Goal: Task Accomplishment & Management: Manage account settings

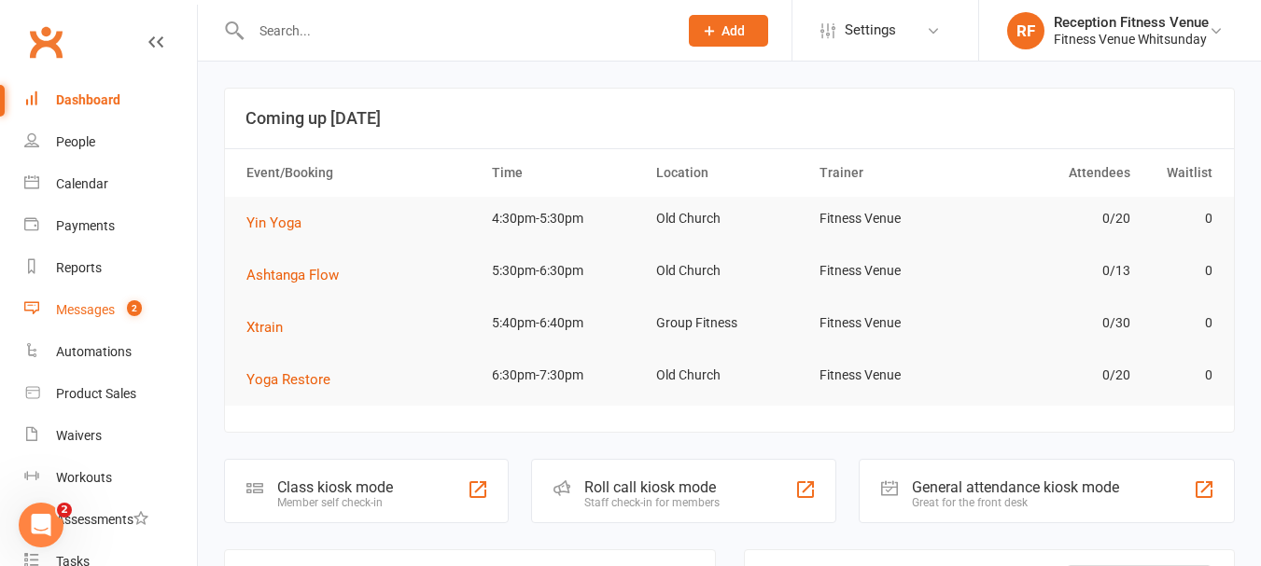
drag, startPoint x: 71, startPoint y: 307, endPoint x: 80, endPoint y: 305, distance: 9.5
click at [73, 307] on div "Messages" at bounding box center [85, 309] width 59 height 15
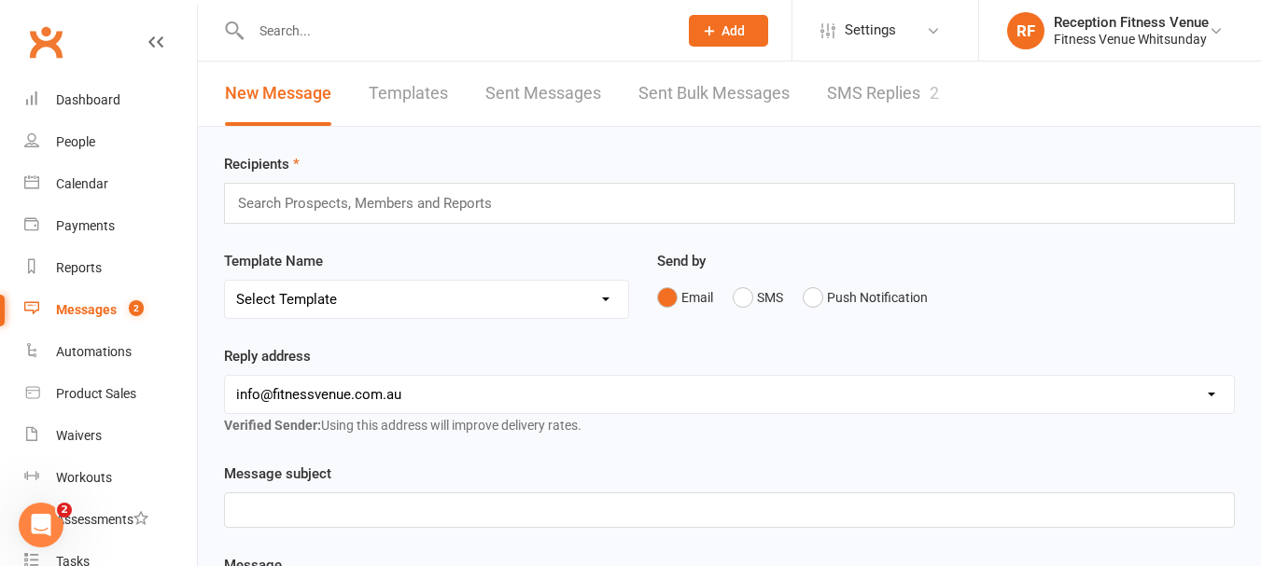
click at [890, 96] on link "SMS Replies 2" at bounding box center [883, 94] width 112 height 64
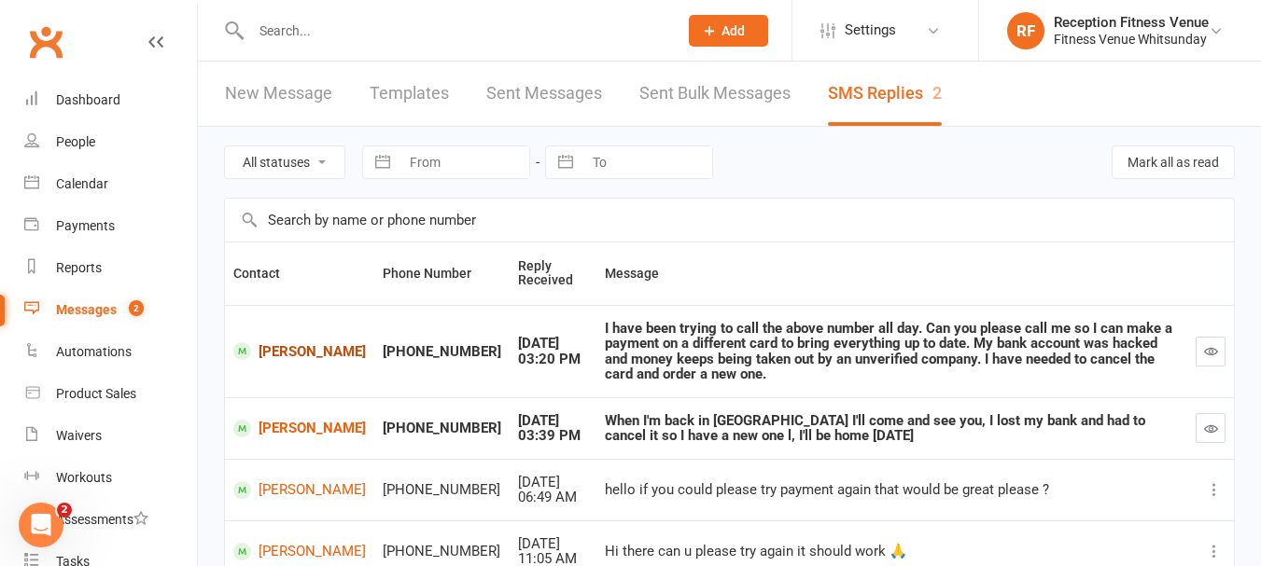
click at [282, 351] on link "Melissa Rogers" at bounding box center [299, 351] width 132 height 18
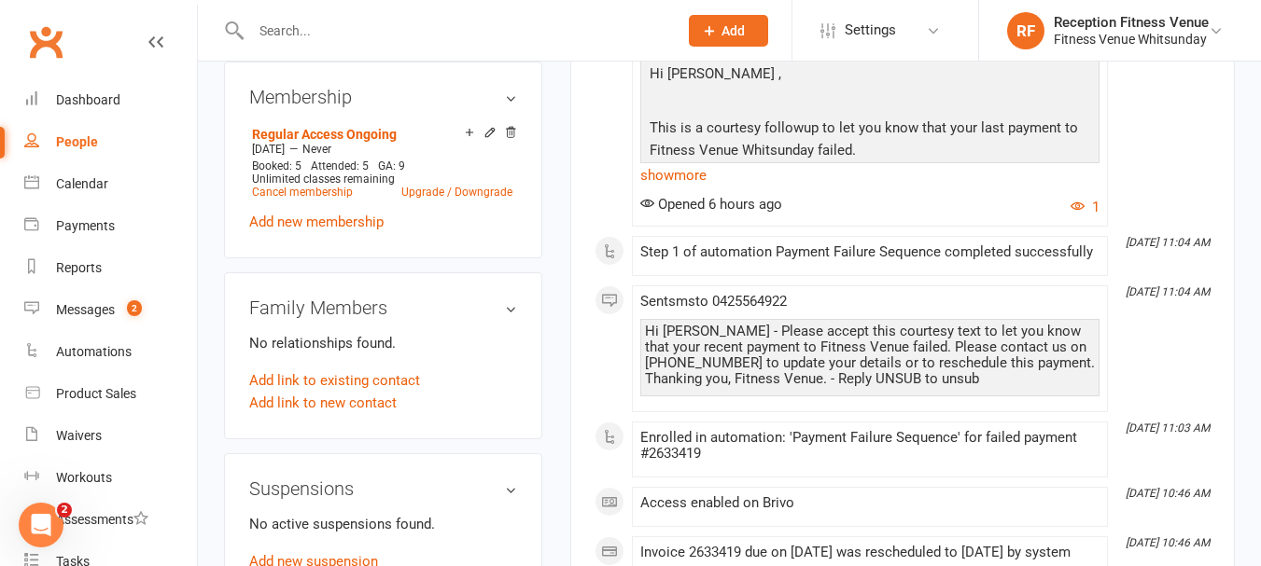
scroll to position [93, 0]
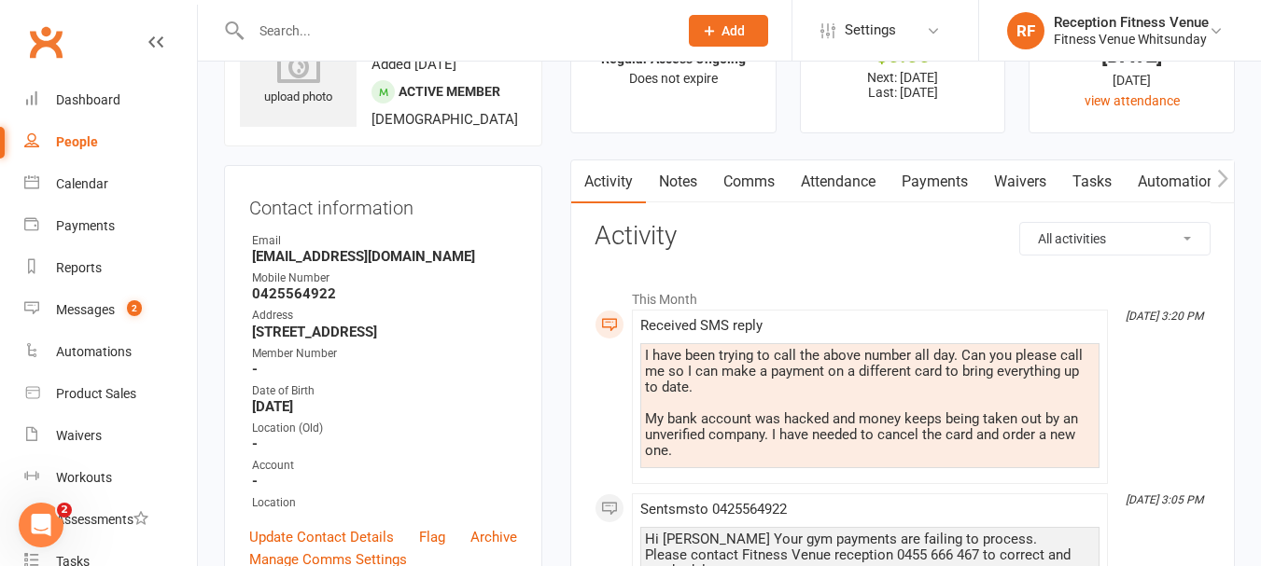
click at [961, 185] on link "Payments" at bounding box center [934, 181] width 92 height 43
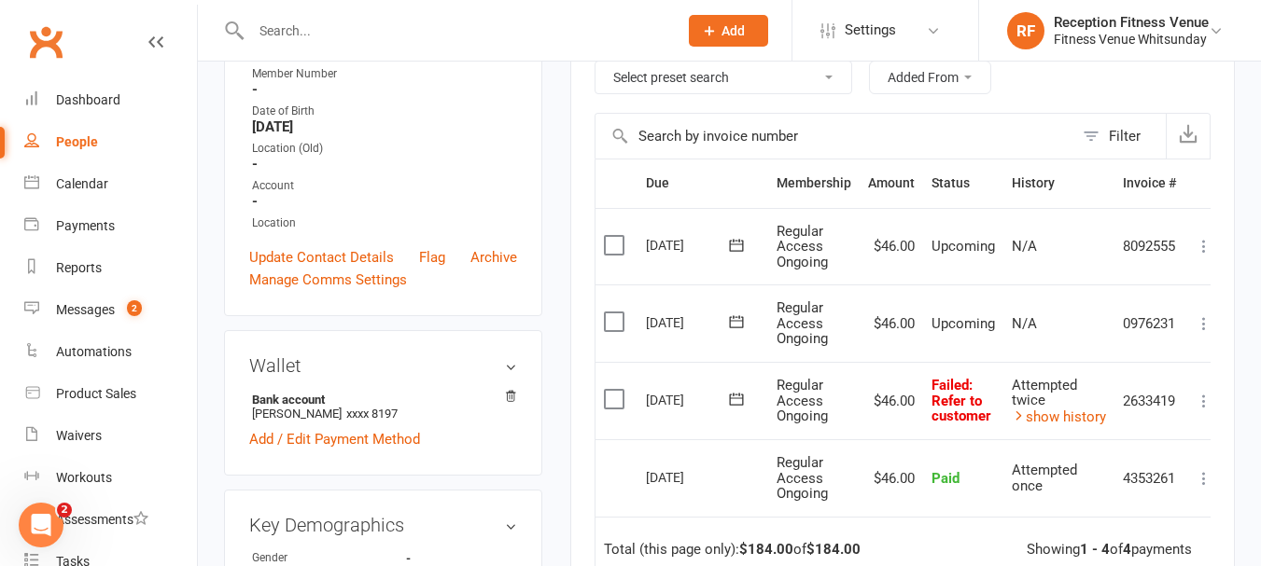
scroll to position [653, 0]
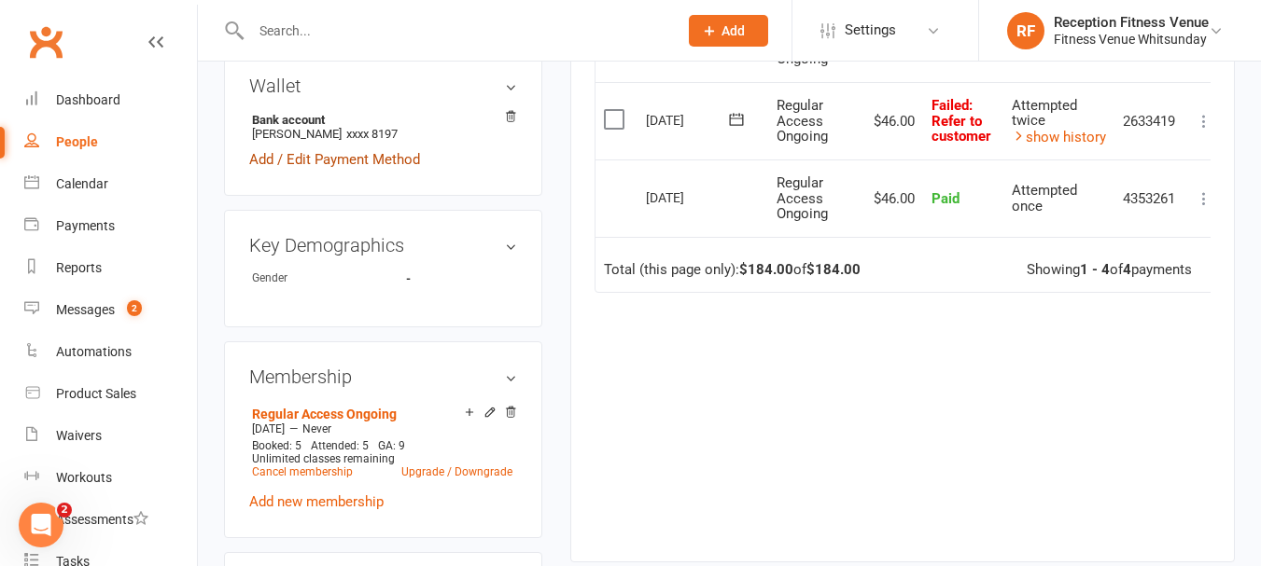
click at [265, 155] on link "Add / Edit Payment Method" at bounding box center [334, 159] width 171 height 22
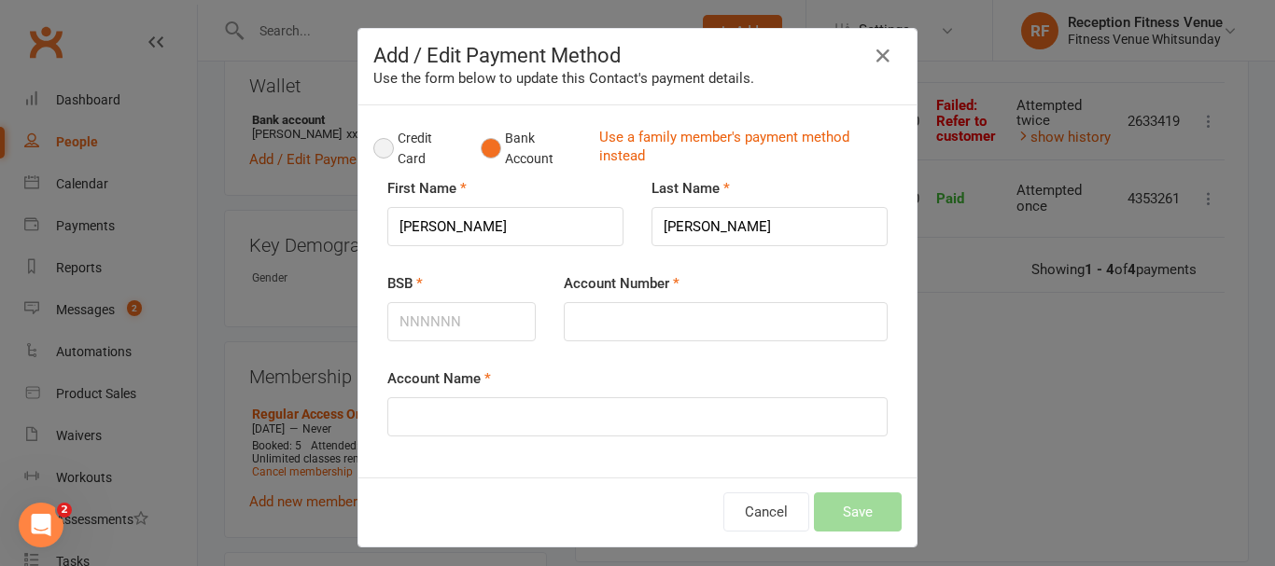
click at [383, 144] on button "Credit Card" at bounding box center [417, 148] width 88 height 57
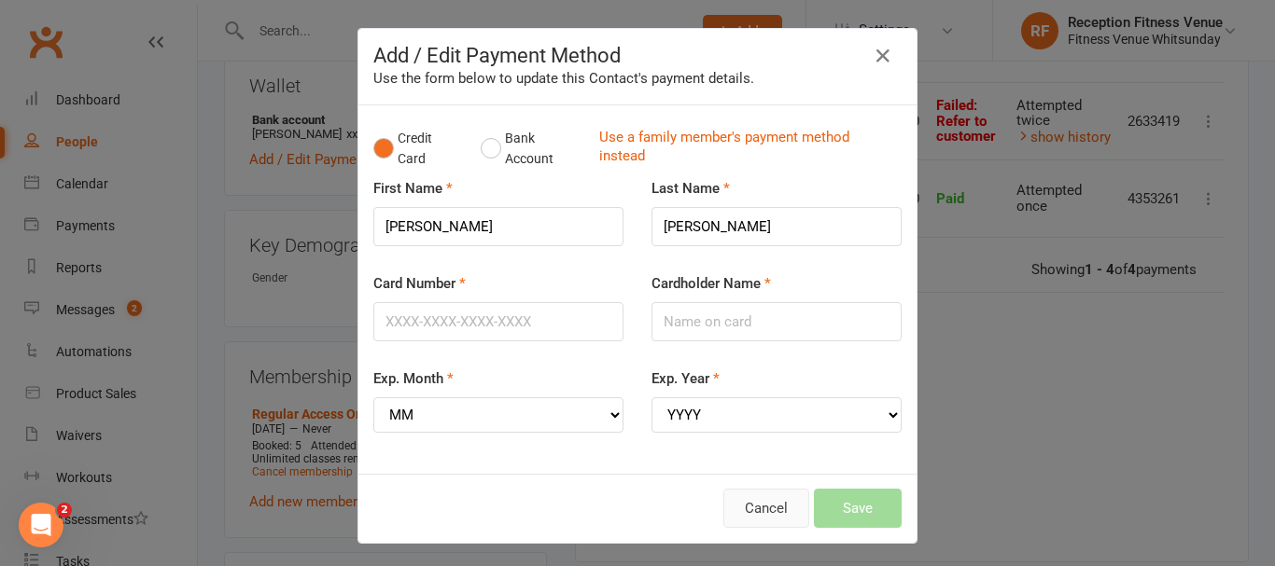
click at [765, 511] on button "Cancel" at bounding box center [766, 508] width 86 height 39
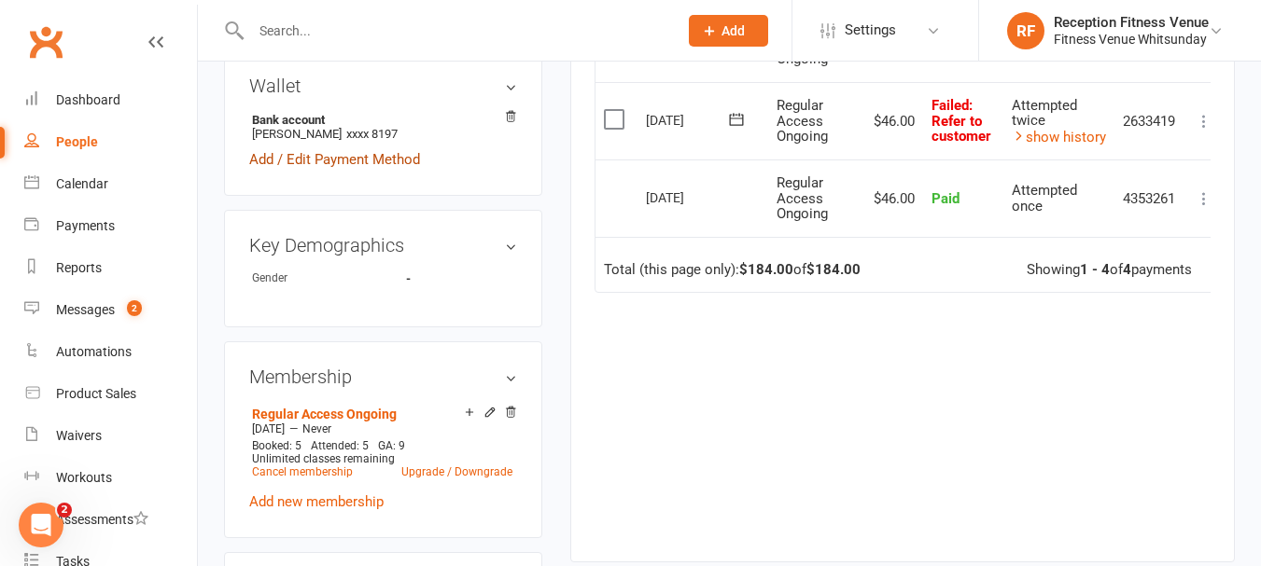
click at [310, 150] on link "Add / Edit Payment Method" at bounding box center [334, 159] width 171 height 22
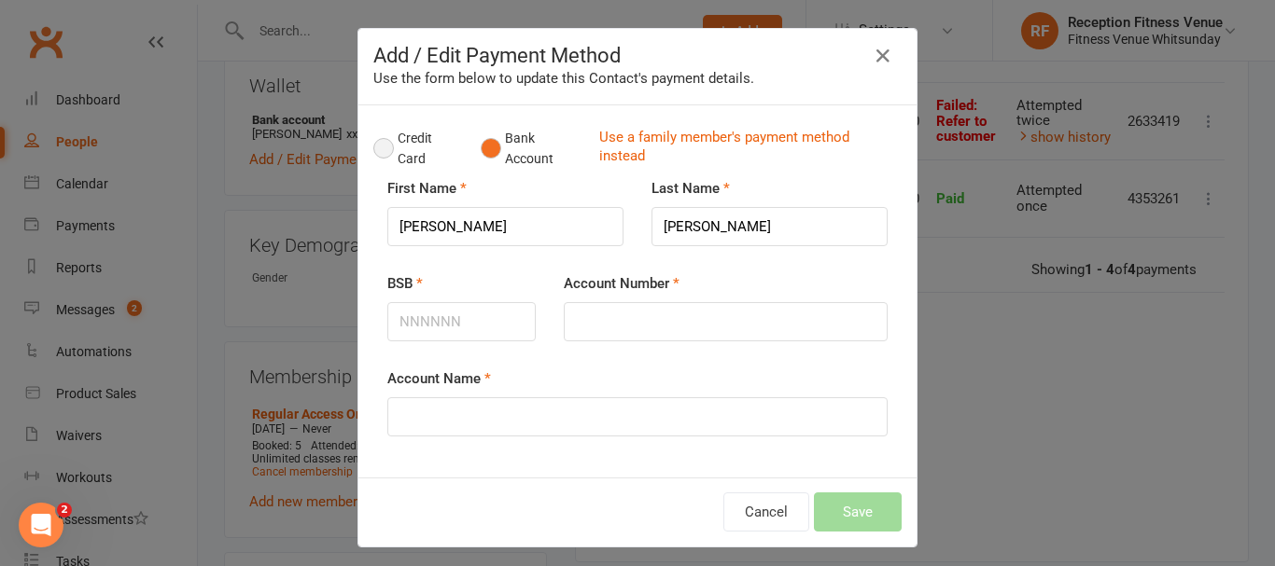
click at [403, 141] on button "Credit Card" at bounding box center [417, 148] width 88 height 57
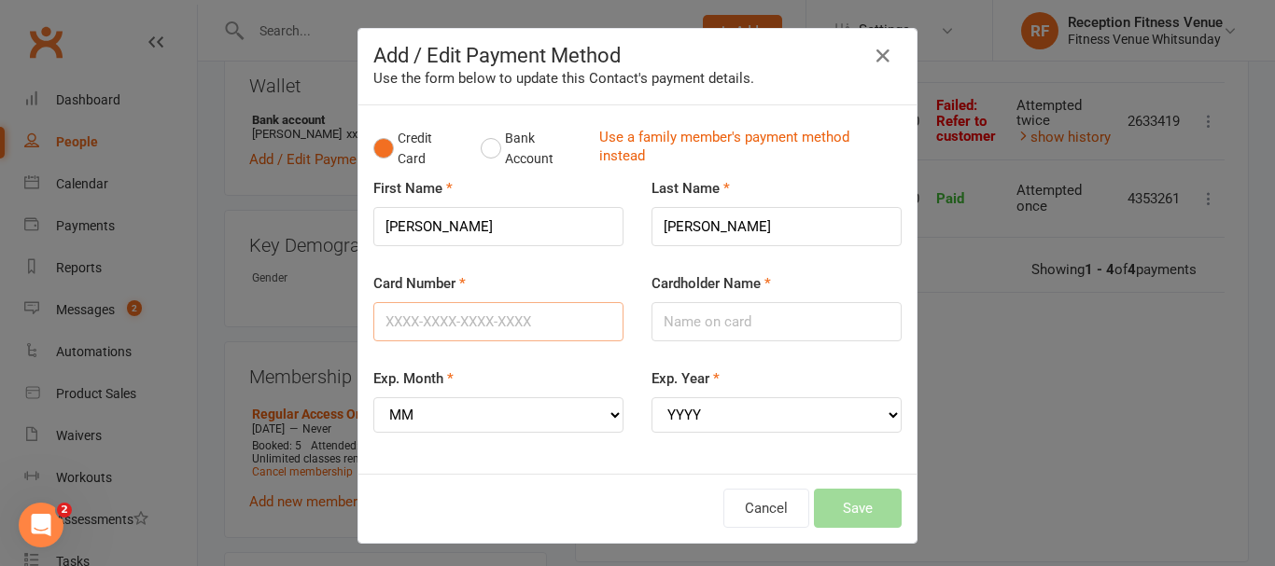
click at [470, 324] on input "Card Number" at bounding box center [498, 321] width 250 height 39
type input "4239539047084274"
click at [599, 420] on select "MM 01 02 03 04 05 06 07 08 09 10 11 12" at bounding box center [498, 414] width 250 height 35
select select "07"
click at [373, 397] on select "MM 01 02 03 04 05 06 07 08 09 10 11 12" at bounding box center [498, 414] width 250 height 35
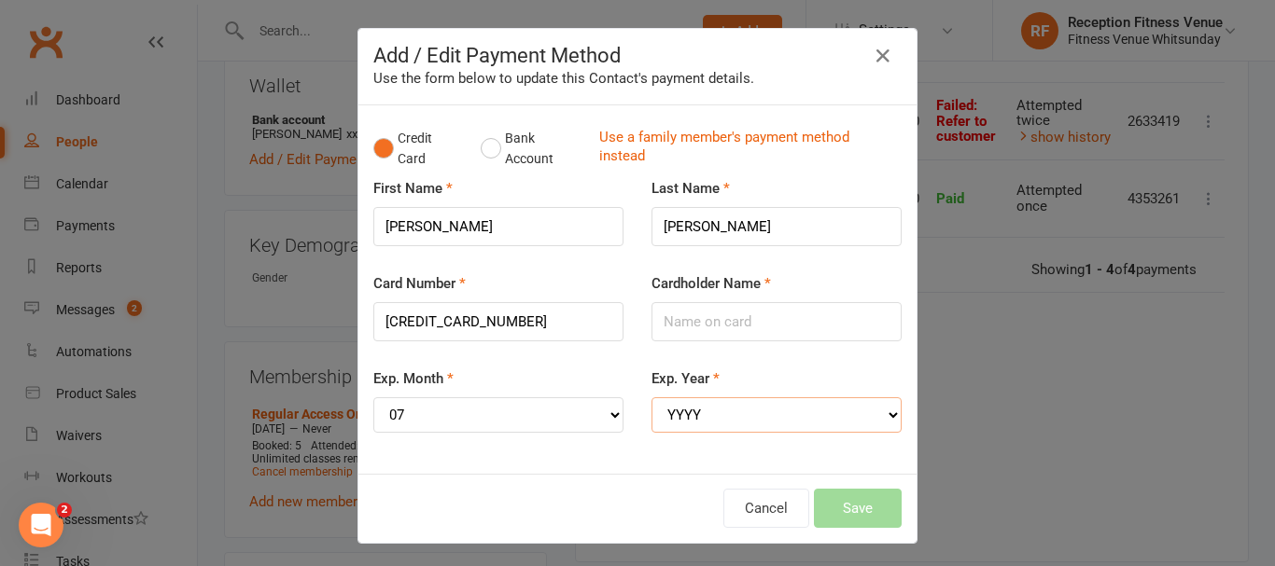
click at [757, 416] on select "YYYY 2025 2026 2027 2028 2029 2030 2031 2032 2033 2034" at bounding box center [776, 414] width 250 height 35
select select "2026"
click at [651, 397] on select "YYYY 2025 2026 2027 2028 2029 2030 2031 2032 2033 2034" at bounding box center [776, 414] width 250 height 35
click at [712, 320] on input "Cardholder Name" at bounding box center [776, 321] width 250 height 39
type input "Melissa Enoch"
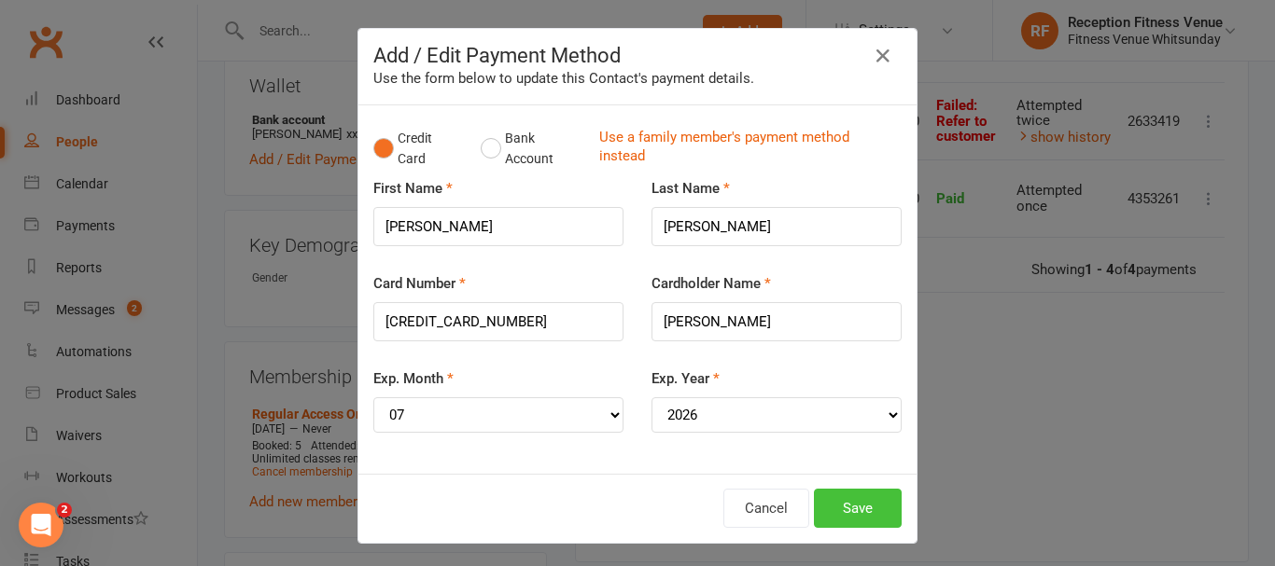
click at [848, 498] on button "Save" at bounding box center [858, 508] width 88 height 39
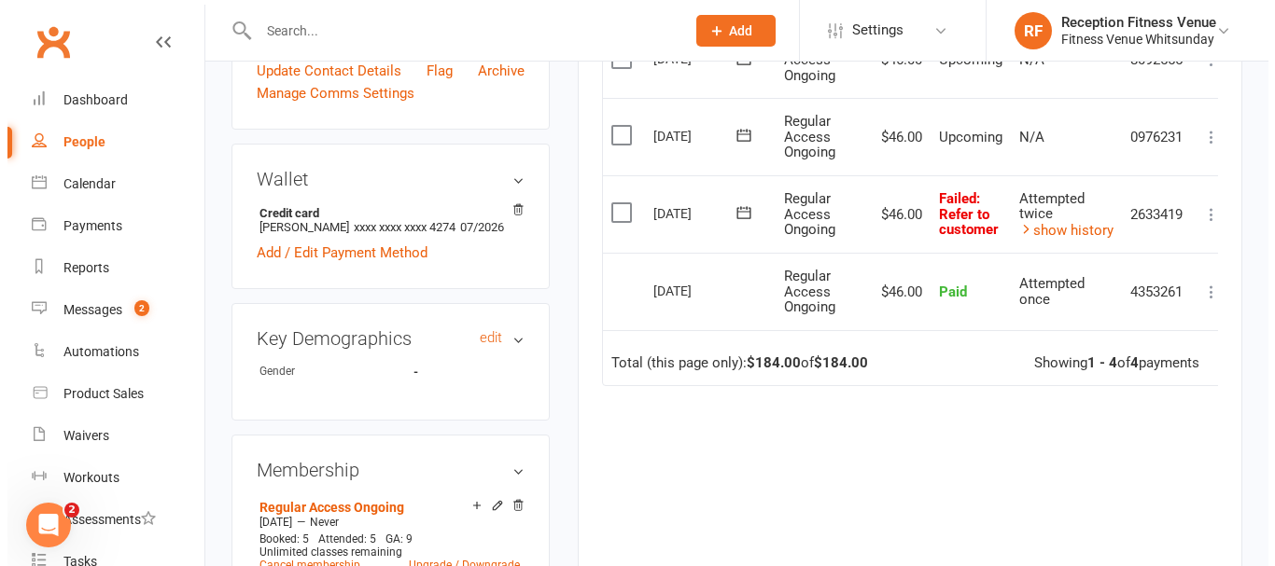
scroll to position [467, 0]
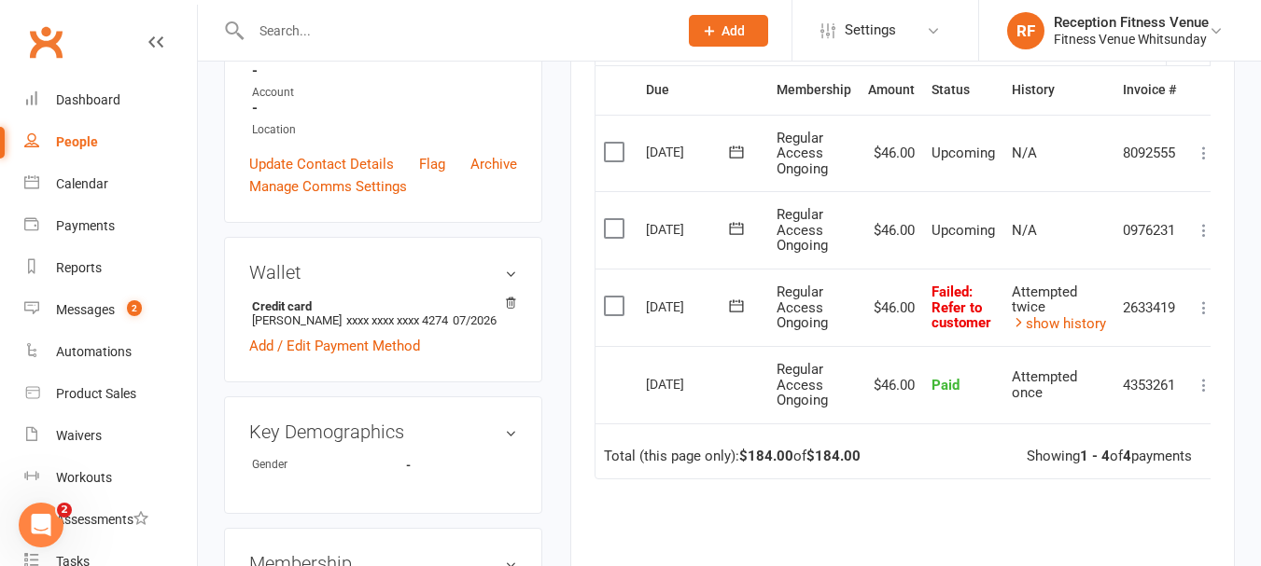
click at [1205, 308] on icon at bounding box center [1203, 308] width 19 height 19
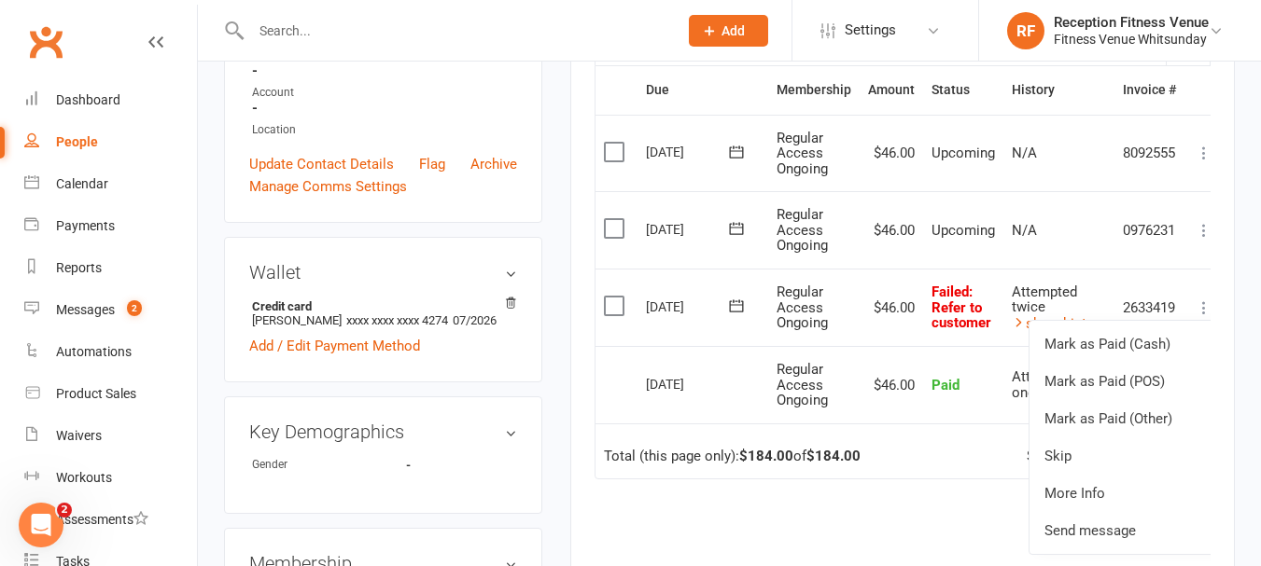
click at [617, 308] on label at bounding box center [616, 306] width 25 height 19
click at [616, 297] on input "checkbox" at bounding box center [610, 297] width 12 height 0
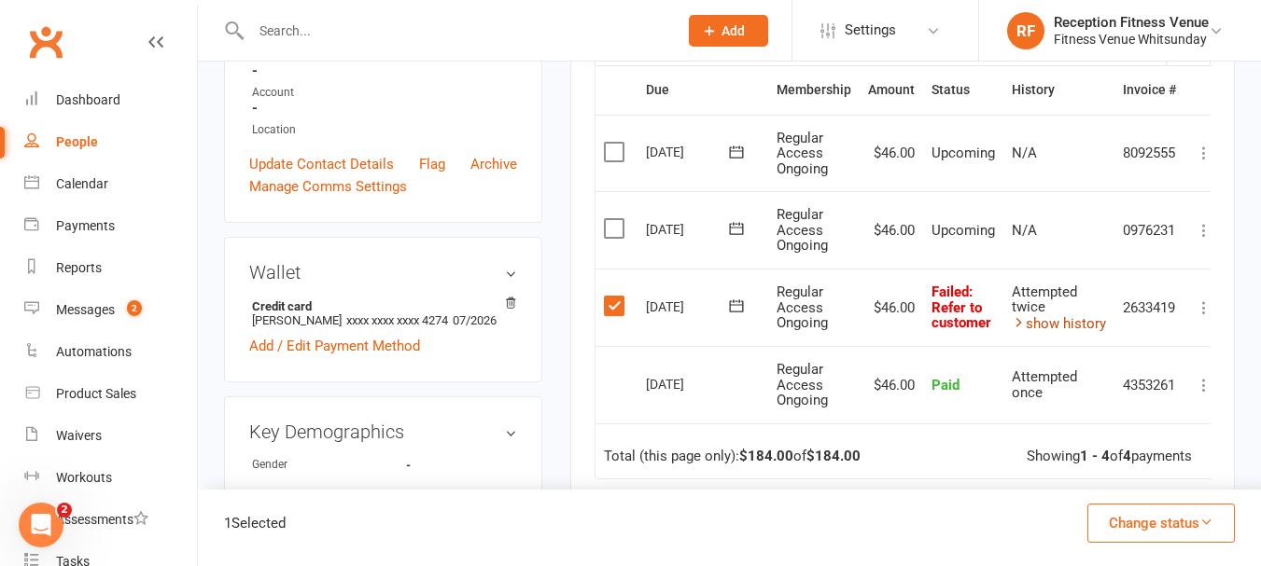
click at [1073, 325] on link "show history" at bounding box center [1058, 323] width 94 height 17
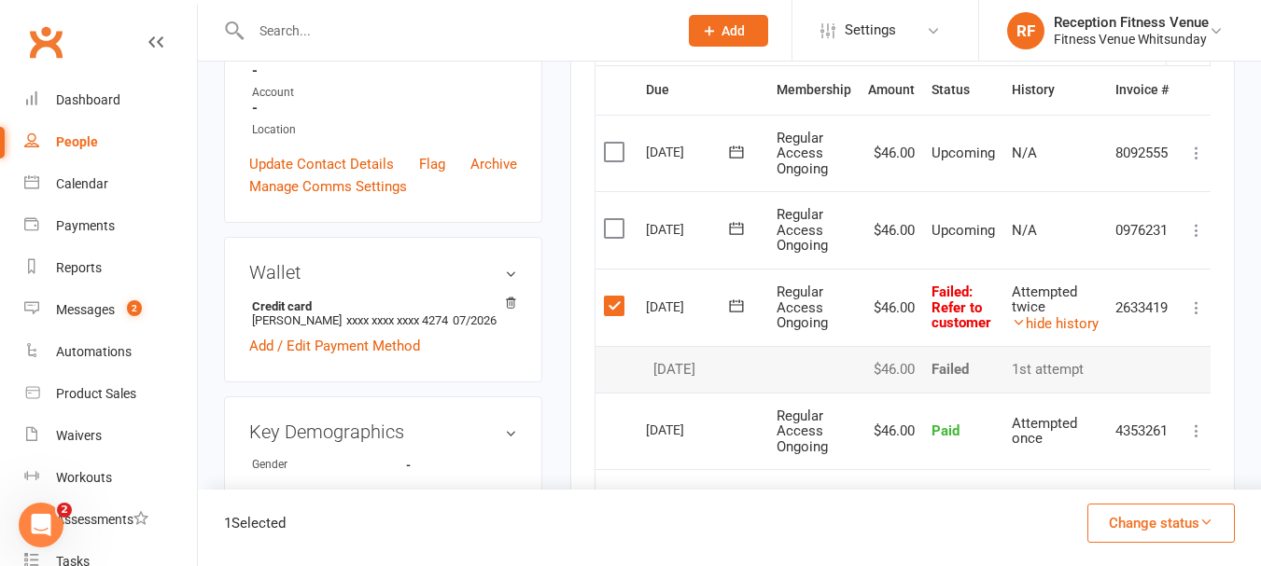
click at [1199, 306] on icon at bounding box center [1196, 308] width 19 height 19
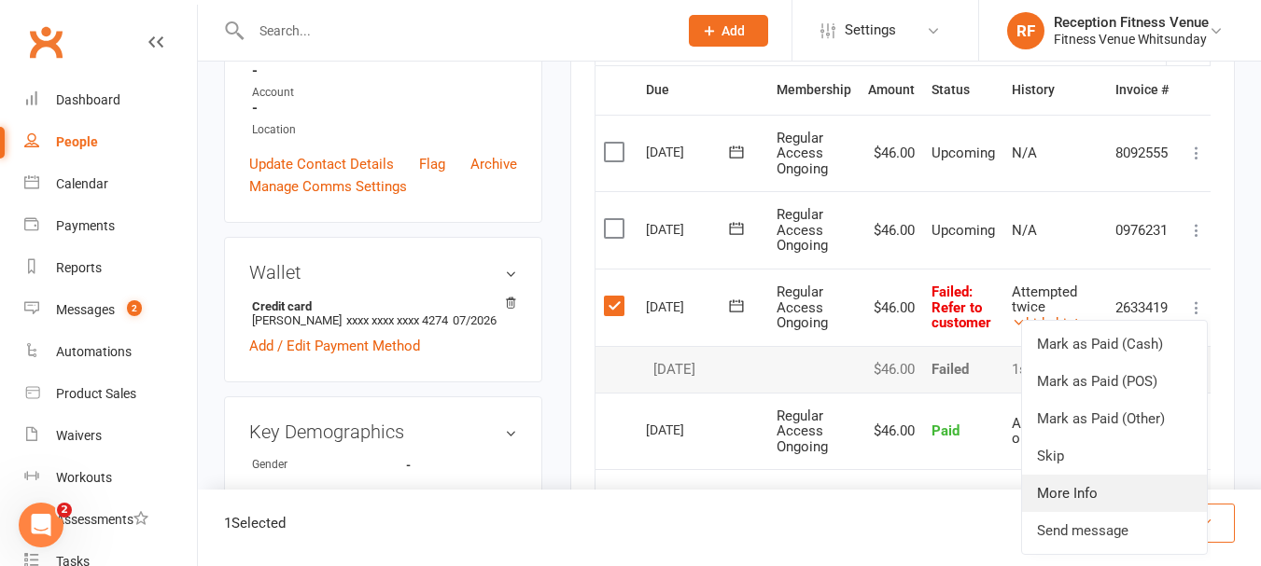
click at [1071, 489] on link "More Info" at bounding box center [1114, 493] width 185 height 37
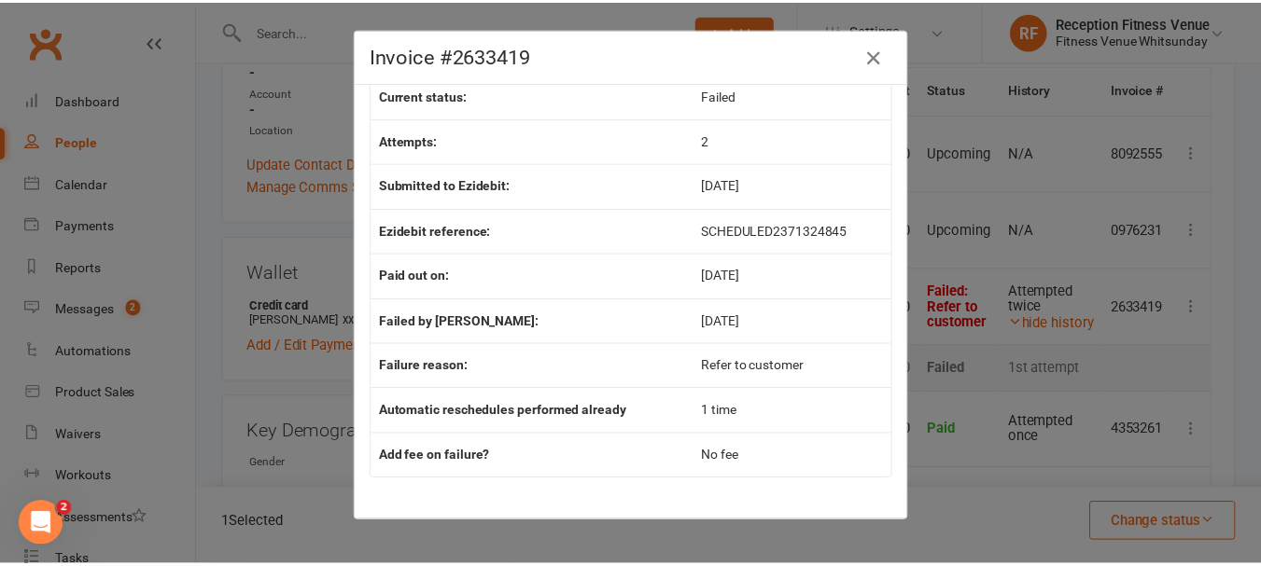
scroll to position [0, 0]
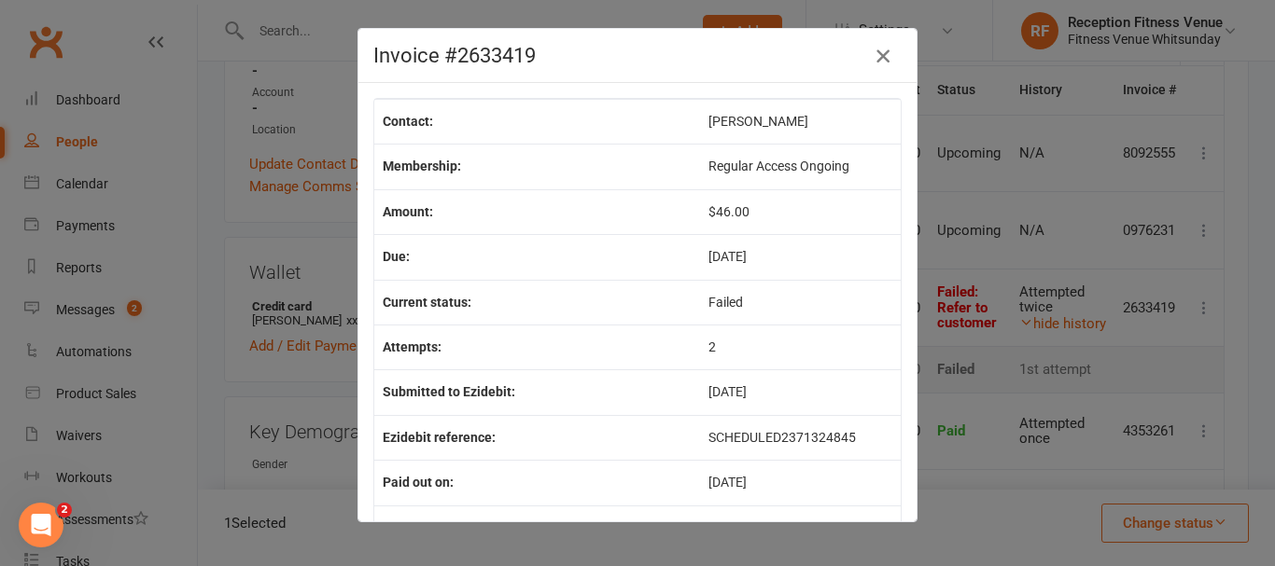
click at [871, 55] on icon "button" at bounding box center [882, 56] width 22 height 22
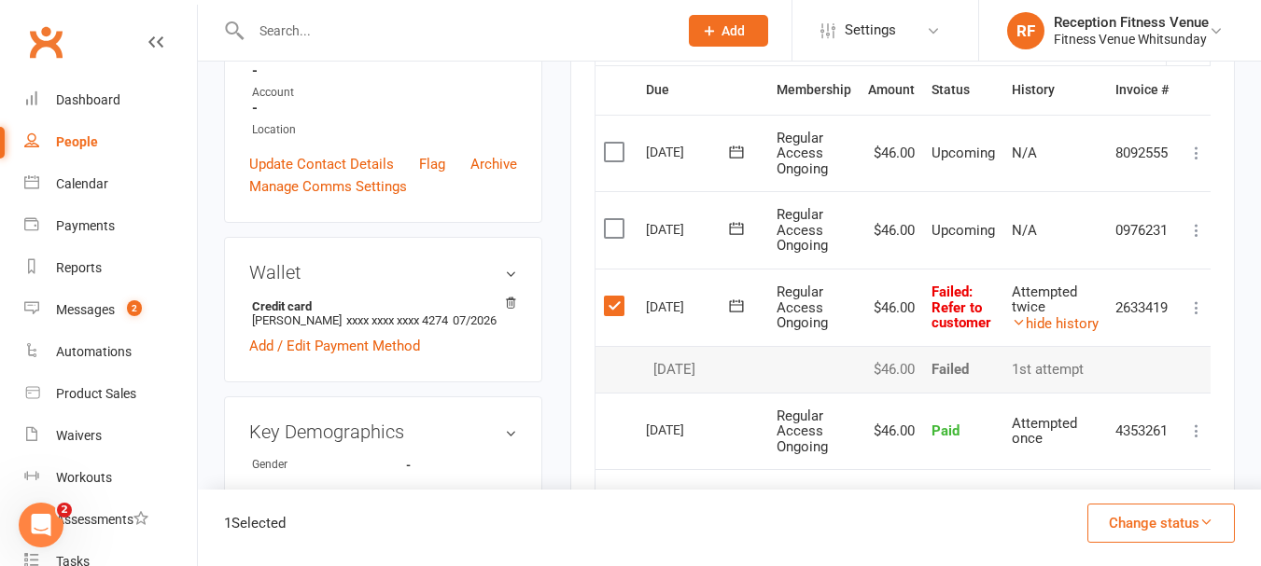
click at [1198, 310] on icon at bounding box center [1196, 308] width 19 height 19
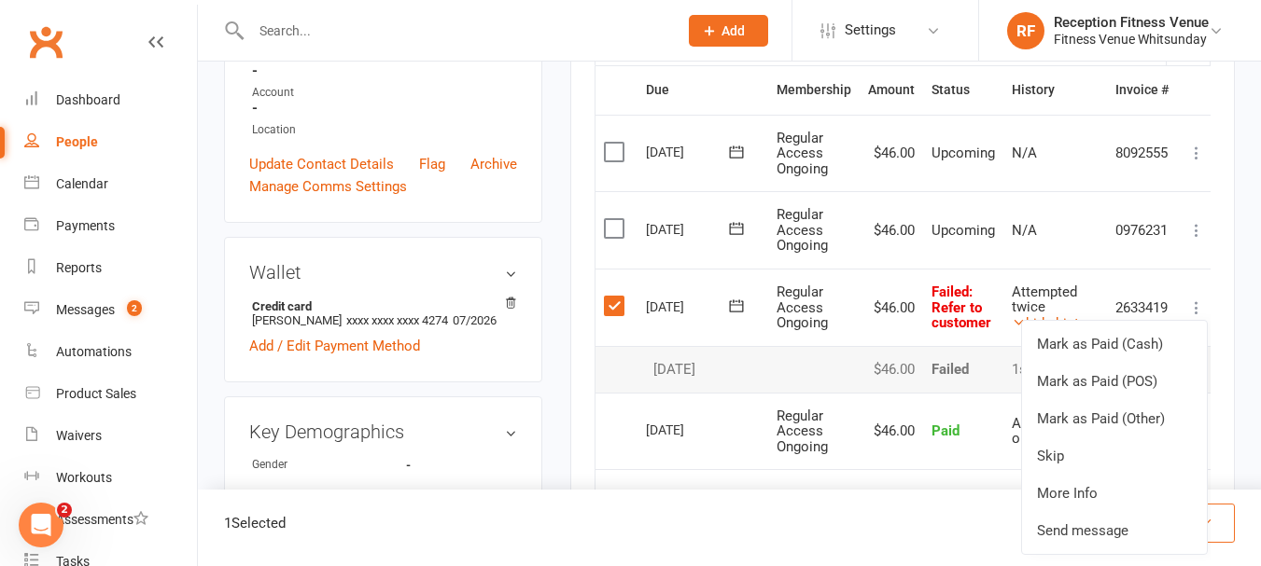
click at [1229, 345] on div "Activity Notes Comms Attendance Payments Waivers Tasks Automations Workouts Mob…" at bounding box center [902, 290] width 664 height 1009
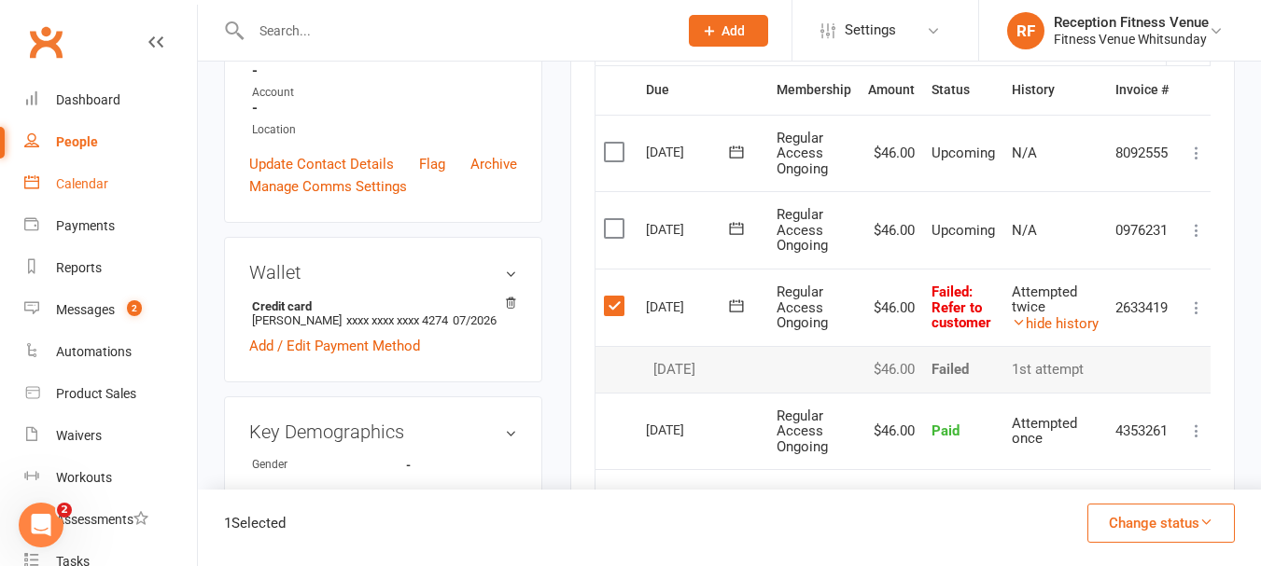
click at [66, 171] on link "Calendar" at bounding box center [110, 184] width 173 height 42
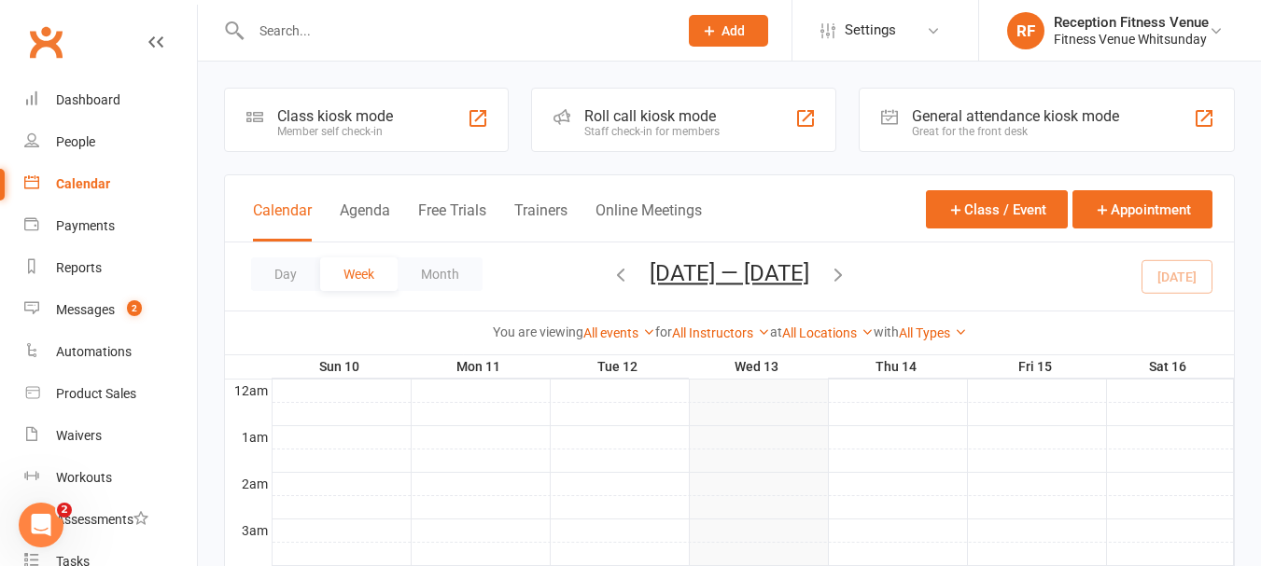
click at [965, 129] on div "Great for the front desk" at bounding box center [1015, 131] width 207 height 13
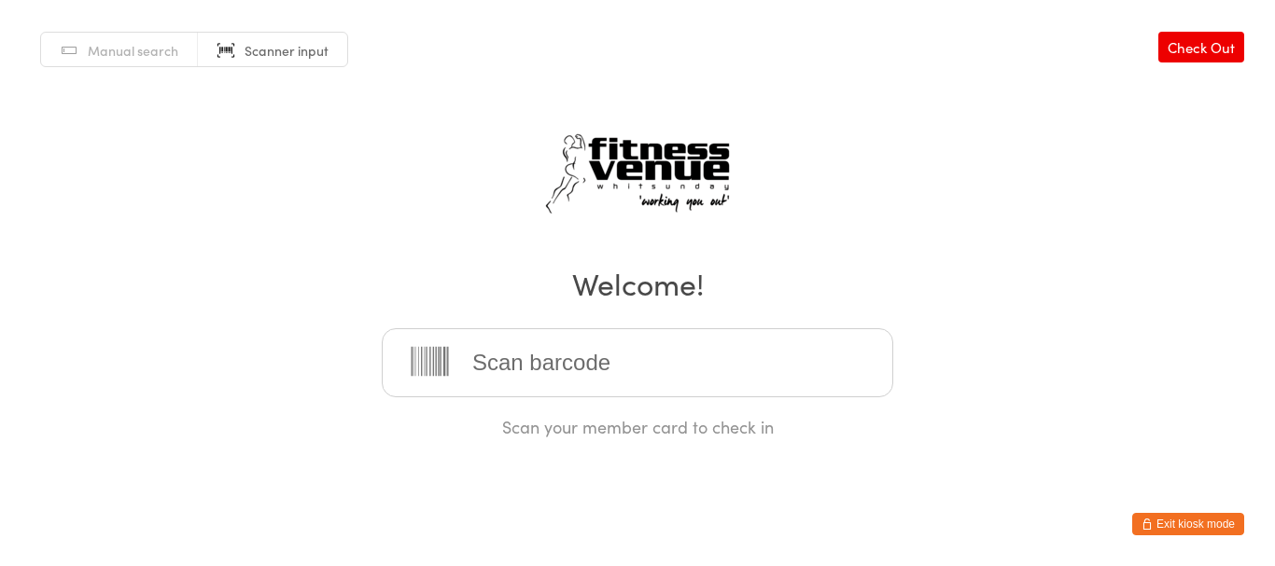
click at [1216, 515] on button "Exit kiosk mode" at bounding box center [1188, 524] width 112 height 22
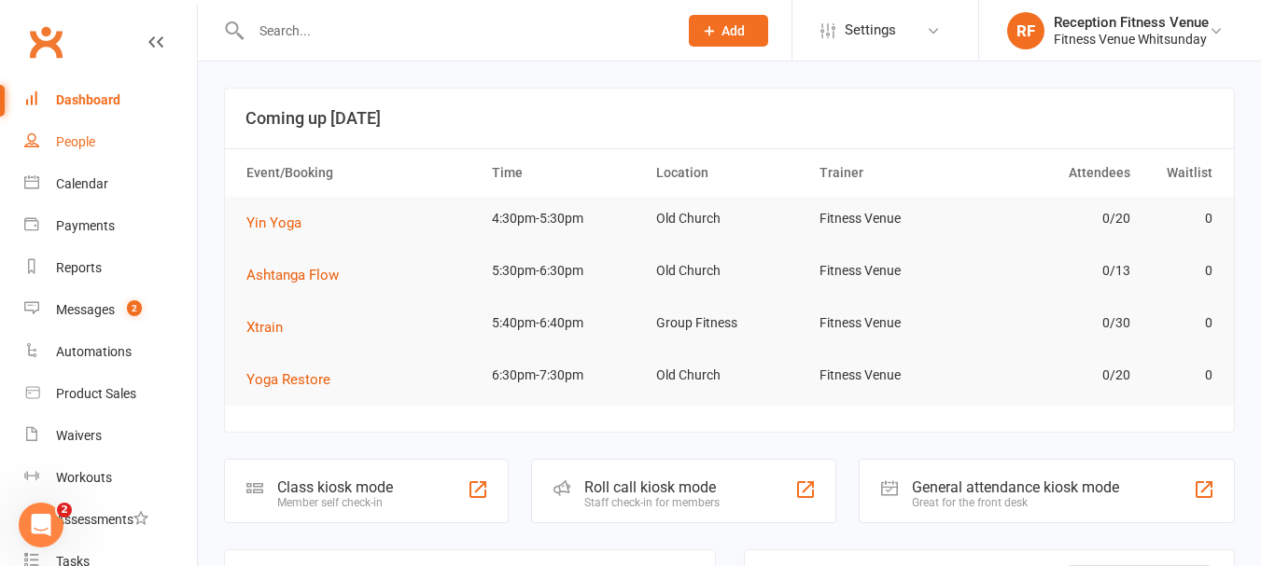
click at [90, 132] on link "People" at bounding box center [110, 142] width 173 height 42
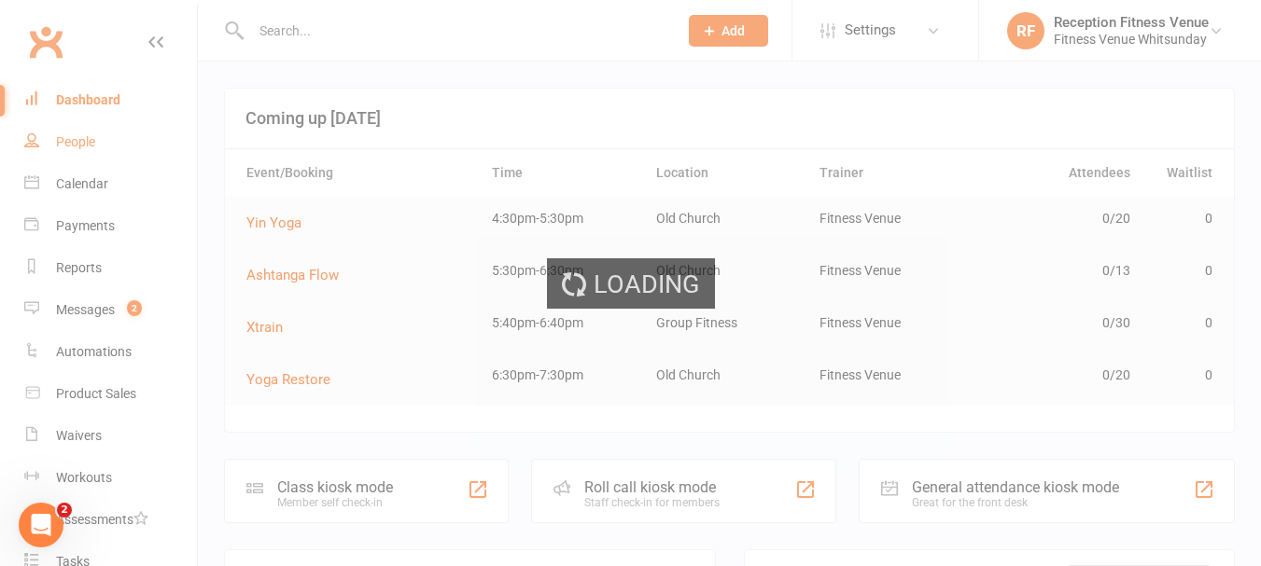
select select "100"
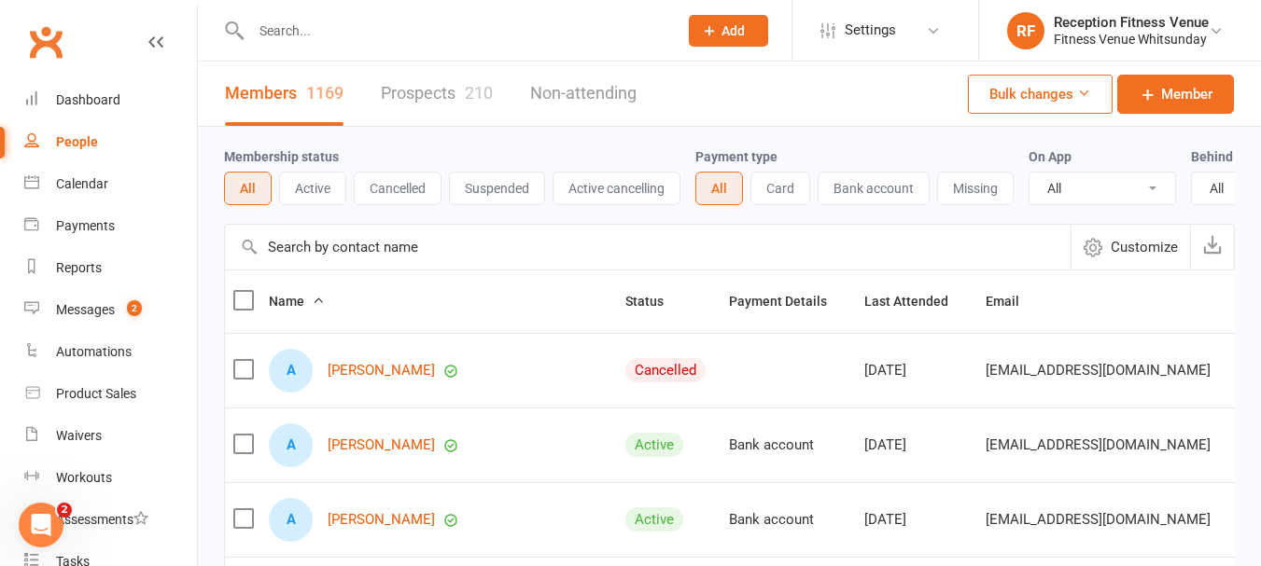
click at [357, 32] on input "text" at bounding box center [454, 31] width 419 height 26
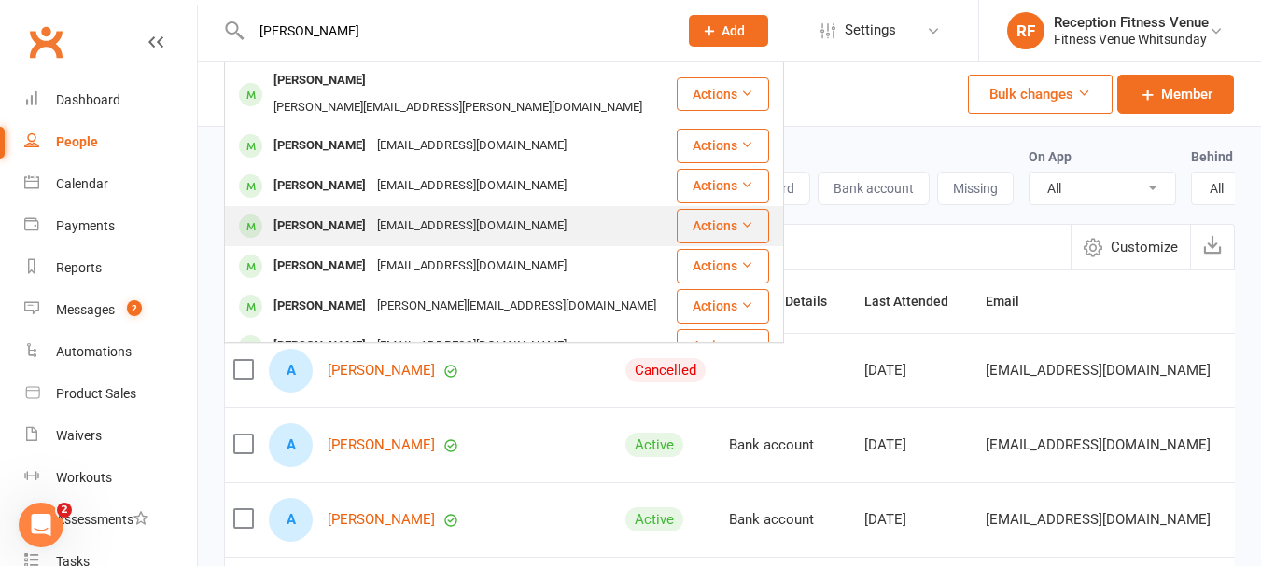
type input "melissa"
click at [336, 213] on div "[PERSON_NAME]" at bounding box center [320, 226] width 104 height 27
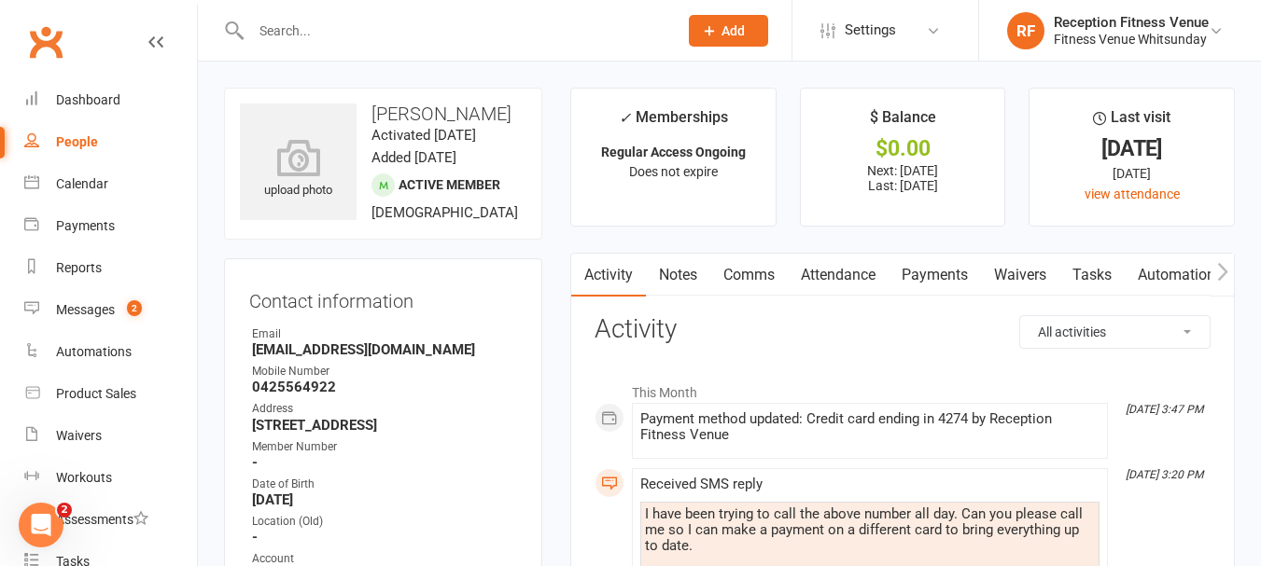
click at [941, 269] on link "Payments" at bounding box center [934, 275] width 92 height 43
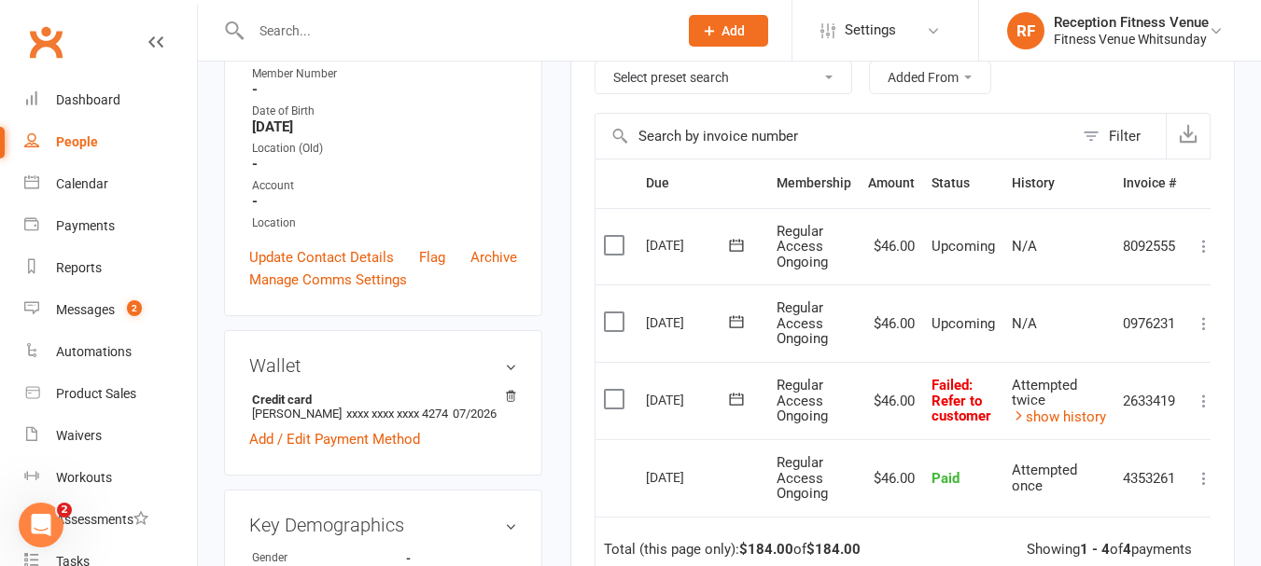
scroll to position [467, 0]
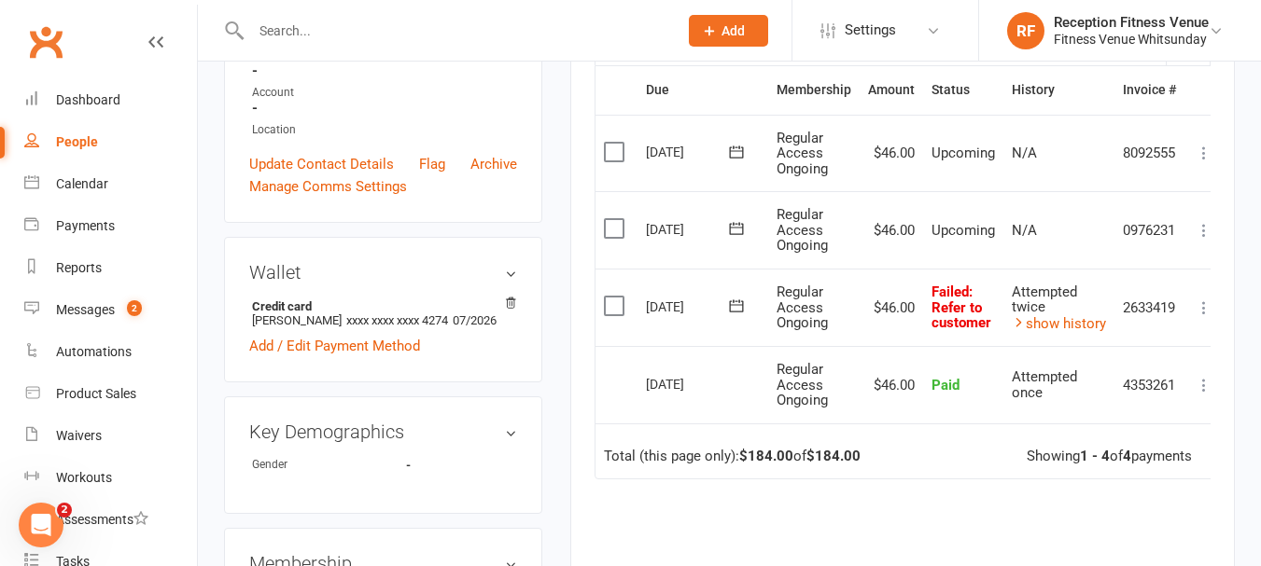
click at [1063, 338] on td "Attempted twice show history" at bounding box center [1058, 308] width 111 height 78
click at [1066, 323] on link "show history" at bounding box center [1058, 323] width 94 height 17
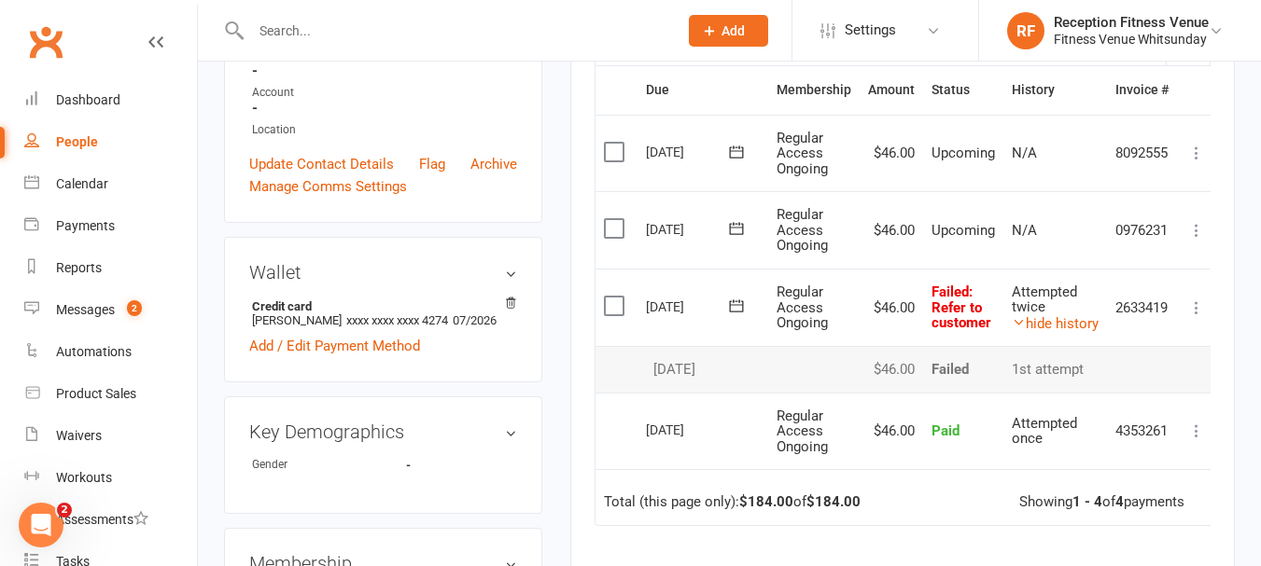
click at [1193, 298] on button at bounding box center [1196, 308] width 22 height 22
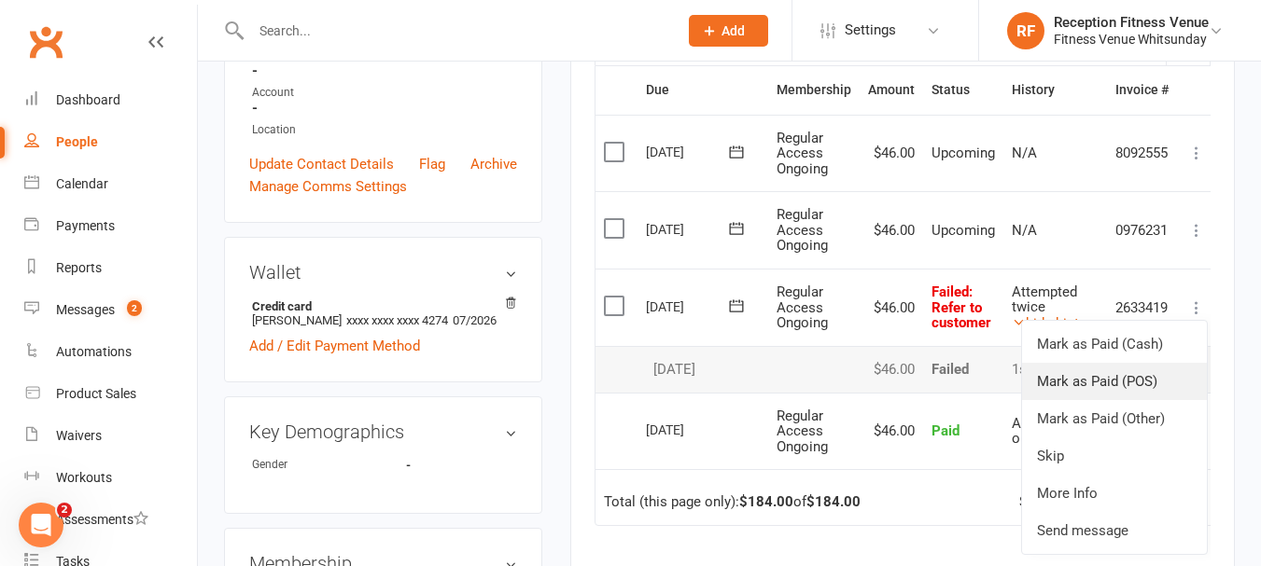
click at [1136, 374] on link "Mark as Paid (POS)" at bounding box center [1114, 381] width 185 height 37
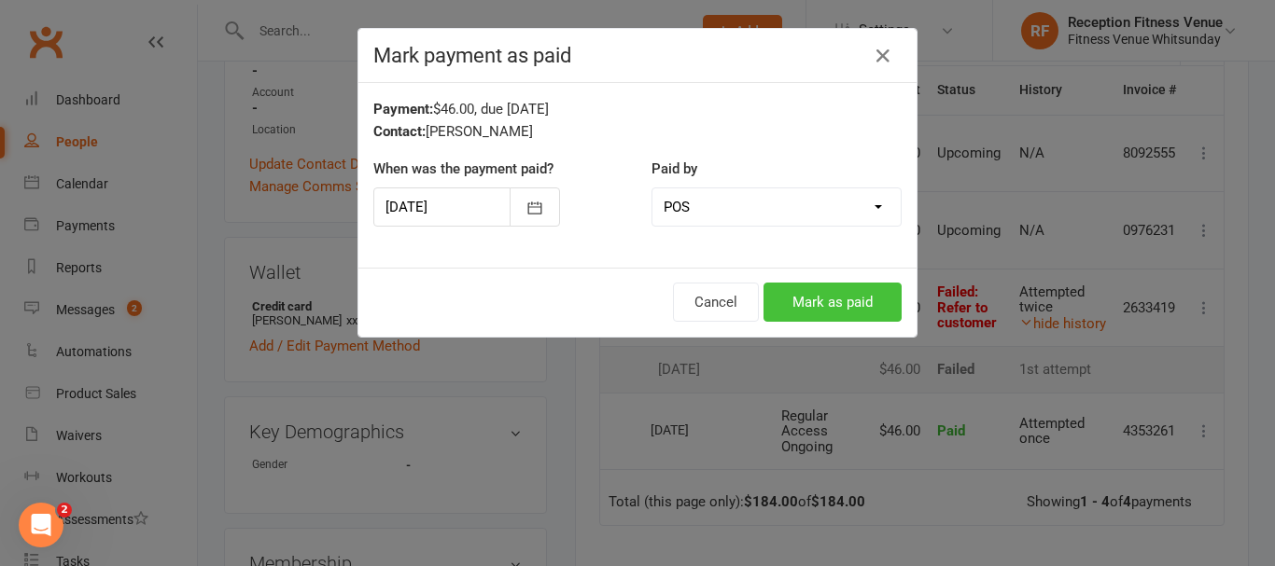
click at [843, 292] on button "Mark as paid" at bounding box center [832, 302] width 138 height 39
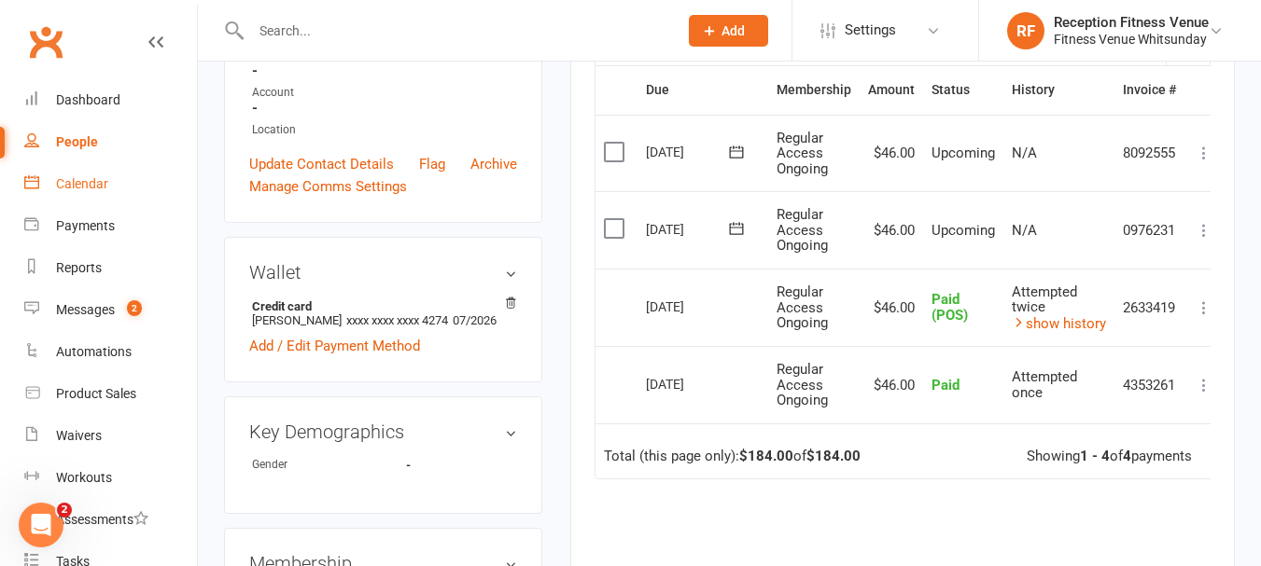
click at [96, 173] on link "Calendar" at bounding box center [110, 184] width 173 height 42
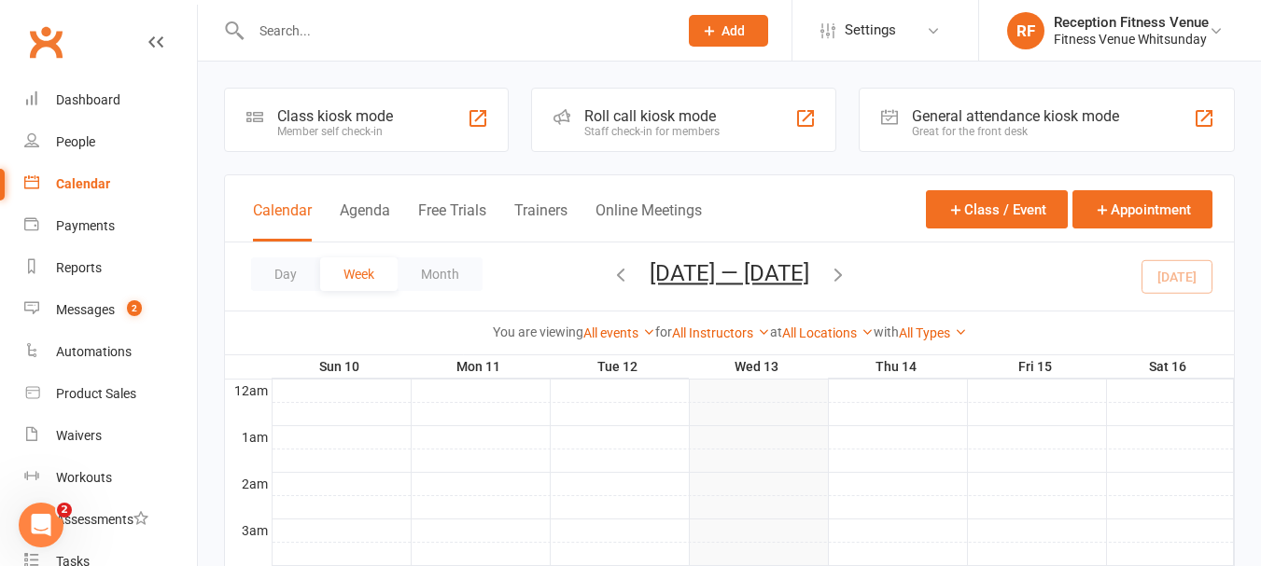
click at [1022, 126] on div "Great for the front desk" at bounding box center [1015, 131] width 207 height 13
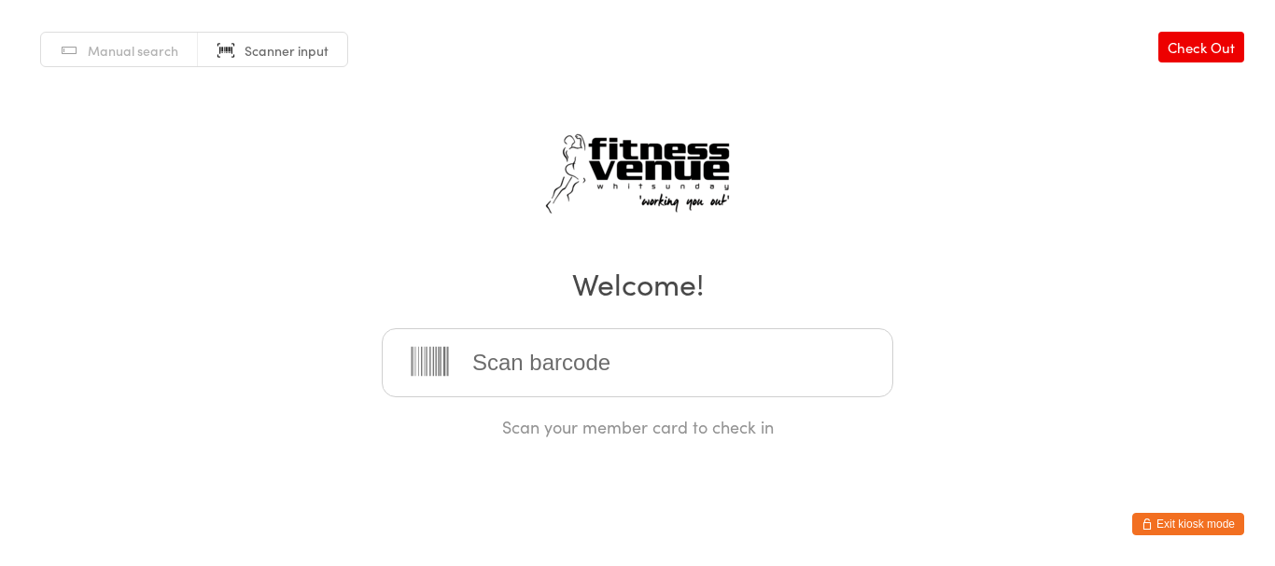
click at [1217, 520] on button "Exit kiosk mode" at bounding box center [1188, 524] width 112 height 22
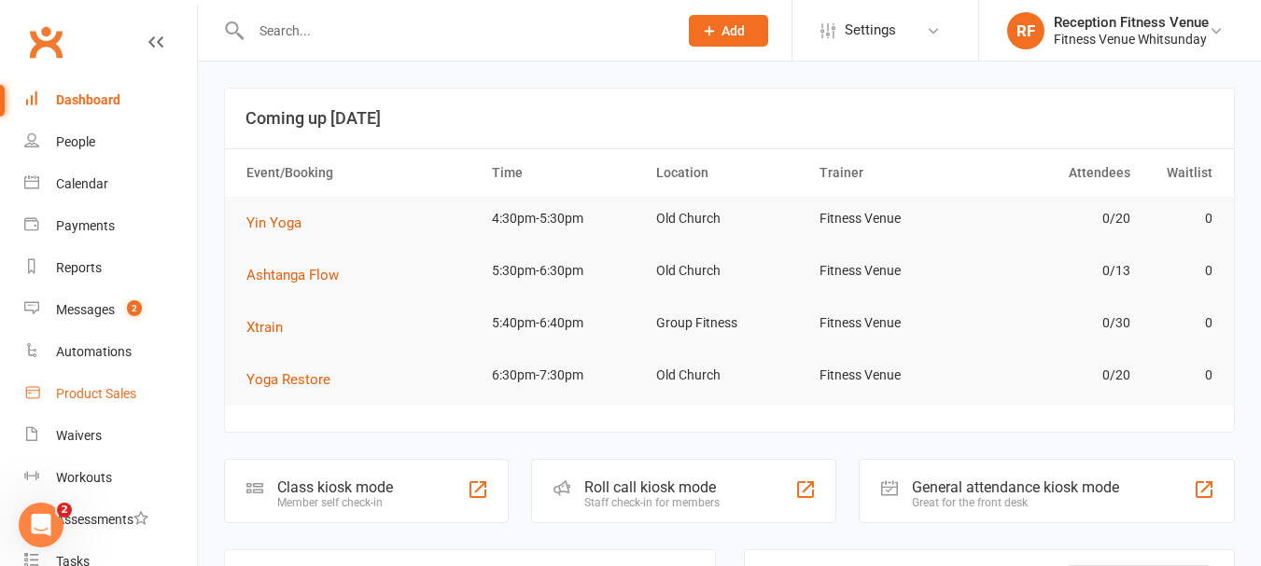
click at [106, 398] on div "Product Sales" at bounding box center [96, 393] width 80 height 15
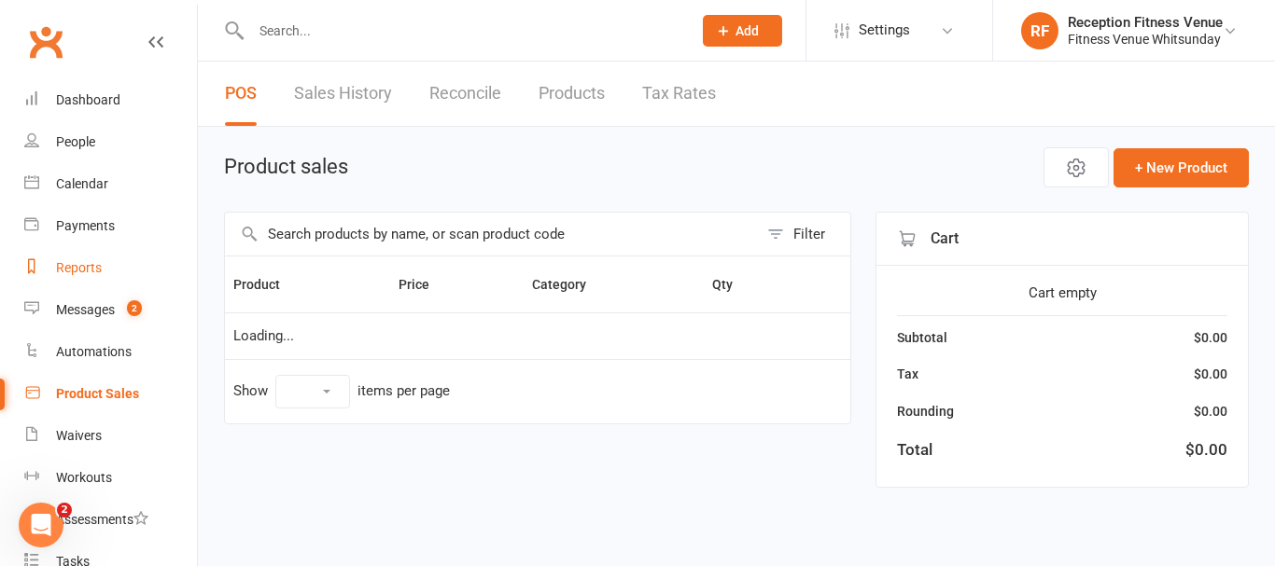
select select "100"
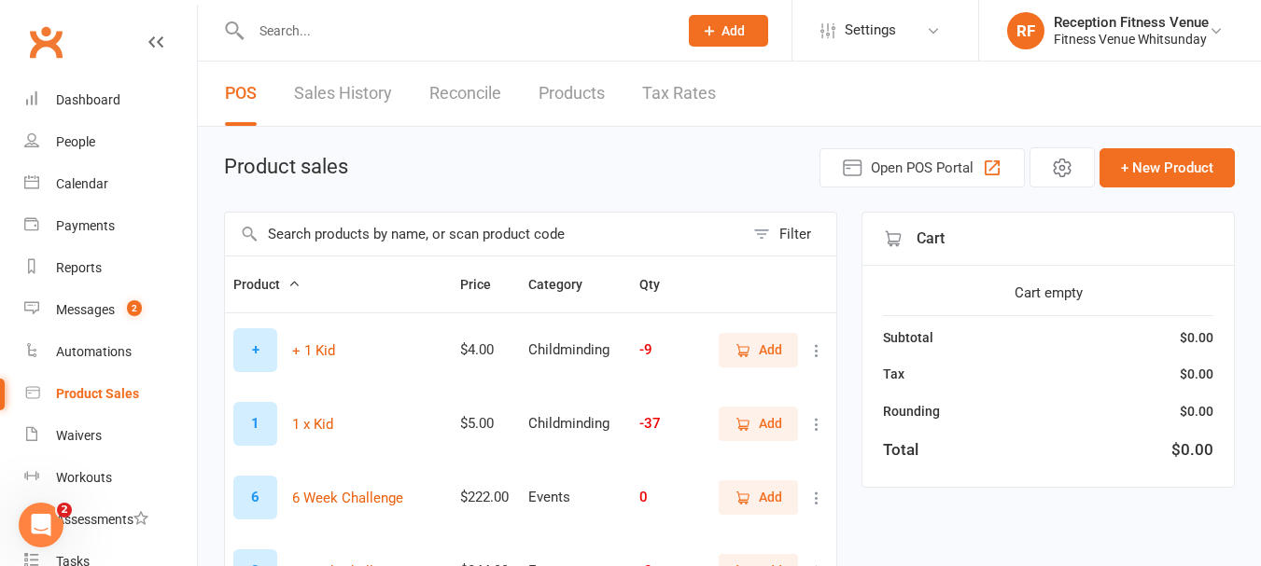
click at [382, 244] on input "text" at bounding box center [484, 234] width 519 height 43
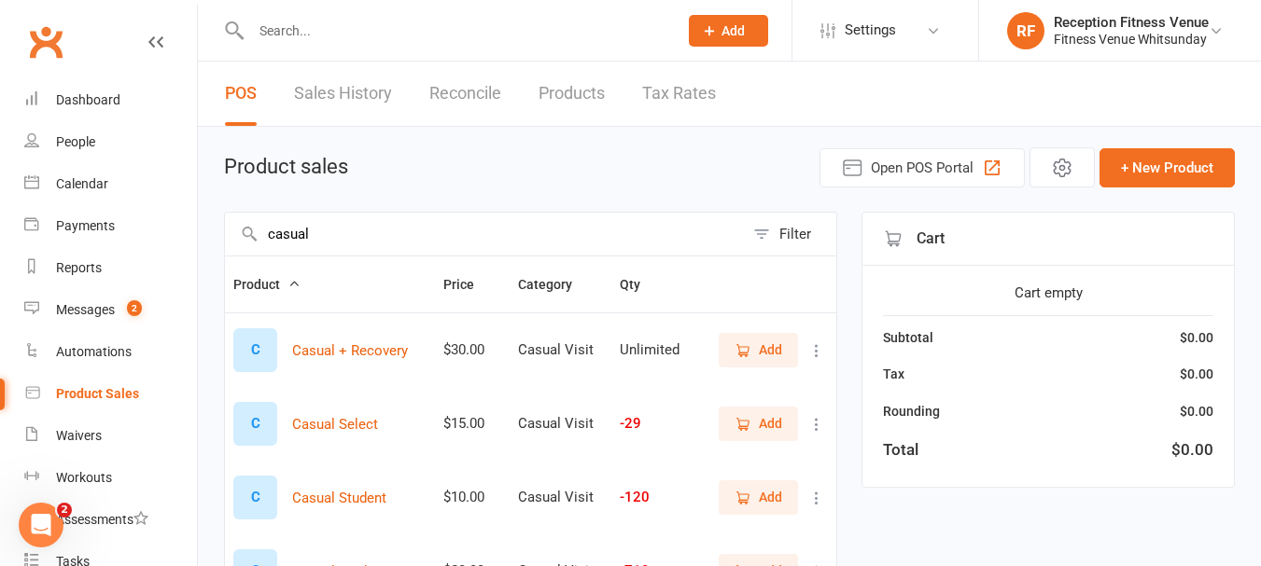
scroll to position [187, 0]
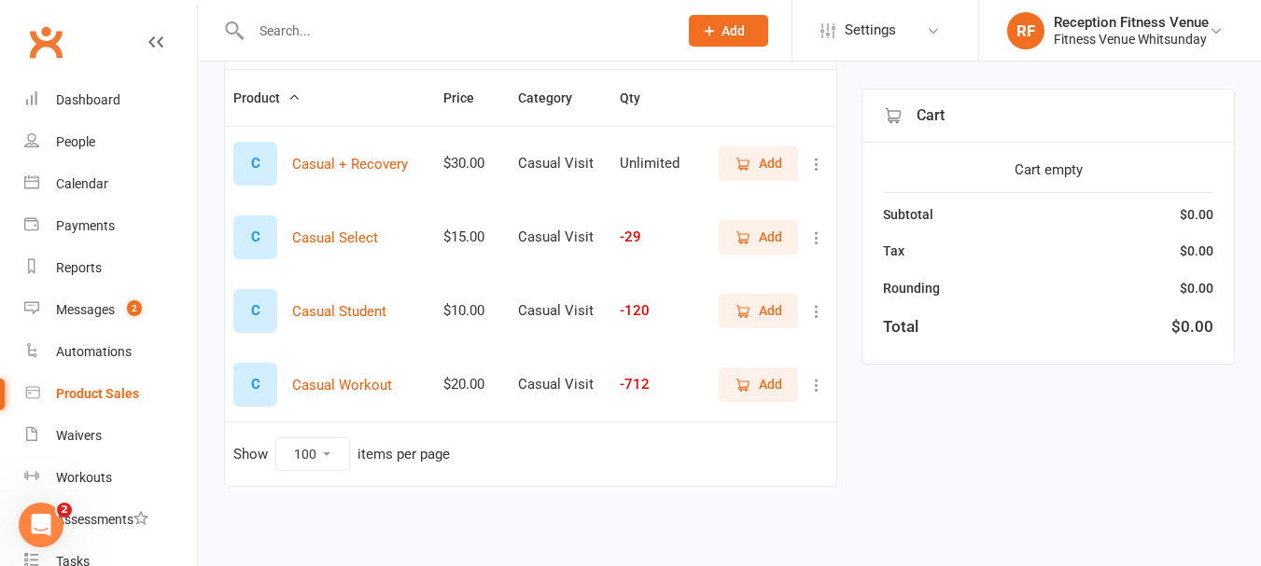
type input "casual"
click at [770, 375] on span "Add" at bounding box center [770, 384] width 23 height 21
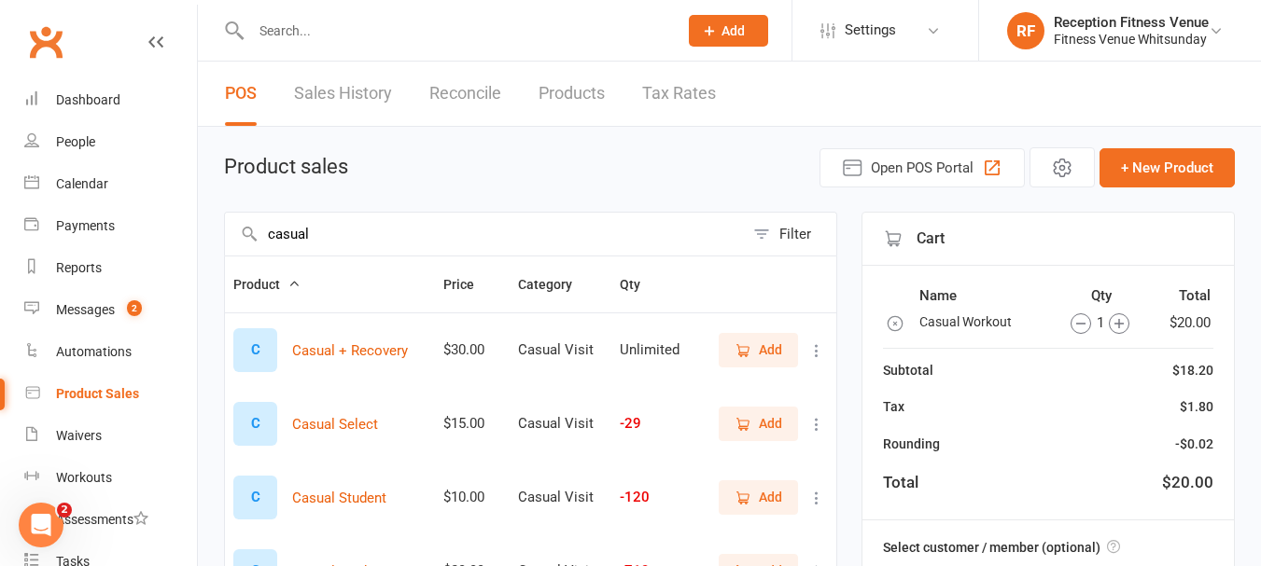
drag, startPoint x: 374, startPoint y: 238, endPoint x: 21, endPoint y: 200, distance: 355.7
click at [21, 200] on ui-view "Prospect Member Non-attending contact Class / event Appointment Task Membership…" at bounding box center [630, 389] width 1261 height 769
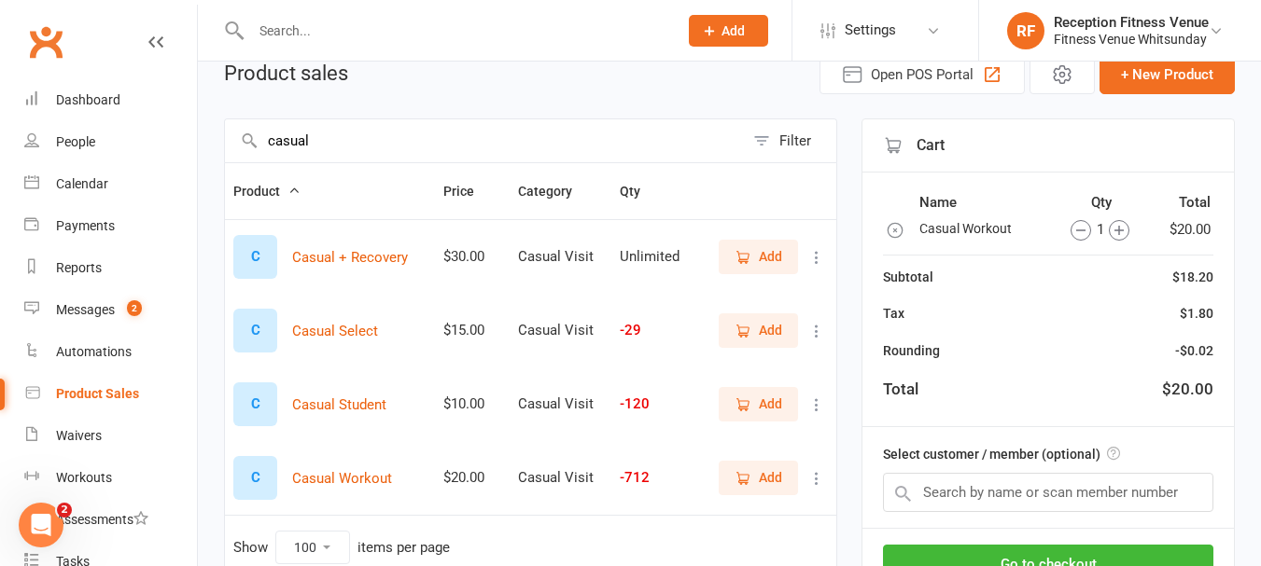
click at [755, 385] on td "Add" at bounding box center [765, 405] width 141 height 74
click at [771, 399] on span "Add" at bounding box center [770, 404] width 23 height 21
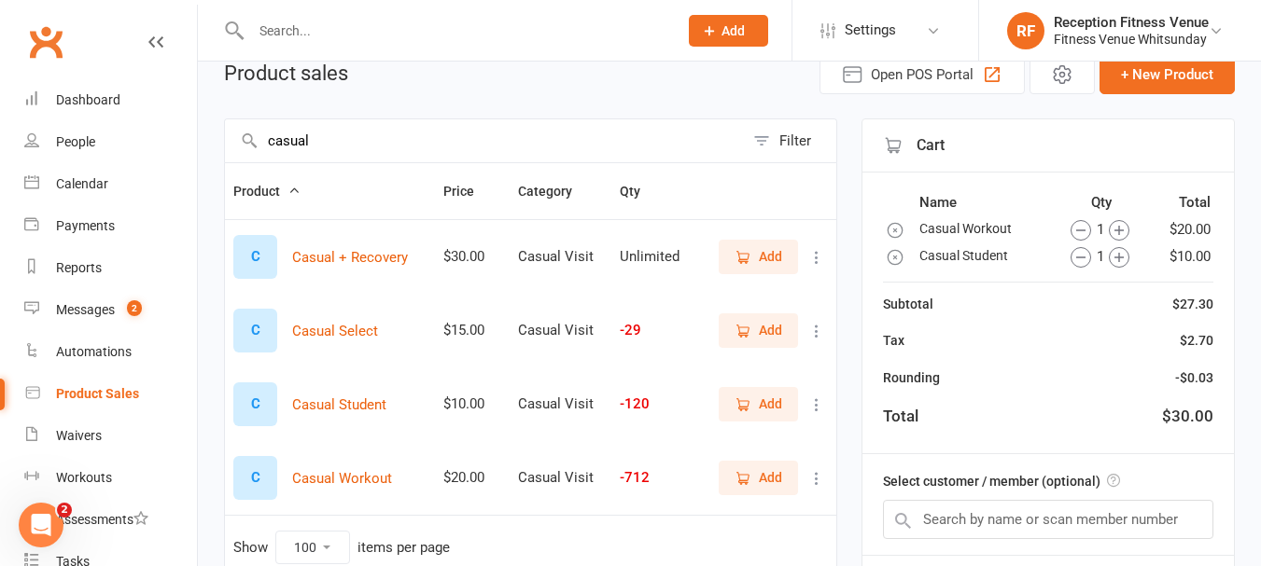
click at [1113, 259] on icon "button" at bounding box center [1118, 257] width 21 height 21
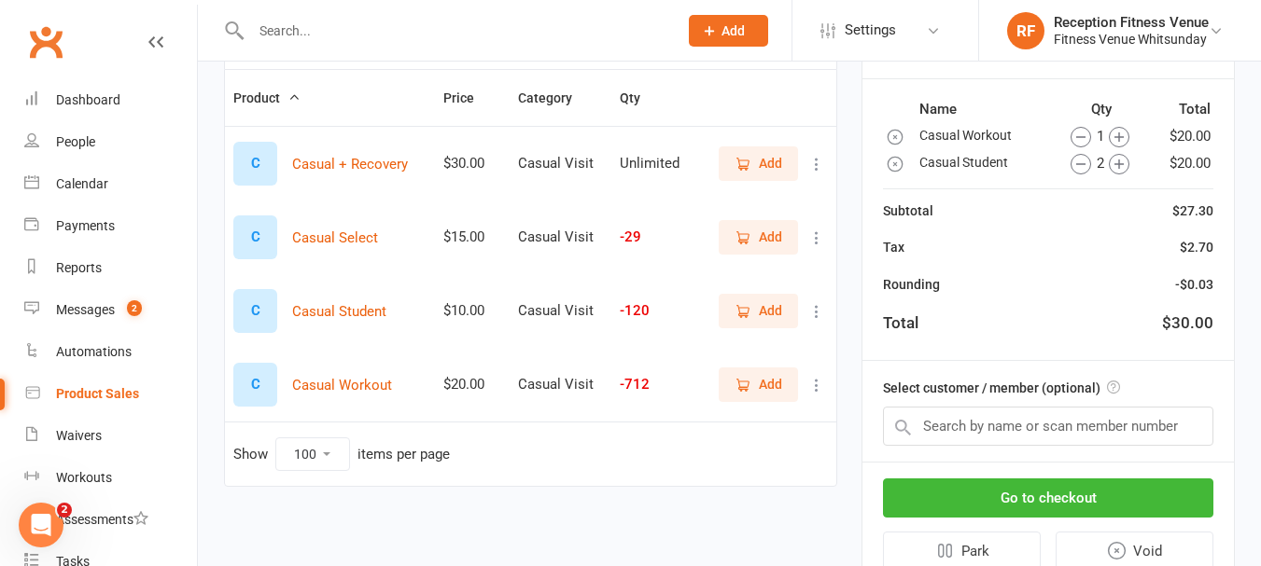
scroll to position [261, 0]
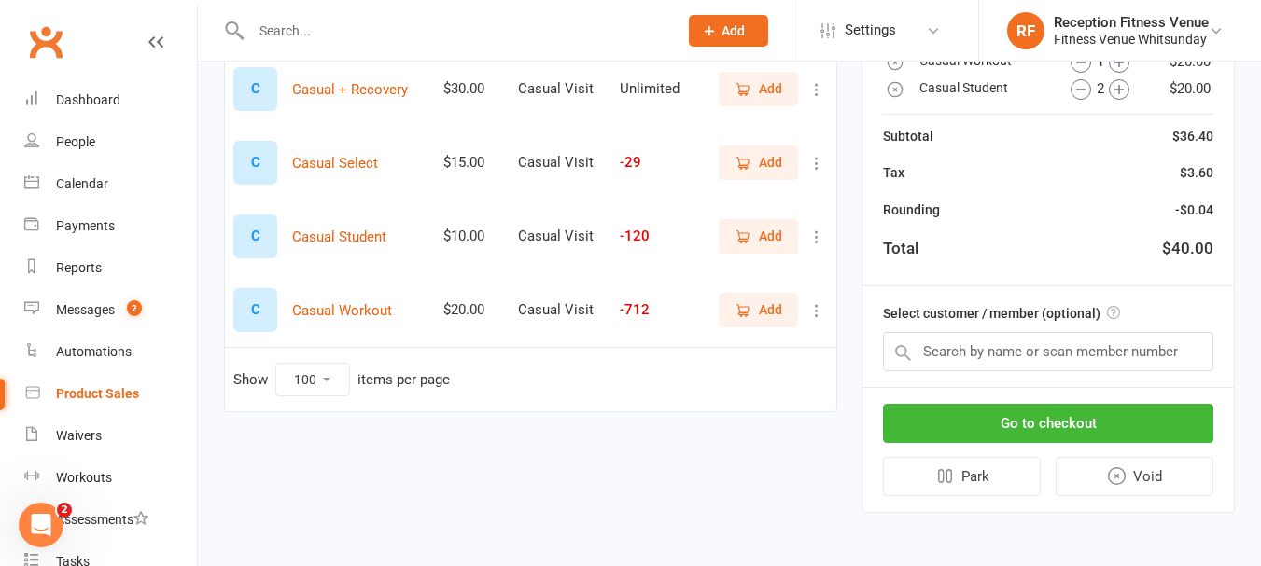
click at [1114, 402] on div "Go to checkout Park Void" at bounding box center [1047, 450] width 371 height 124
click at [1109, 428] on button "Go to checkout" at bounding box center [1048, 423] width 330 height 39
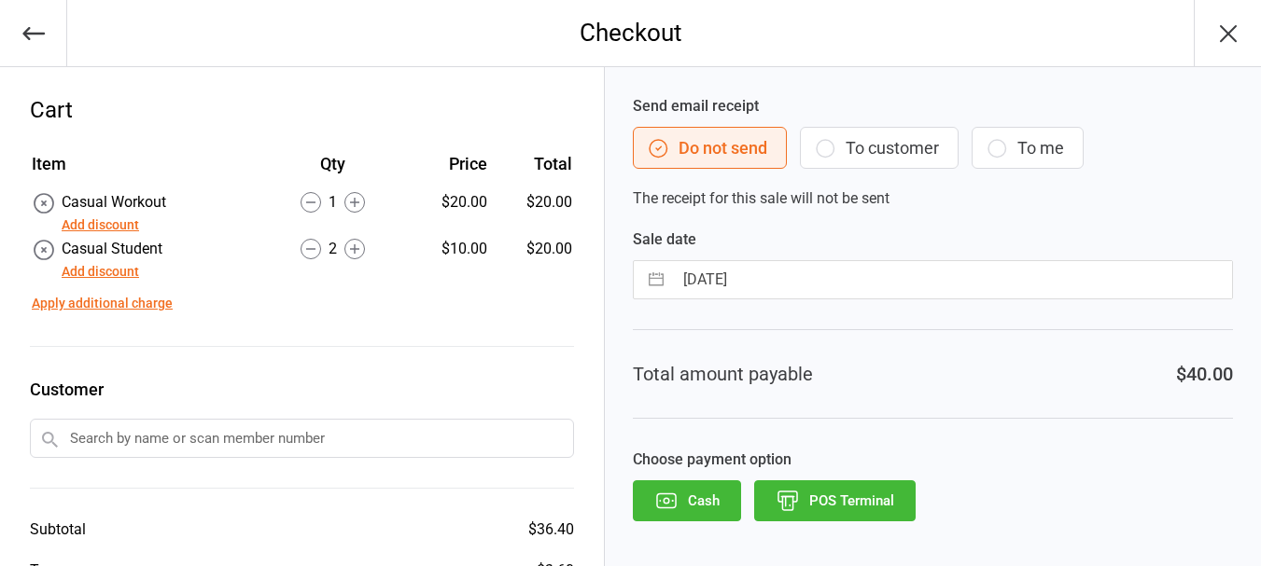
click at [837, 500] on button "POS Terminal" at bounding box center [834, 501] width 161 height 41
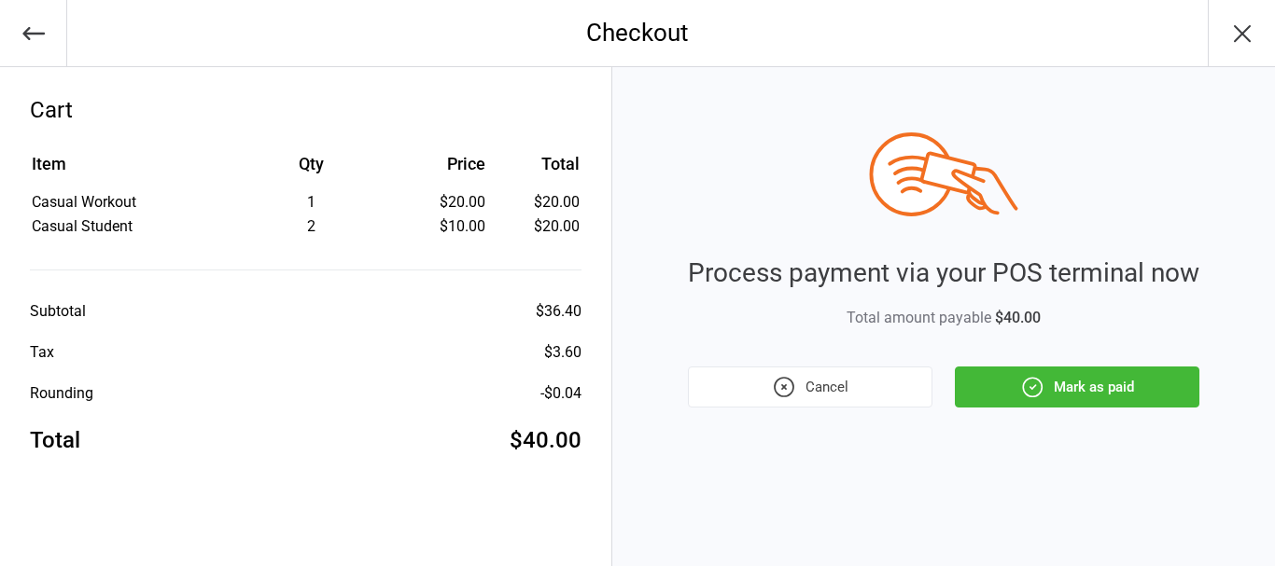
click at [1002, 377] on button "Mark as paid" at bounding box center [1077, 387] width 244 height 41
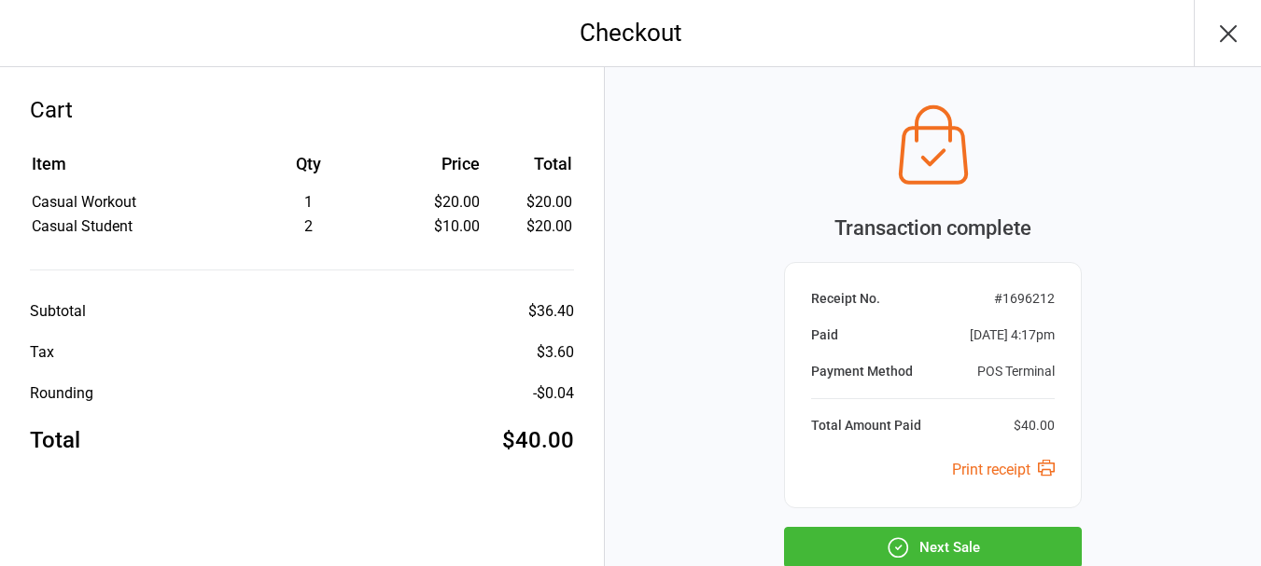
click at [980, 545] on button "Next Sale" at bounding box center [933, 547] width 298 height 41
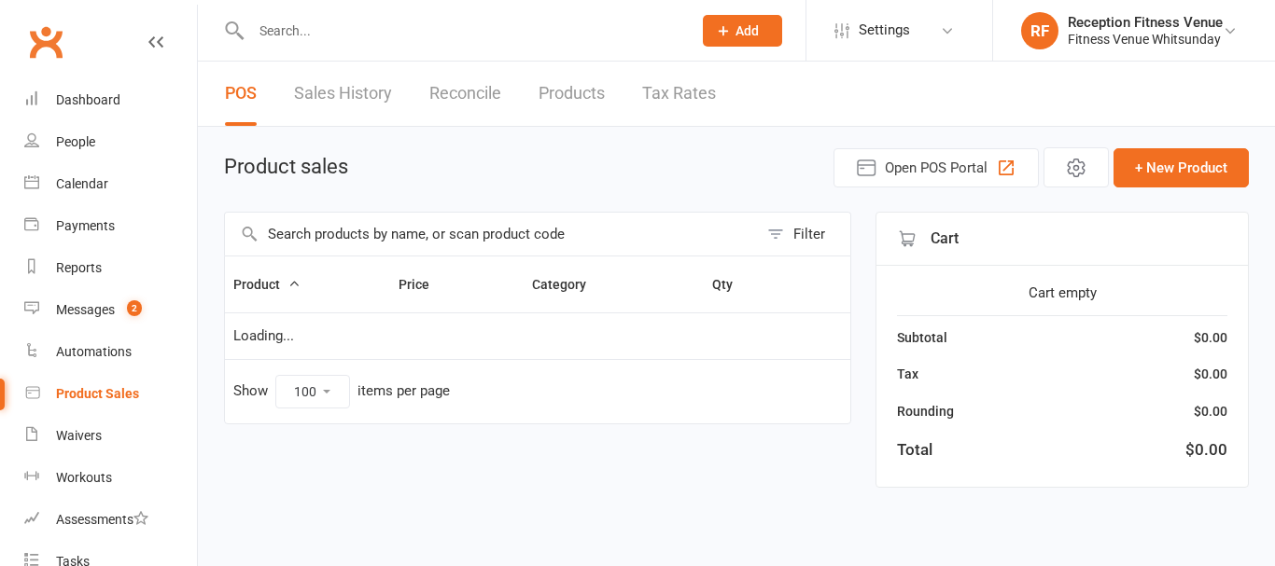
select select "100"
click at [79, 146] on div "People" at bounding box center [75, 141] width 39 height 15
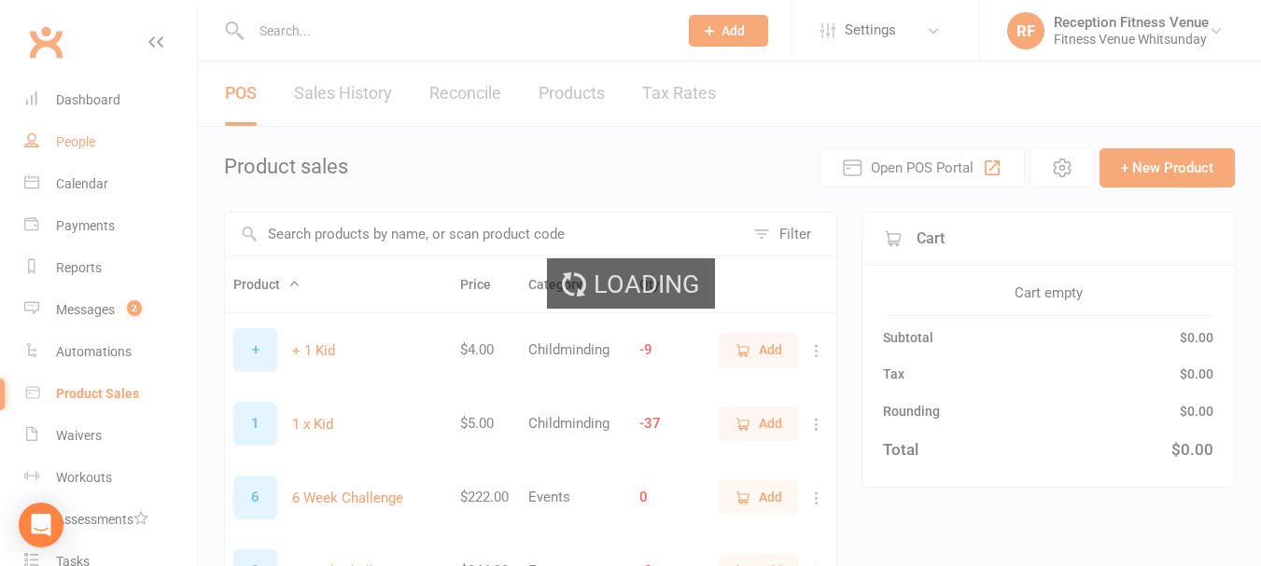
select select "100"
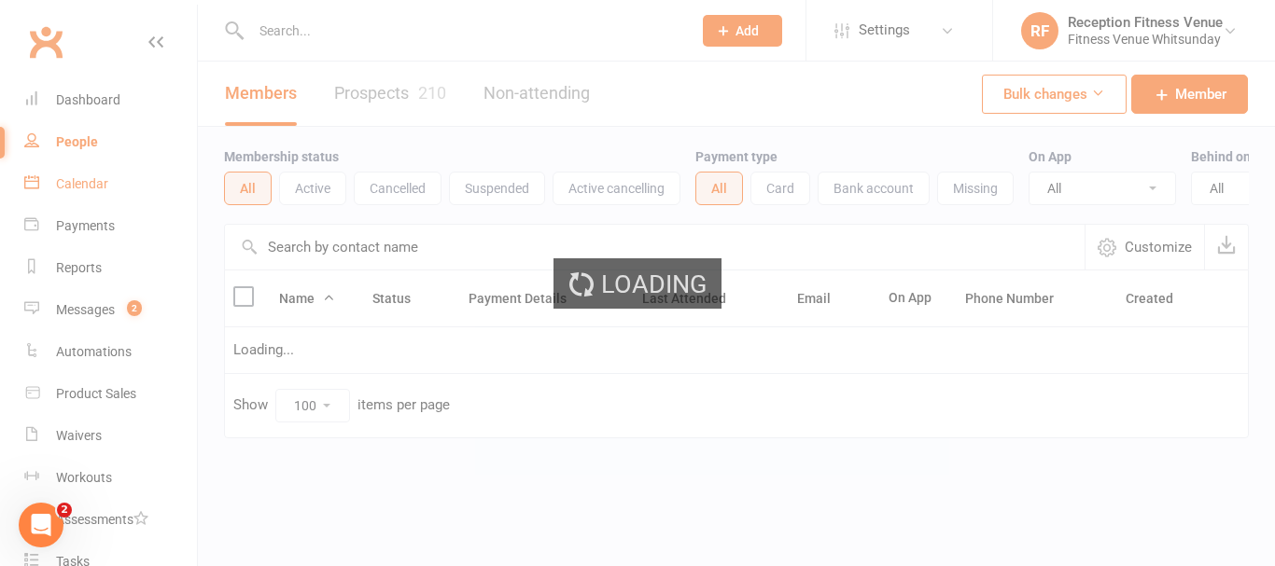
click at [60, 177] on div "Calendar" at bounding box center [82, 183] width 52 height 15
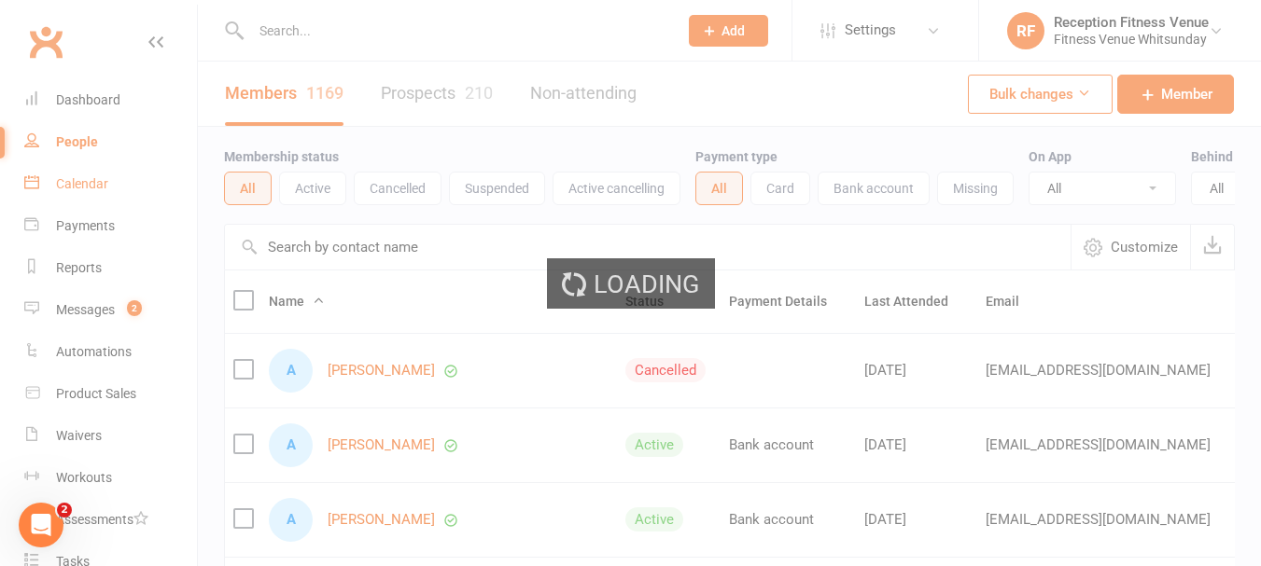
click at [71, 177] on div "Loading" at bounding box center [630, 283] width 1261 height 566
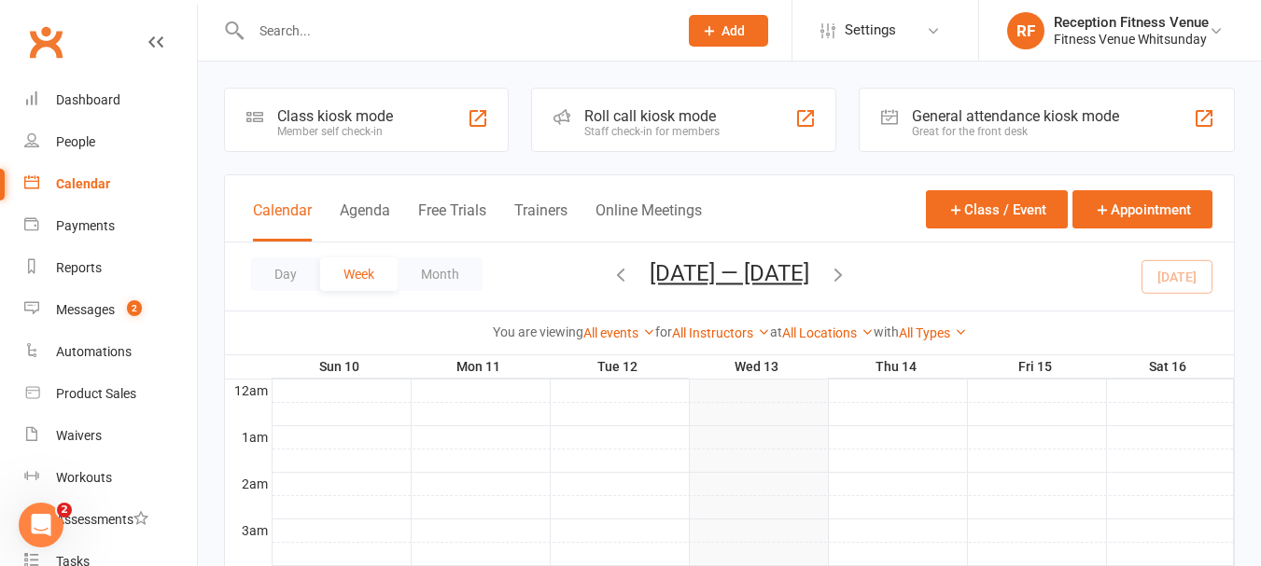
click at [993, 103] on div "General attendance kiosk mode Great for the front desk" at bounding box center [1046, 120] width 376 height 64
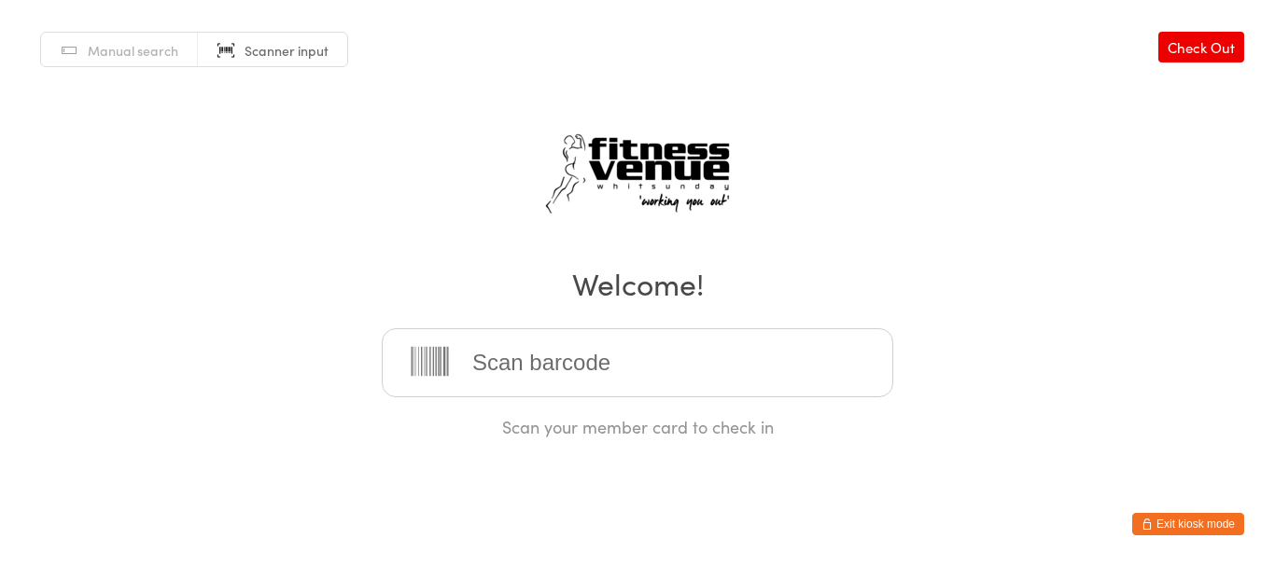
click at [1209, 519] on button "Exit kiosk mode" at bounding box center [1188, 524] width 112 height 22
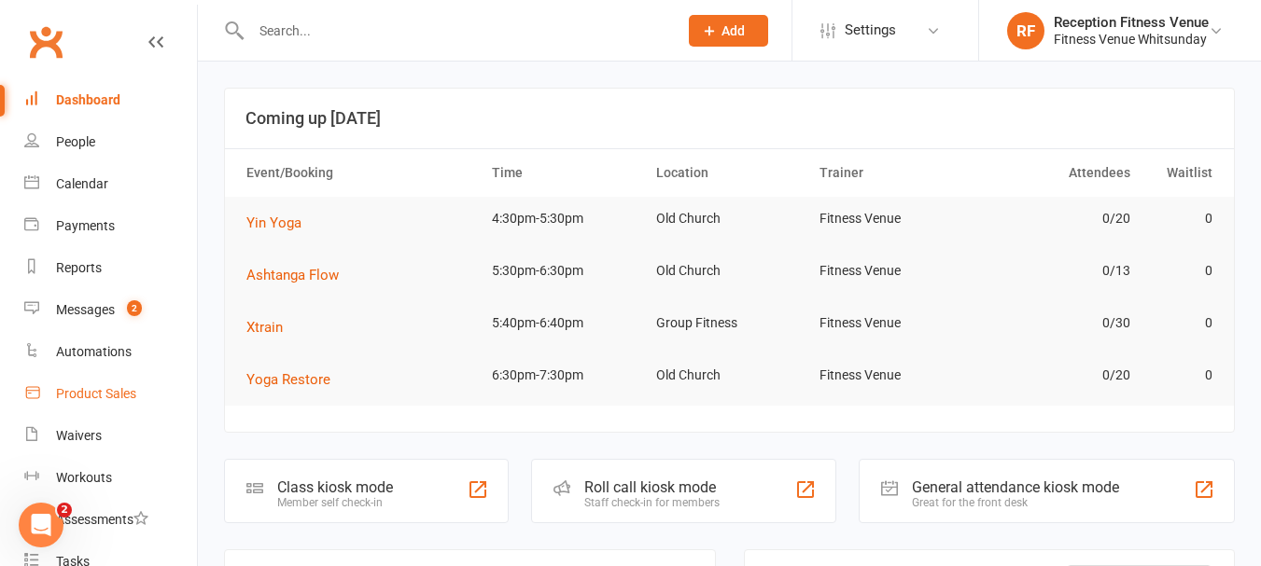
click at [95, 395] on div "Product Sales" at bounding box center [96, 393] width 80 height 15
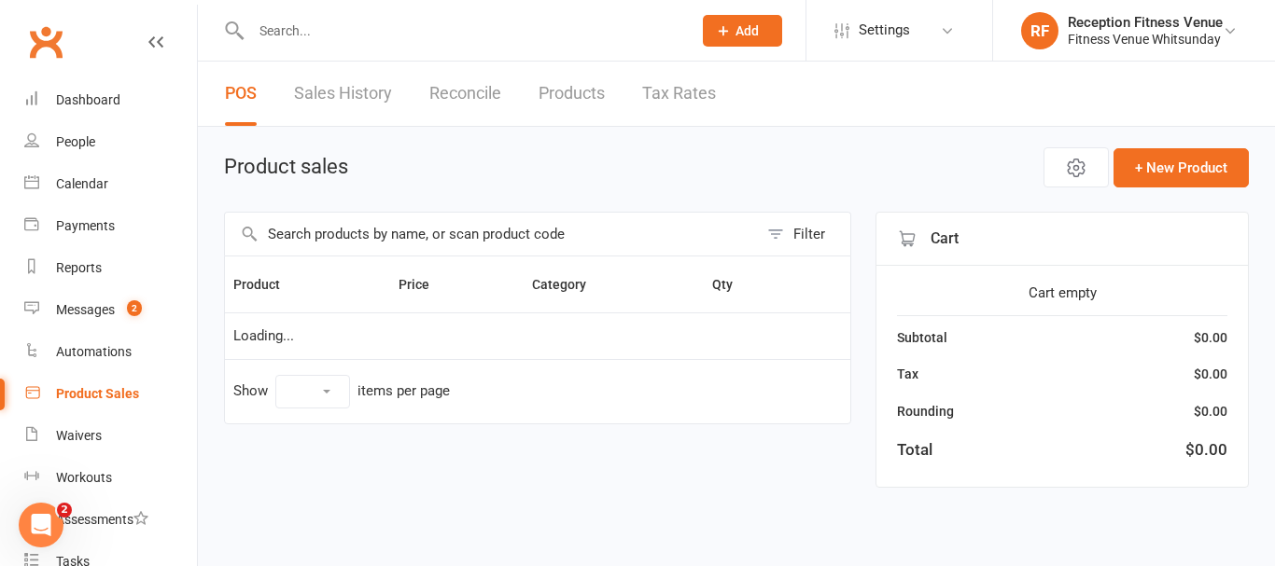
select select "100"
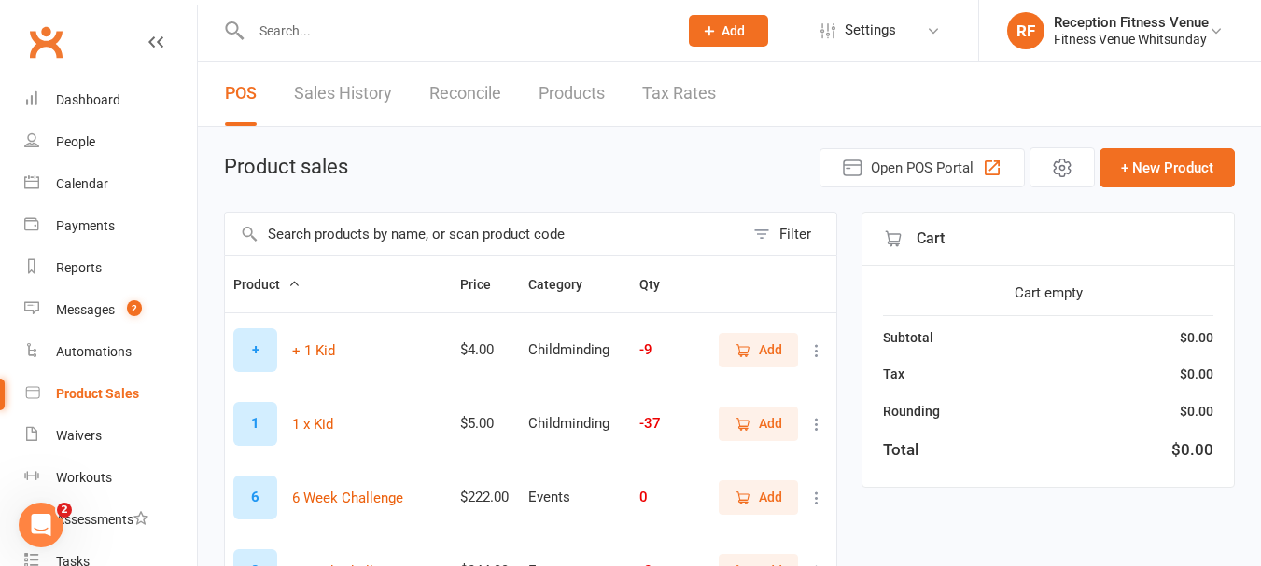
click at [502, 236] on input "text" at bounding box center [484, 234] width 519 height 43
type input "9400581051339"
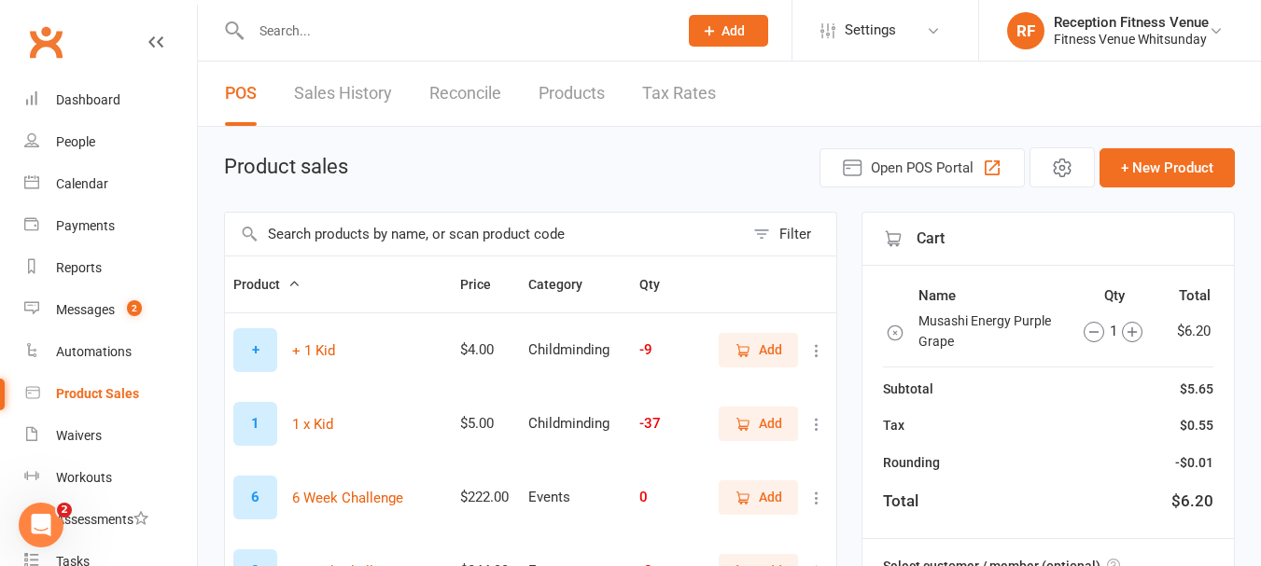
click at [294, 241] on input "text" at bounding box center [484, 234] width 519 height 43
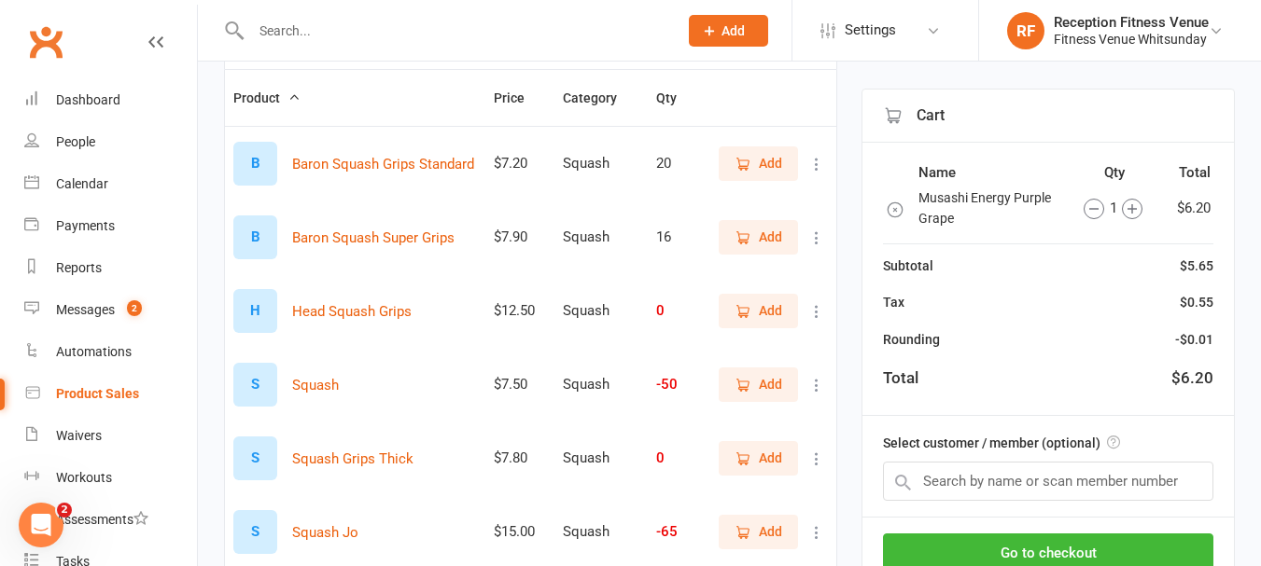
scroll to position [334, 0]
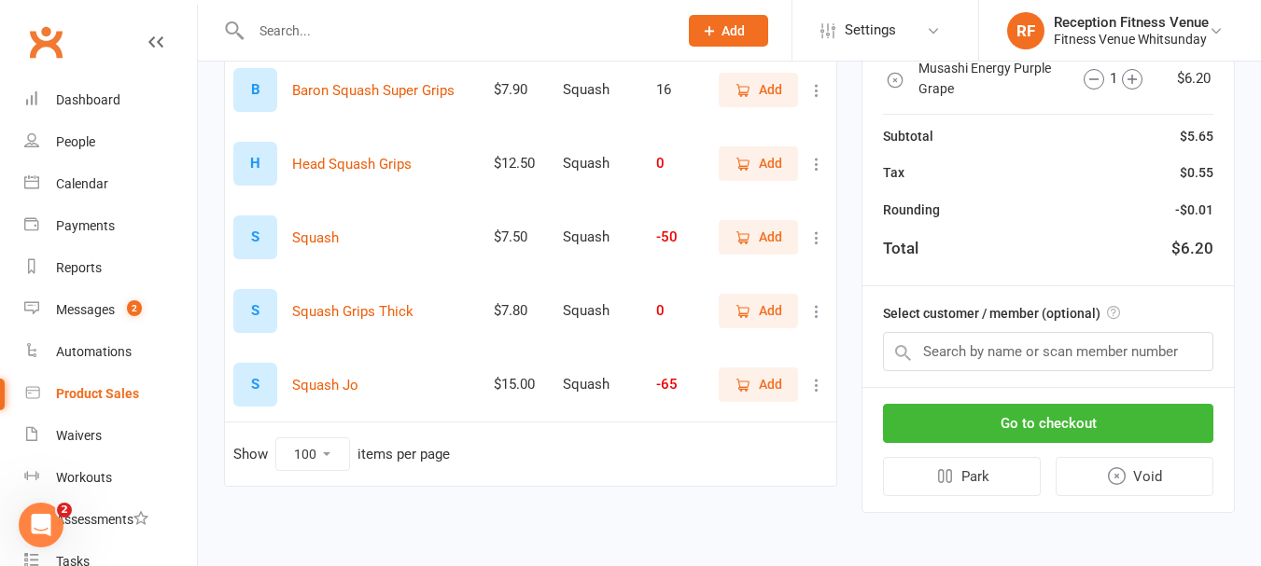
type input "squash"
click at [755, 380] on span "Add" at bounding box center [758, 384] width 48 height 21
click at [1188, 422] on button "Go to checkout" at bounding box center [1048, 423] width 330 height 39
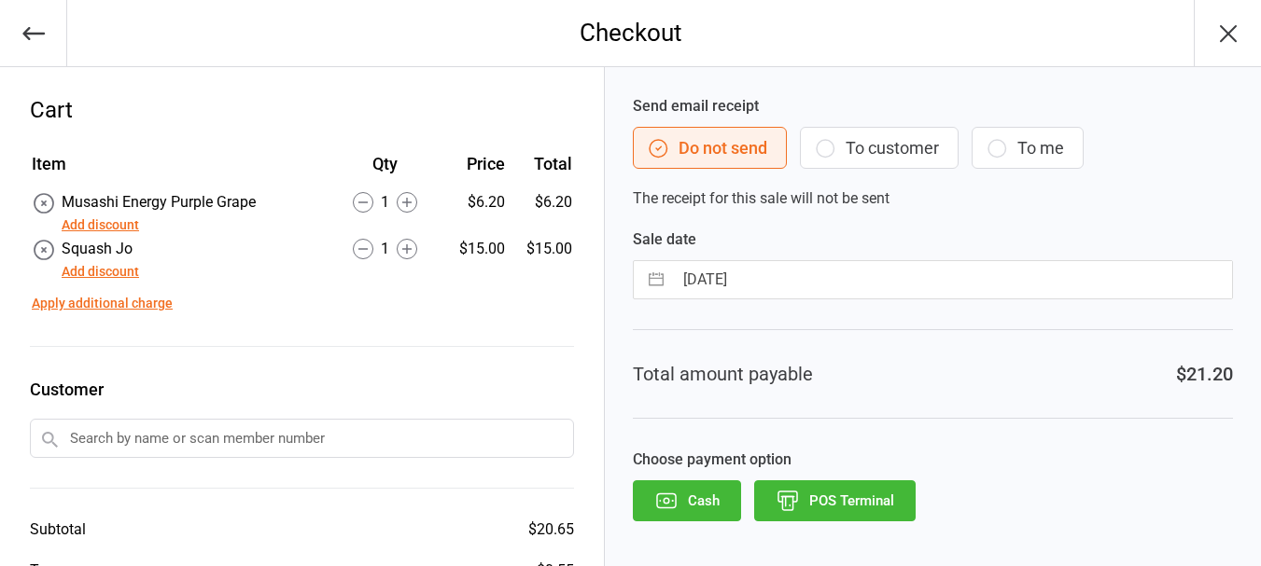
click at [845, 483] on button "POS Terminal" at bounding box center [834, 501] width 161 height 41
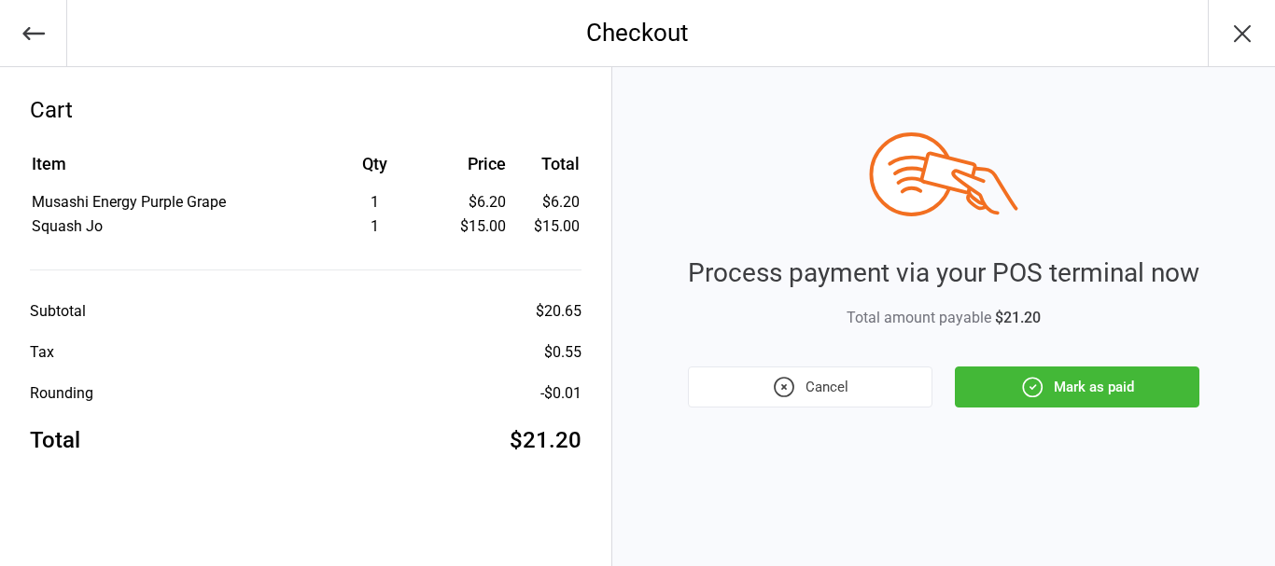
click at [994, 377] on button "Mark as paid" at bounding box center [1077, 387] width 244 height 41
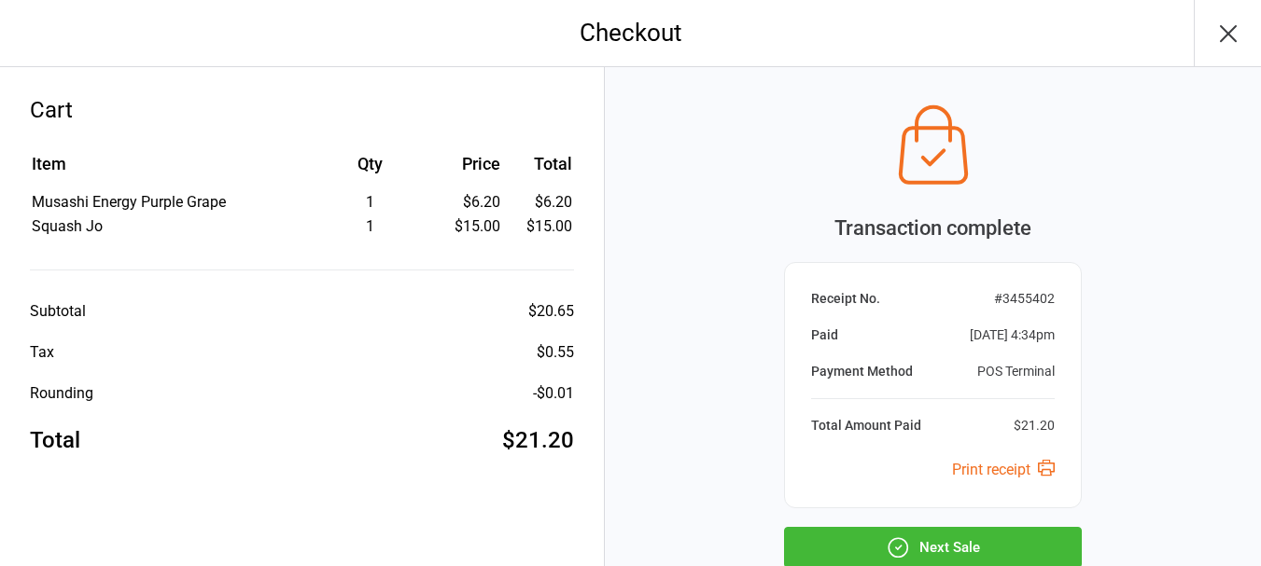
drag, startPoint x: 993, startPoint y: 528, endPoint x: 1002, endPoint y: 539, distance: 14.6
click at [995, 530] on button "Next Sale" at bounding box center [933, 547] width 298 height 41
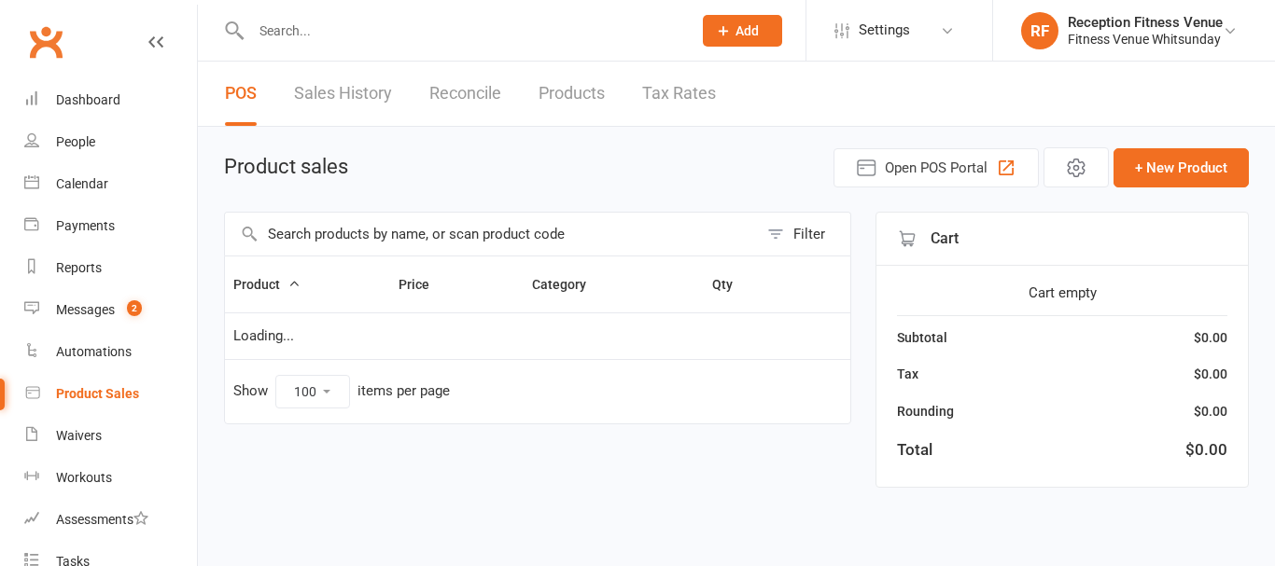
select select "100"
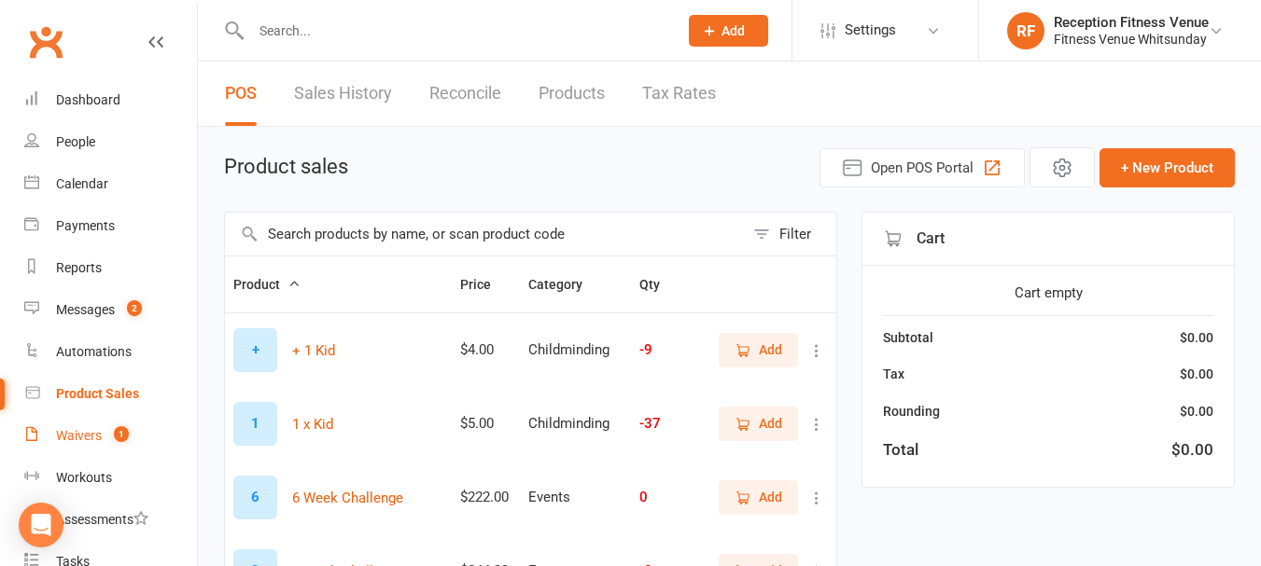
click at [109, 432] on count-badge "1" at bounding box center [117, 435] width 24 height 15
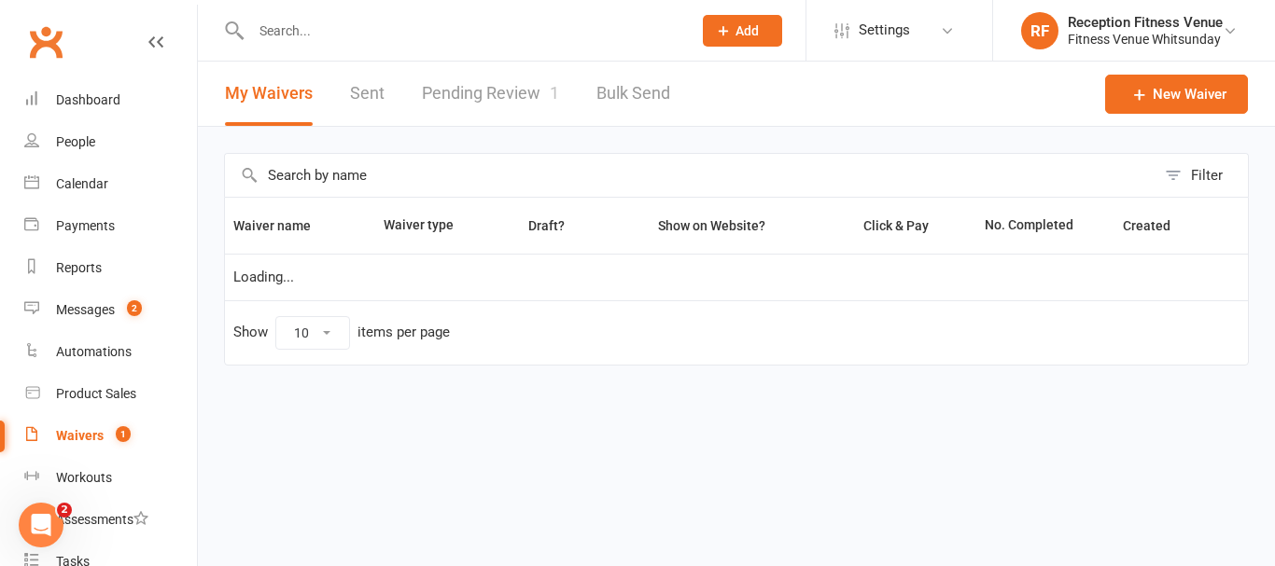
select select "50"
click at [458, 103] on link "Pending Review 1" at bounding box center [490, 94] width 137 height 64
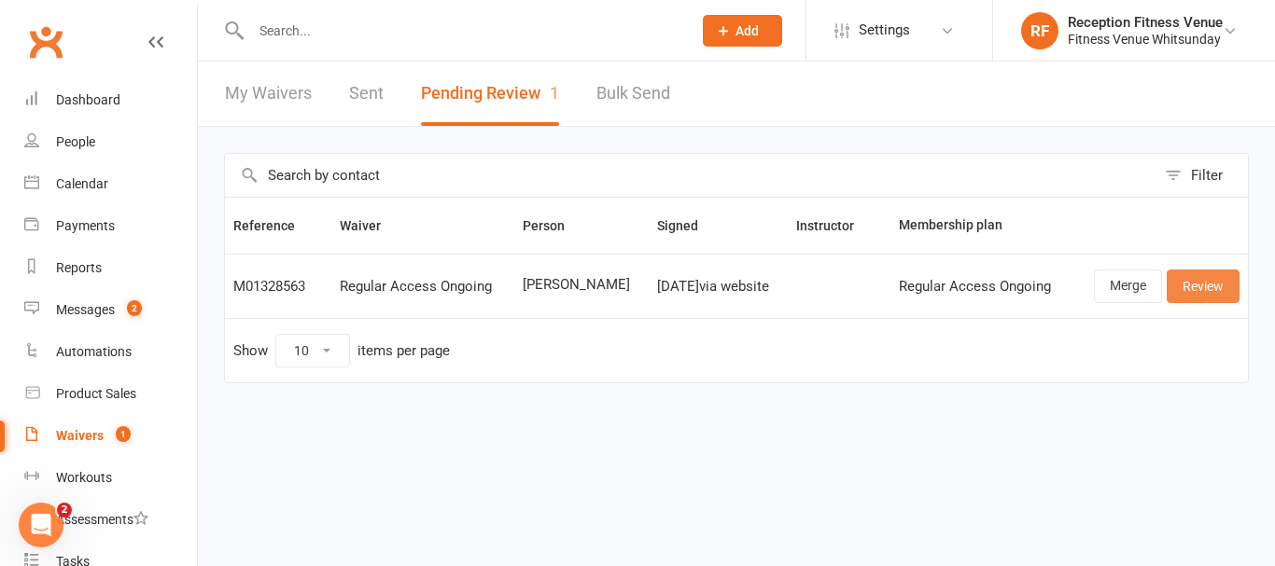
click at [1170, 285] on link "Review" at bounding box center [1202, 287] width 73 height 34
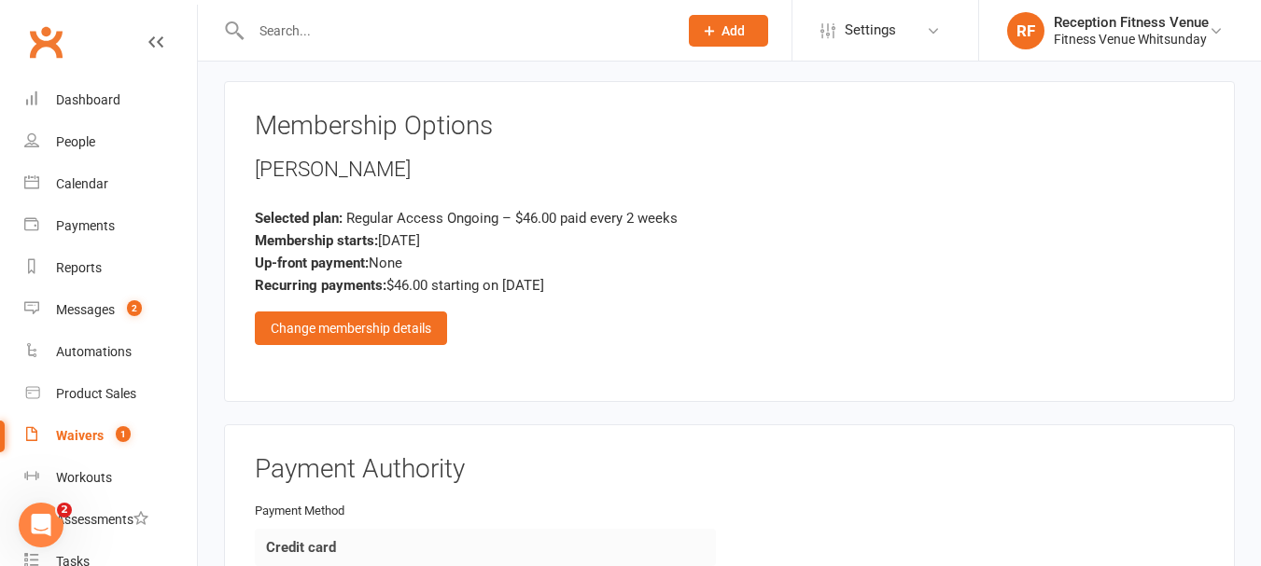
scroll to position [2765, 0]
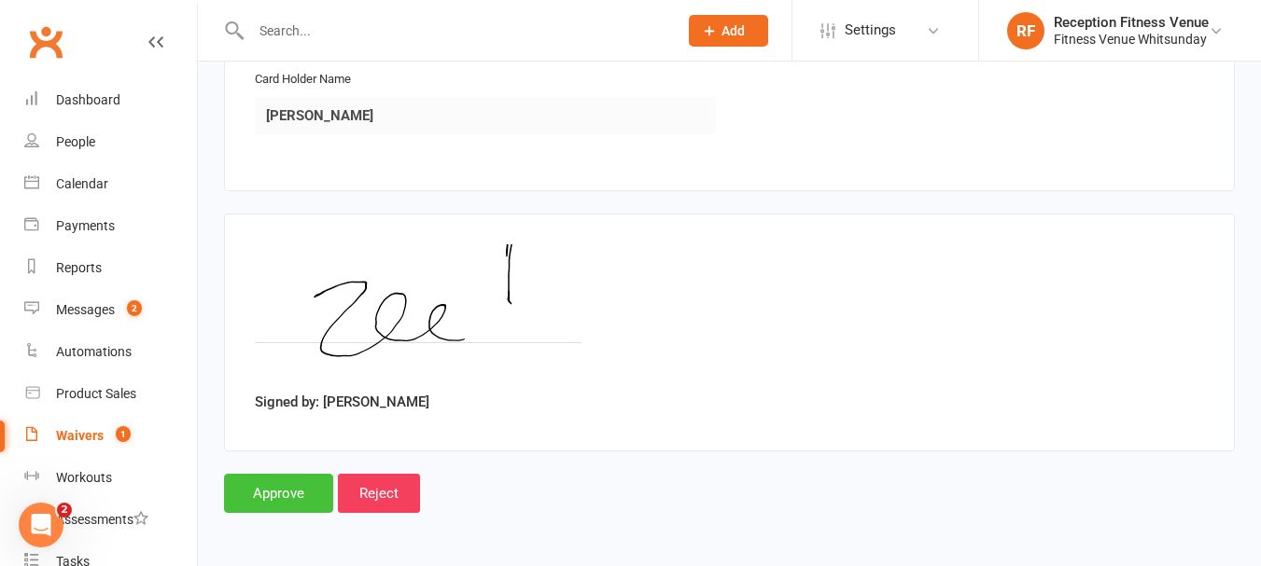
click at [274, 495] on input "Approve" at bounding box center [278, 493] width 109 height 39
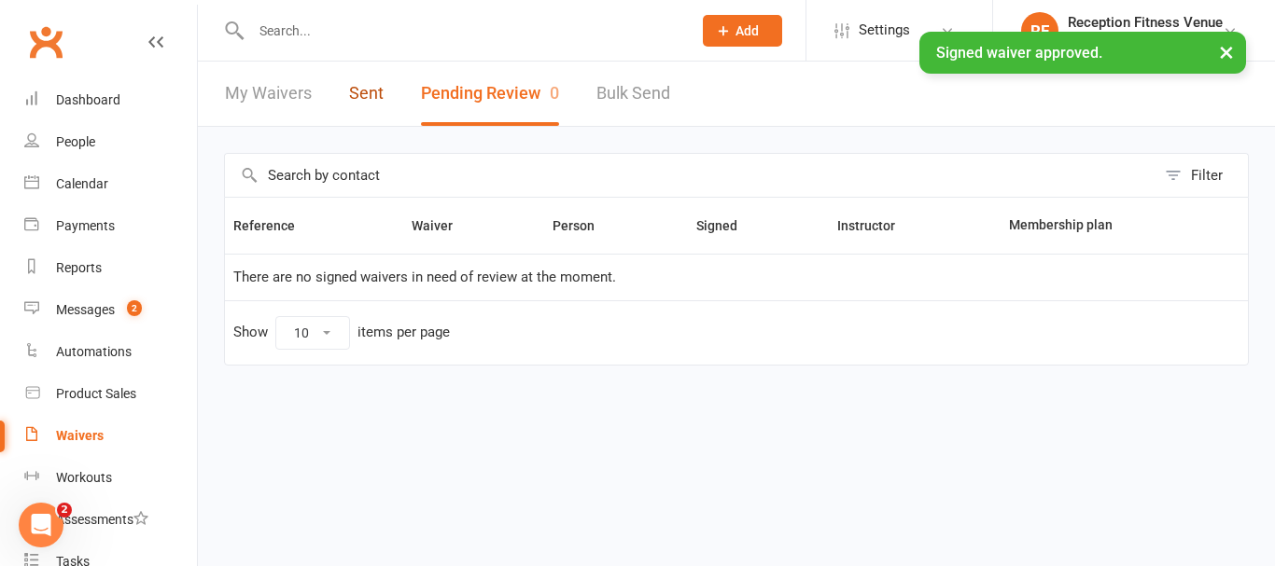
click at [363, 96] on link "Sent" at bounding box center [366, 94] width 35 height 64
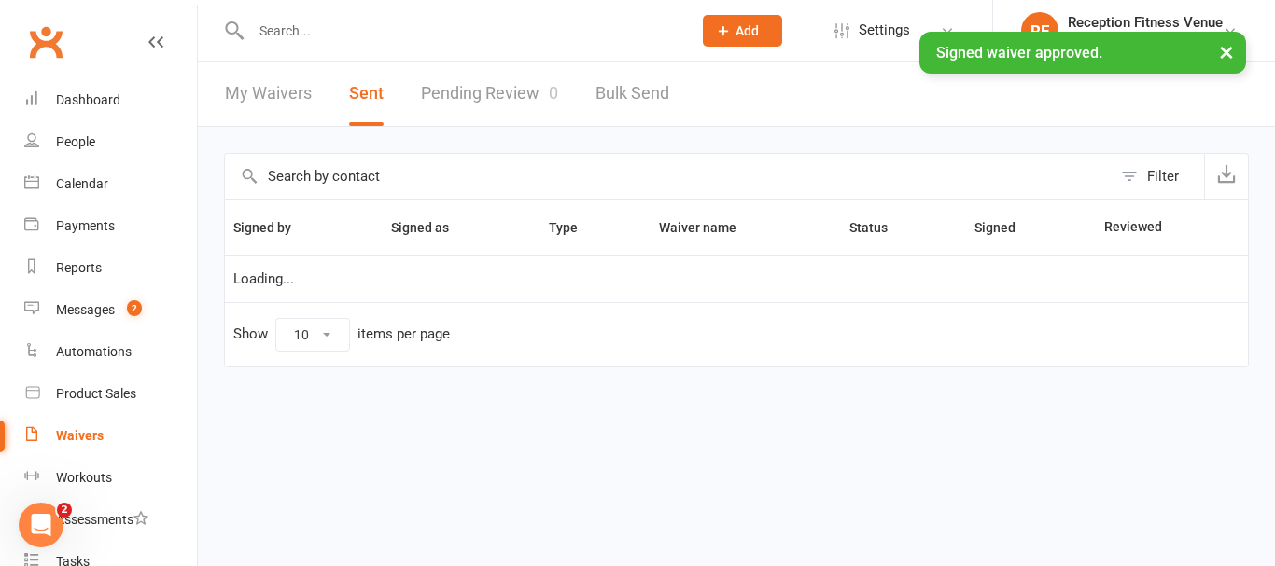
select select "100"
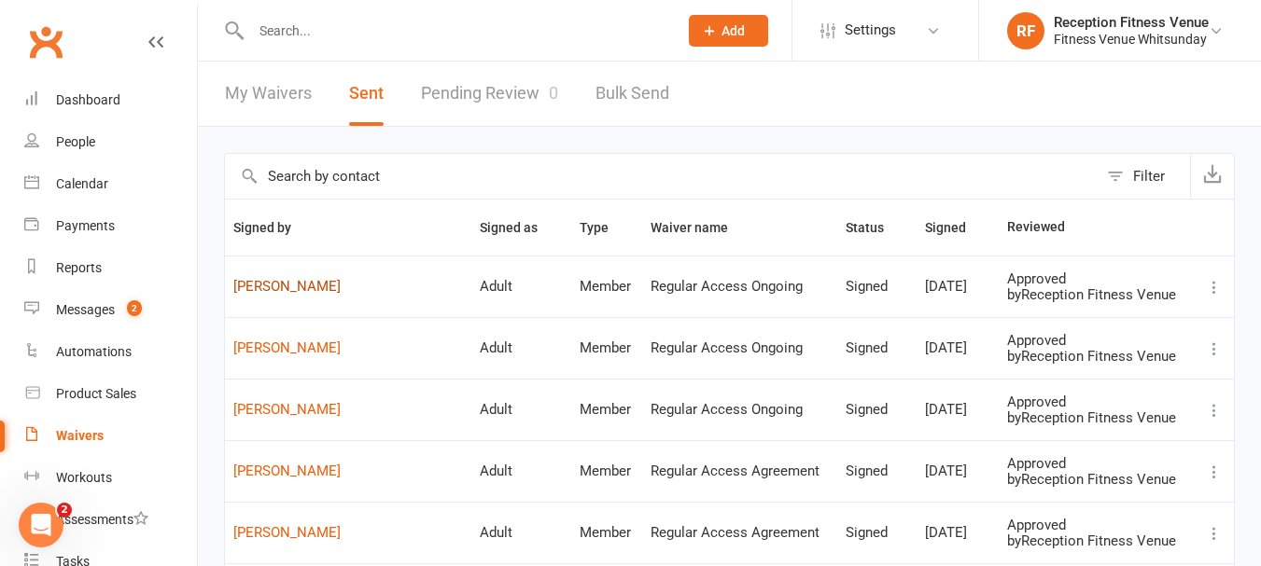
click at [293, 281] on link "Zac Sznicer" at bounding box center [348, 287] width 230 height 16
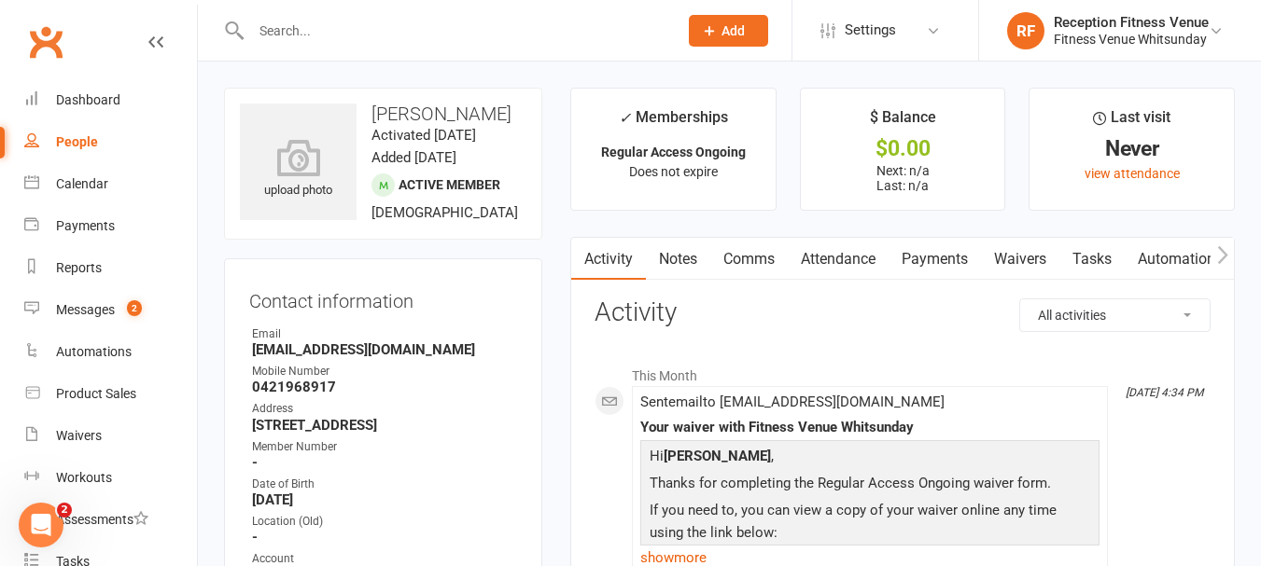
click at [1221, 258] on icon "button" at bounding box center [1222, 255] width 11 height 20
click at [1223, 256] on icon "button" at bounding box center [1222, 255] width 11 height 20
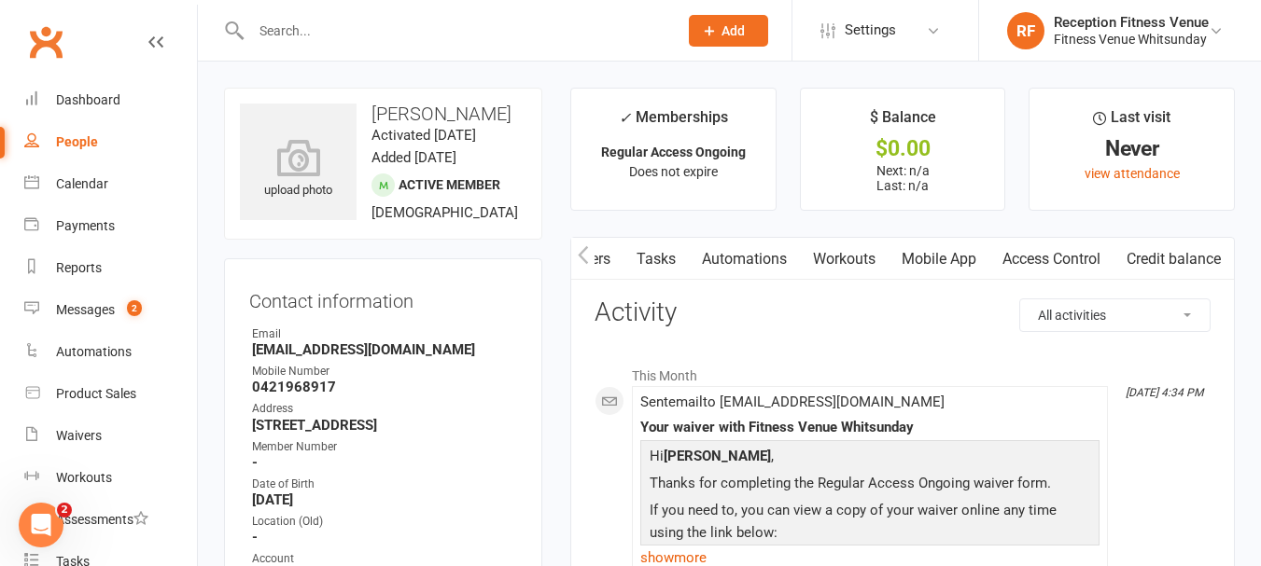
click at [1083, 253] on link "Access Control" at bounding box center [1051, 259] width 124 height 43
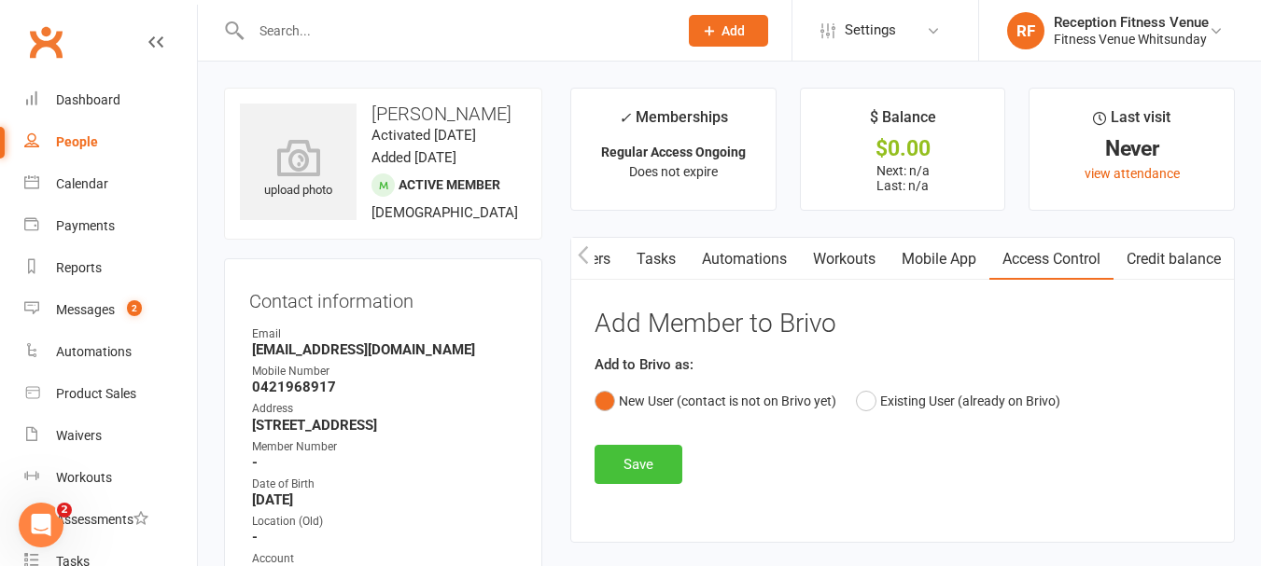
click at [620, 479] on button "Save" at bounding box center [638, 464] width 88 height 39
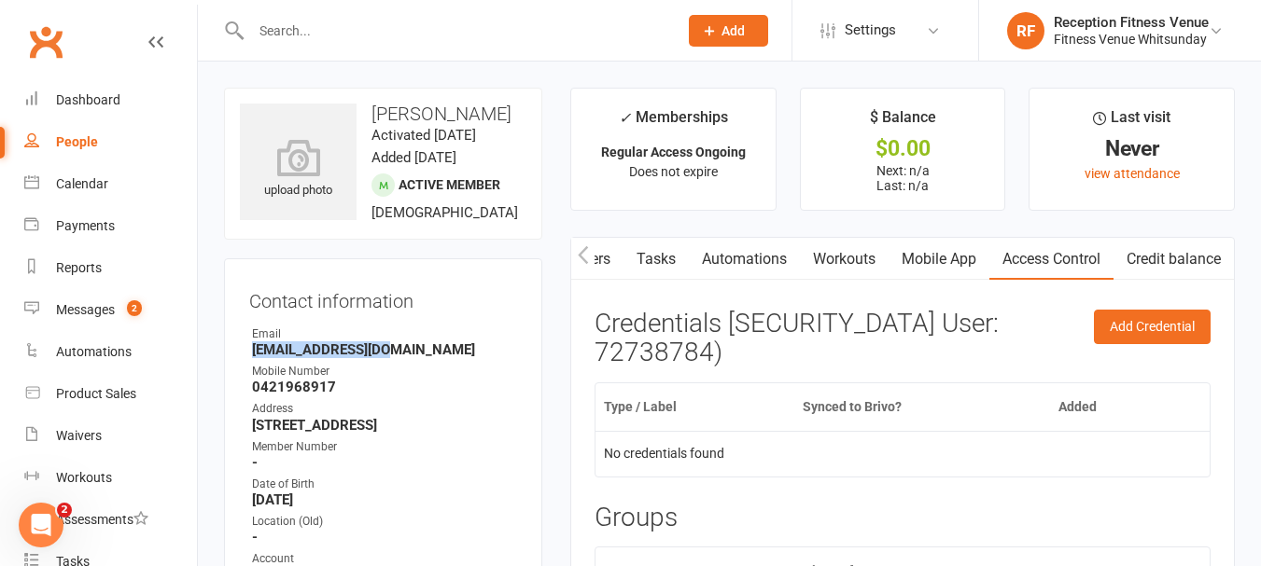
drag, startPoint x: 391, startPoint y: 374, endPoint x: 243, endPoint y: 372, distance: 148.4
click at [243, 372] on div "Contact information Owner Email zsznicer@gmail.com Mobile Number 0421968917 Add…" at bounding box center [383, 473] width 318 height 431
copy strong "zsznicer@gmail.com"
click at [81, 175] on link "Calendar" at bounding box center [110, 184] width 173 height 42
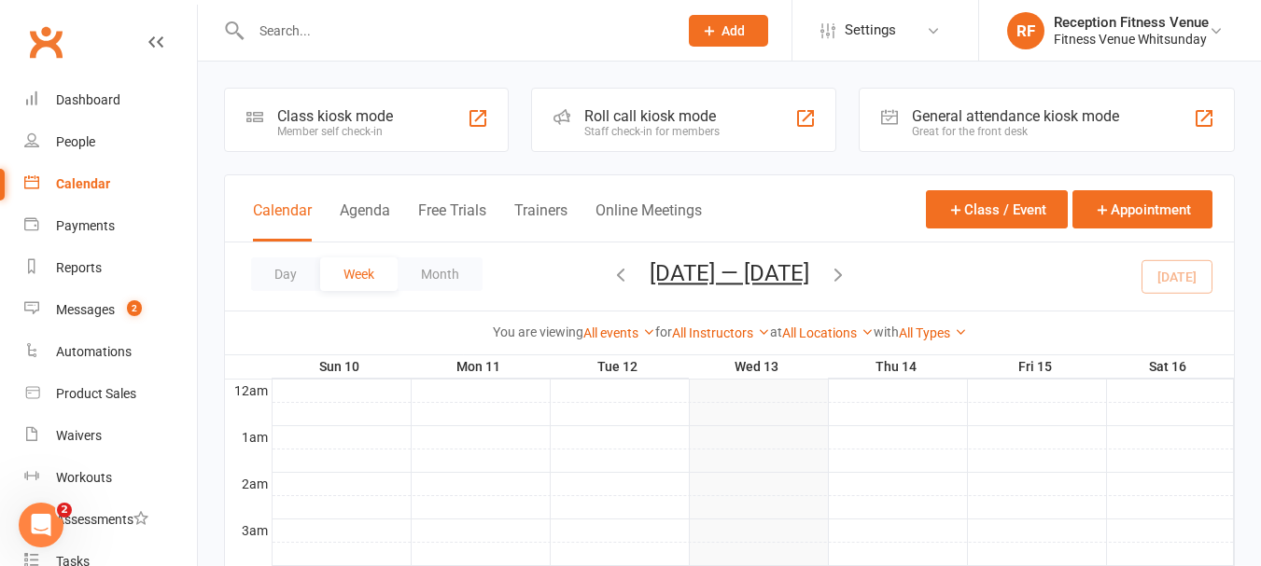
click at [1038, 121] on div "General attendance kiosk mode" at bounding box center [1015, 116] width 207 height 18
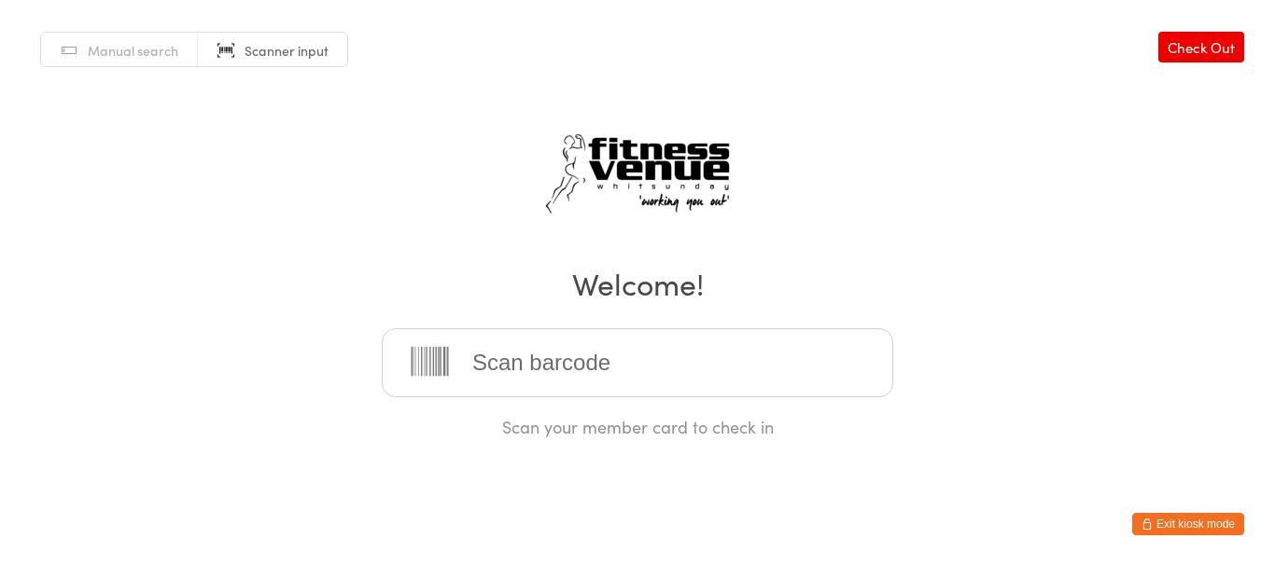
click at [1183, 515] on button "Exit kiosk mode" at bounding box center [1188, 524] width 112 height 22
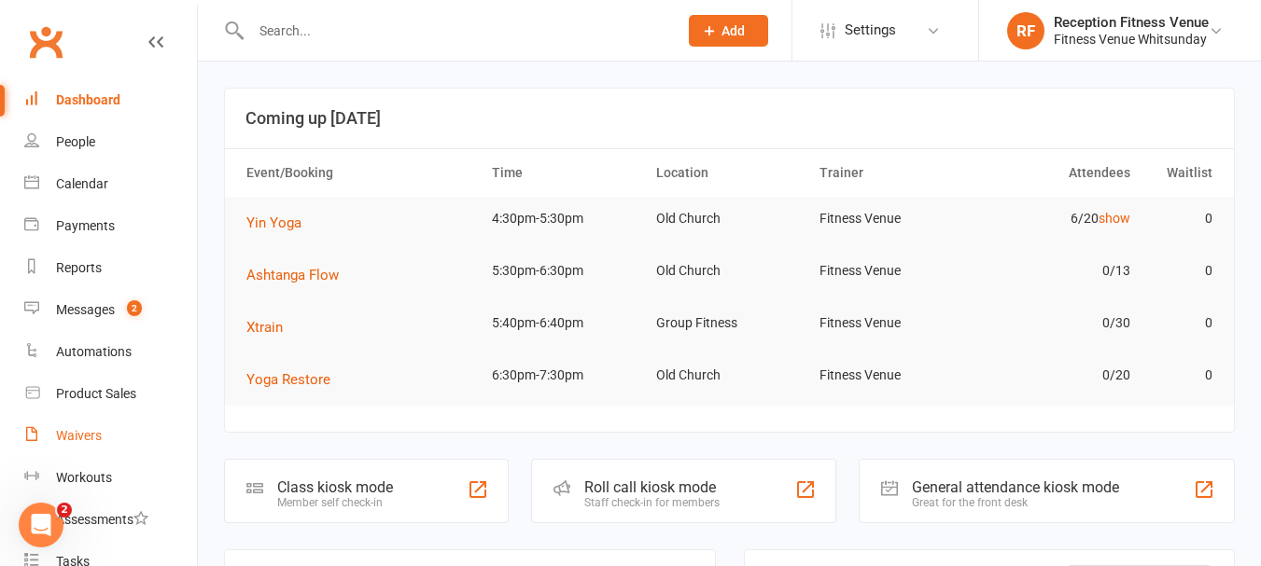
click at [78, 439] on div "Waivers" at bounding box center [79, 435] width 46 height 15
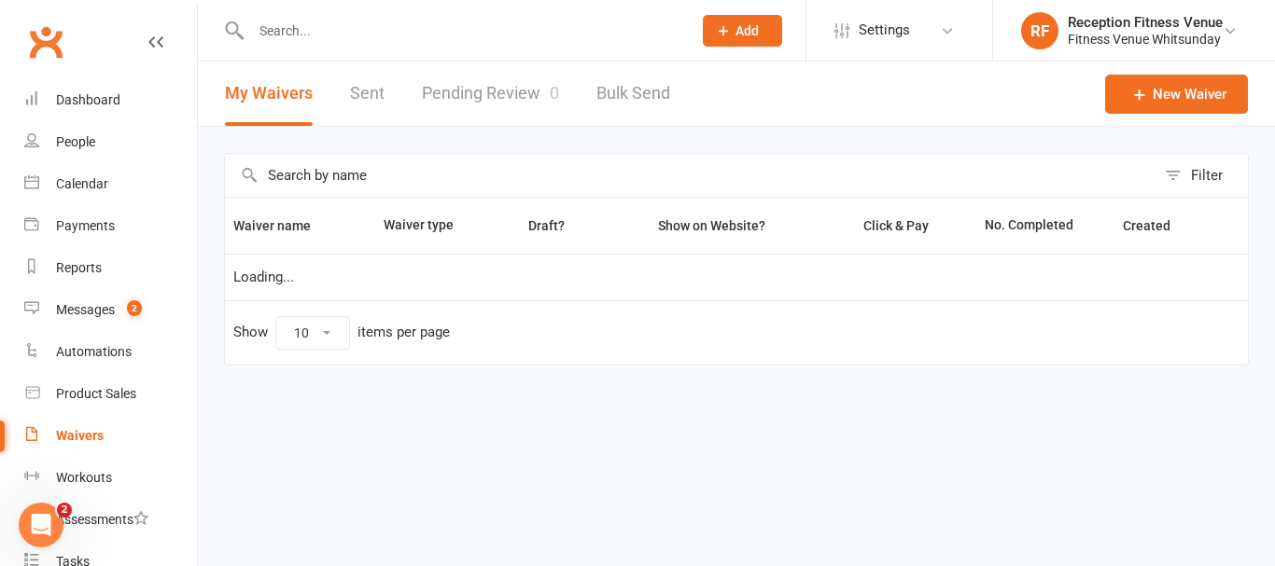
select select "50"
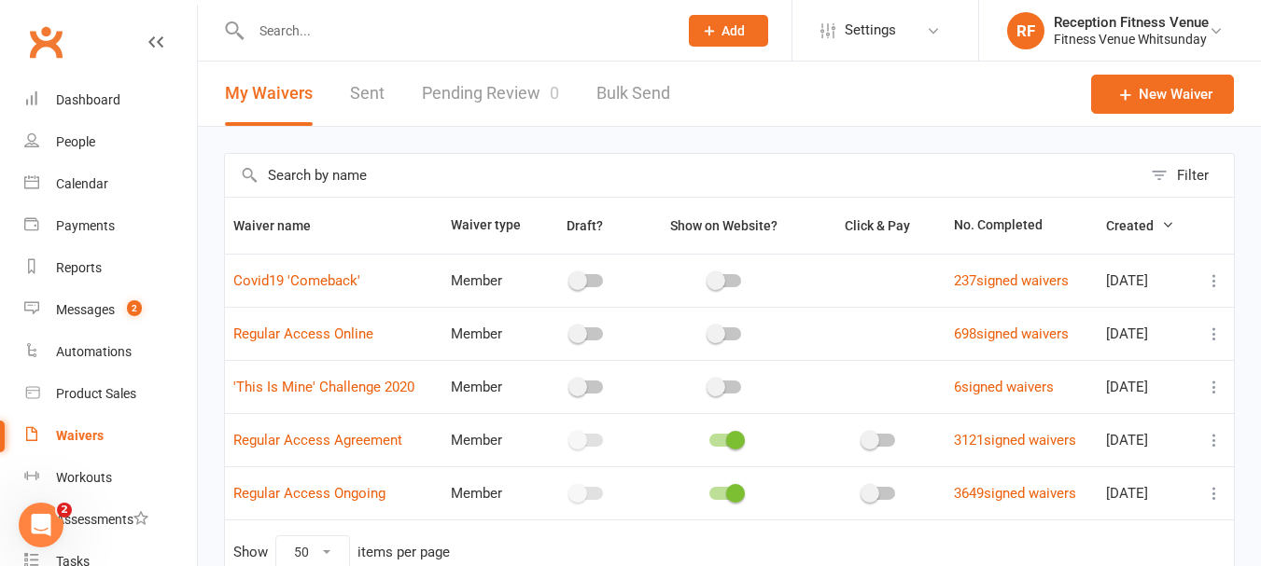
click at [373, 96] on link "Sent" at bounding box center [367, 94] width 35 height 64
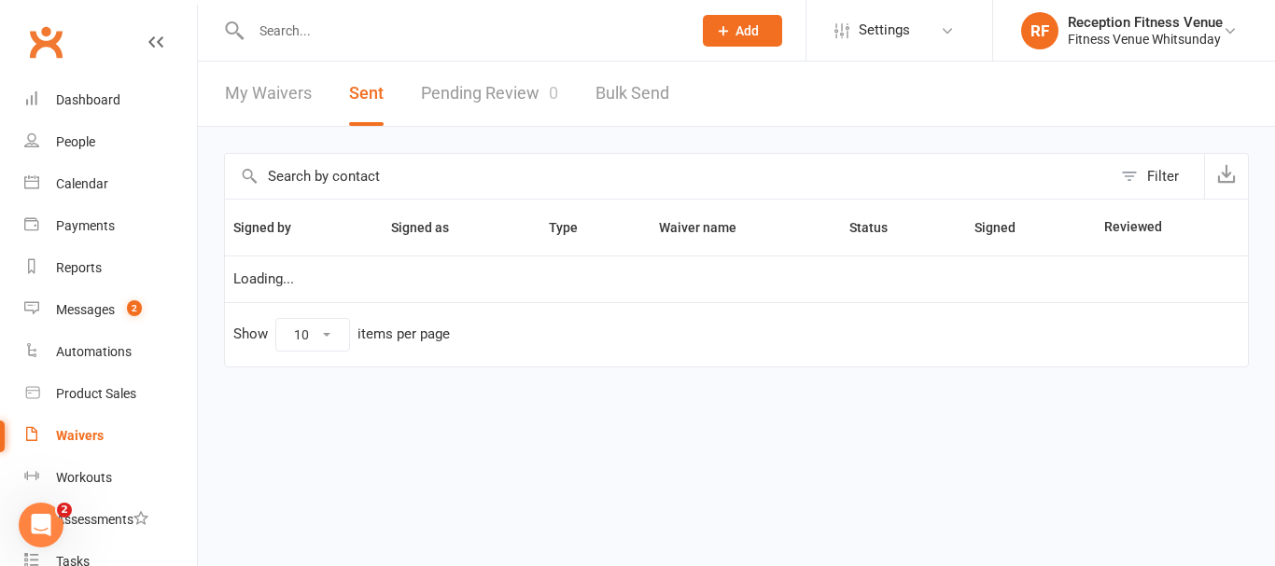
select select "100"
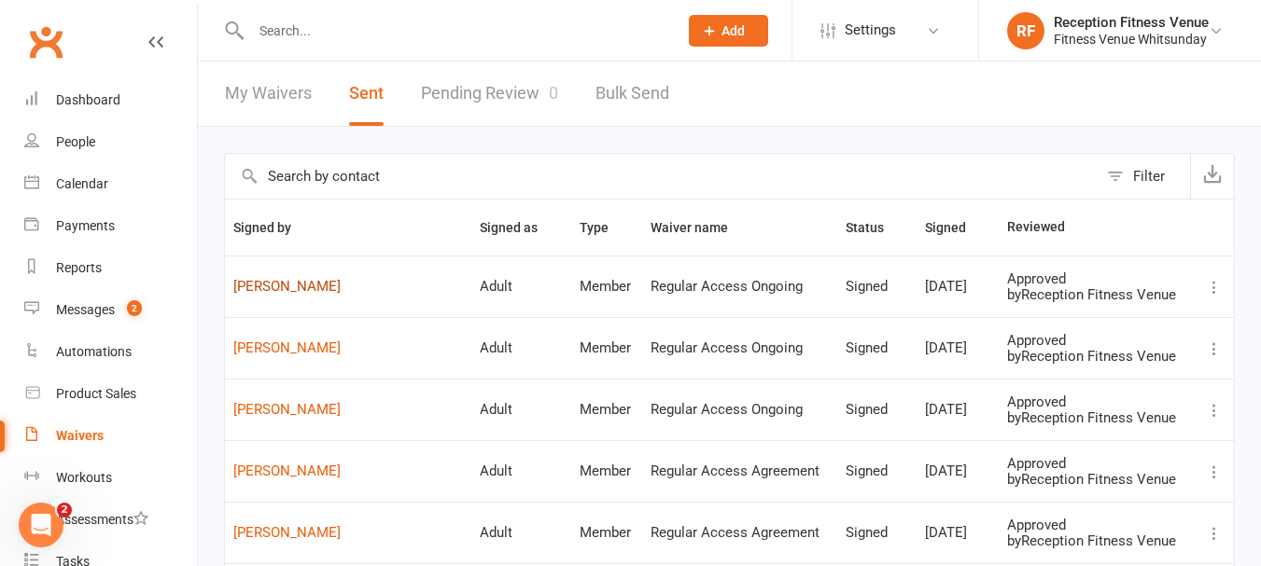
click at [286, 280] on link "Zac Sznicer" at bounding box center [348, 287] width 230 height 16
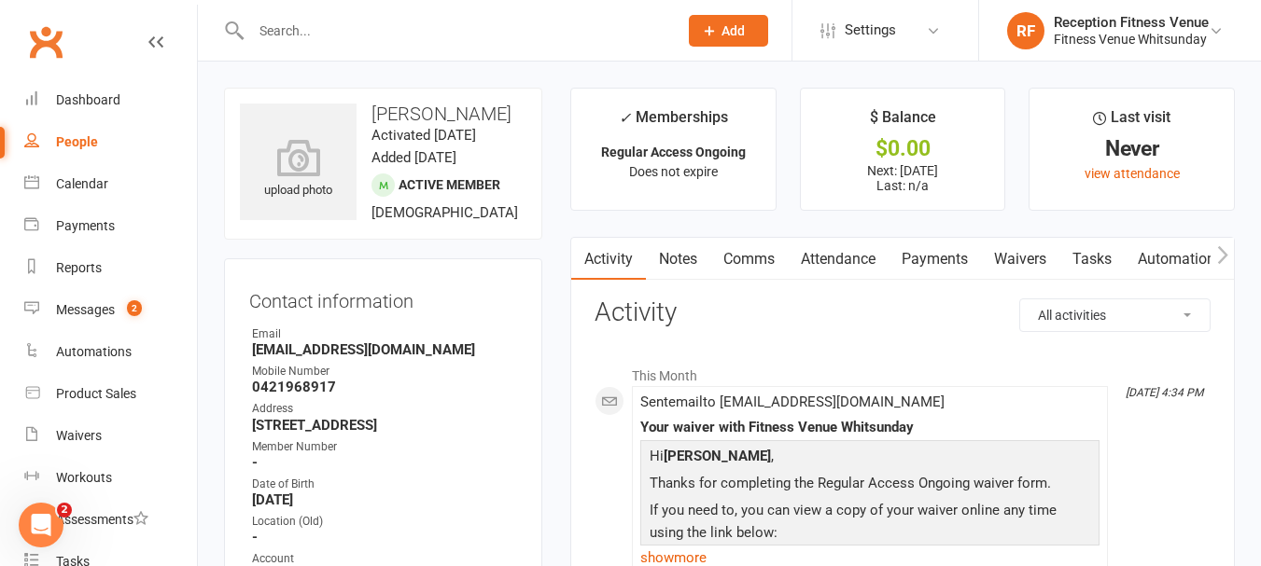
click at [916, 256] on link "Payments" at bounding box center [934, 259] width 92 height 43
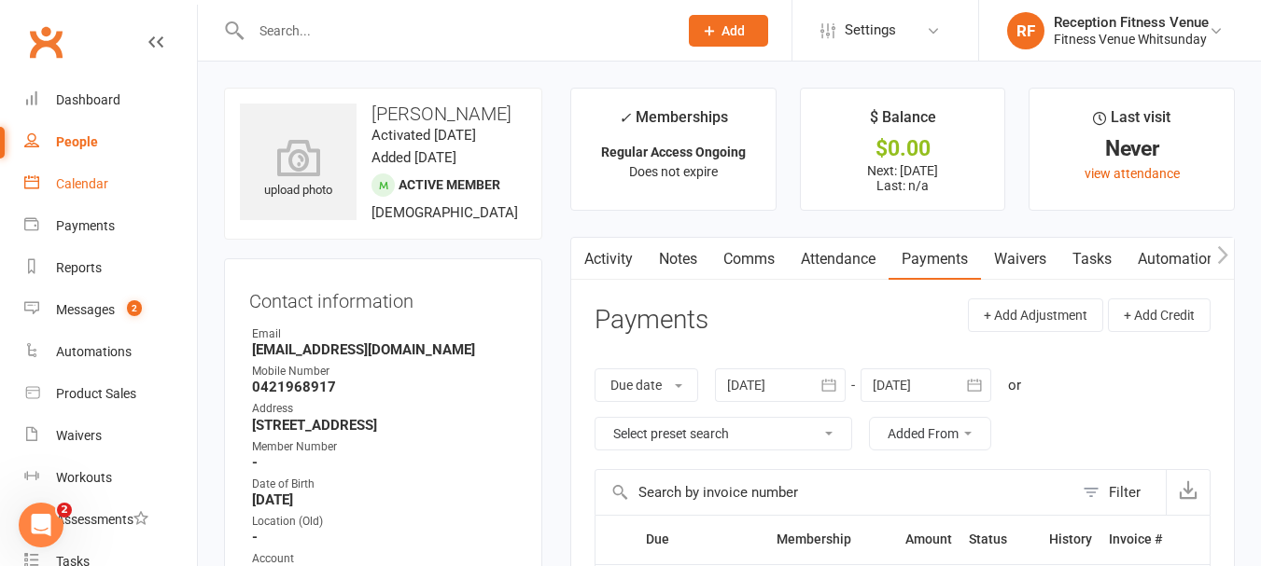
click at [88, 180] on div "Calendar" at bounding box center [82, 183] width 52 height 15
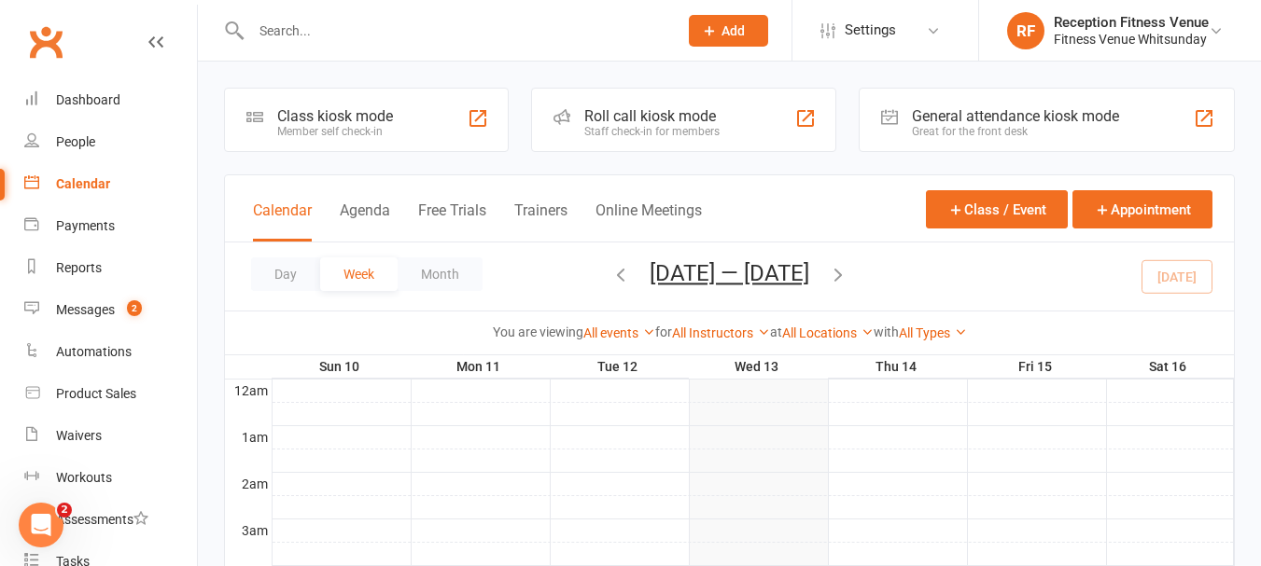
click at [951, 118] on div "General attendance kiosk mode" at bounding box center [1015, 116] width 207 height 18
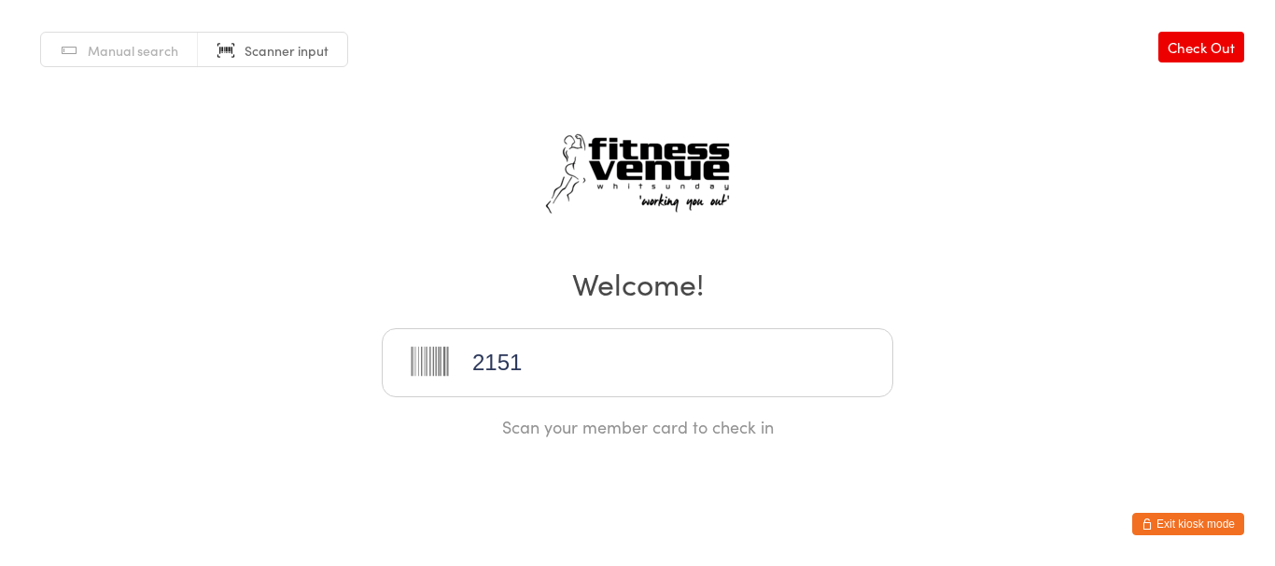
type input "21515"
type input "21654"
click at [1221, 525] on button "Exit kiosk mode" at bounding box center [1188, 524] width 112 height 22
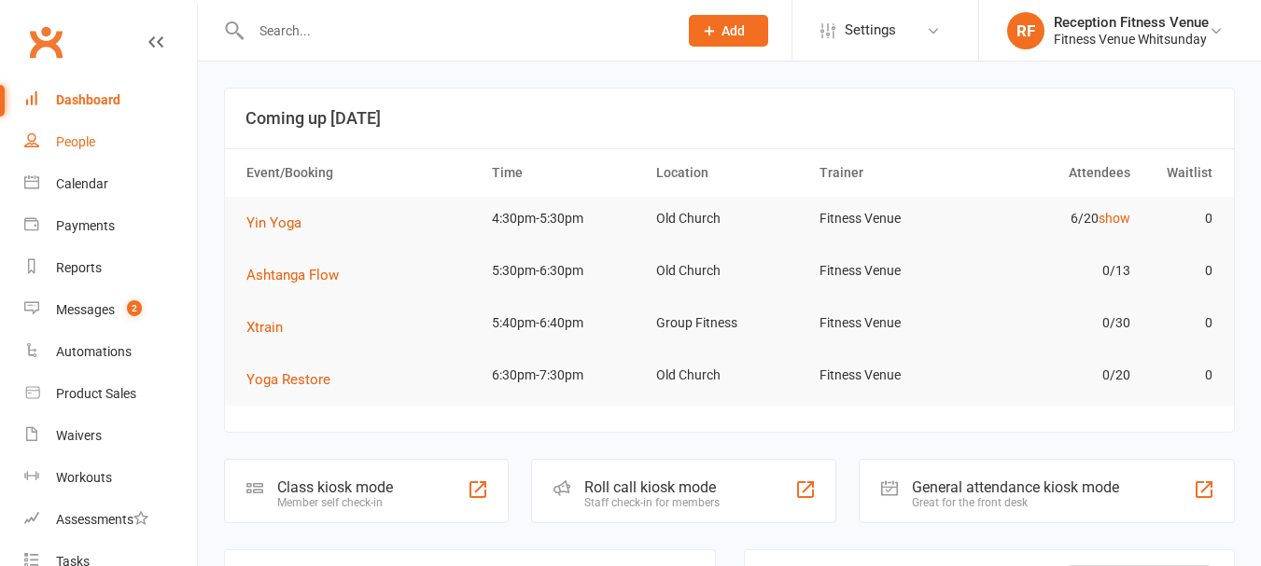
click at [85, 151] on link "People" at bounding box center [110, 142] width 173 height 42
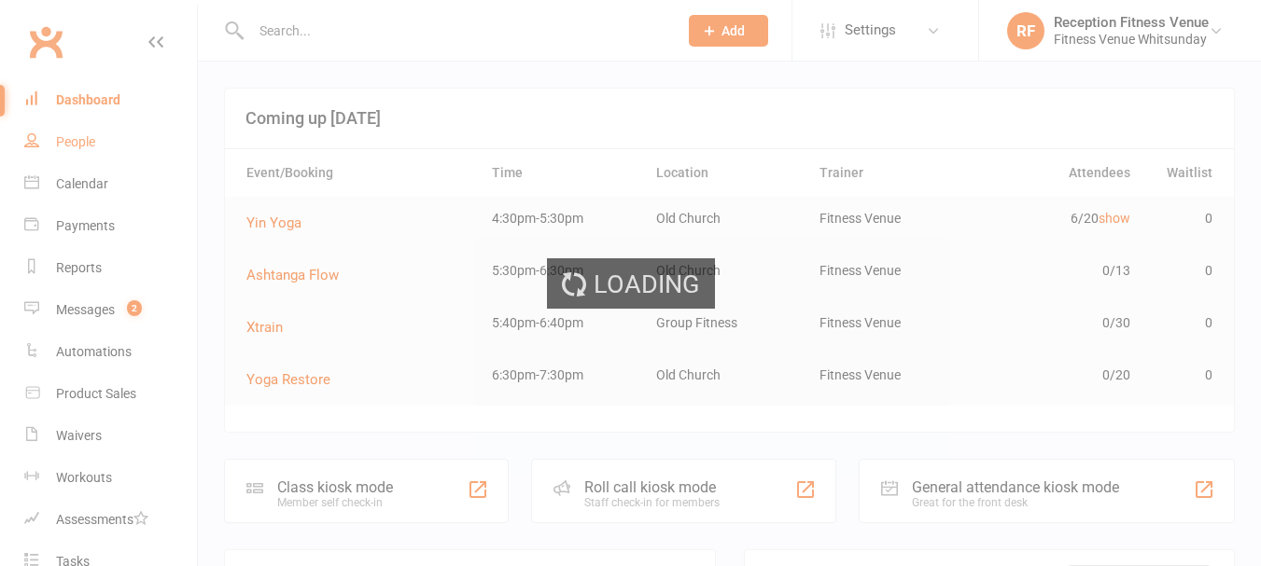
select select "100"
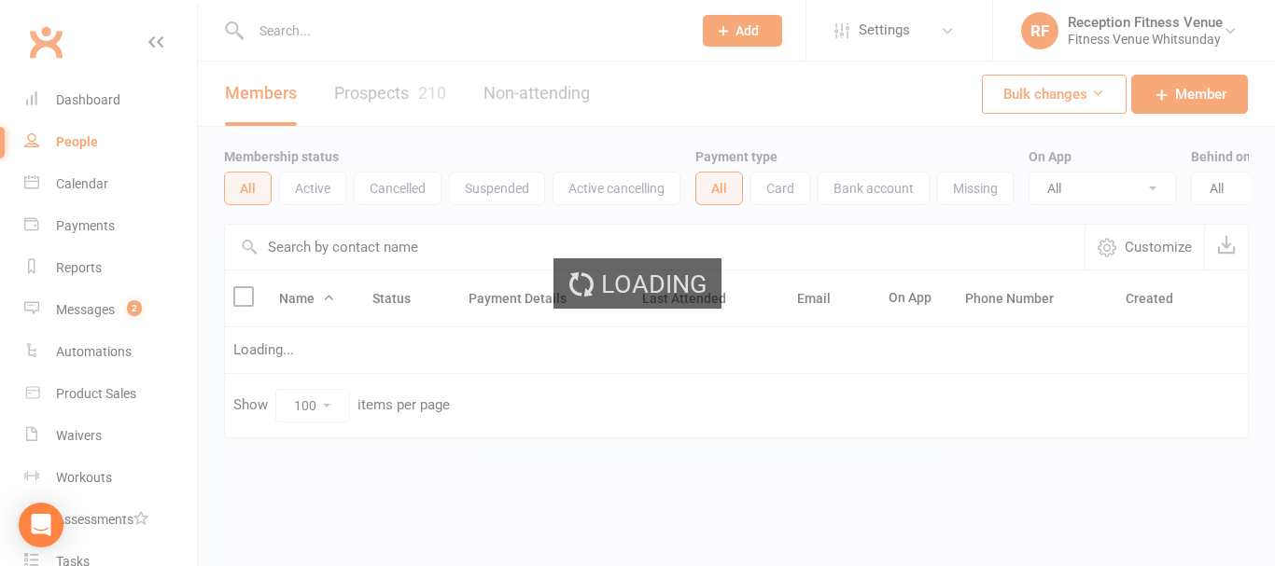
click at [310, 31] on input "text" at bounding box center [461, 31] width 433 height 26
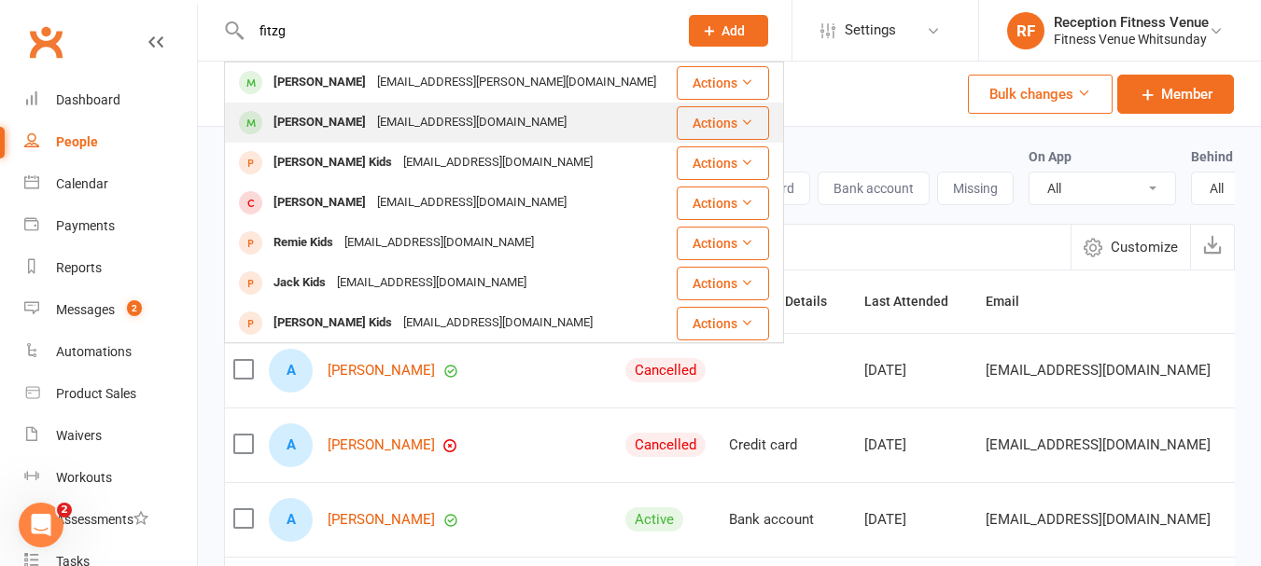
type input "fitzg"
click at [327, 112] on div "Leigh Fitzgerald" at bounding box center [320, 122] width 104 height 27
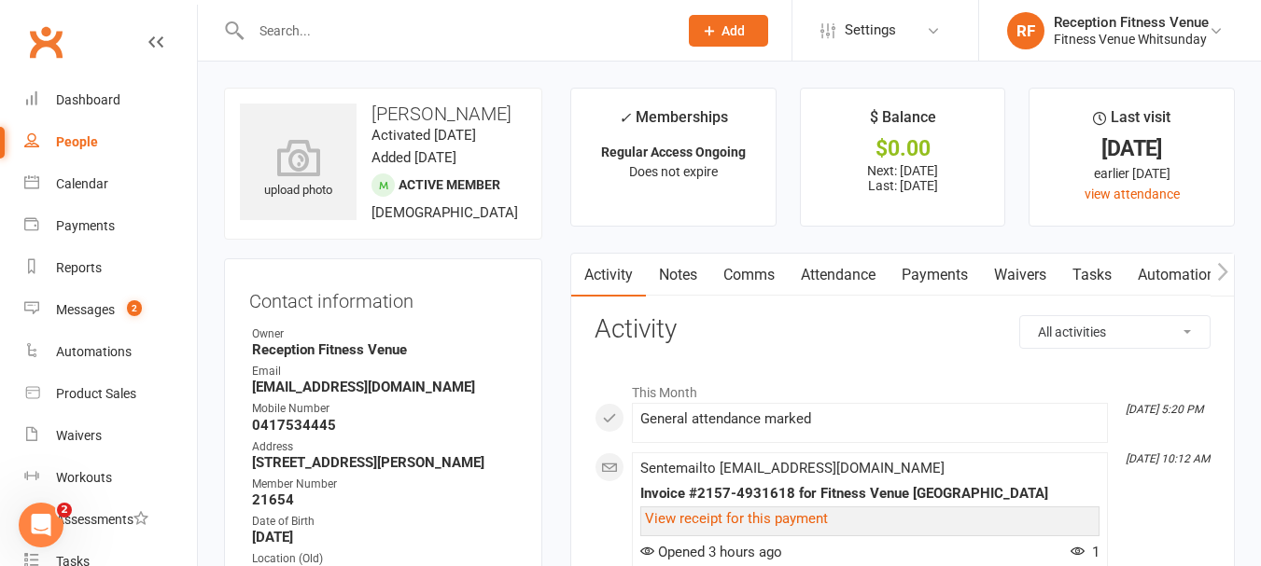
click at [959, 259] on link "Payments" at bounding box center [934, 275] width 92 height 43
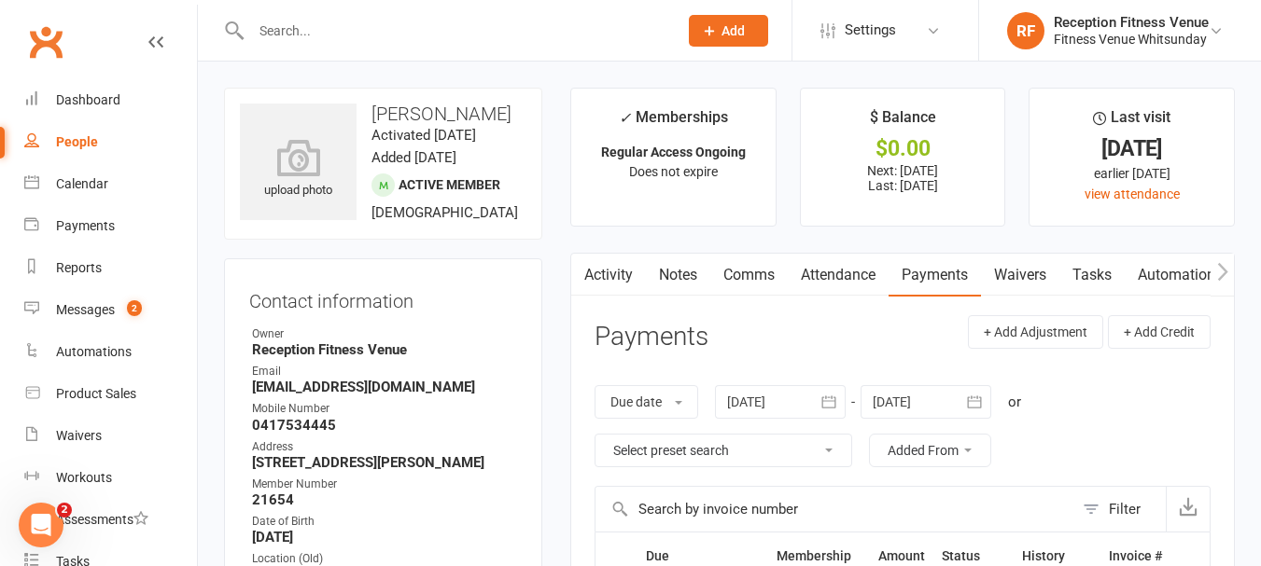
scroll to position [467, 0]
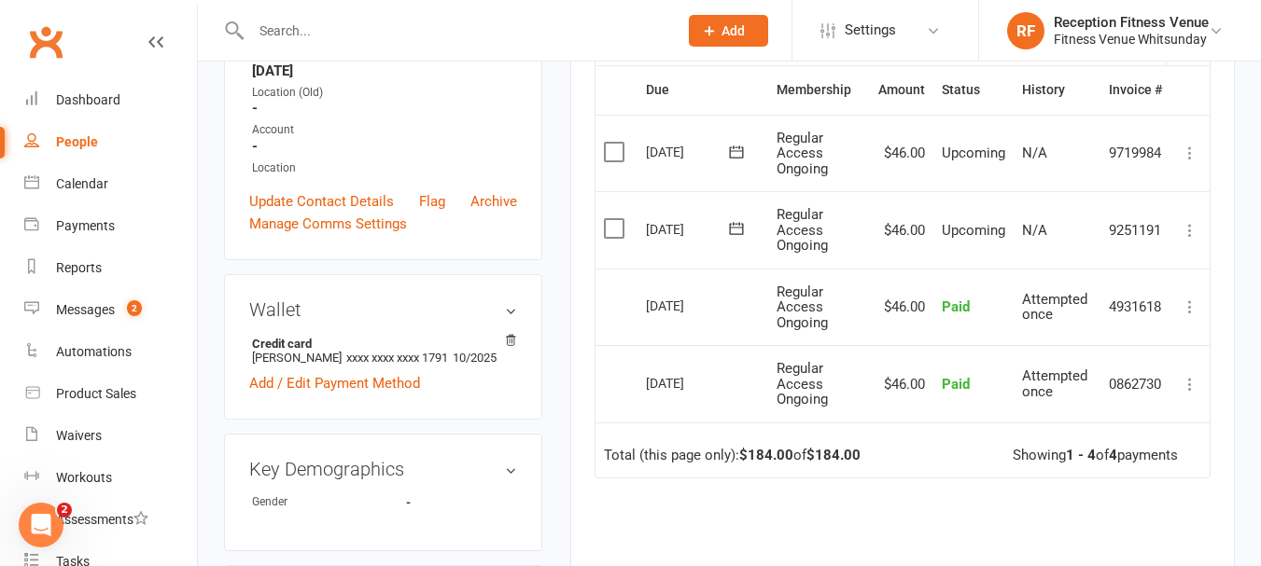
click at [544, 440] on div "upload photo Leigh Fitzgerald Activated 24 June, 2025 Added 24 June, 2025 Activ…" at bounding box center [383, 540] width 346 height 1838
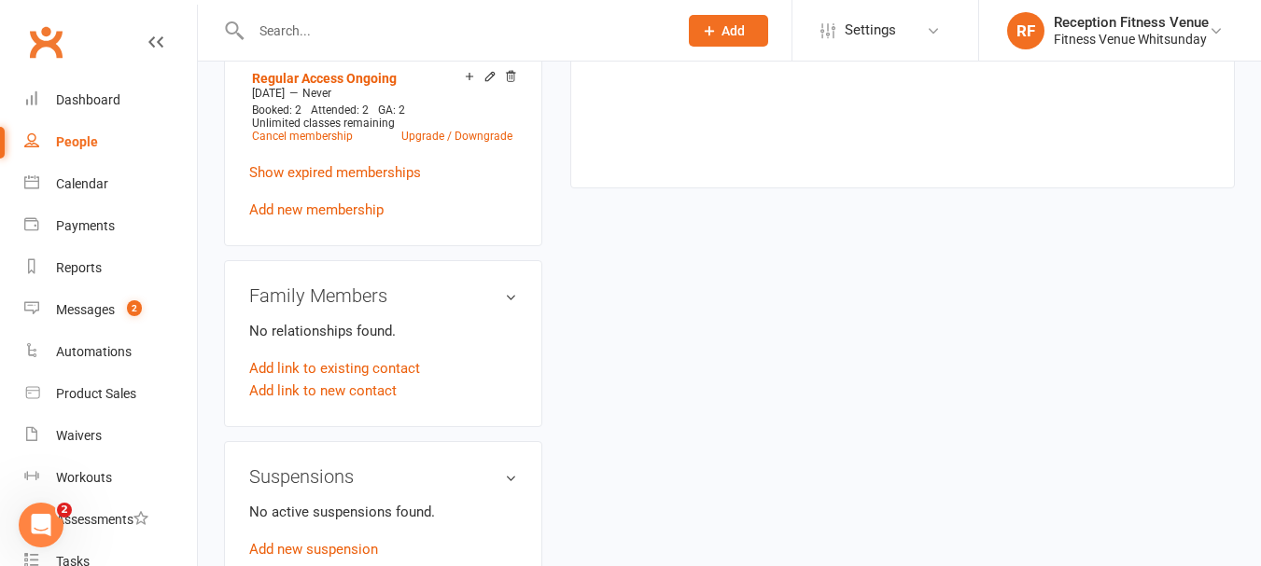
scroll to position [1120, 0]
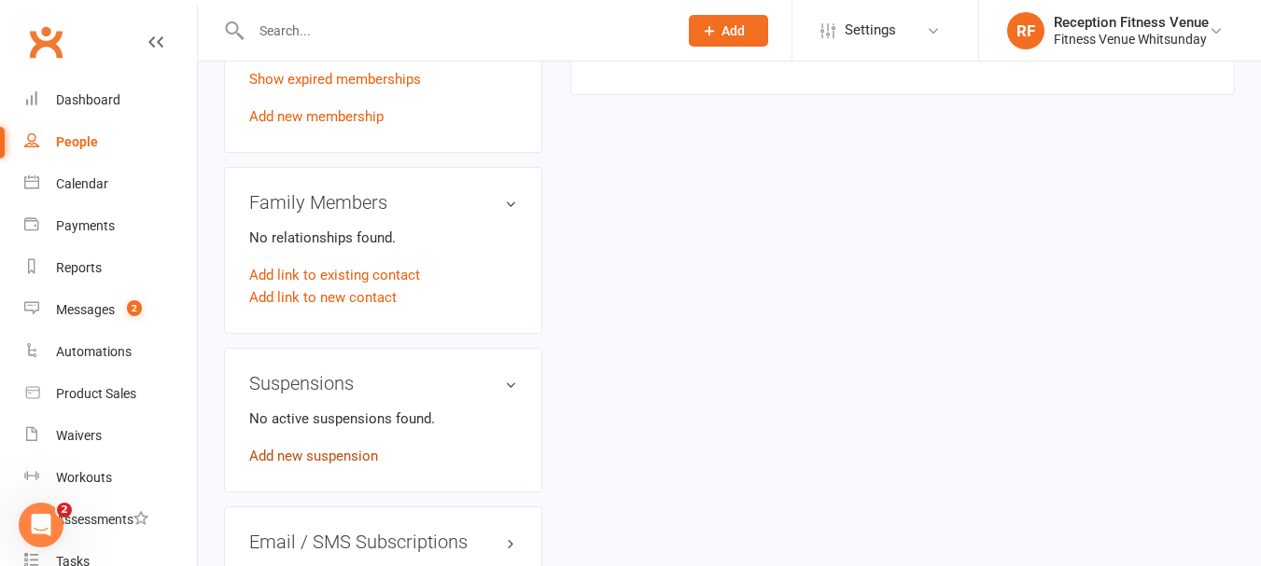
click at [326, 454] on link "Add new suspension" at bounding box center [313, 456] width 129 height 17
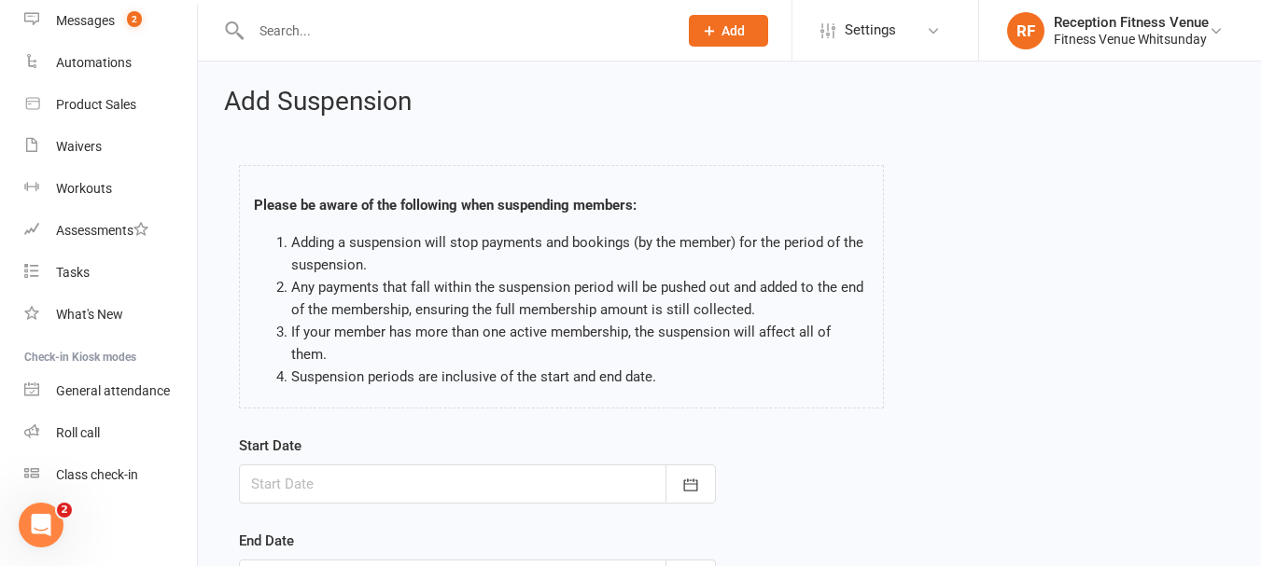
scroll to position [276, 0]
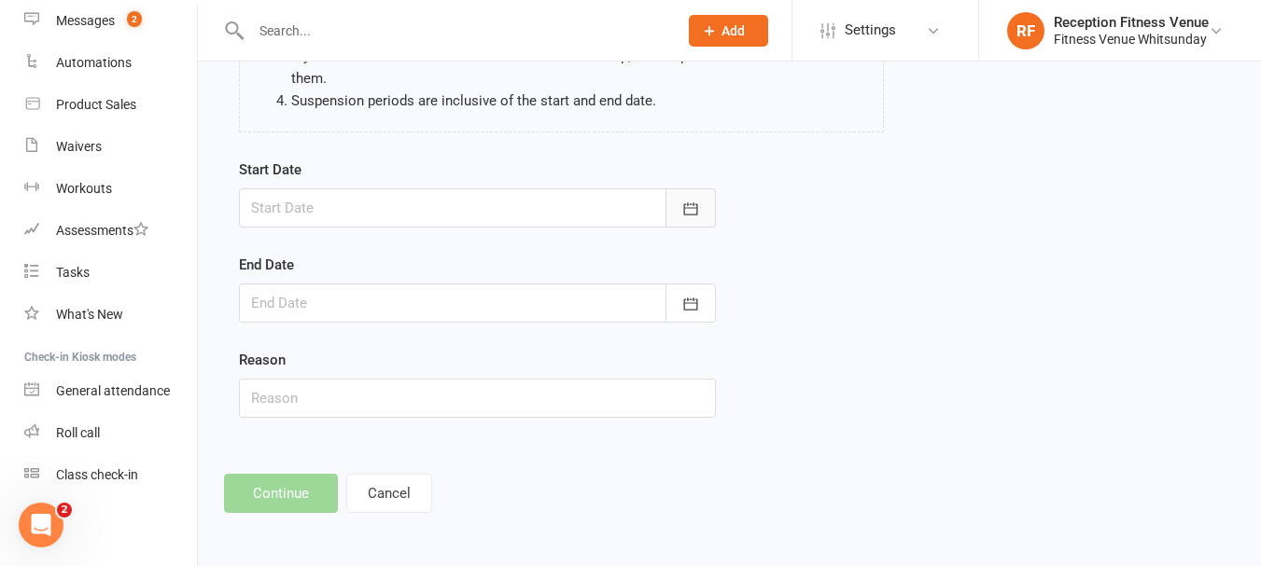
click at [692, 216] on icon "button" at bounding box center [690, 209] width 19 height 19
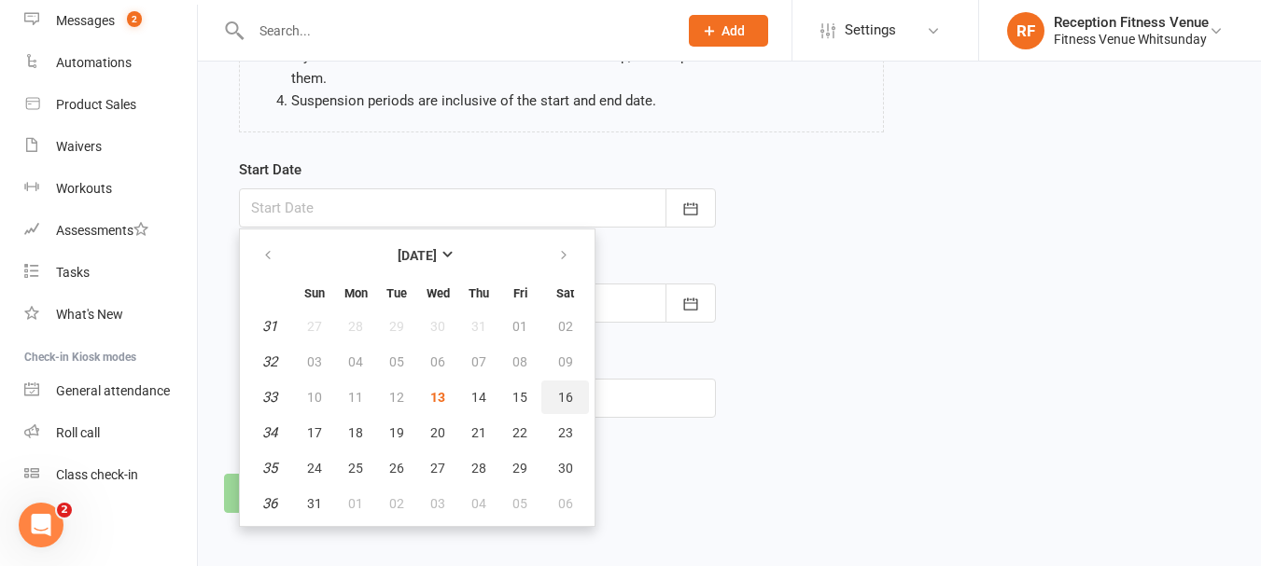
click at [571, 390] on span "16" at bounding box center [565, 397] width 15 height 15
type input "16 Aug 2025"
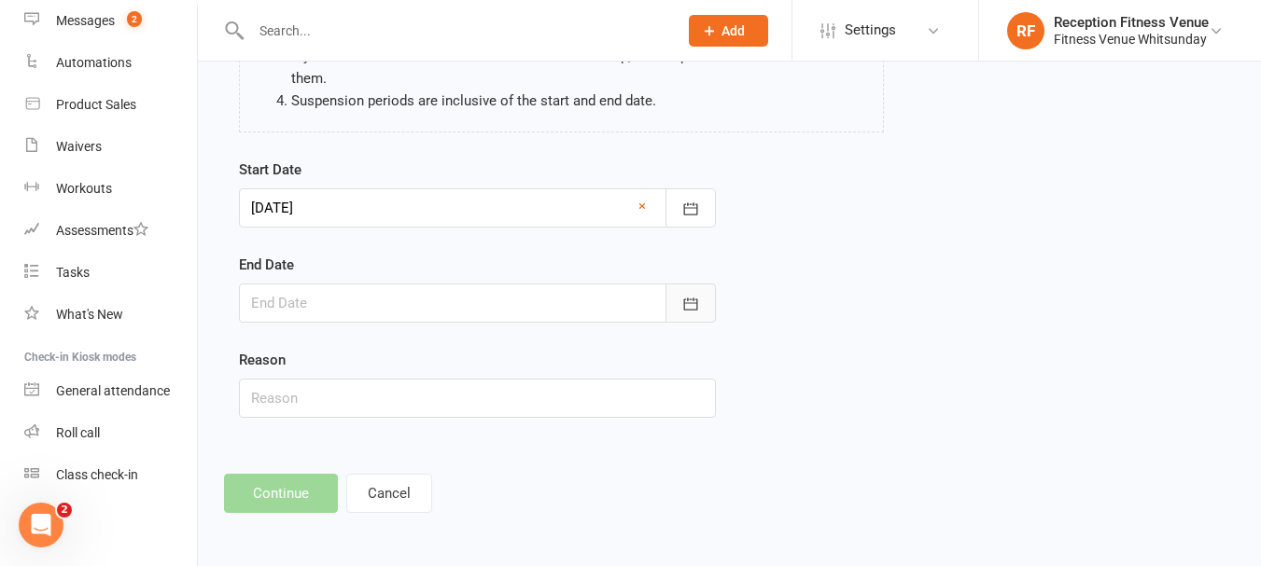
click at [684, 298] on icon "button" at bounding box center [690, 304] width 19 height 19
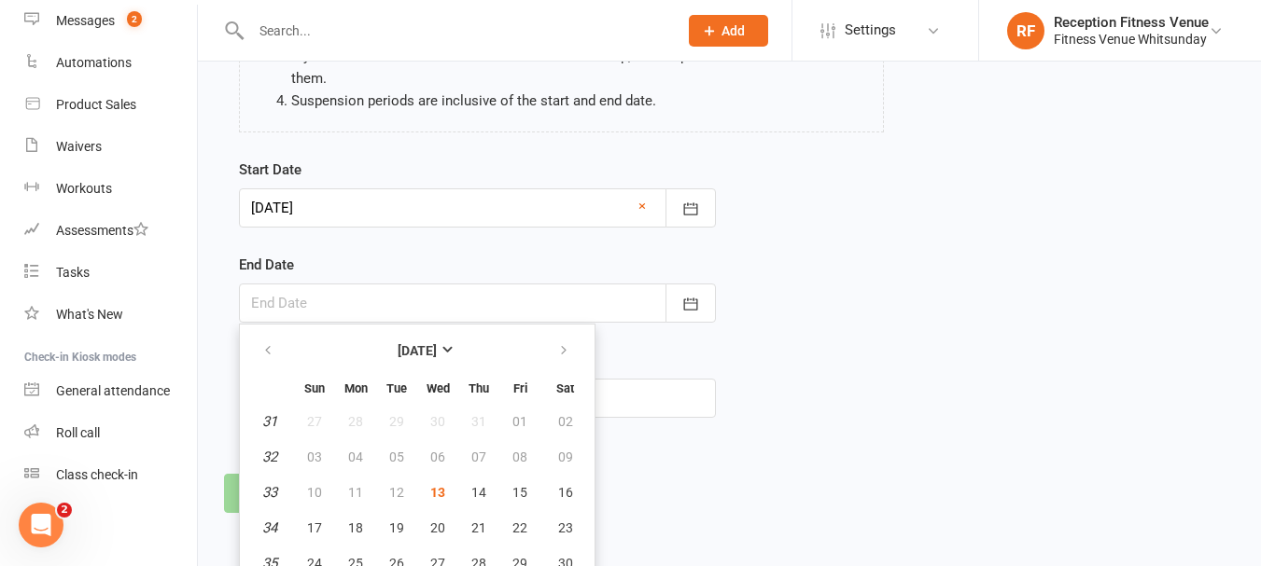
scroll to position [327, 0]
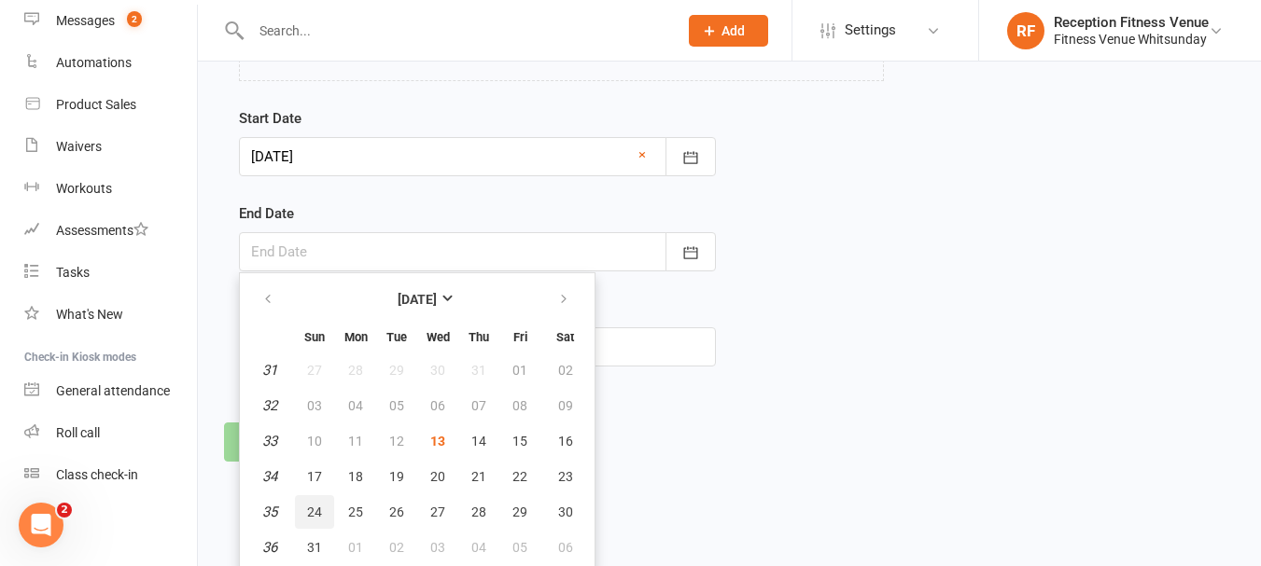
click at [314, 509] on span "24" at bounding box center [314, 512] width 15 height 15
type input "24 Aug 2025"
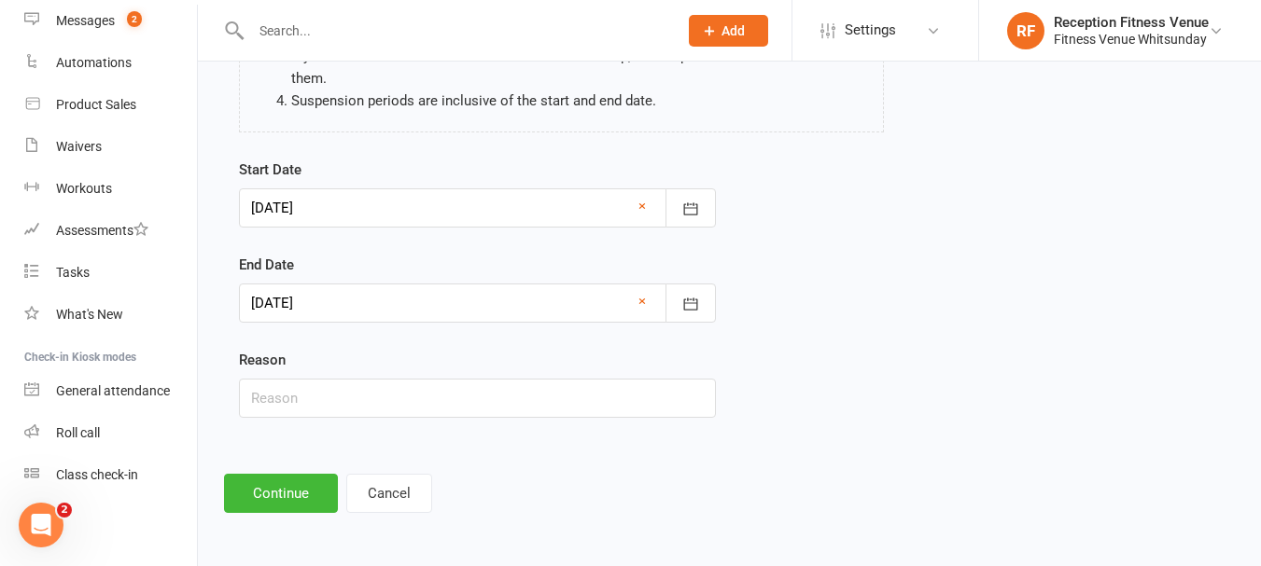
scroll to position [276, 0]
click at [617, 404] on input "text" at bounding box center [477, 398] width 477 height 39
type input "away"
click at [295, 489] on button "Continue" at bounding box center [281, 493] width 114 height 39
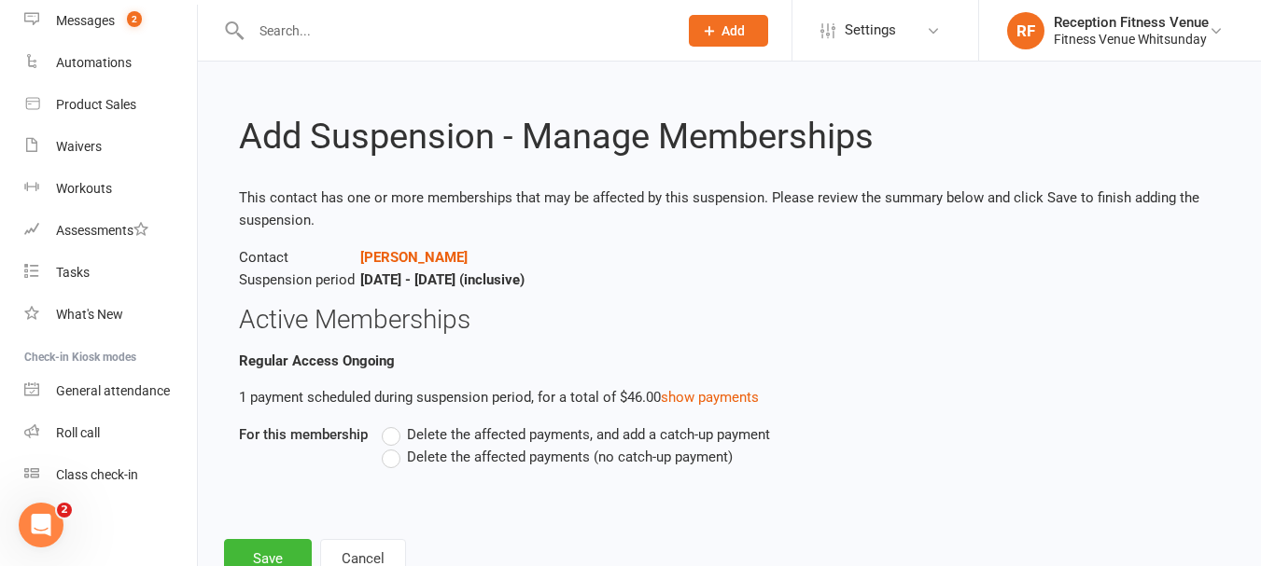
click at [498, 450] on span "Delete the affected payments (no catch-up payment)" at bounding box center [570, 456] width 326 height 20
click at [394, 446] on input "Delete the affected payments (no catch-up payment)" at bounding box center [388, 446] width 12 height 0
click at [293, 550] on button "Save" at bounding box center [268, 558] width 88 height 39
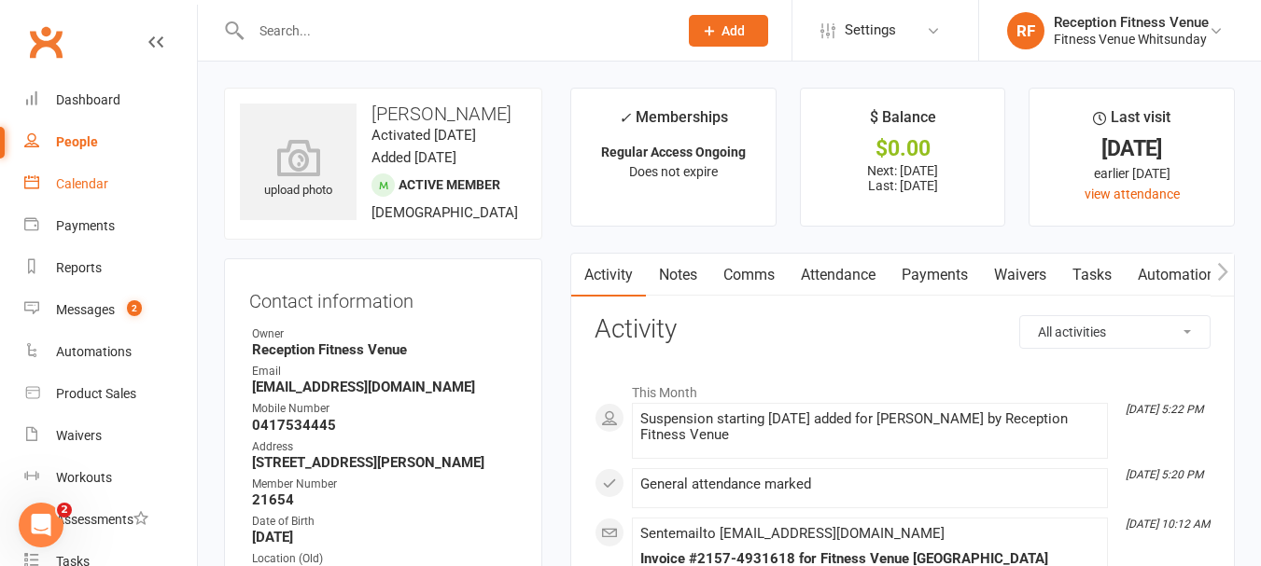
click at [108, 189] on link "Calendar" at bounding box center [110, 184] width 173 height 42
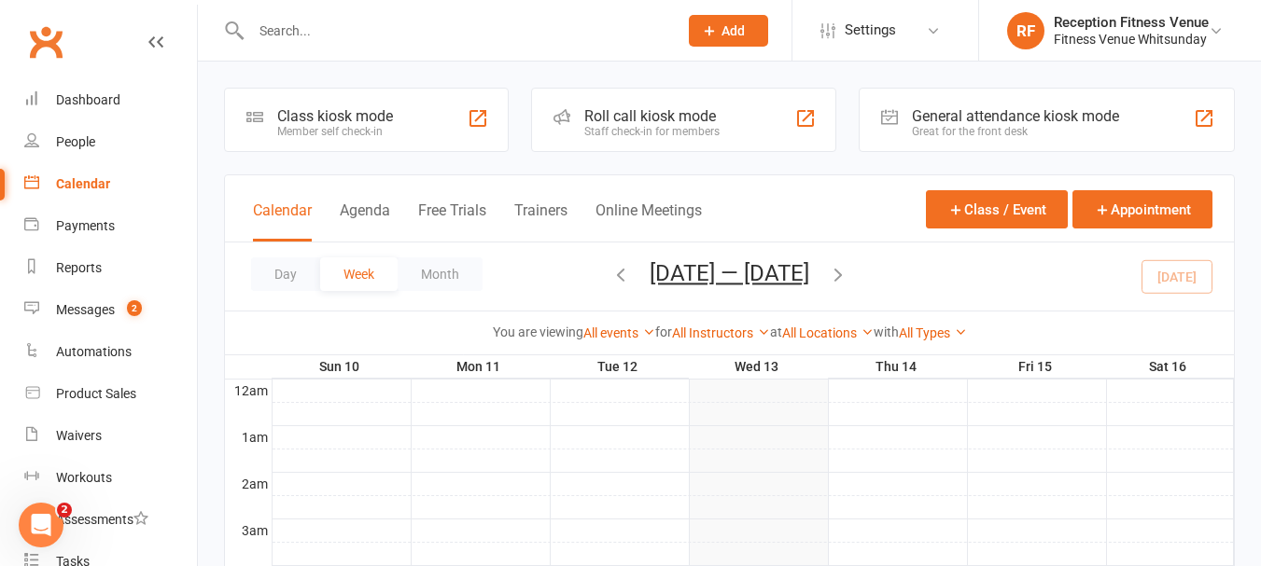
click at [990, 114] on div "General attendance kiosk mode" at bounding box center [1015, 116] width 207 height 18
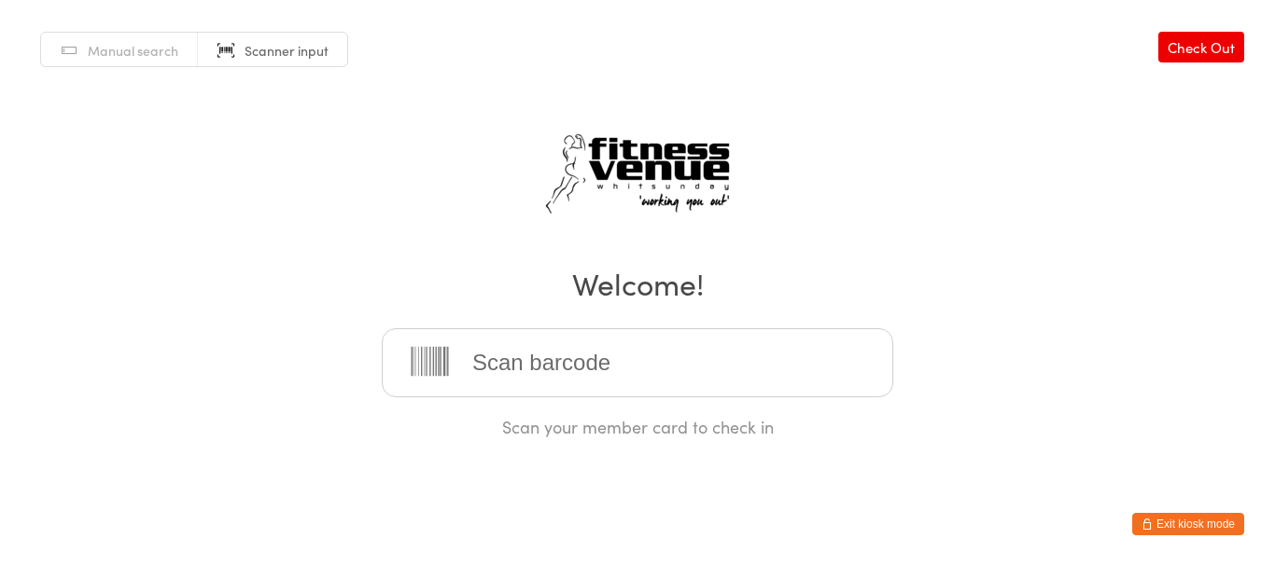
click at [1218, 527] on button "Exit kiosk mode" at bounding box center [1188, 524] width 112 height 22
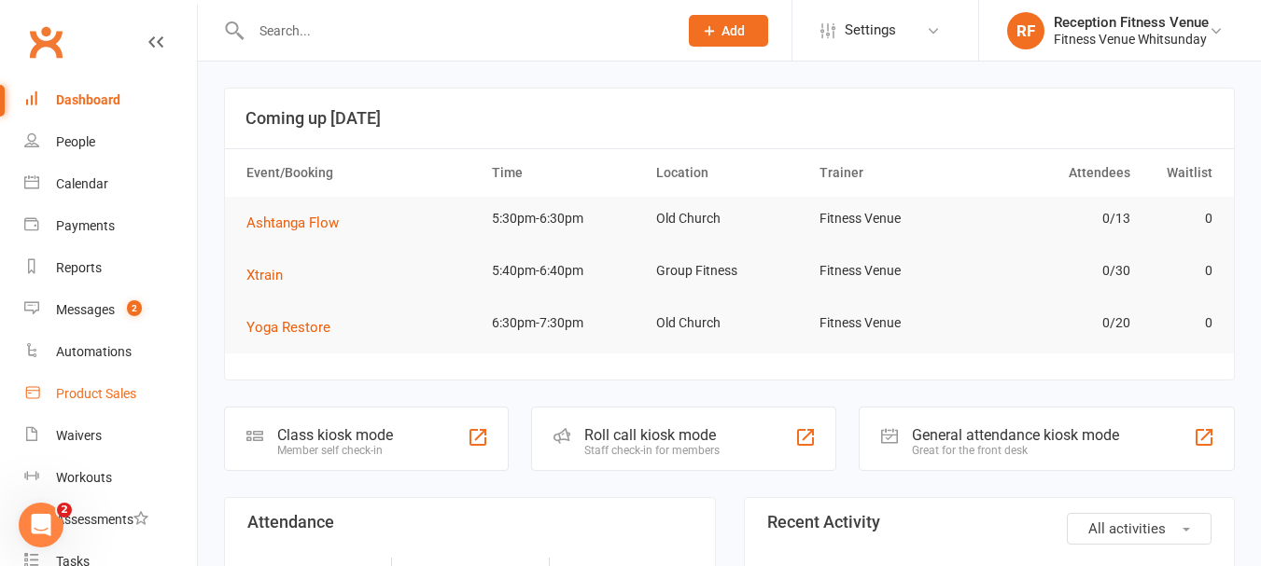
click at [138, 389] on link "Product Sales" at bounding box center [110, 394] width 173 height 42
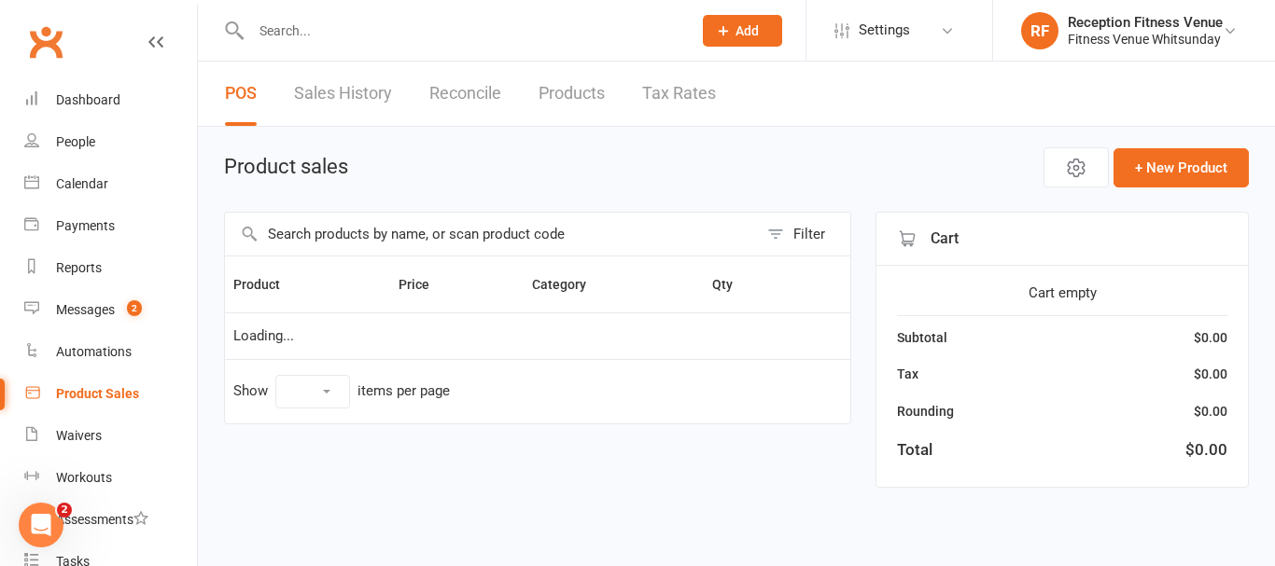
select select "100"
click at [376, 231] on input "text" at bounding box center [491, 234] width 533 height 43
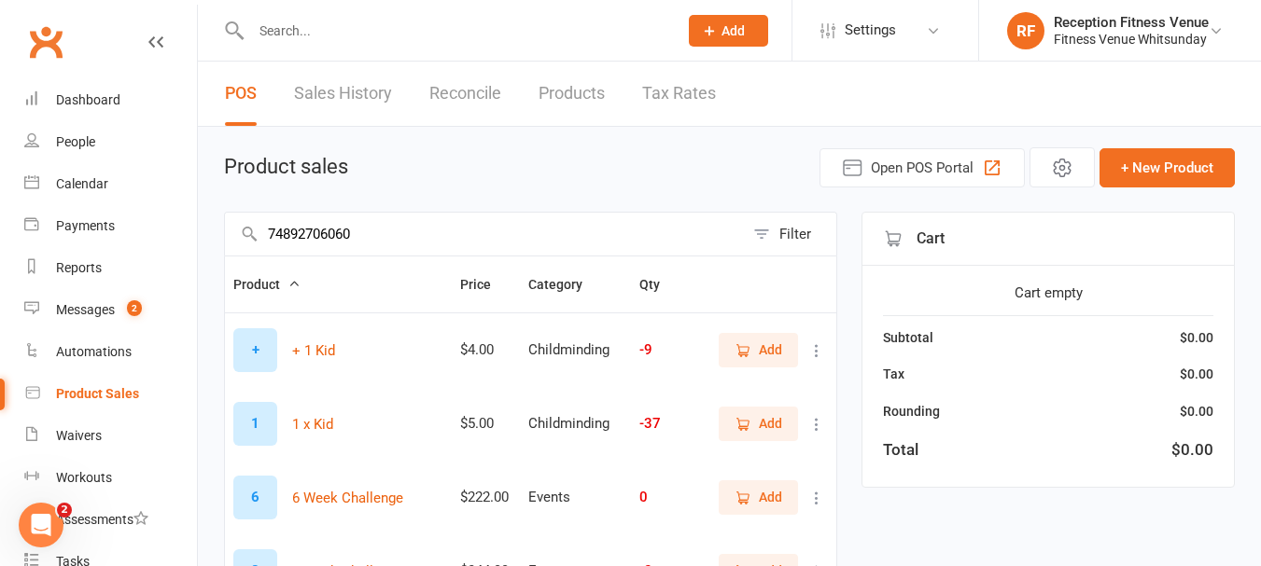
type input "748927060607"
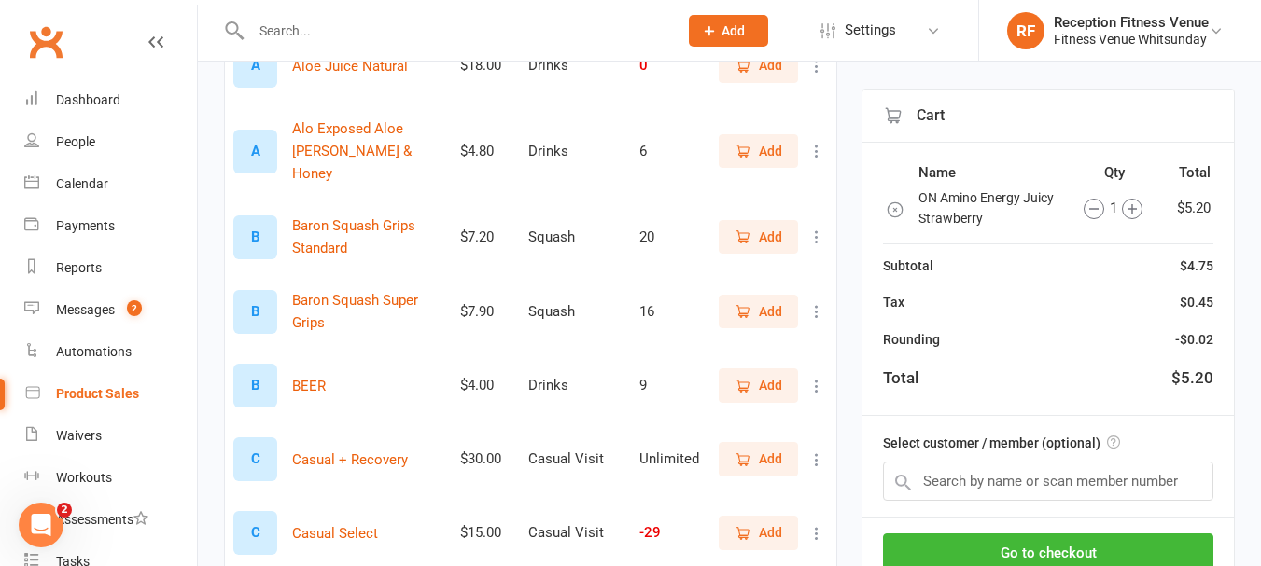
scroll to position [746, 0]
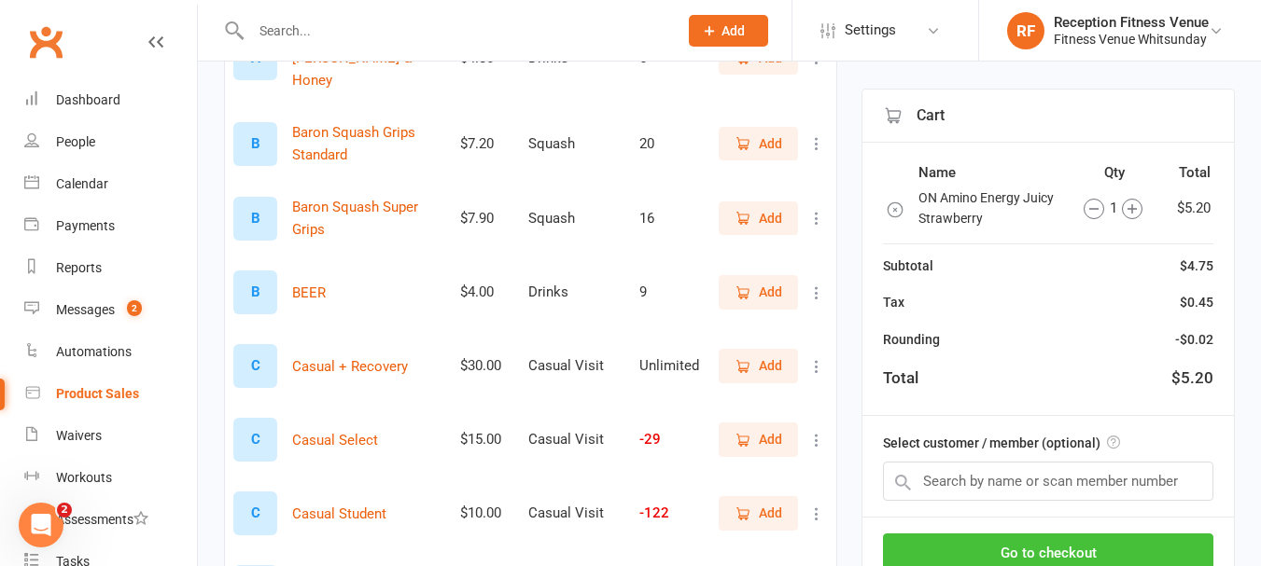
click at [1107, 548] on button "Go to checkout" at bounding box center [1048, 553] width 330 height 39
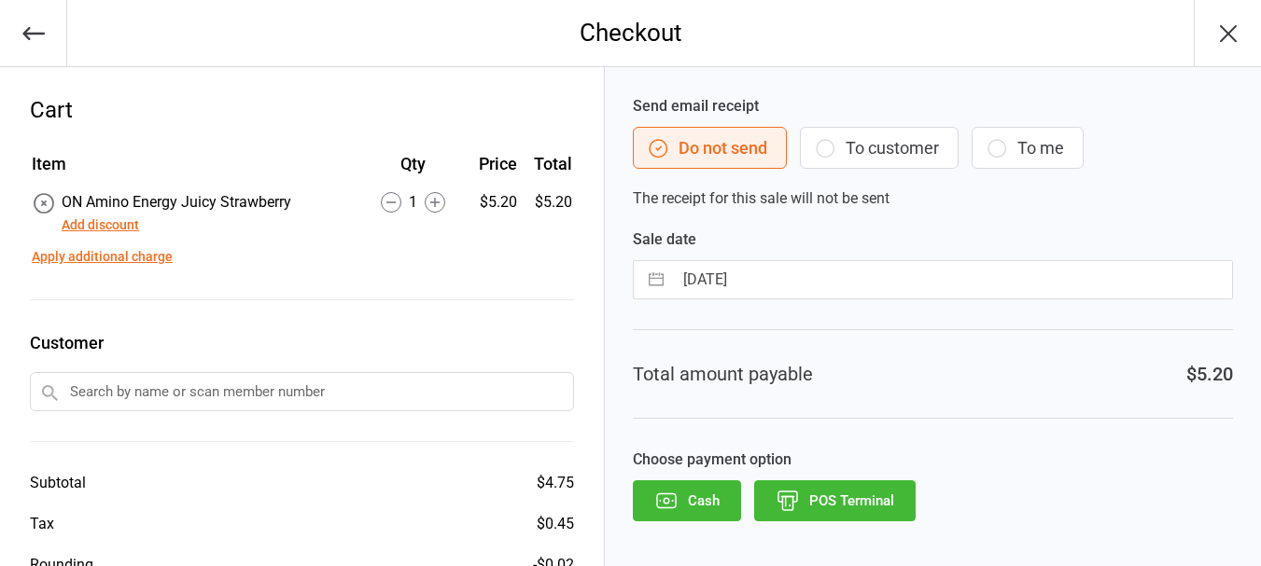
click at [832, 502] on button "POS Terminal" at bounding box center [834, 501] width 161 height 41
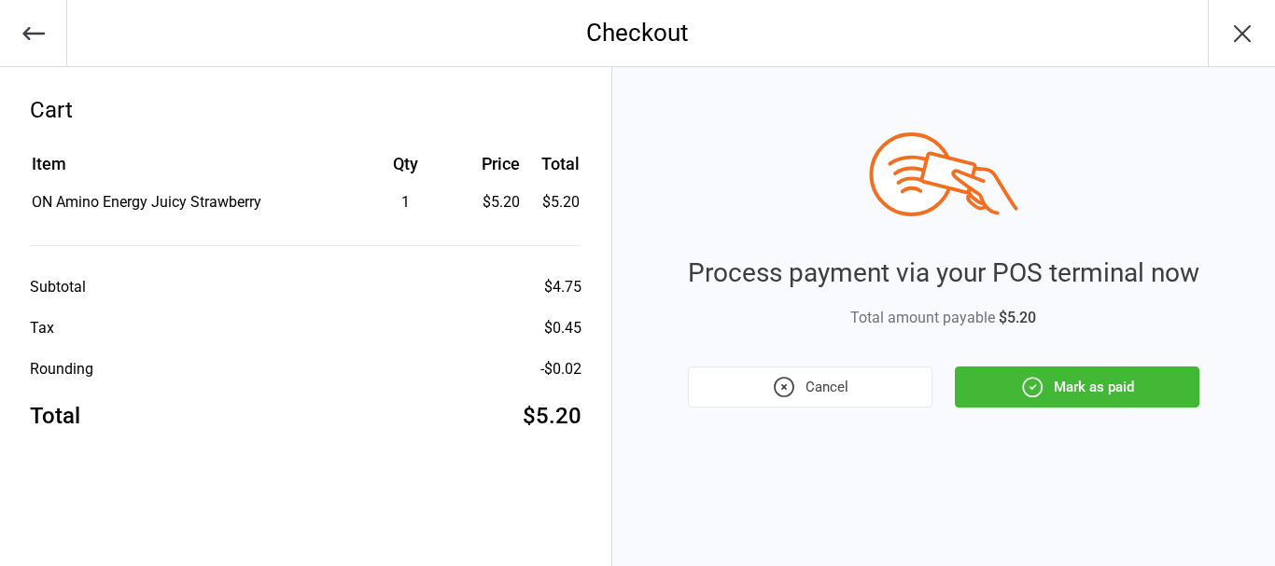
click at [1065, 376] on button "Mark as paid" at bounding box center [1077, 387] width 244 height 41
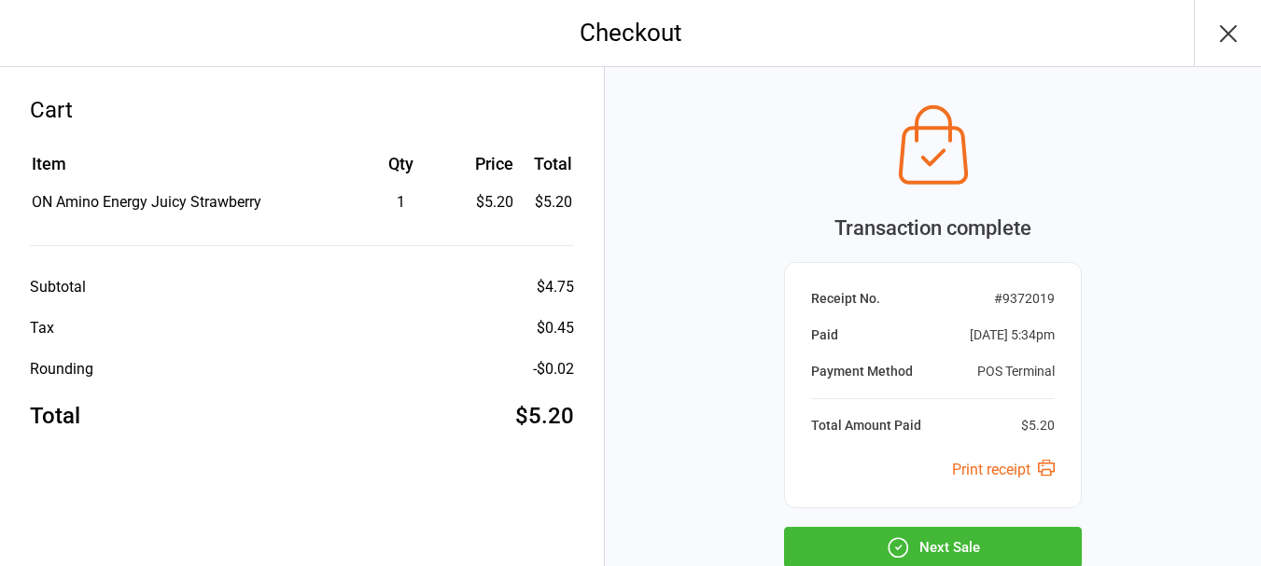
click at [1012, 529] on button "Next Sale" at bounding box center [933, 547] width 298 height 41
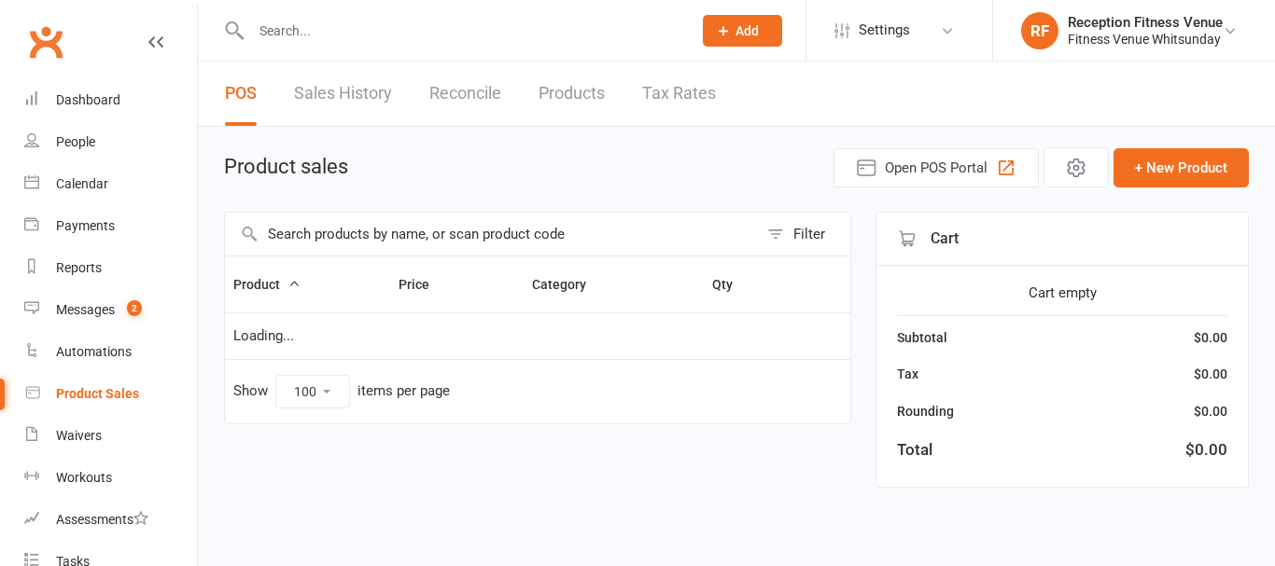
select select "100"
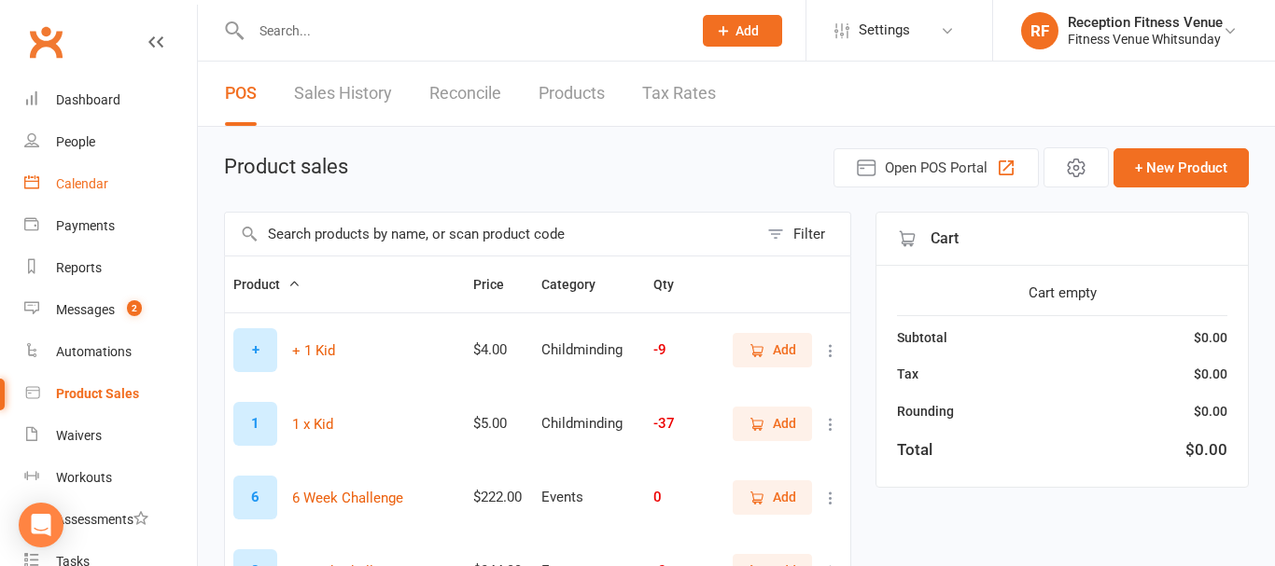
click at [72, 176] on div "Calendar" at bounding box center [82, 183] width 52 height 15
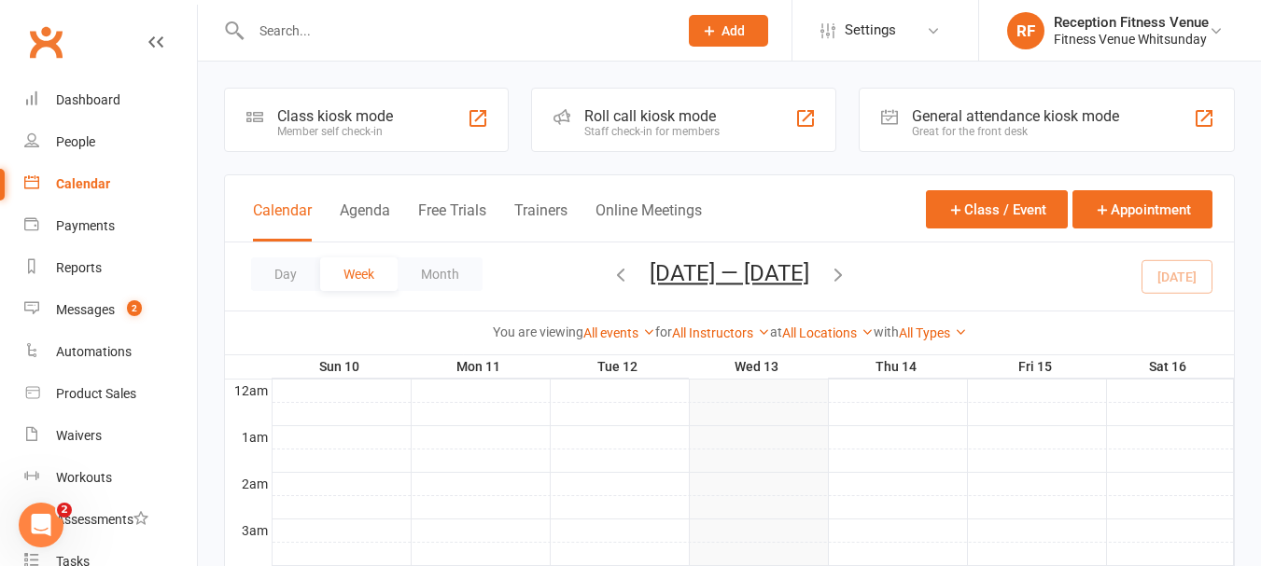
click at [959, 108] on div "General attendance kiosk mode" at bounding box center [1015, 116] width 207 height 18
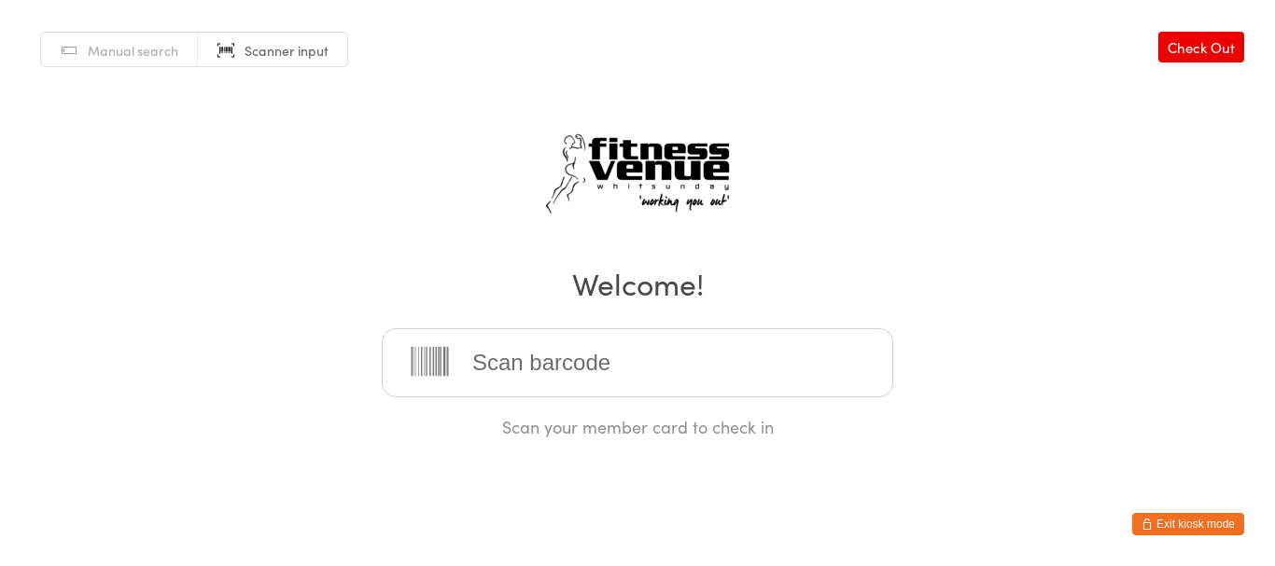
click at [1235, 525] on button "Exit kiosk mode" at bounding box center [1188, 524] width 112 height 22
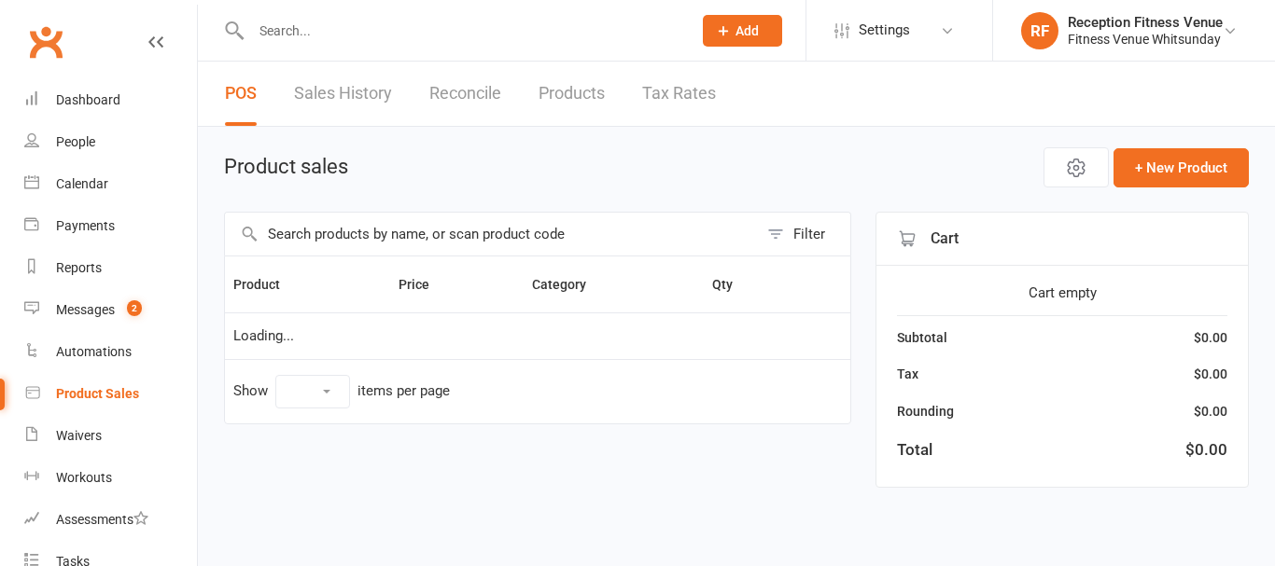
select select "100"
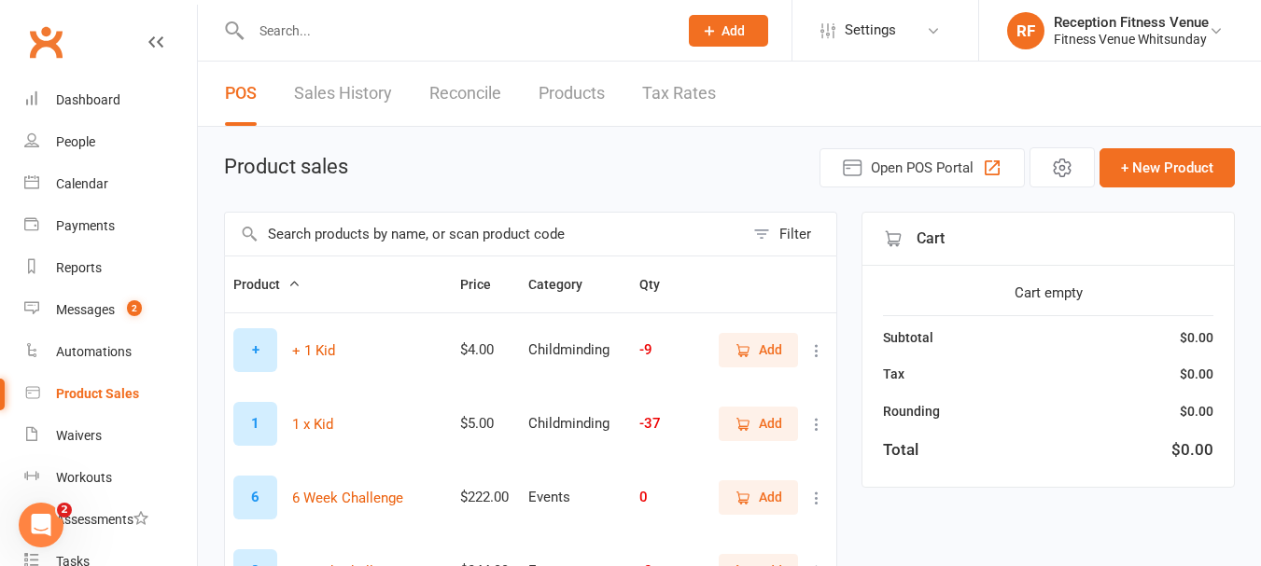
click at [403, 226] on input "text" at bounding box center [484, 234] width 519 height 43
type input "9351978000808"
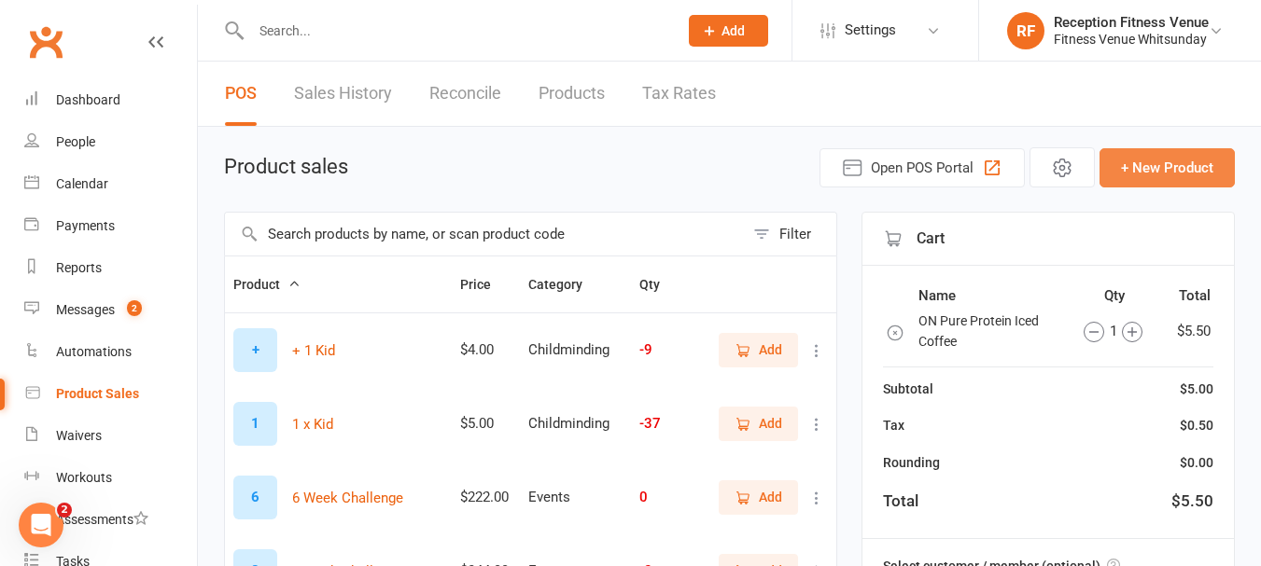
scroll to position [1213, 0]
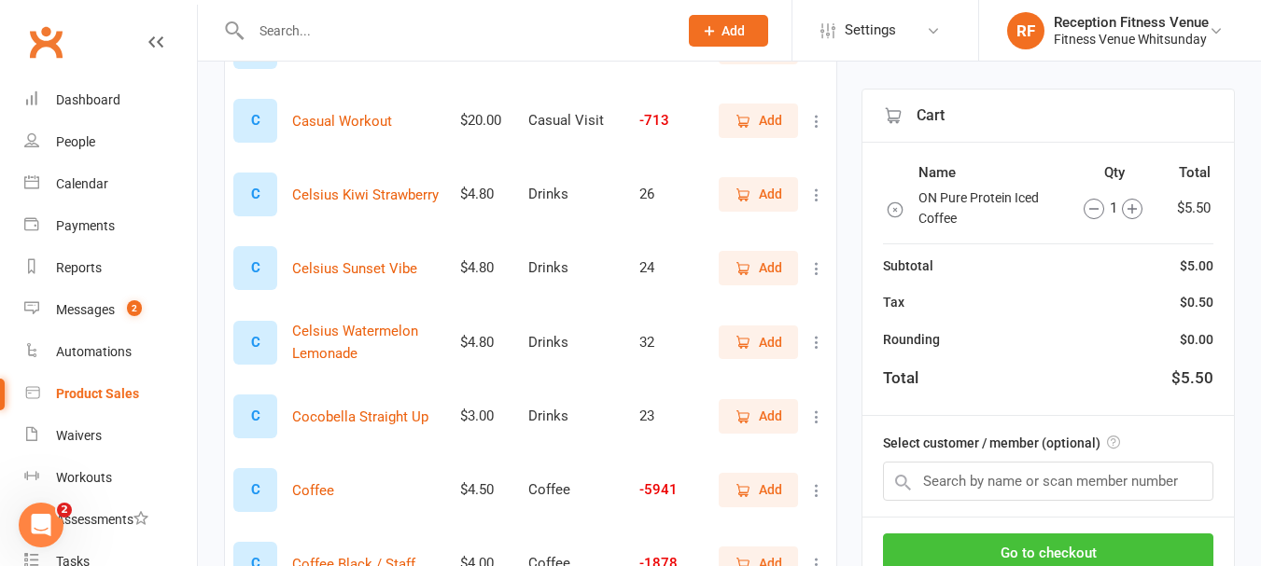
click at [1125, 548] on button "Go to checkout" at bounding box center [1048, 553] width 330 height 39
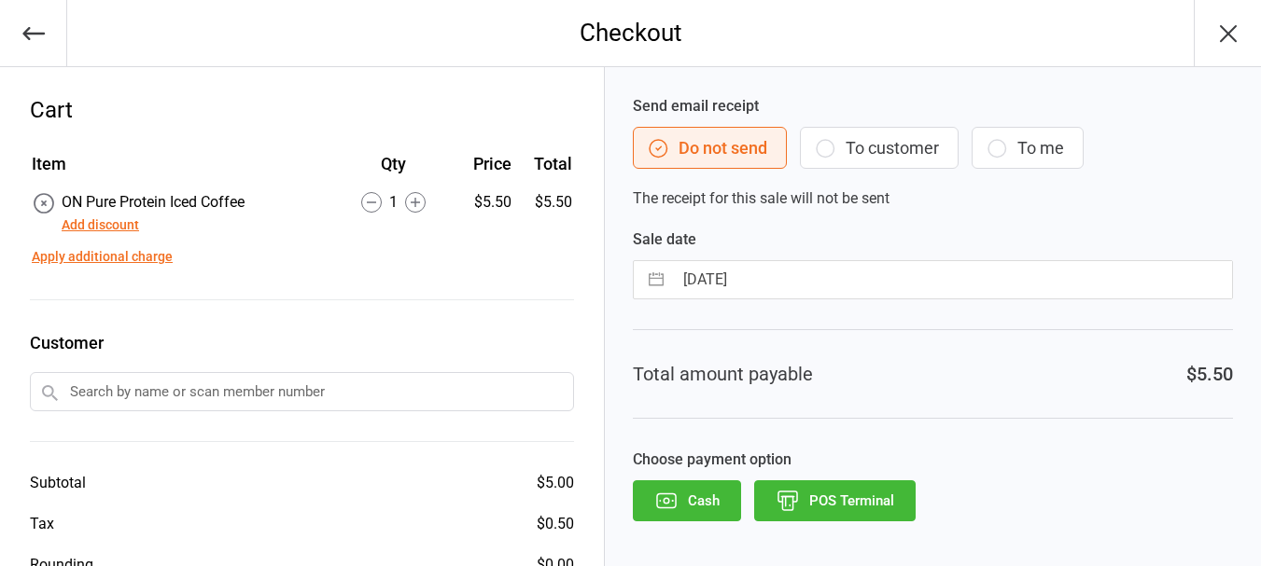
click at [874, 510] on button "POS Terminal" at bounding box center [834, 501] width 161 height 41
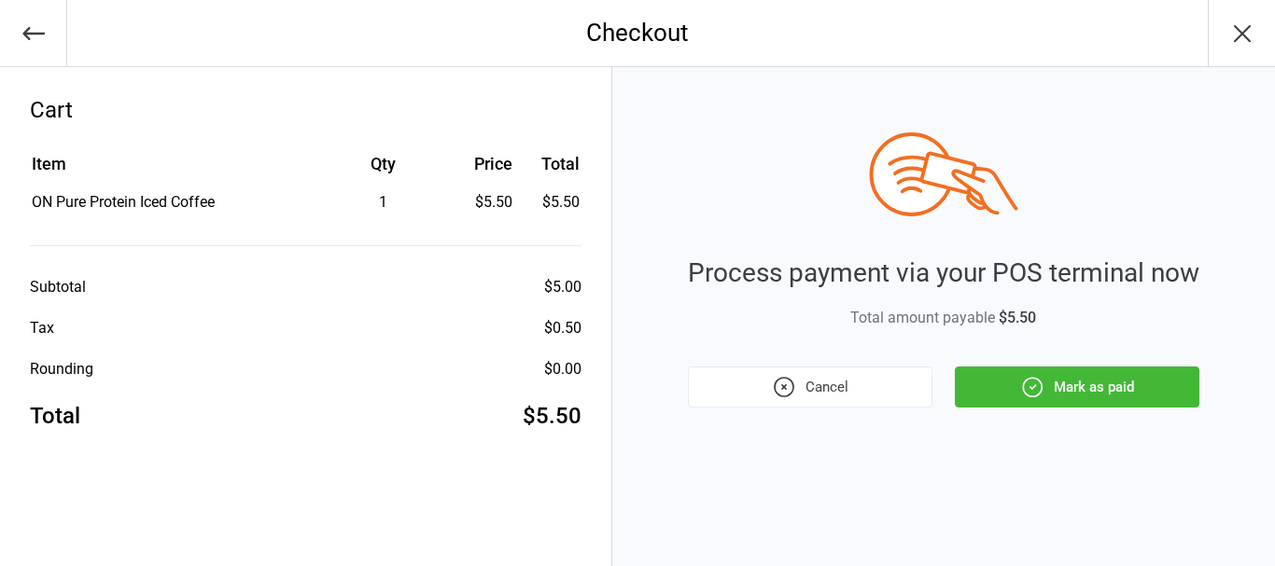
click at [1022, 396] on icon "button" at bounding box center [1032, 387] width 24 height 24
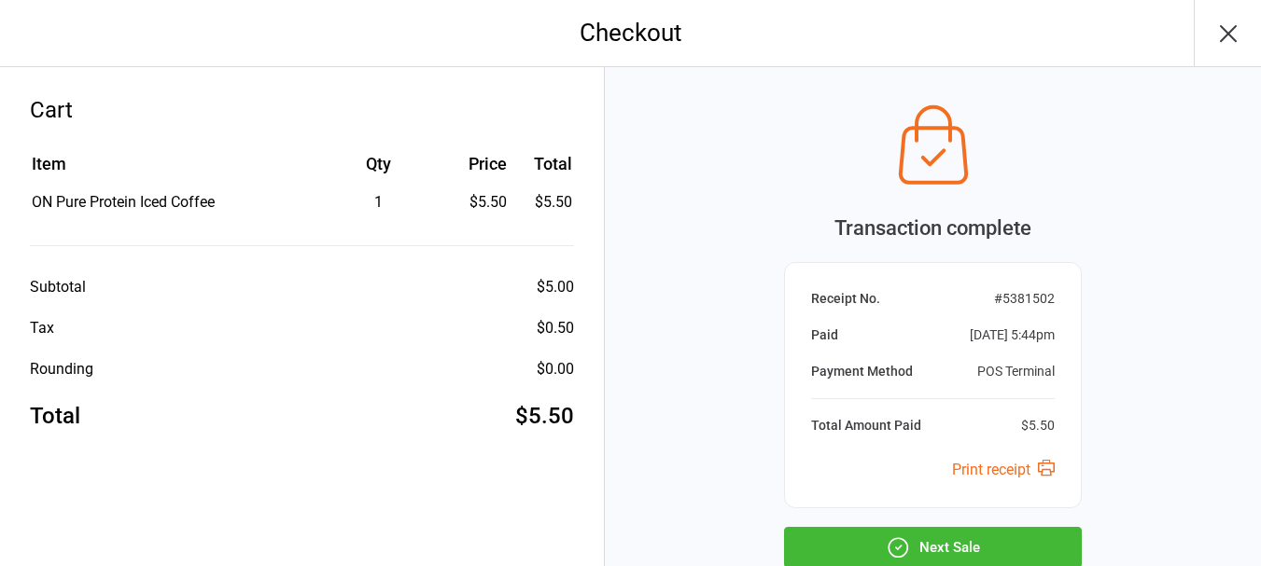
click at [980, 546] on button "Next Sale" at bounding box center [933, 547] width 298 height 41
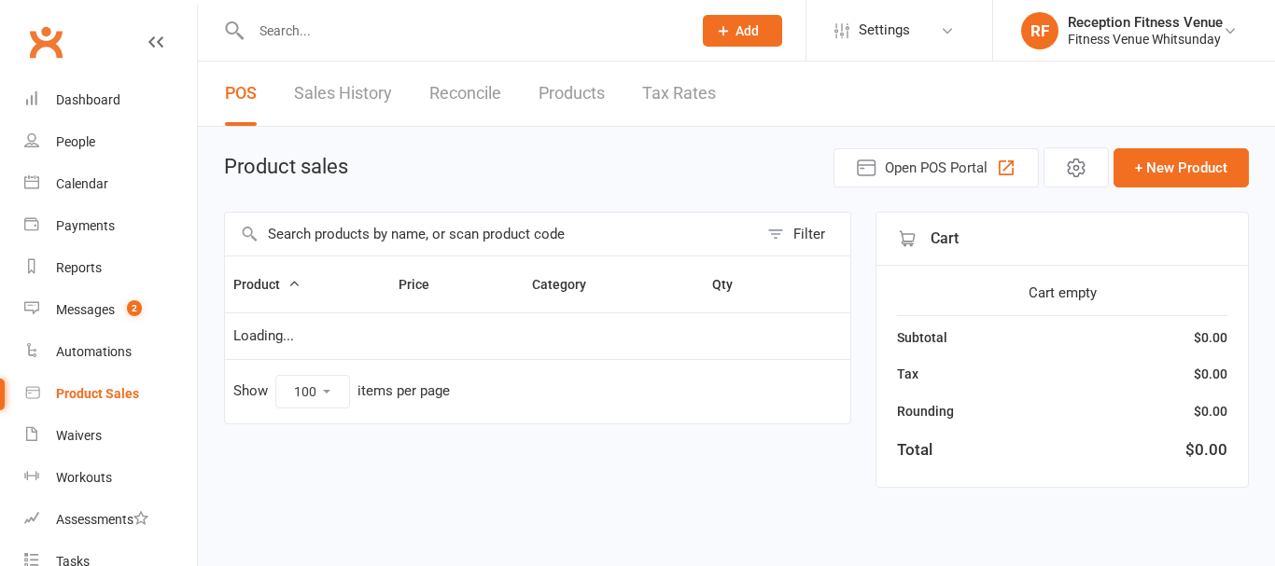
select select "100"
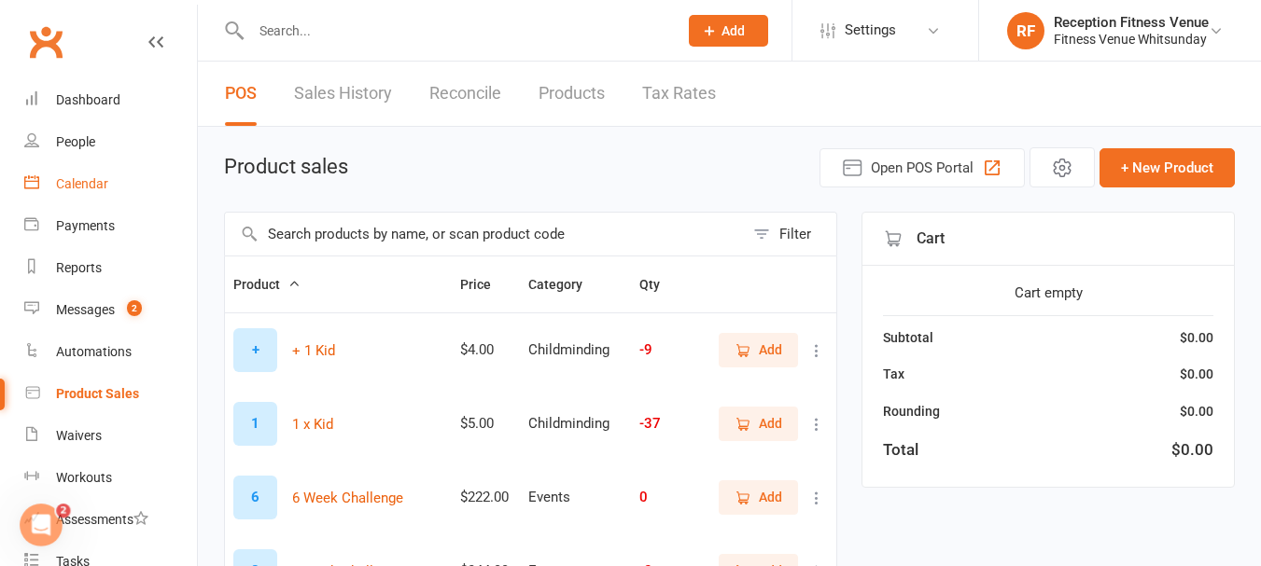
click at [74, 183] on div "Calendar" at bounding box center [82, 183] width 52 height 15
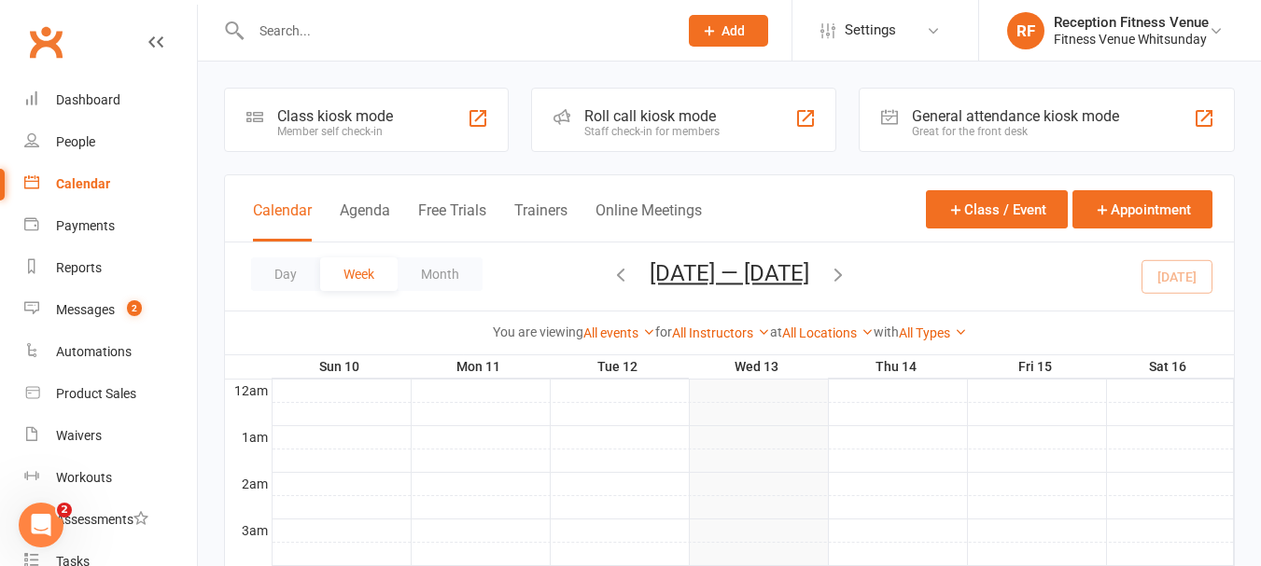
click at [1014, 127] on div "Great for the front desk" at bounding box center [1015, 131] width 207 height 13
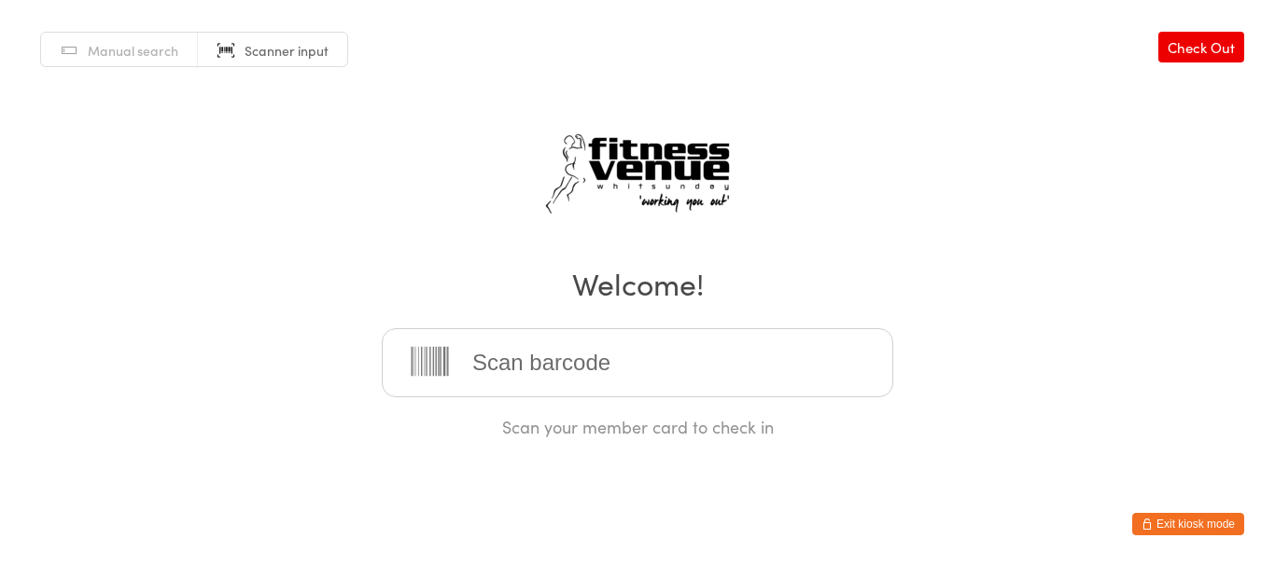
click at [1175, 523] on button "Exit kiosk mode" at bounding box center [1188, 524] width 112 height 22
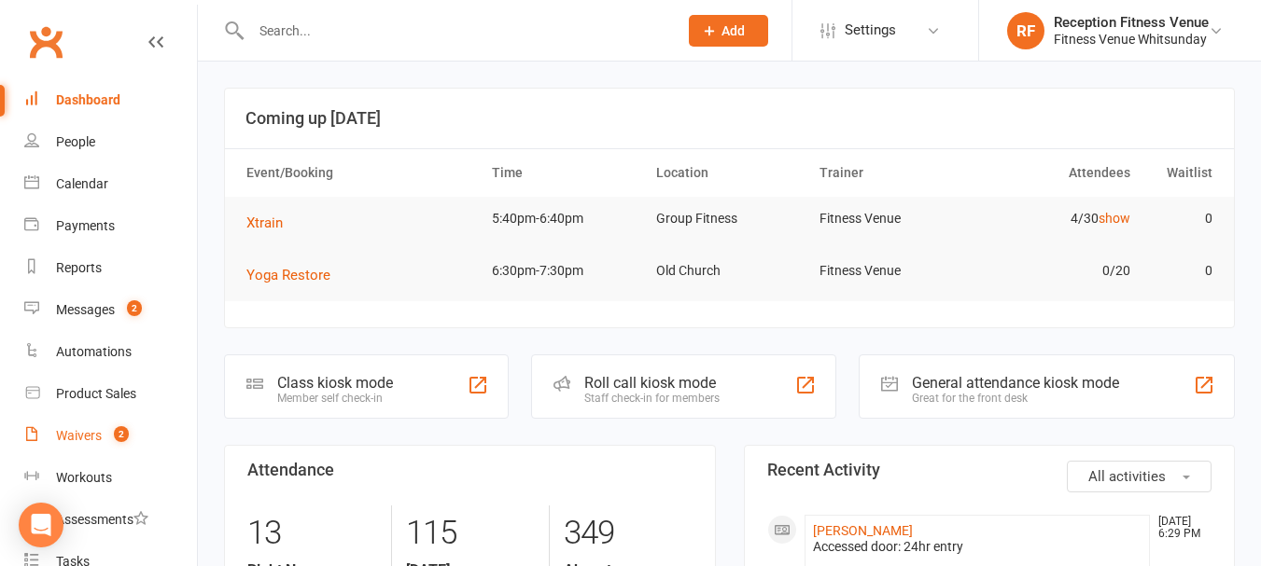
click at [54, 437] on link "Waivers 2" at bounding box center [110, 436] width 173 height 42
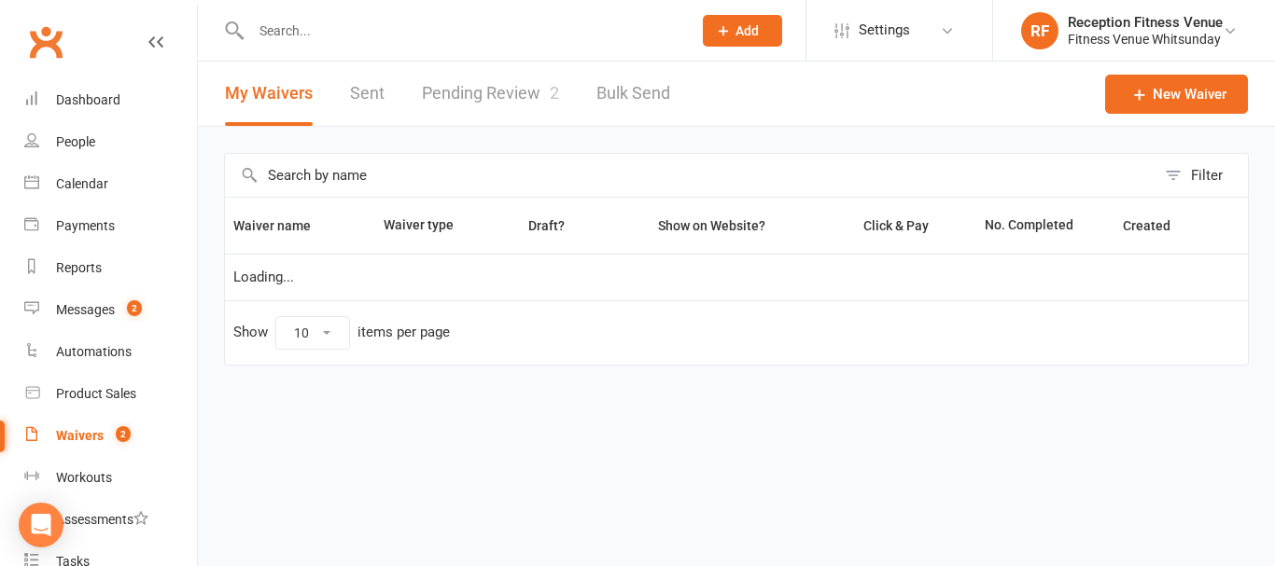
select select "50"
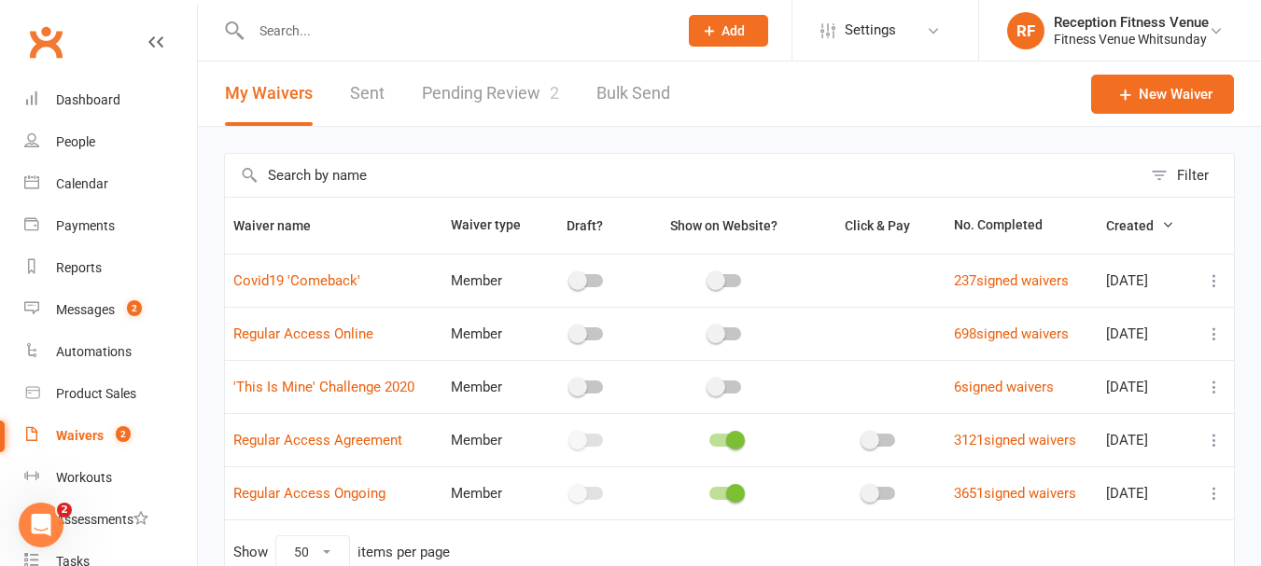
click at [462, 103] on link "Pending Review 2" at bounding box center [490, 94] width 137 height 64
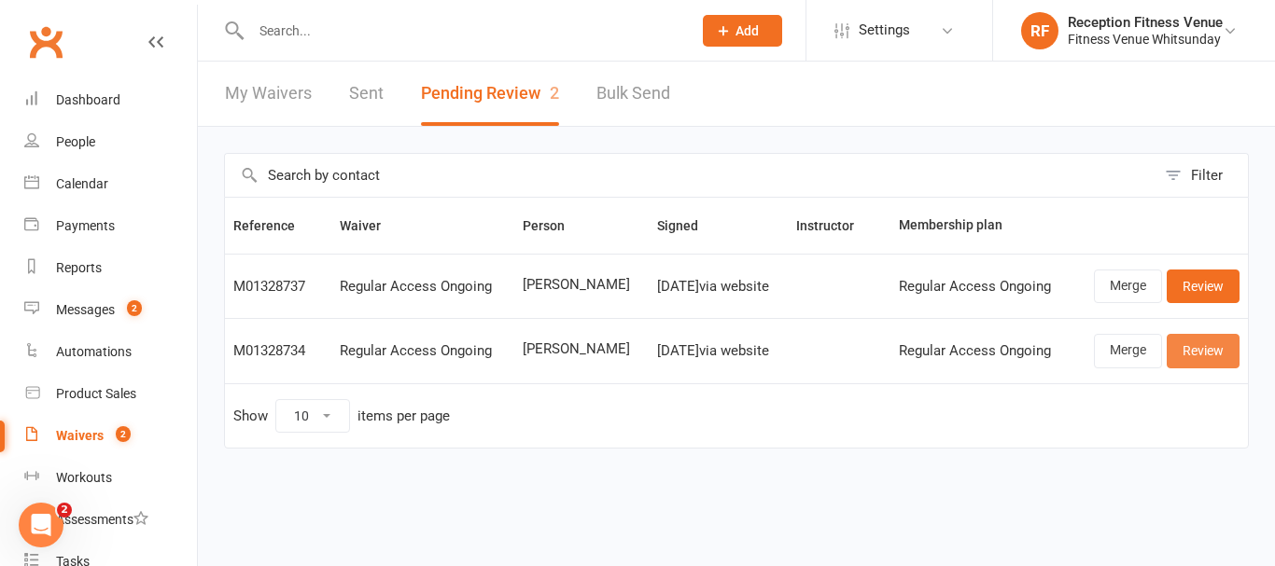
click at [1193, 362] on link "Review" at bounding box center [1202, 351] width 73 height 34
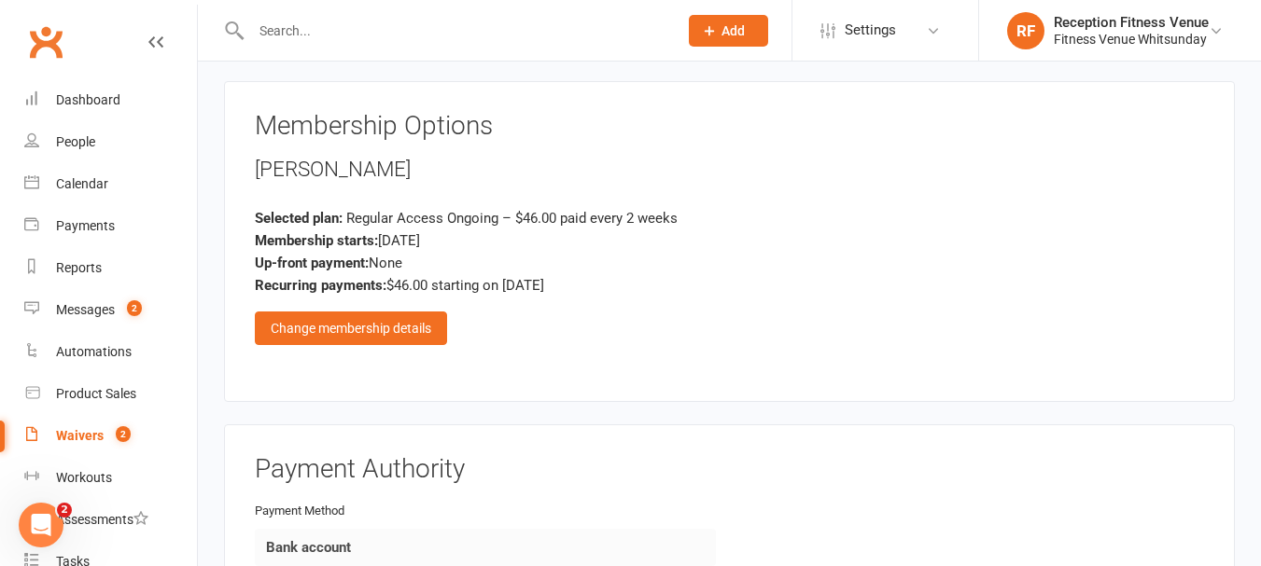
scroll to position [2765, 0]
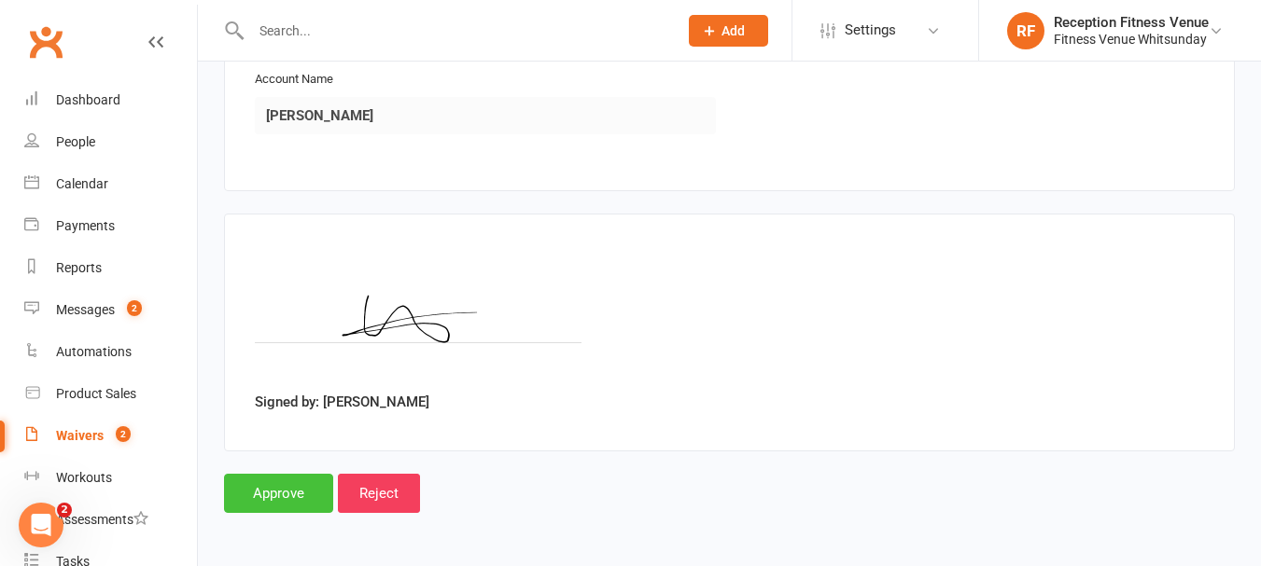
click at [310, 503] on input "Approve" at bounding box center [278, 493] width 109 height 39
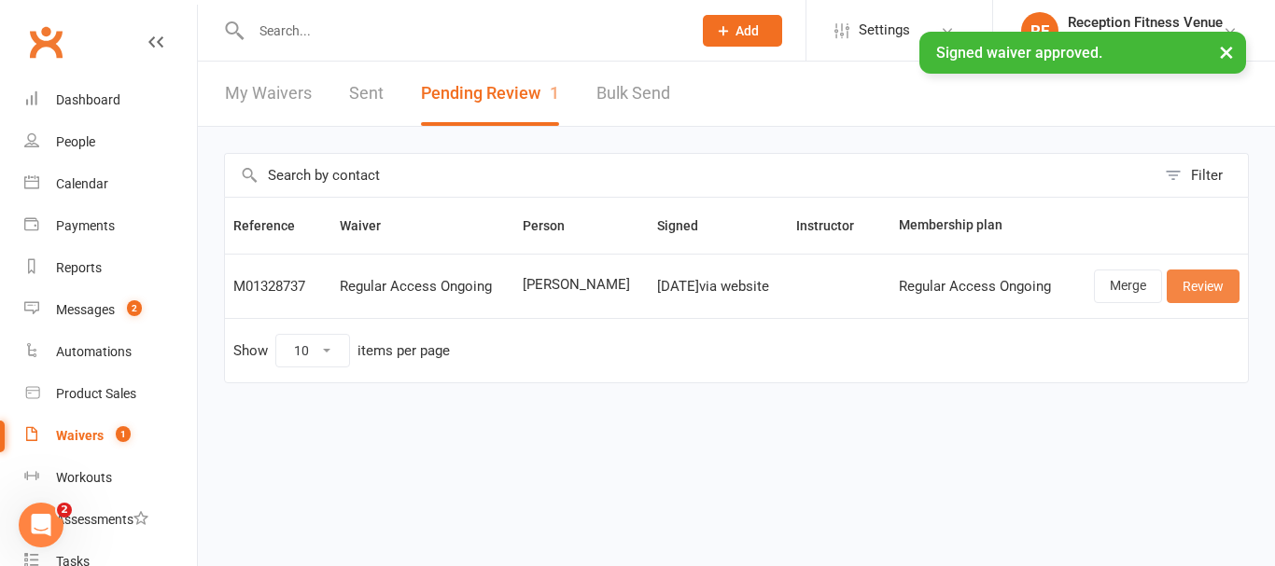
click at [1218, 286] on link "Review" at bounding box center [1202, 287] width 73 height 34
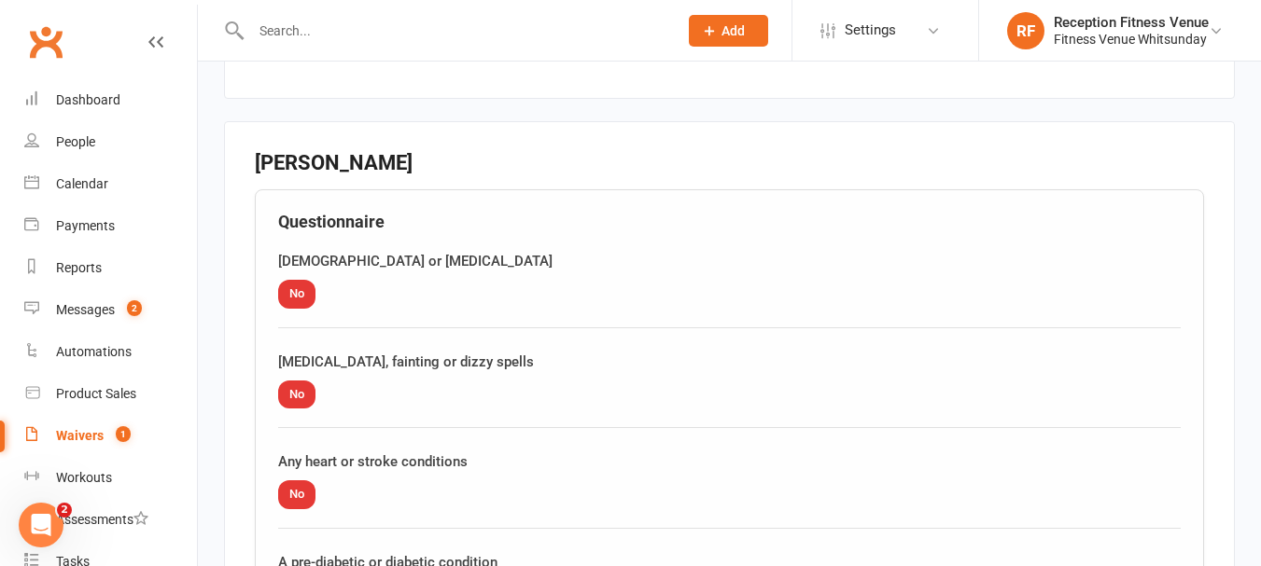
scroll to position [2765, 0]
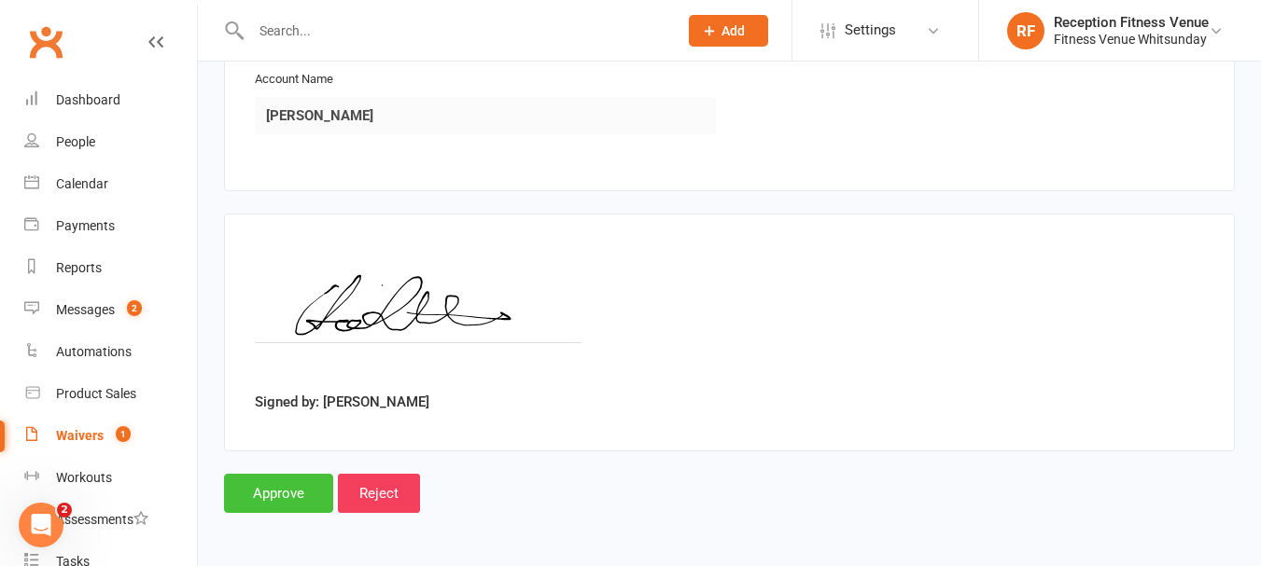
click at [282, 498] on input "Approve" at bounding box center [278, 493] width 109 height 39
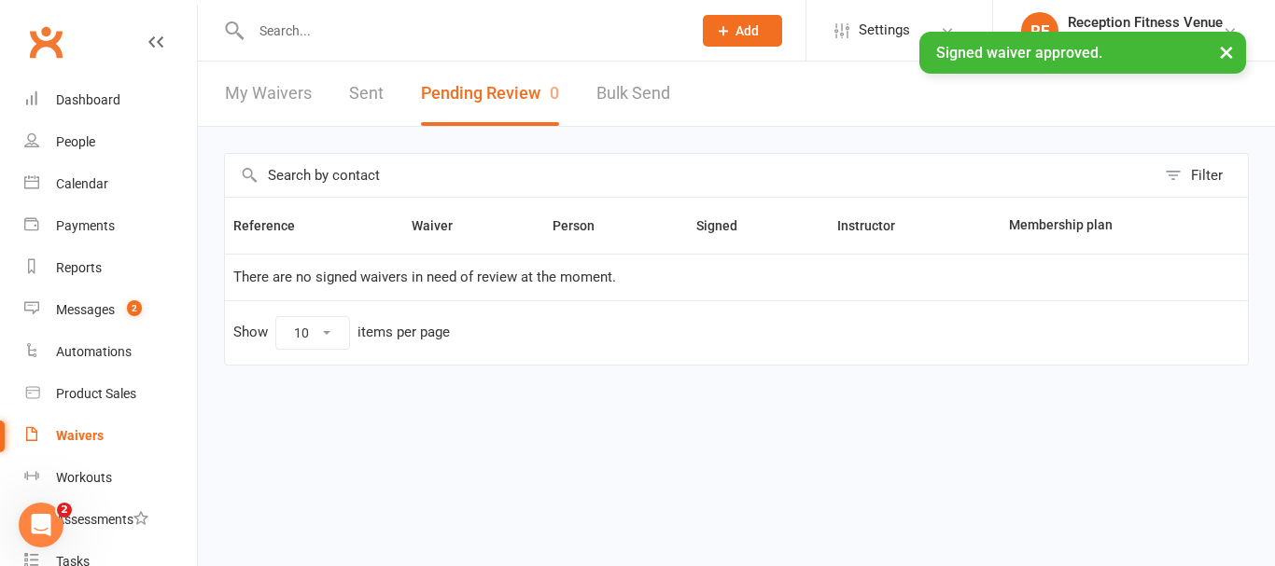
click at [356, 97] on link "Sent" at bounding box center [366, 94] width 35 height 64
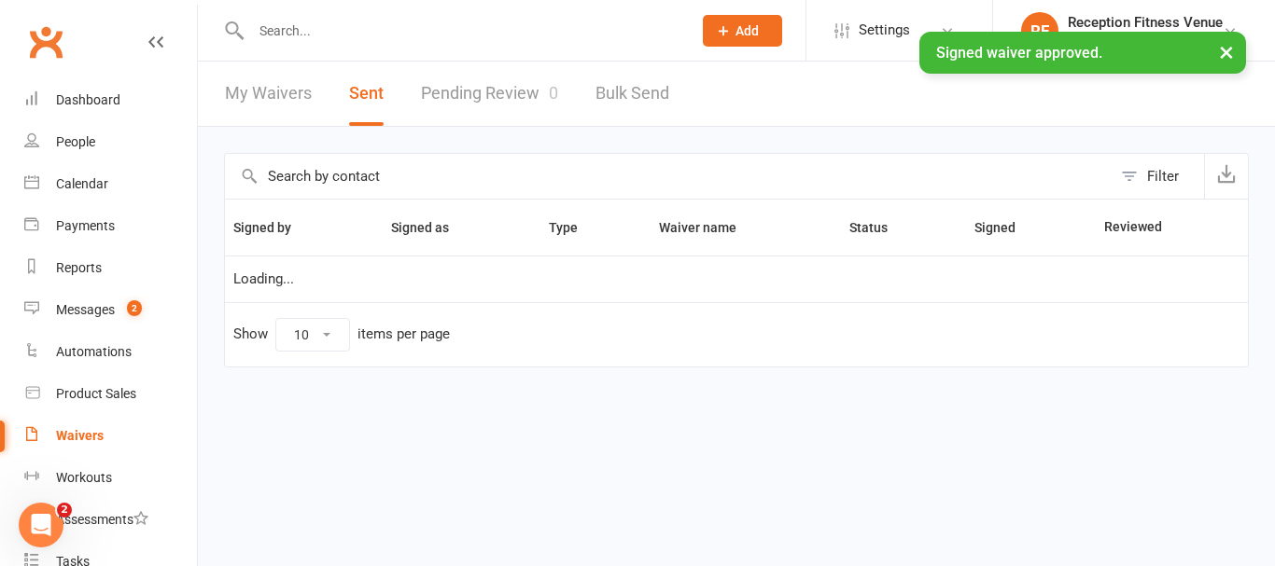
select select "100"
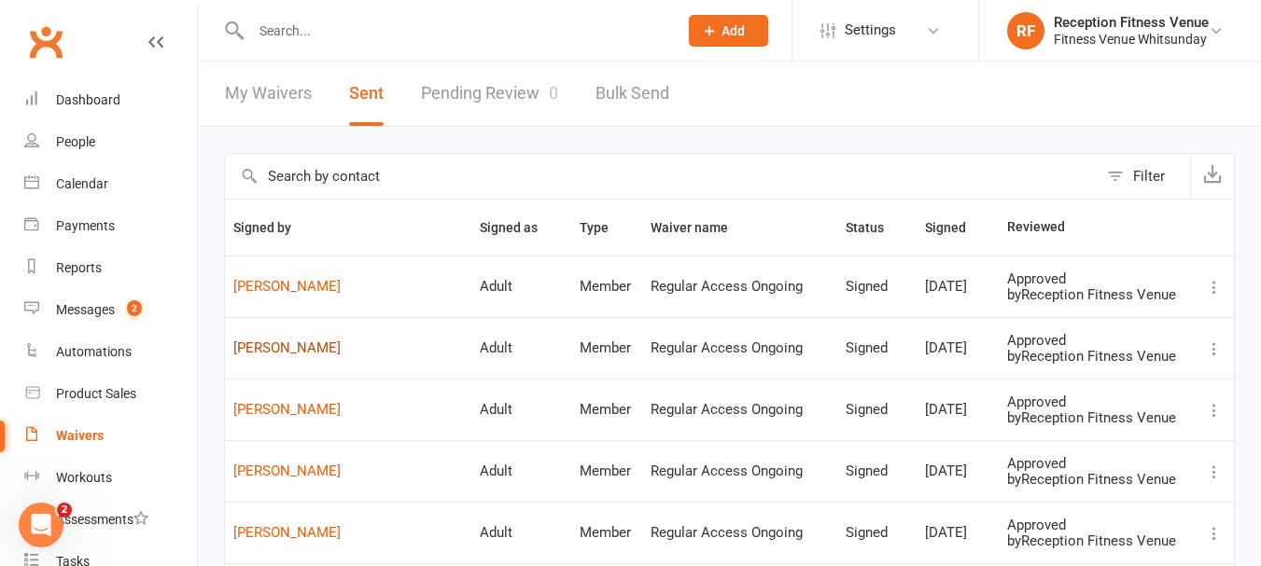
click at [321, 342] on link "Chelsea Luders" at bounding box center [348, 349] width 230 height 16
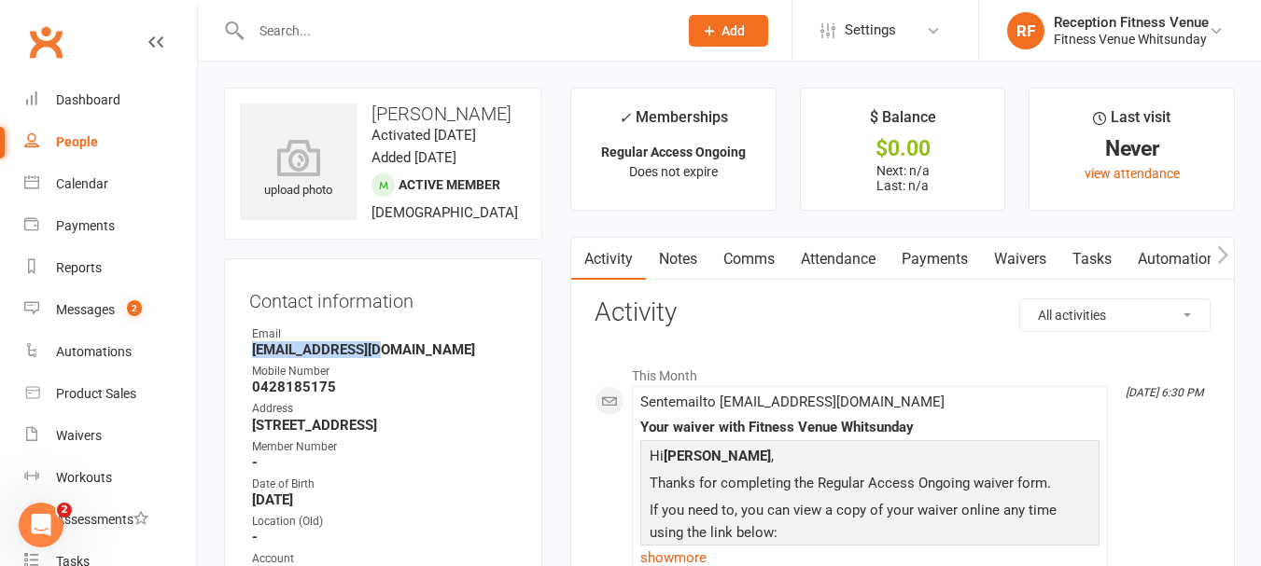
drag, startPoint x: 385, startPoint y: 369, endPoint x: 243, endPoint y: 380, distance: 143.2
click at [243, 380] on div "Contact information Owner Email clude6@icloud.com Mobile Number 0428185175 Addr…" at bounding box center [383, 473] width 318 height 431
copy strong "clude6@icloud.com"
click at [1217, 260] on icon "button" at bounding box center [1222, 255] width 11 height 20
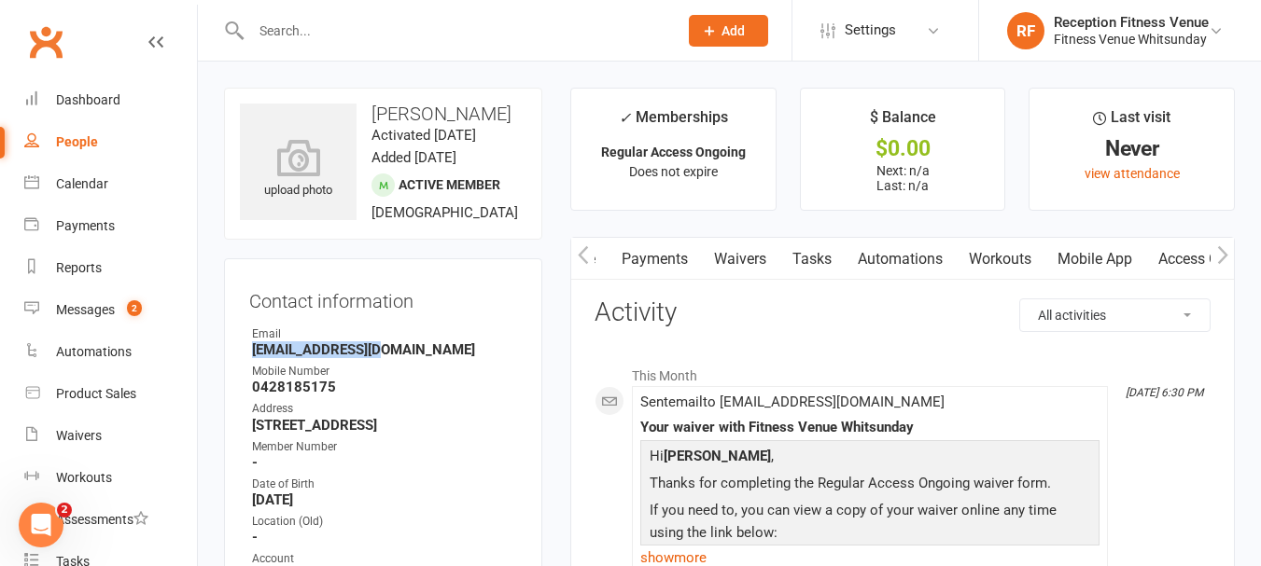
scroll to position [0, 280]
click at [1173, 254] on link "Access Control" at bounding box center [1207, 259] width 124 height 43
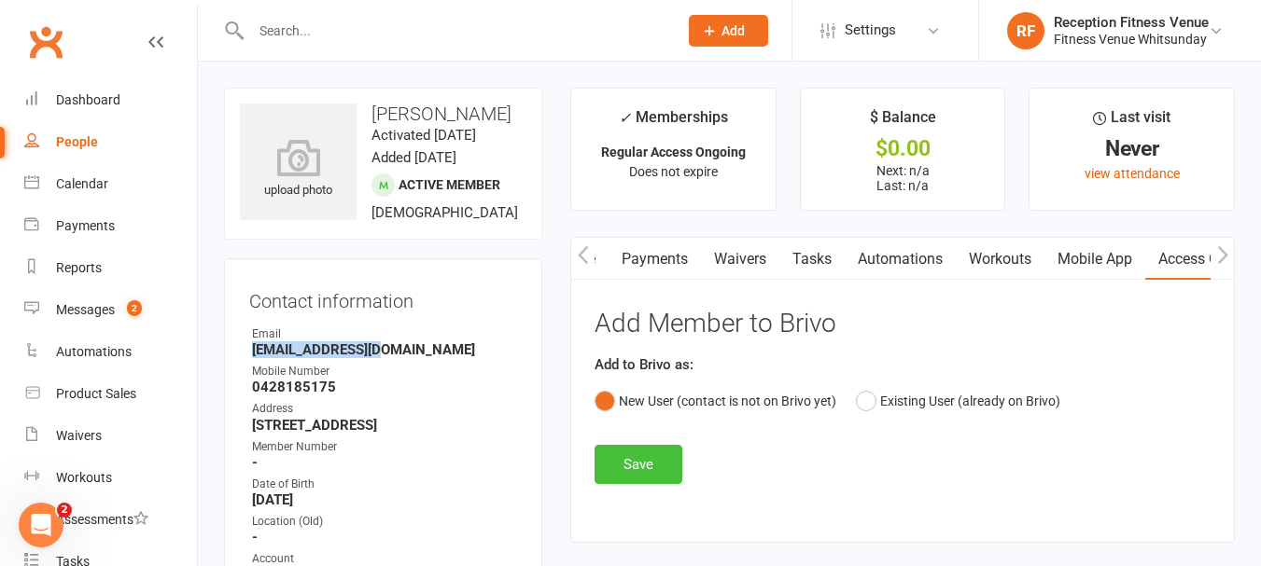
click at [640, 462] on button "Save" at bounding box center [638, 464] width 88 height 39
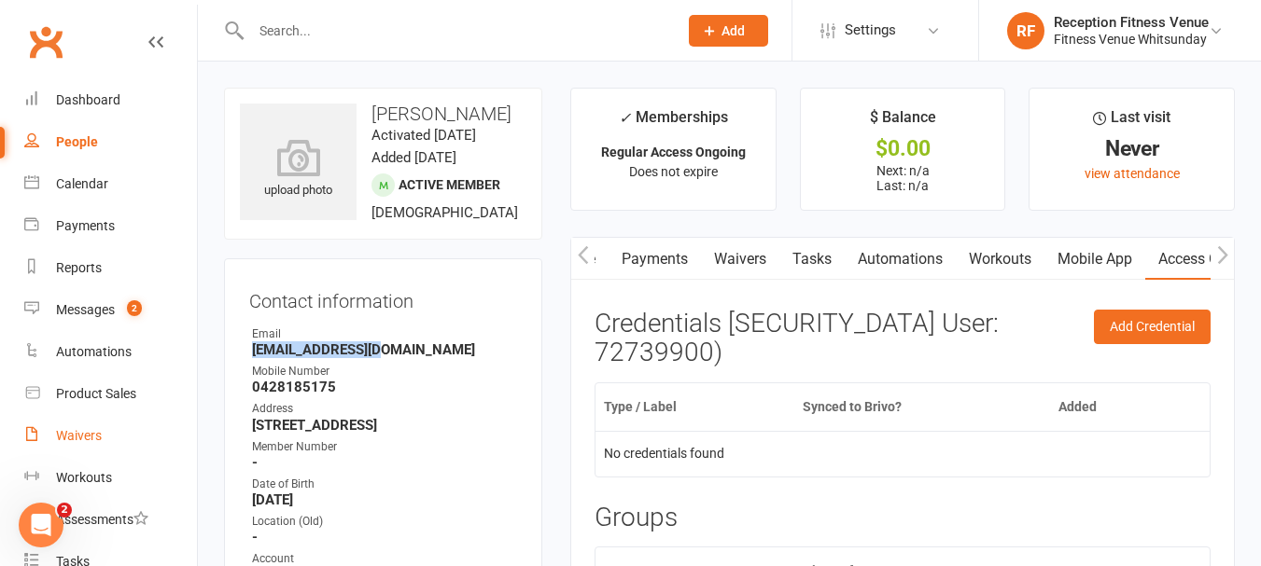
click at [78, 429] on div "Waivers" at bounding box center [79, 435] width 46 height 15
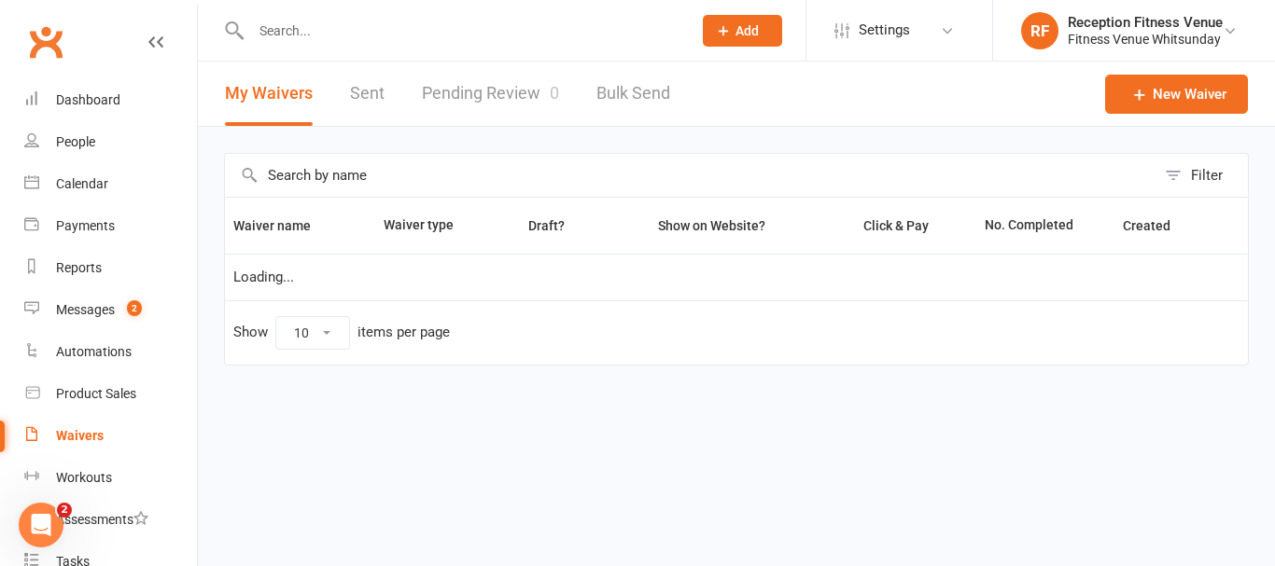
select select "50"
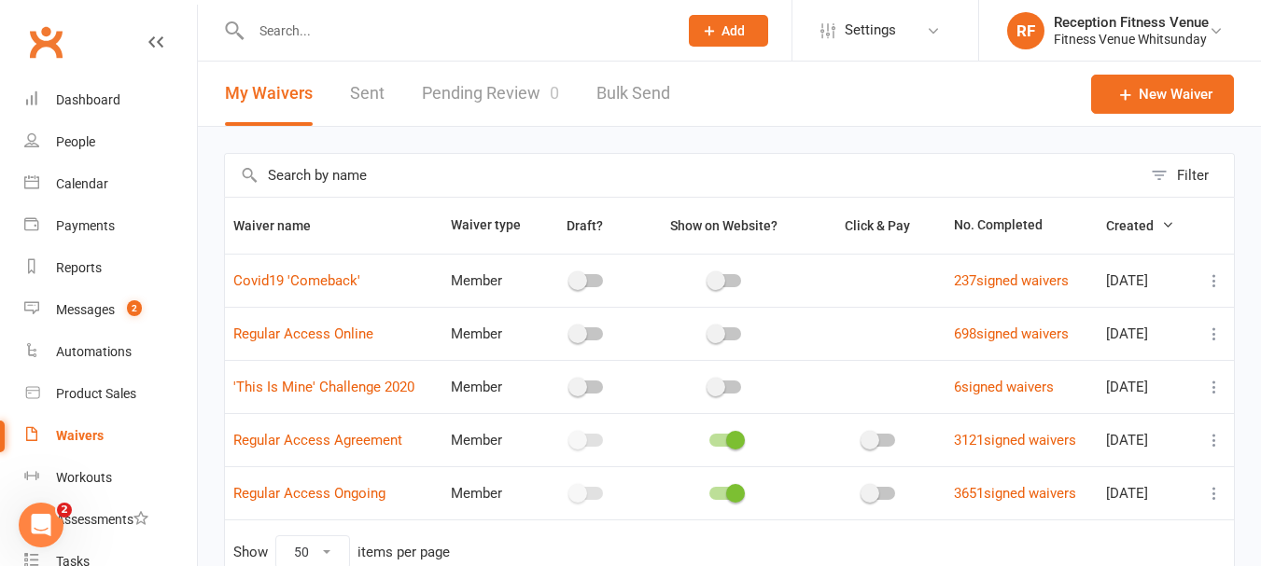
click at [365, 86] on link "Sent" at bounding box center [367, 94] width 35 height 64
select select "100"
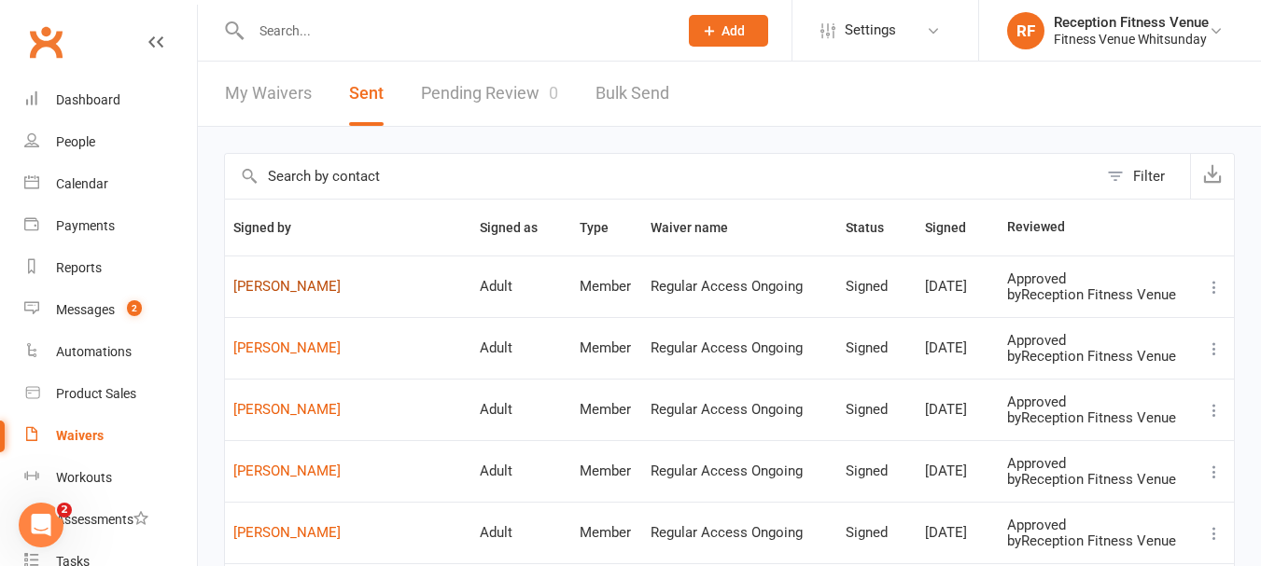
click at [283, 286] on link "Inez Tickle" at bounding box center [348, 287] width 230 height 16
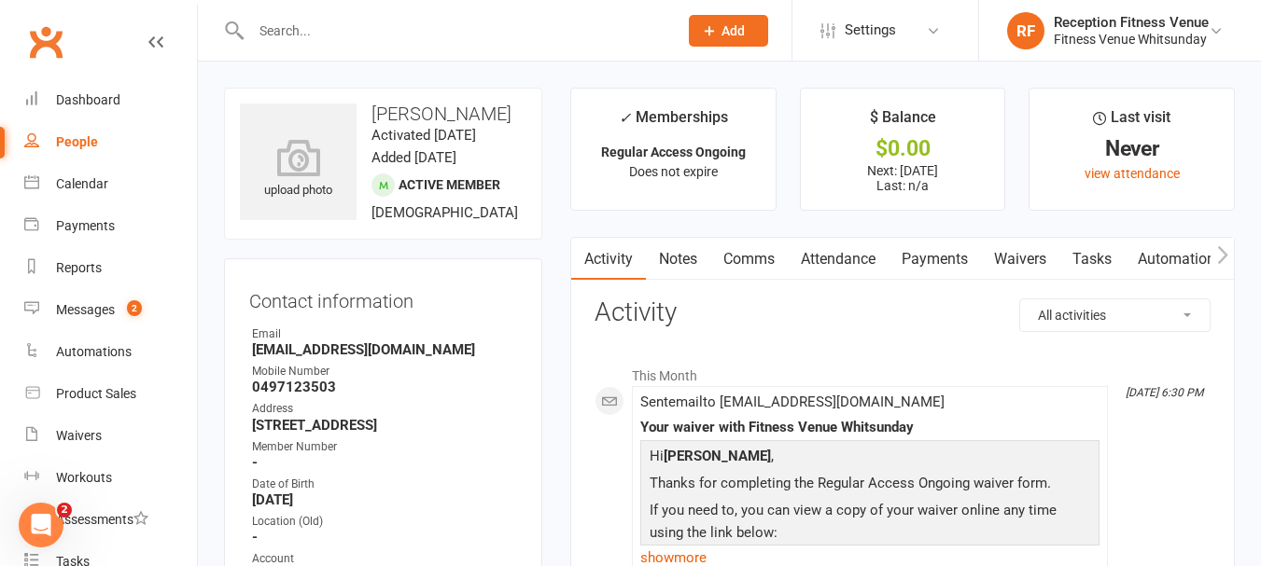
click at [1225, 252] on icon "button" at bounding box center [1222, 255] width 11 height 20
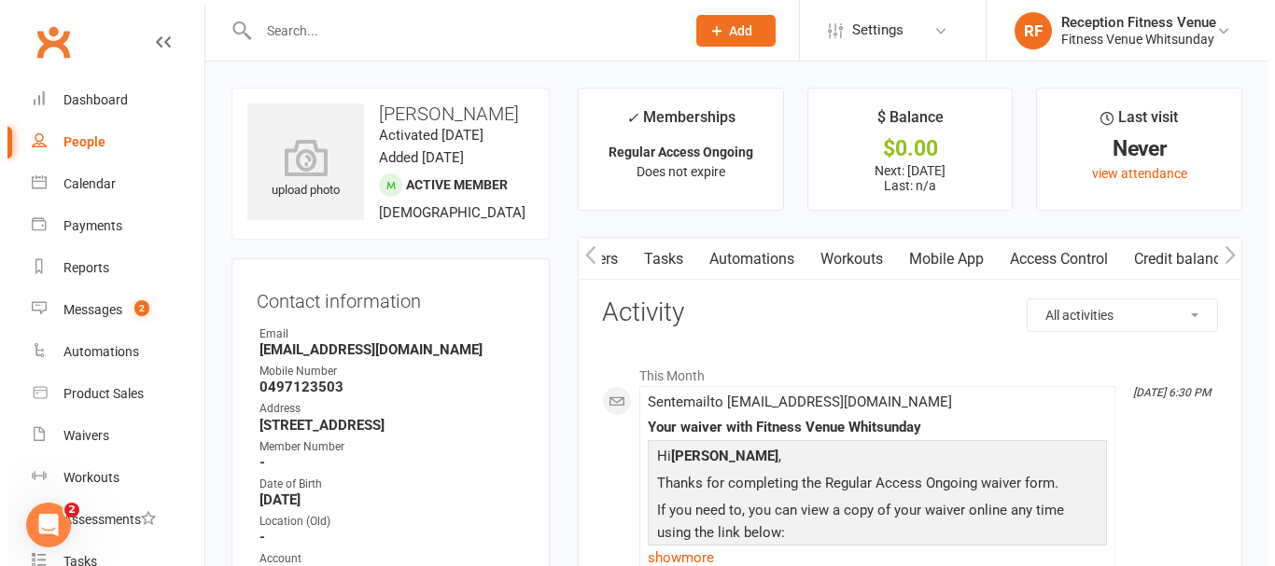
scroll to position [0, 436]
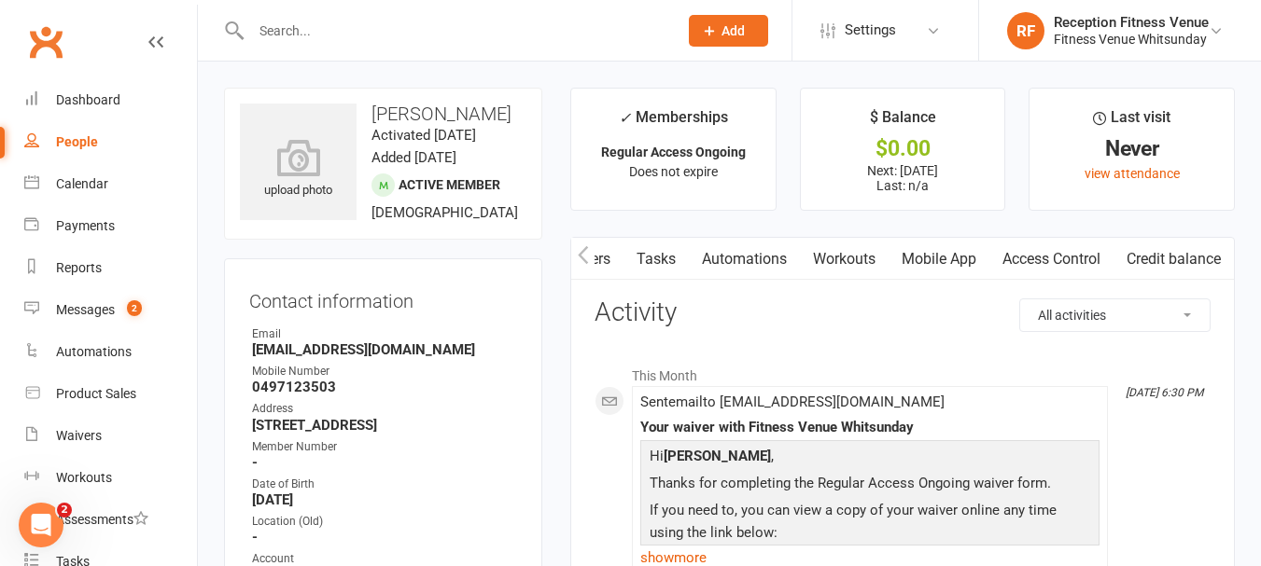
click at [1048, 255] on link "Access Control" at bounding box center [1051, 259] width 124 height 43
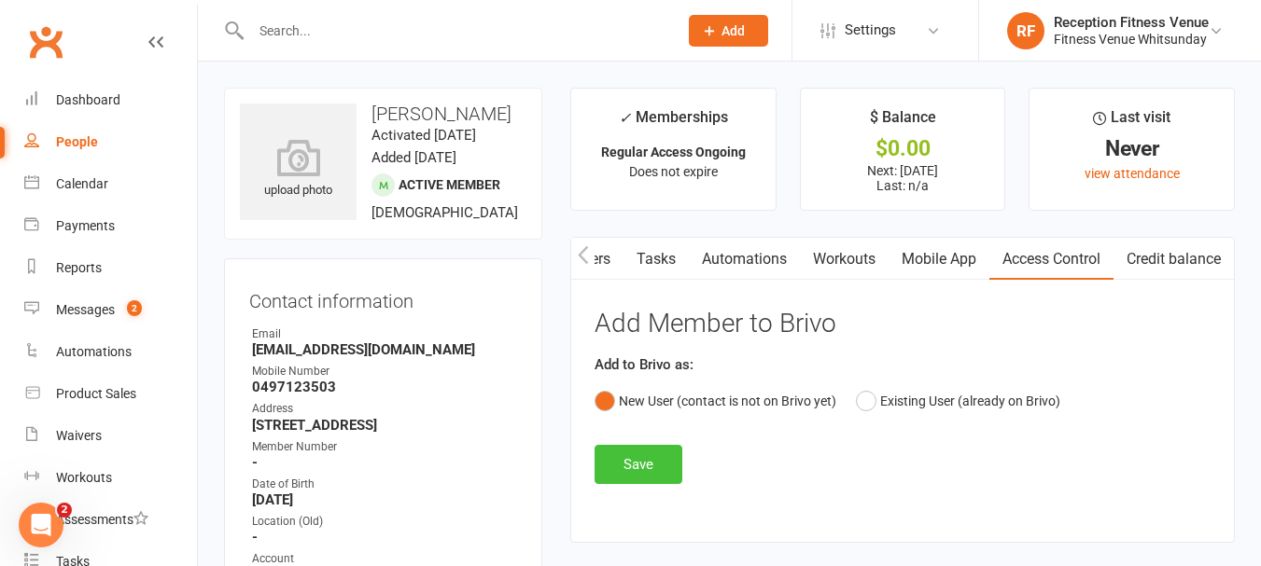
click at [632, 459] on button "Save" at bounding box center [638, 464] width 88 height 39
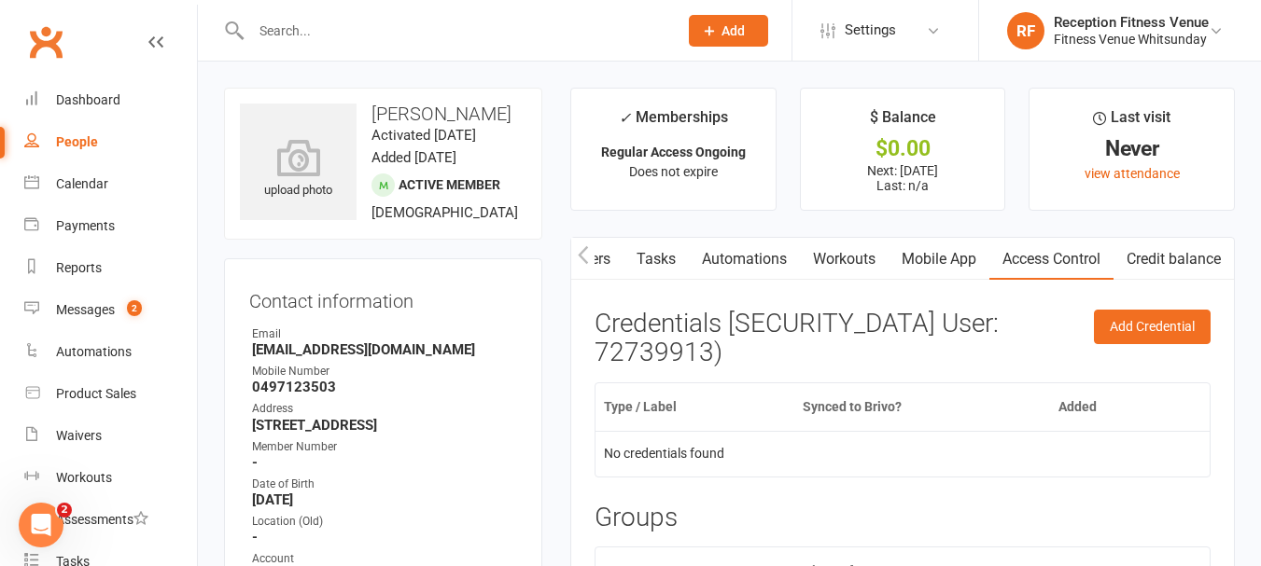
click at [948, 258] on link "Mobile App" at bounding box center [938, 259] width 101 height 43
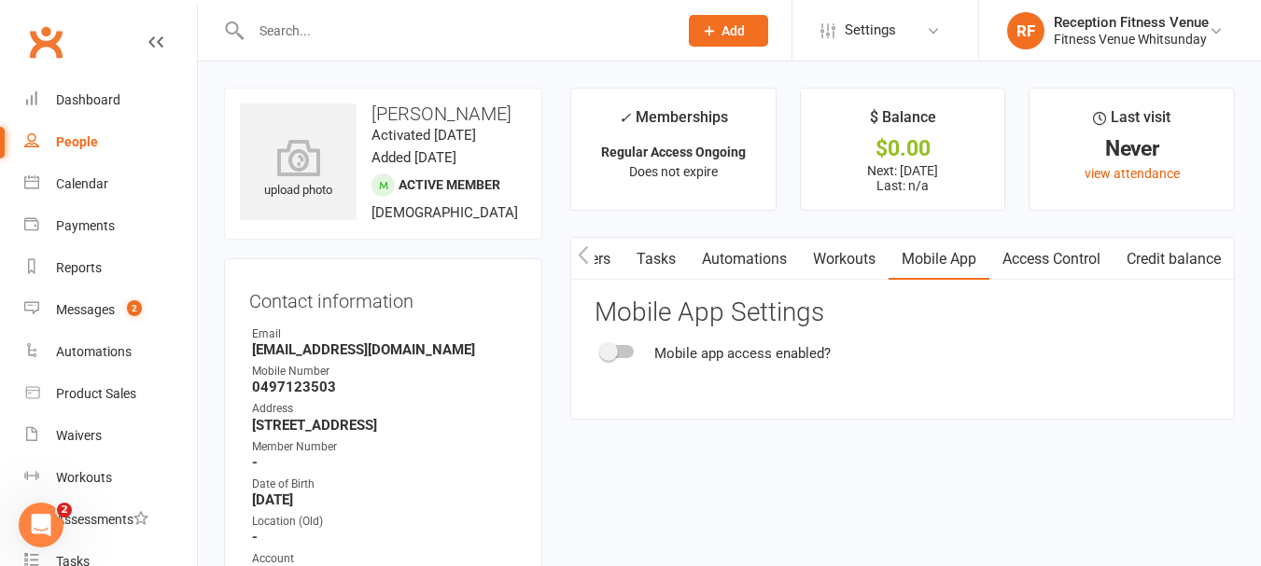
click at [628, 353] on div at bounding box center [618, 351] width 32 height 13
click at [602, 349] on input "checkbox" at bounding box center [602, 349] width 0 height 0
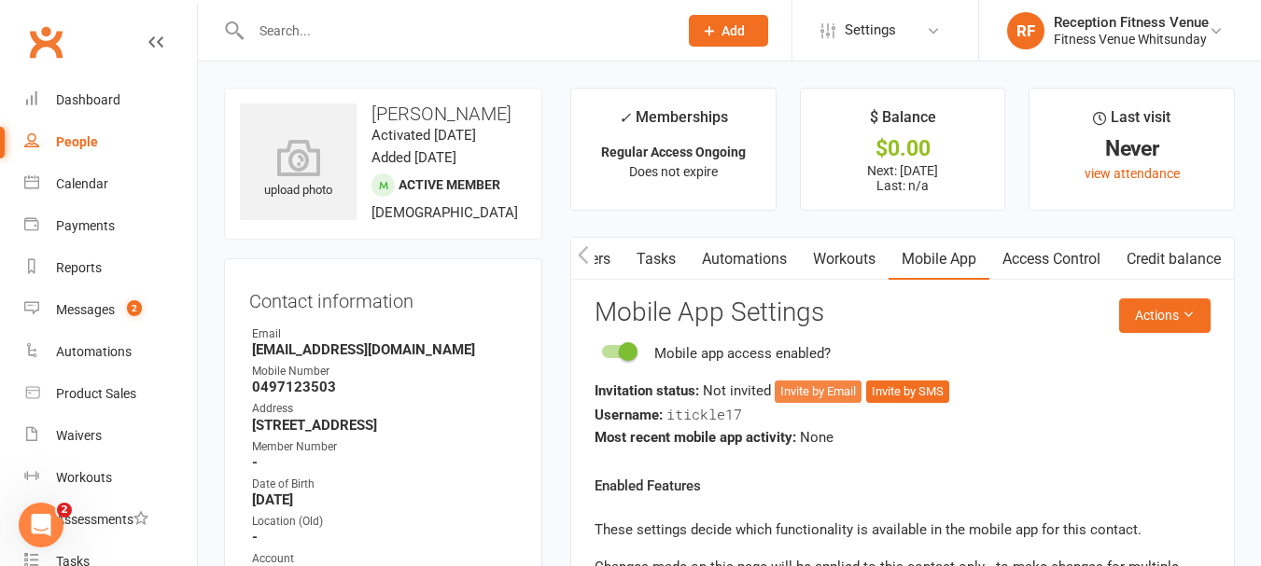
click at [801, 392] on button "Invite by Email" at bounding box center [817, 392] width 87 height 22
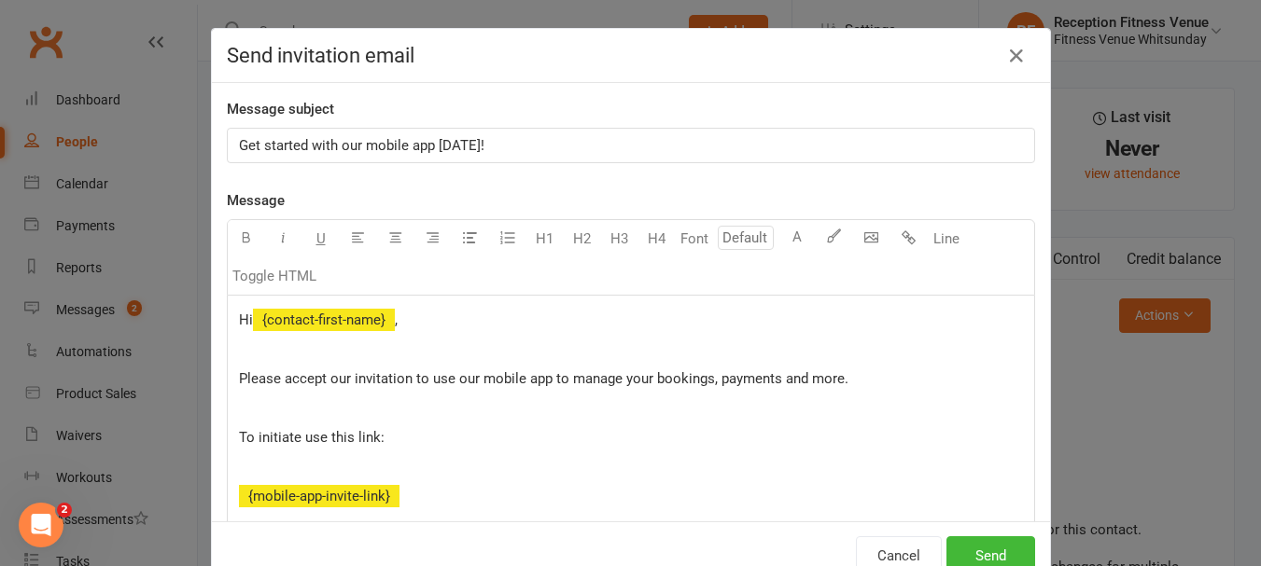
scroll to position [0, 426]
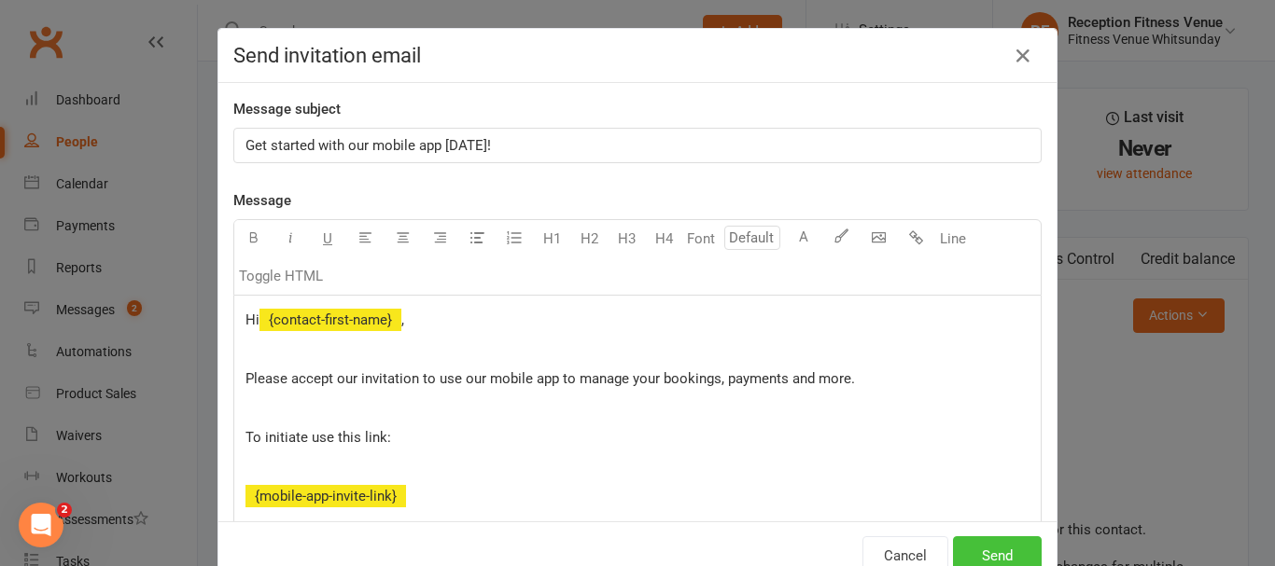
click at [993, 550] on button "Send" at bounding box center [997, 556] width 89 height 39
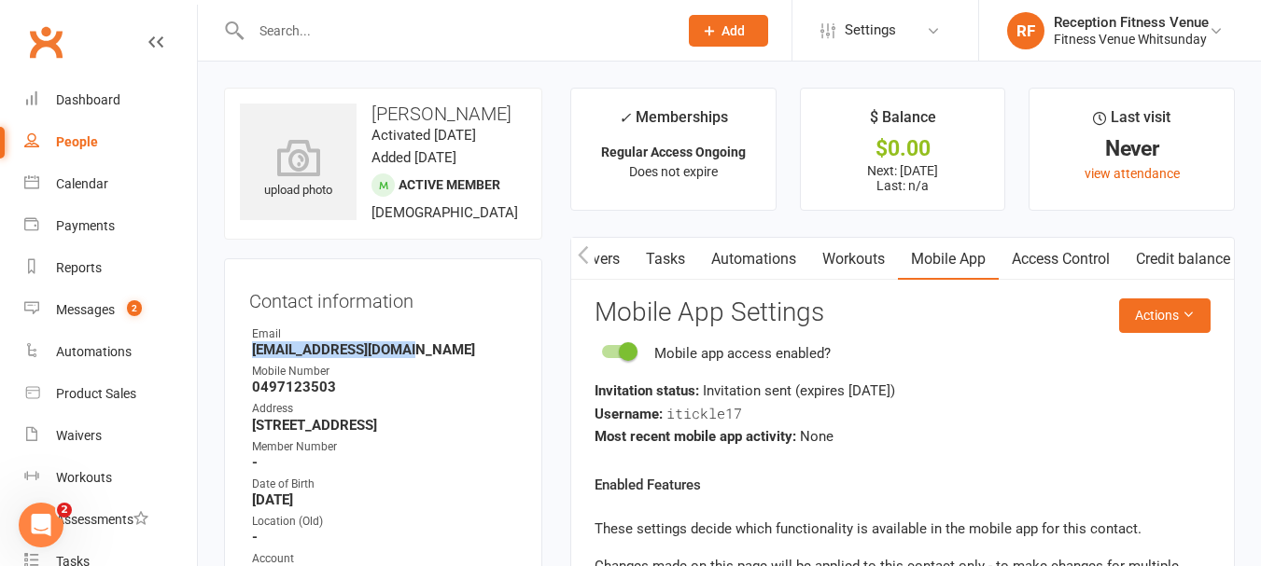
drag, startPoint x: 414, startPoint y: 370, endPoint x: 230, endPoint y: 381, distance: 185.0
click at [230, 381] on div "Contact information Owner Email Ineztickle4@gmail.com Mobile Number 0497123503 …" at bounding box center [383, 473] width 318 height 431
copy strong "Ineztickle4@gmail.com"
click at [76, 435] on div "Waivers" at bounding box center [79, 435] width 46 height 15
select select "50"
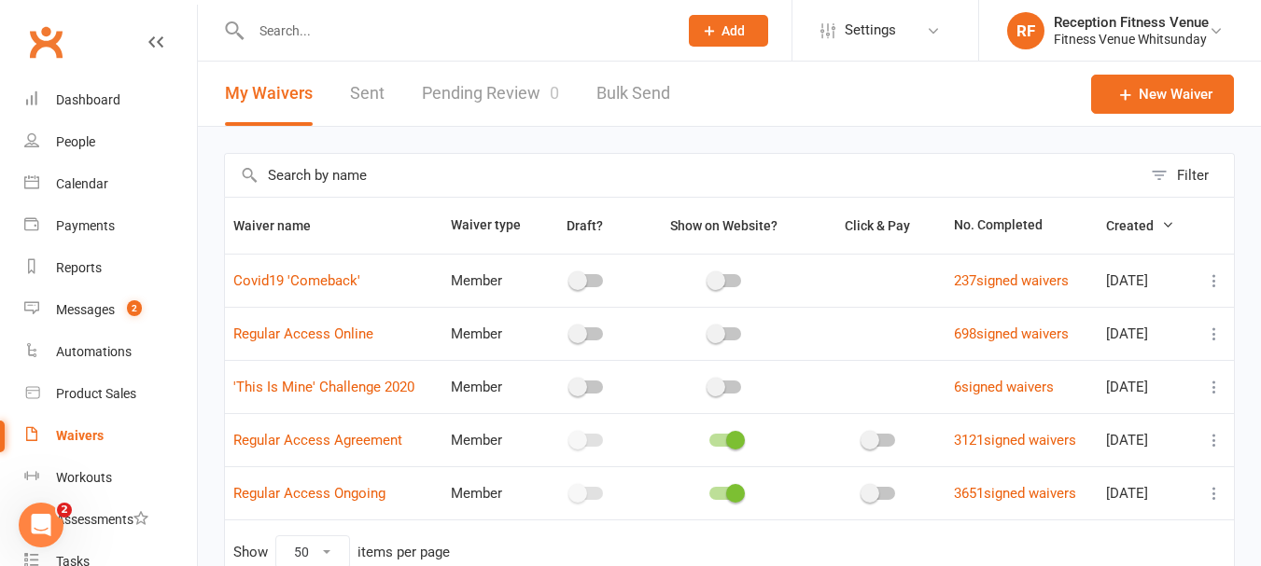
click at [366, 98] on link "Sent" at bounding box center [367, 94] width 35 height 64
select select "100"
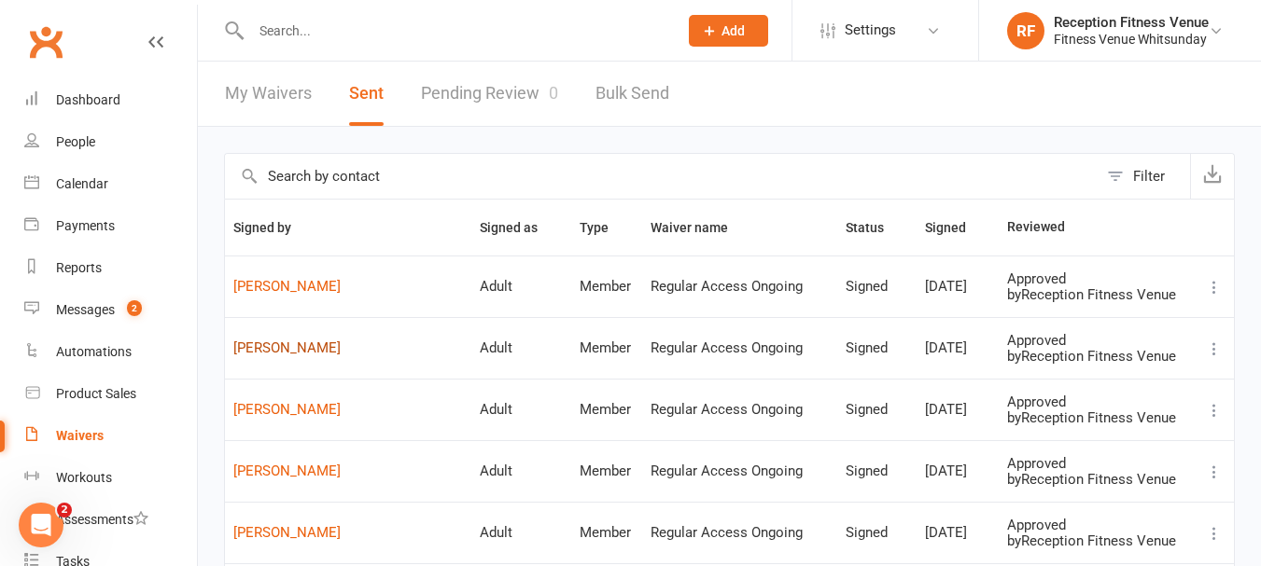
click at [290, 350] on link "Chelsea Luders" at bounding box center [348, 349] width 230 height 16
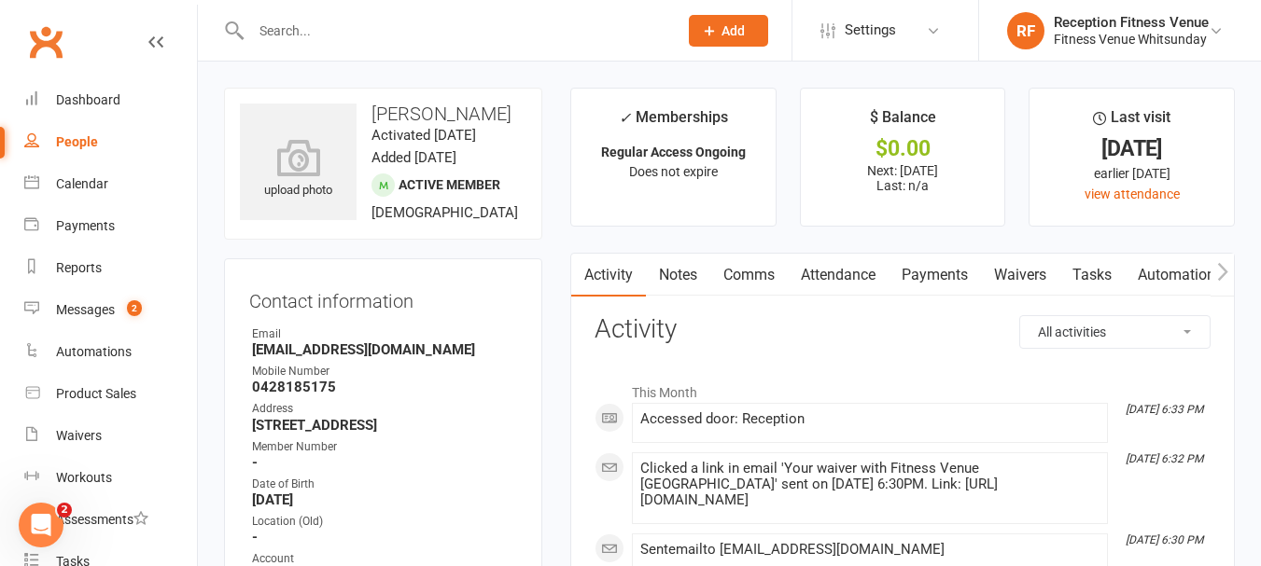
click at [1206, 259] on link "Automations" at bounding box center [1179, 275] width 111 height 43
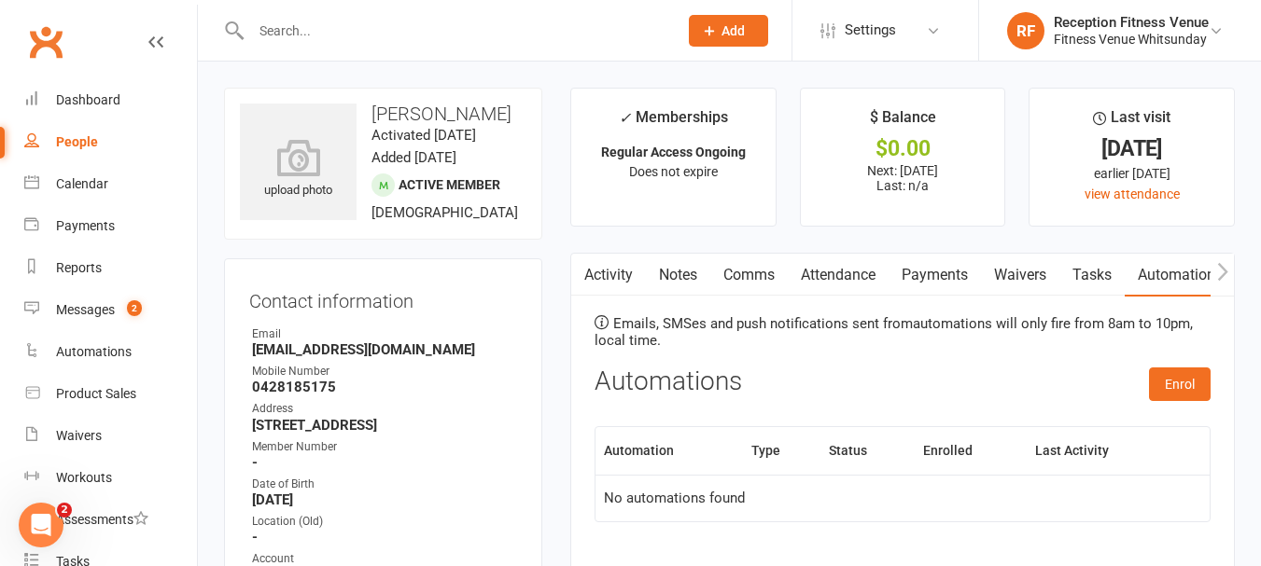
click at [1220, 270] on icon "button" at bounding box center [1222, 272] width 11 height 20
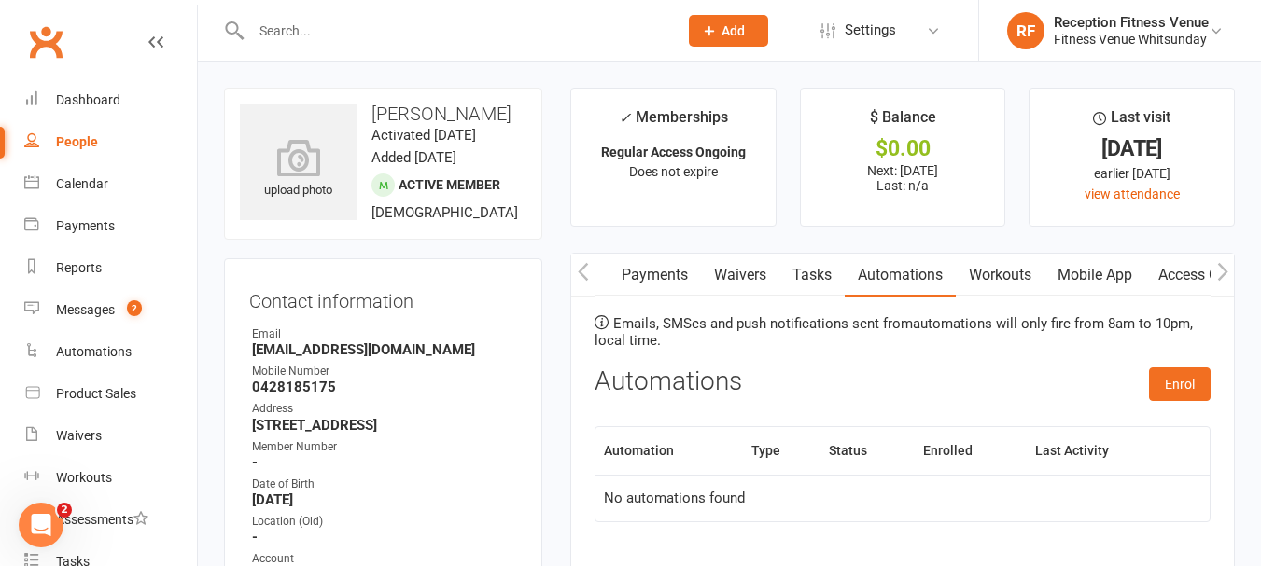
click at [1094, 275] on link "Mobile App" at bounding box center [1094, 275] width 101 height 43
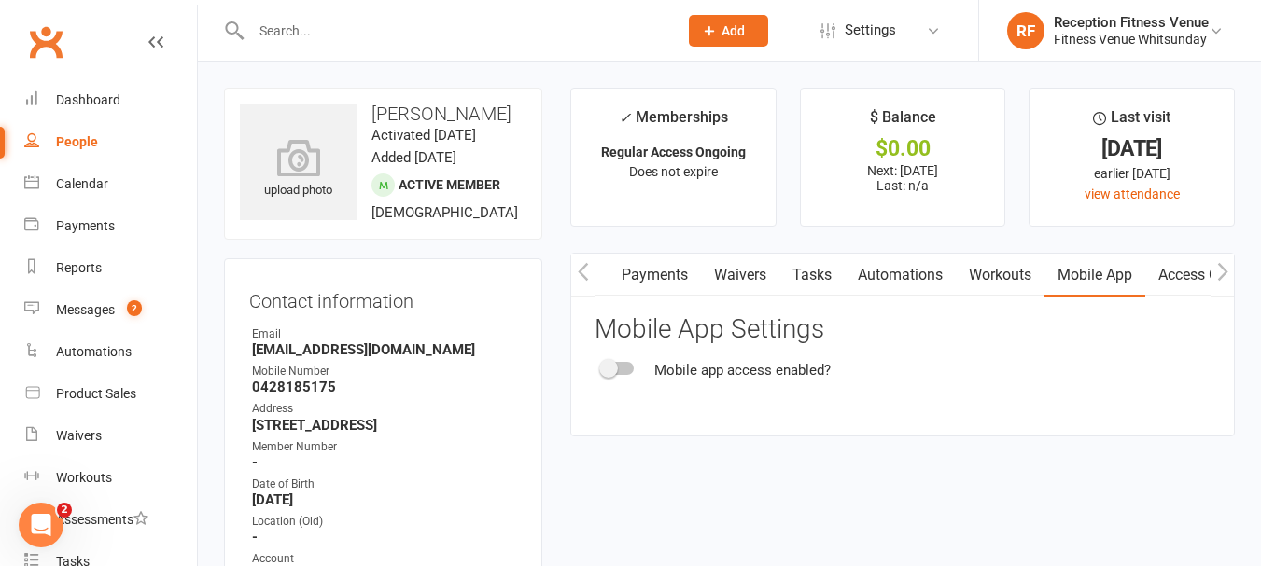
click at [623, 363] on div at bounding box center [618, 368] width 32 height 13
click at [602, 366] on input "checkbox" at bounding box center [602, 366] width 0 height 0
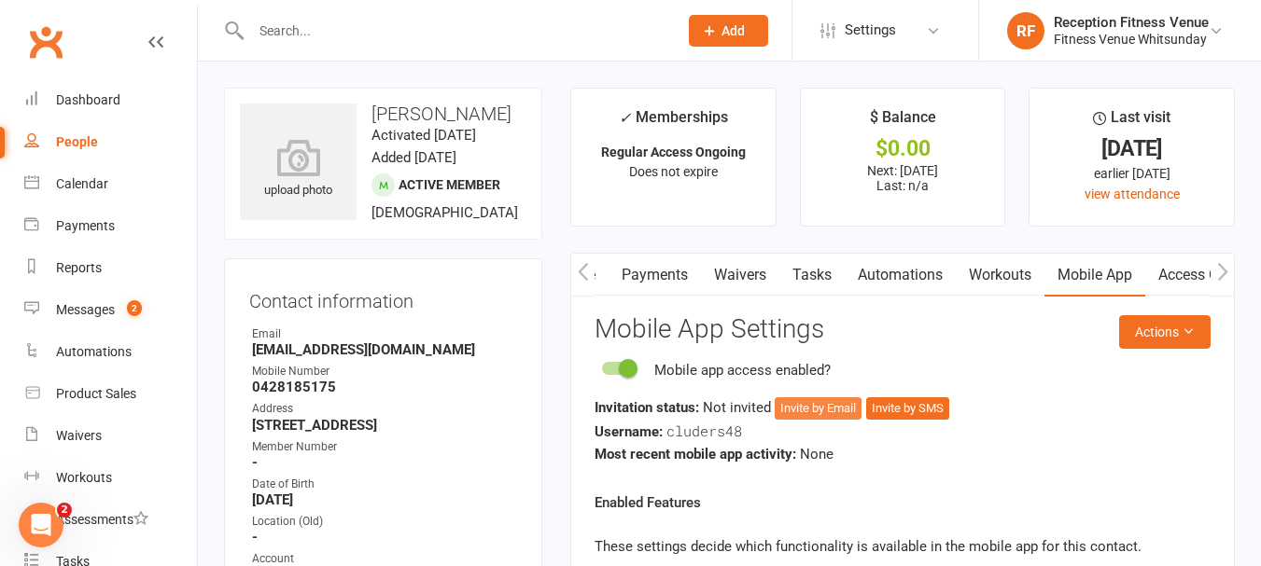
click at [832, 399] on button "Invite by Email" at bounding box center [817, 408] width 87 height 22
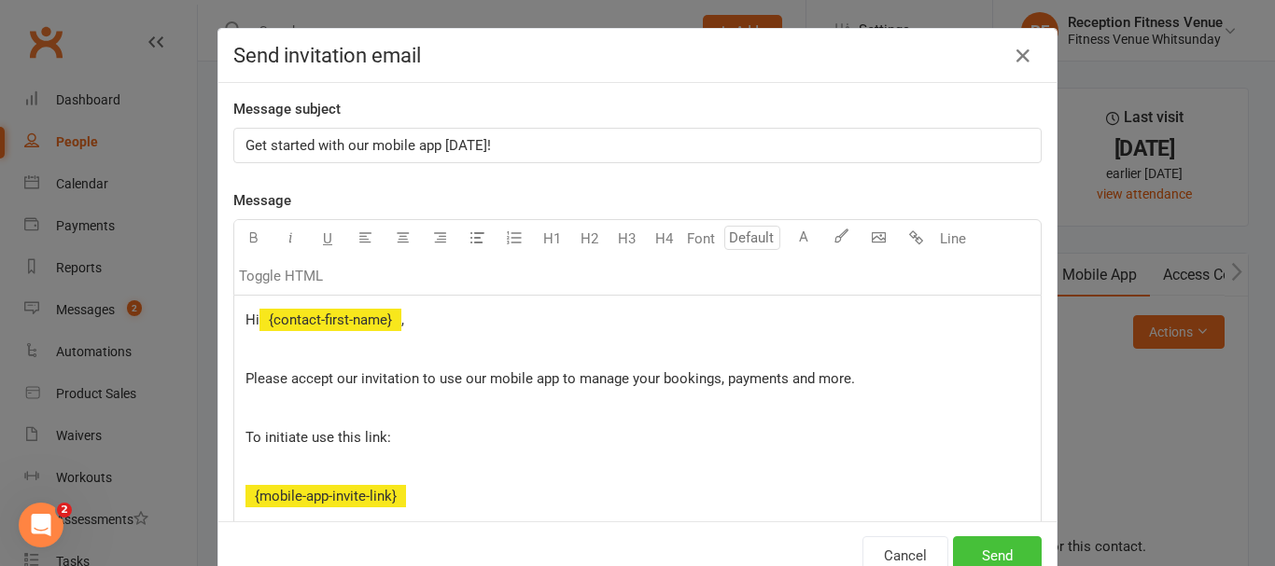
click at [975, 546] on button "Send" at bounding box center [997, 556] width 89 height 39
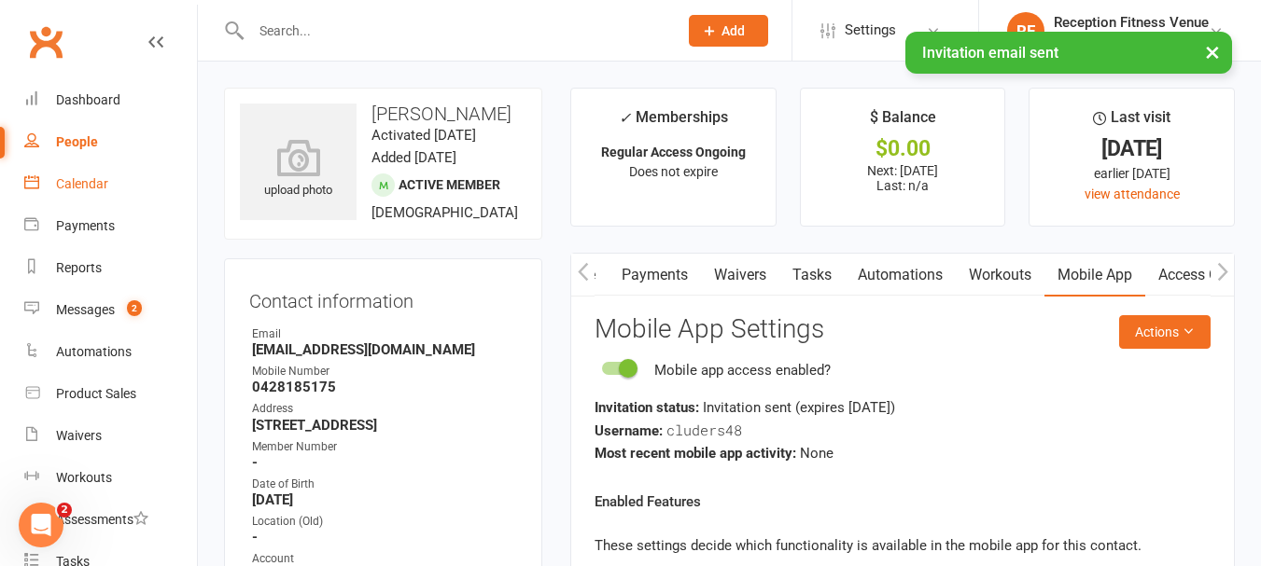
click at [94, 177] on div "Calendar" at bounding box center [82, 183] width 52 height 15
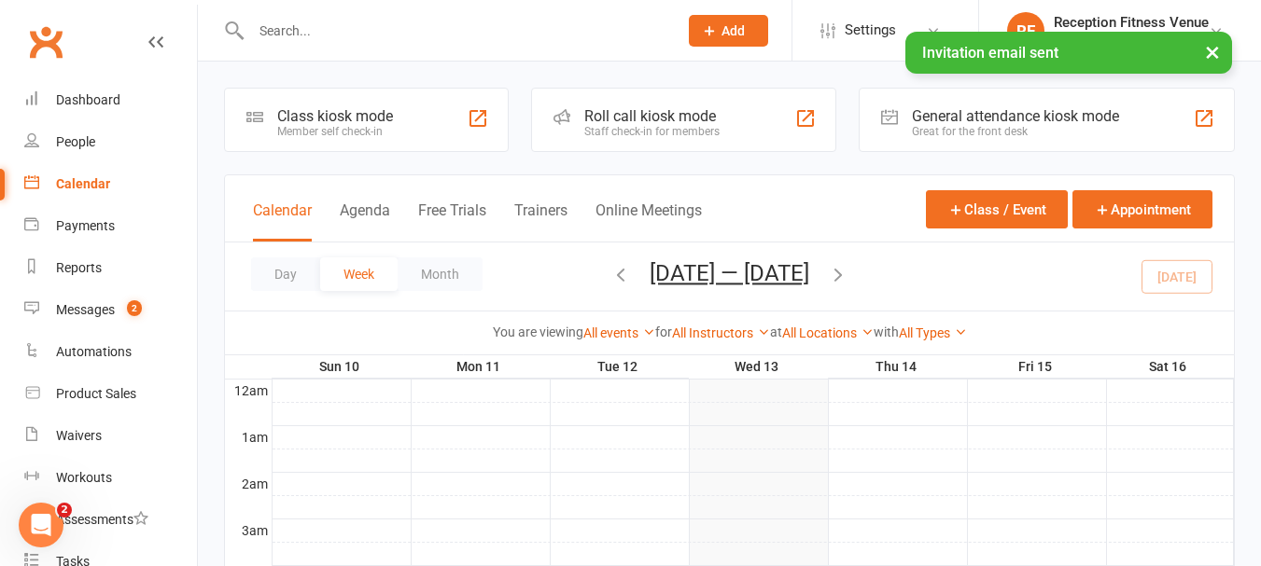
click at [929, 110] on div "General attendance kiosk mode" at bounding box center [1015, 116] width 207 height 18
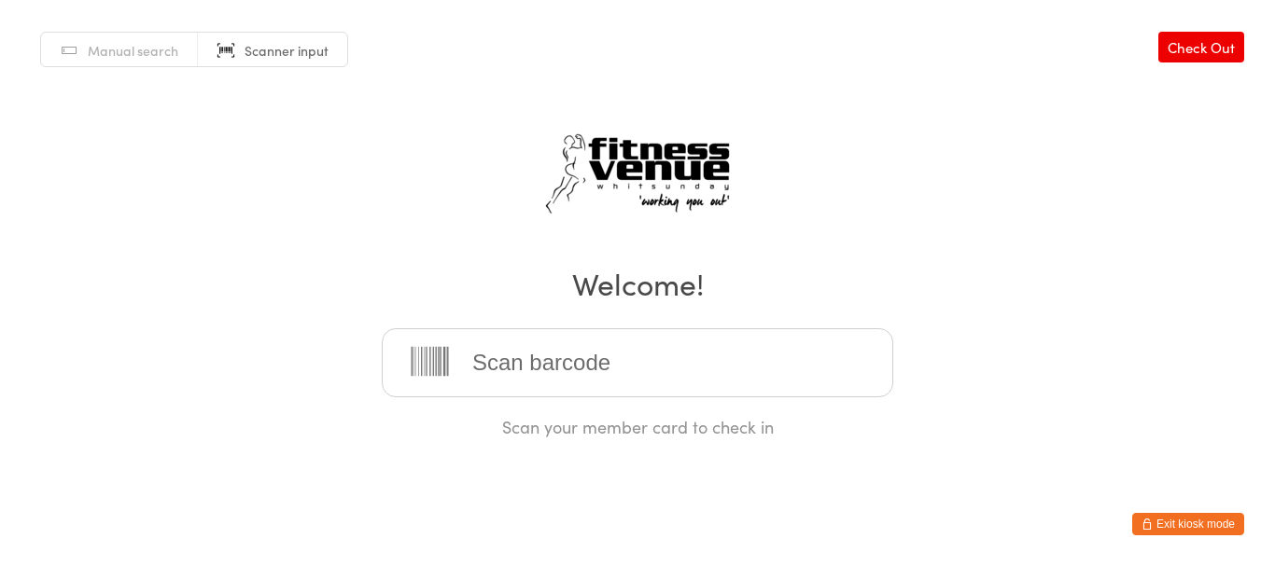
click at [1227, 518] on button "Exit kiosk mode" at bounding box center [1188, 524] width 112 height 22
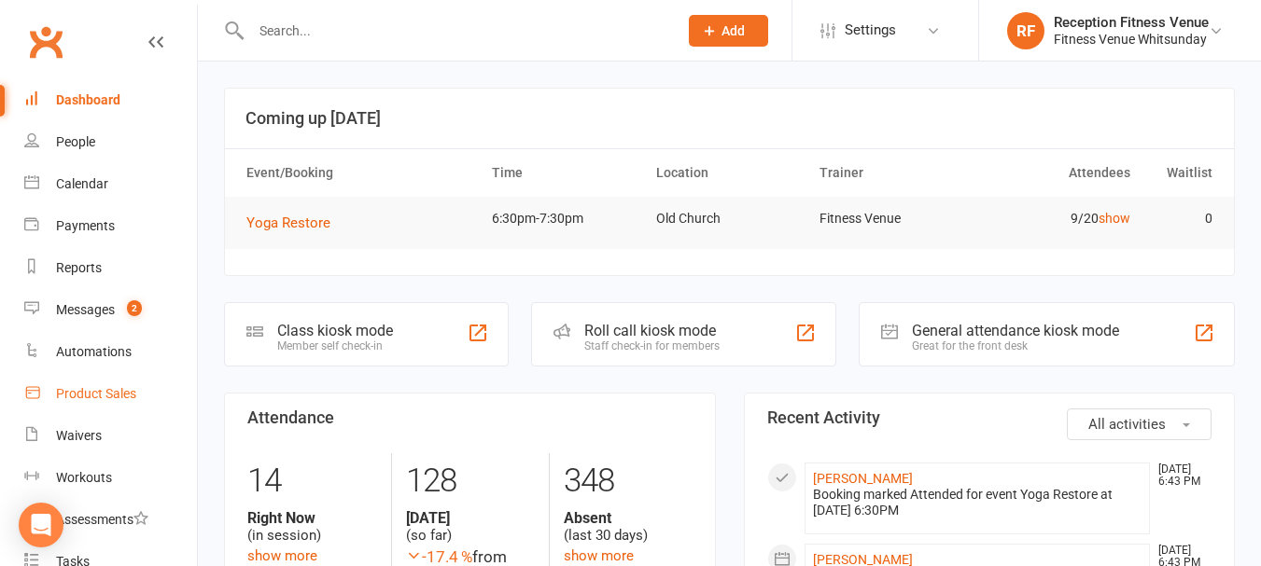
click at [105, 394] on div "Product Sales" at bounding box center [96, 393] width 80 height 15
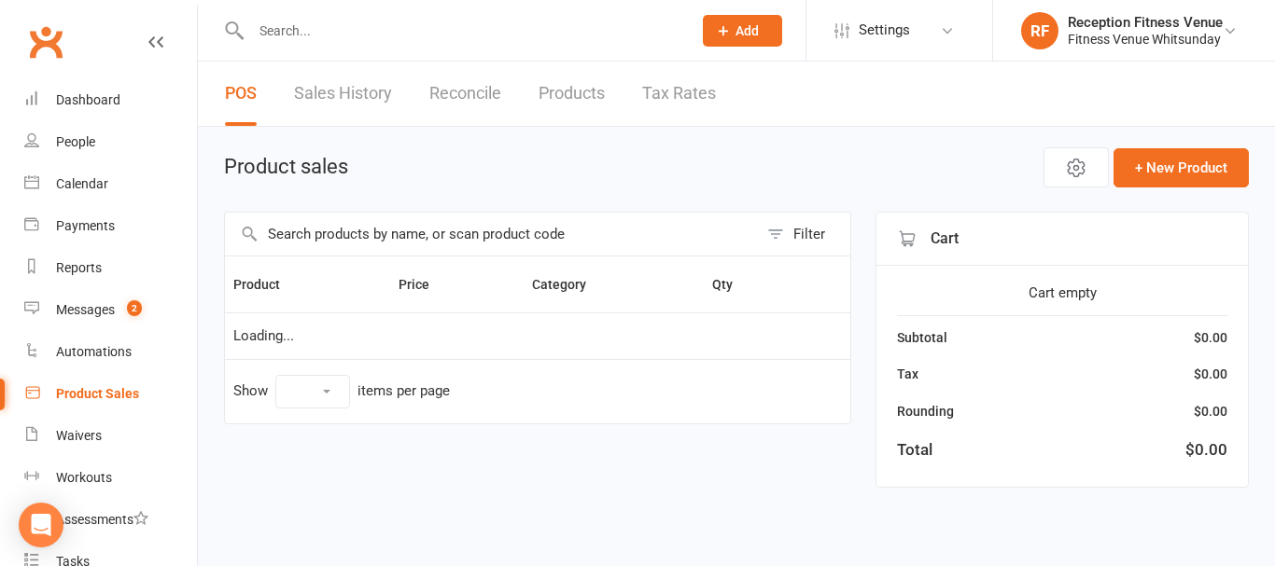
select select "100"
click at [374, 223] on input "text" at bounding box center [491, 234] width 533 height 43
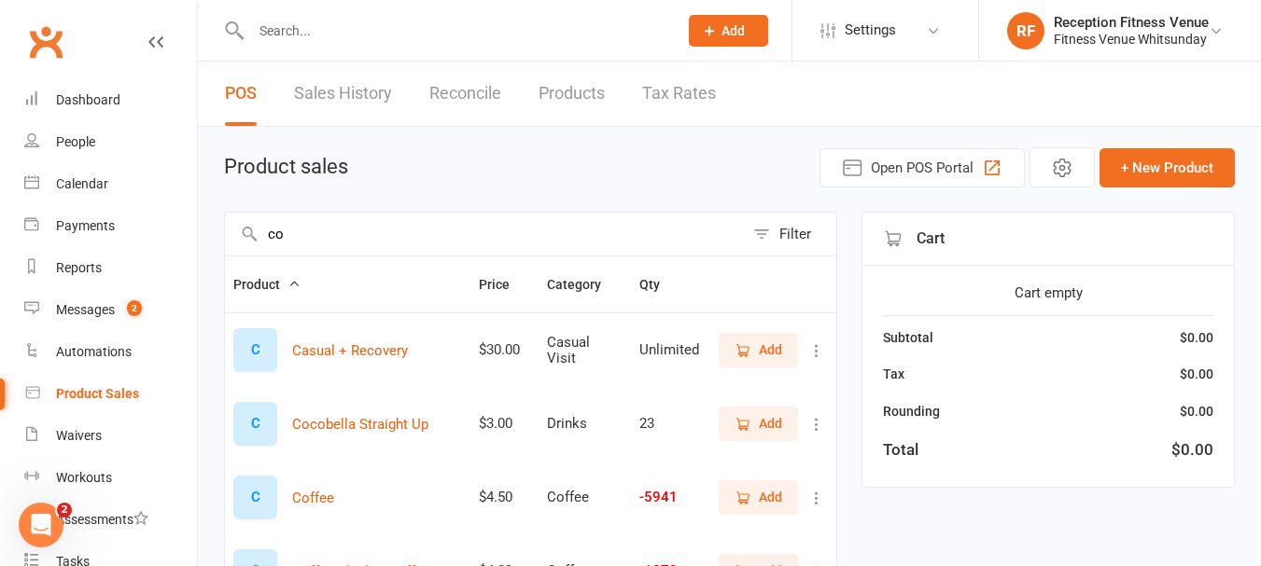
type input "co"
click at [771, 425] on span "Add" at bounding box center [770, 423] width 23 height 21
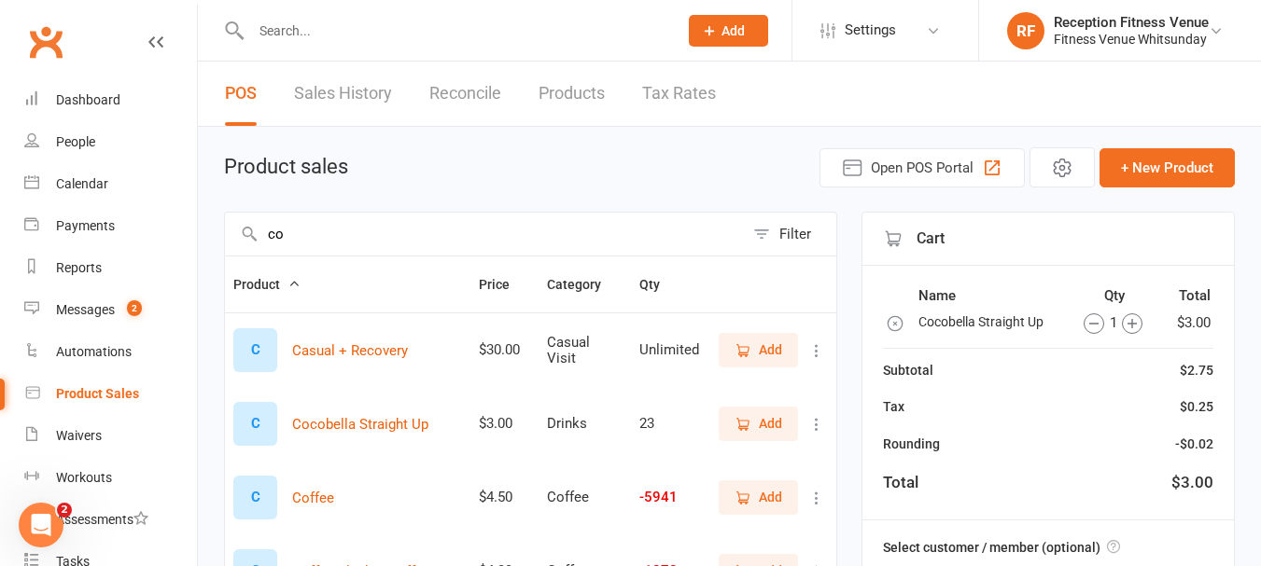
click at [1132, 326] on icon "button" at bounding box center [1131, 323] width 9 height 9
drag, startPoint x: 404, startPoint y: 234, endPoint x: 0, endPoint y: 216, distance: 404.4
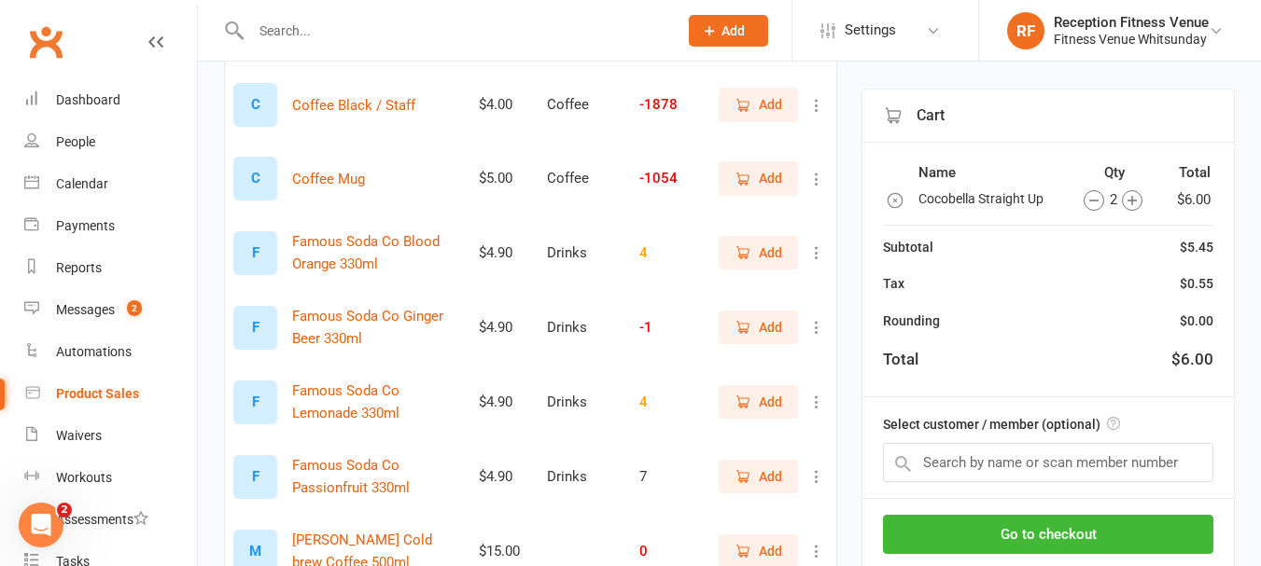
scroll to position [560, 0]
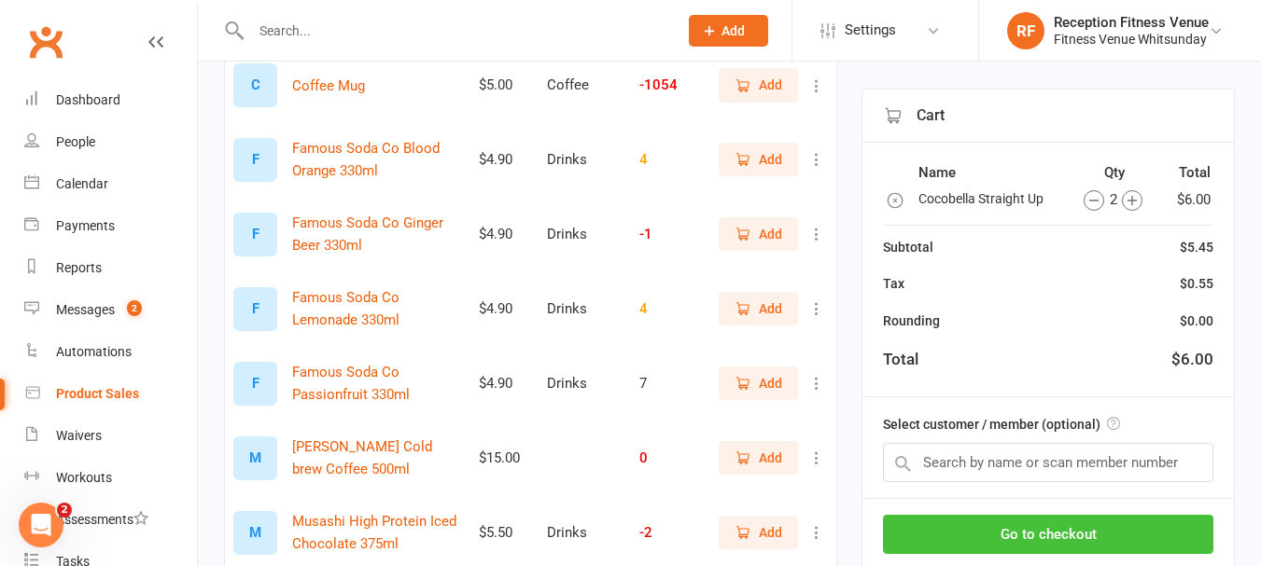
click at [1125, 536] on button "Go to checkout" at bounding box center [1048, 534] width 330 height 39
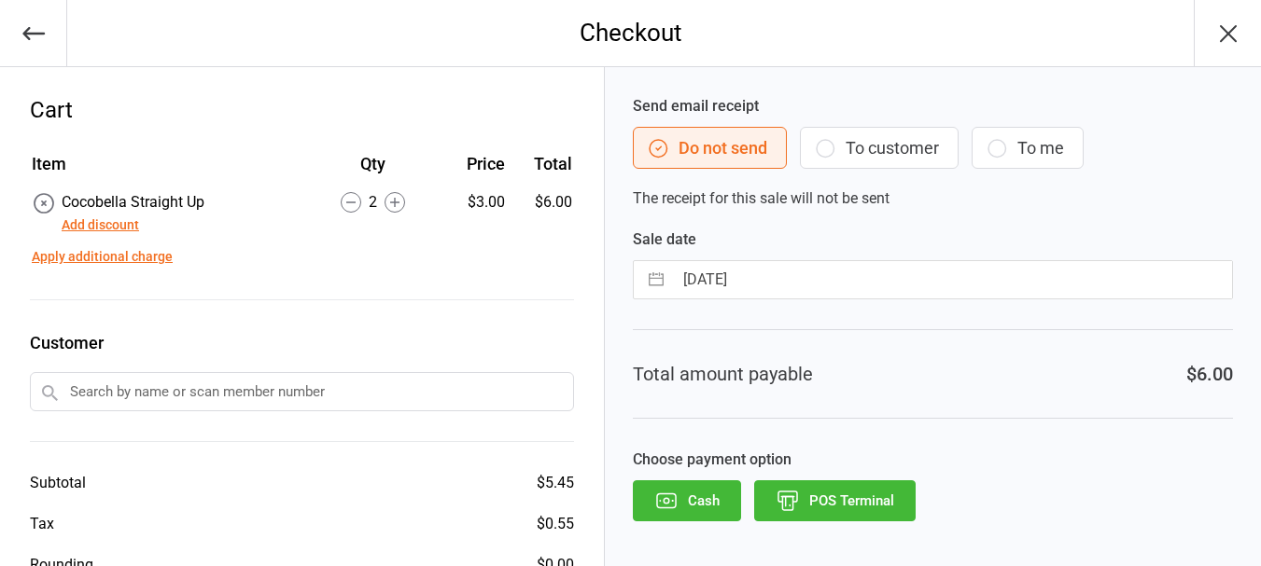
click at [911, 495] on button "POS Terminal" at bounding box center [834, 501] width 161 height 41
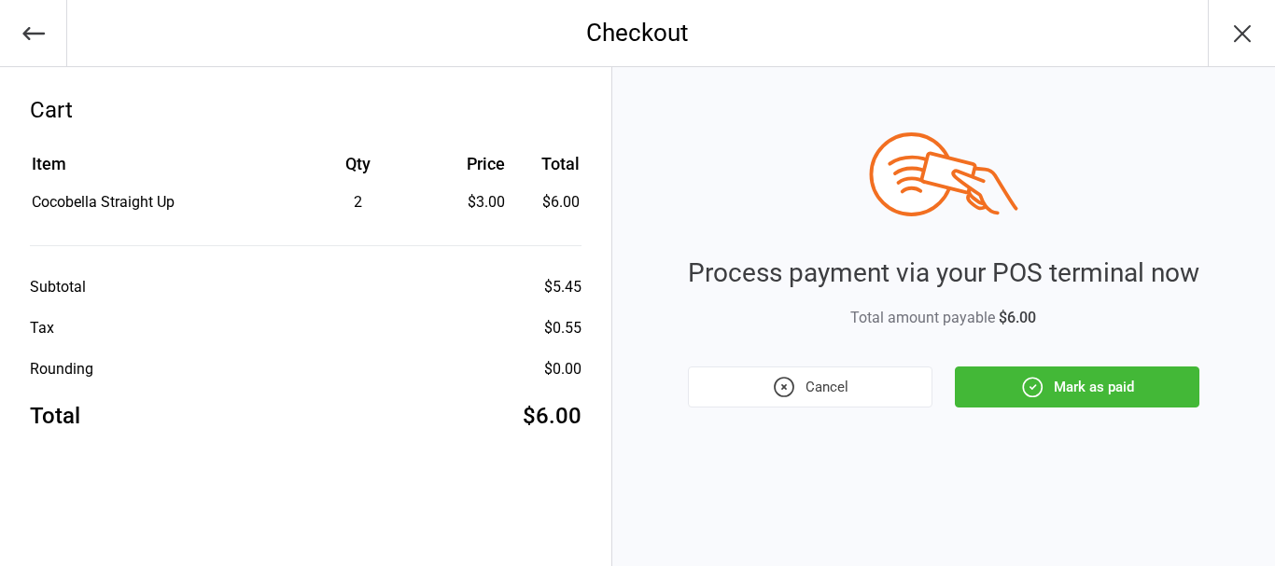
click at [1173, 393] on button "Mark as paid" at bounding box center [1077, 387] width 244 height 41
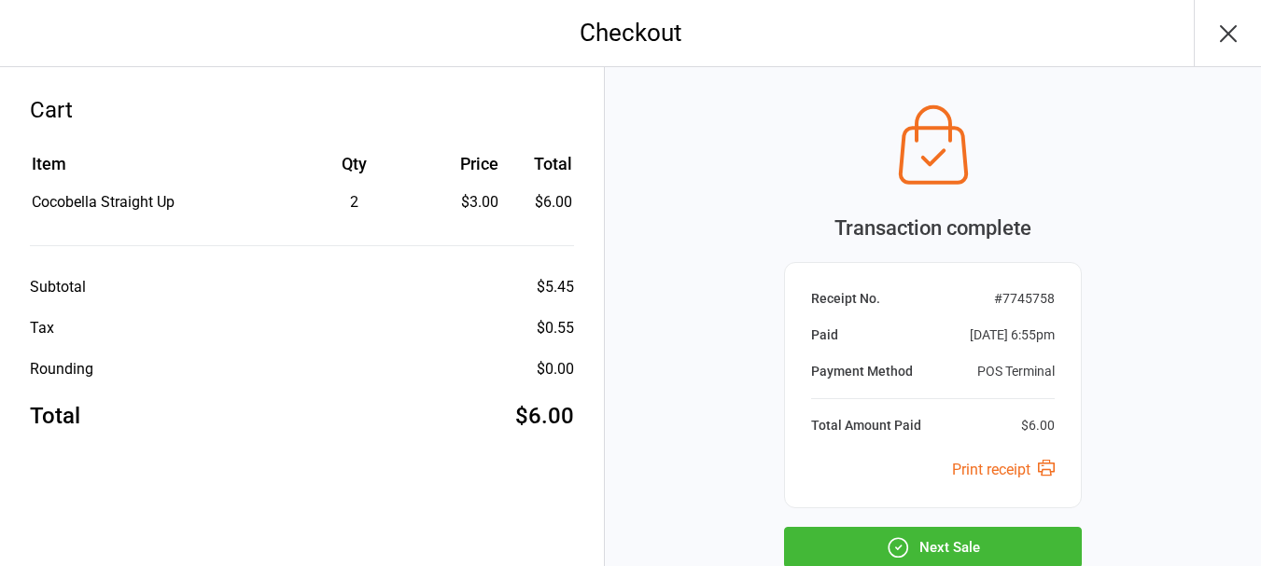
click at [969, 548] on button "Next Sale" at bounding box center [933, 547] width 298 height 41
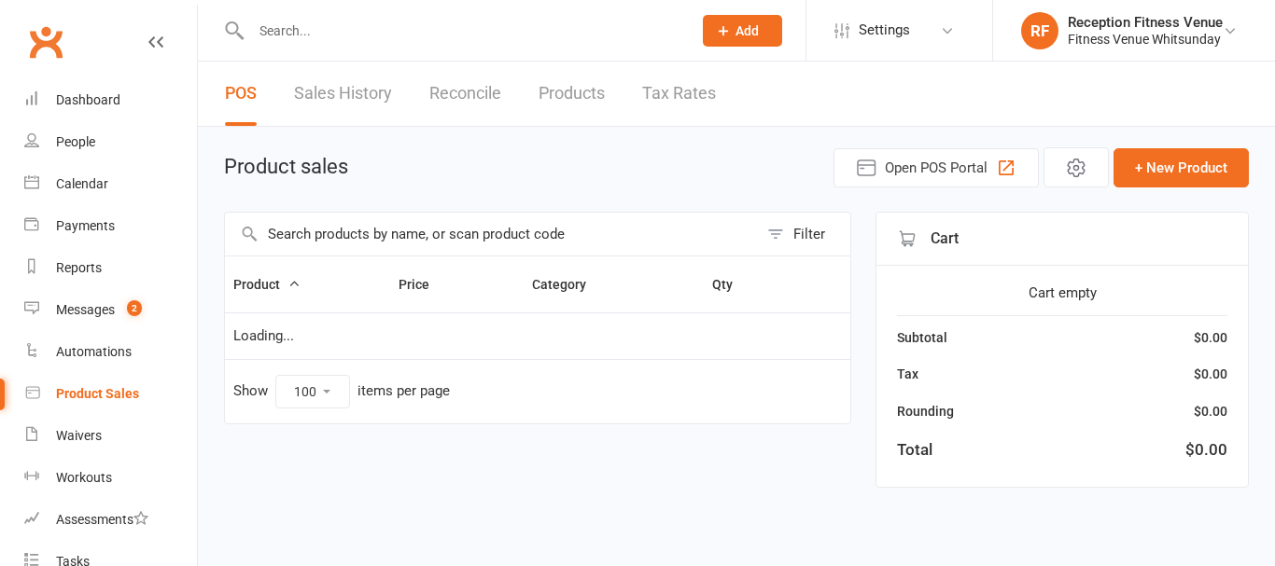
select select "100"
click at [404, 248] on input "text" at bounding box center [491, 234] width 533 height 43
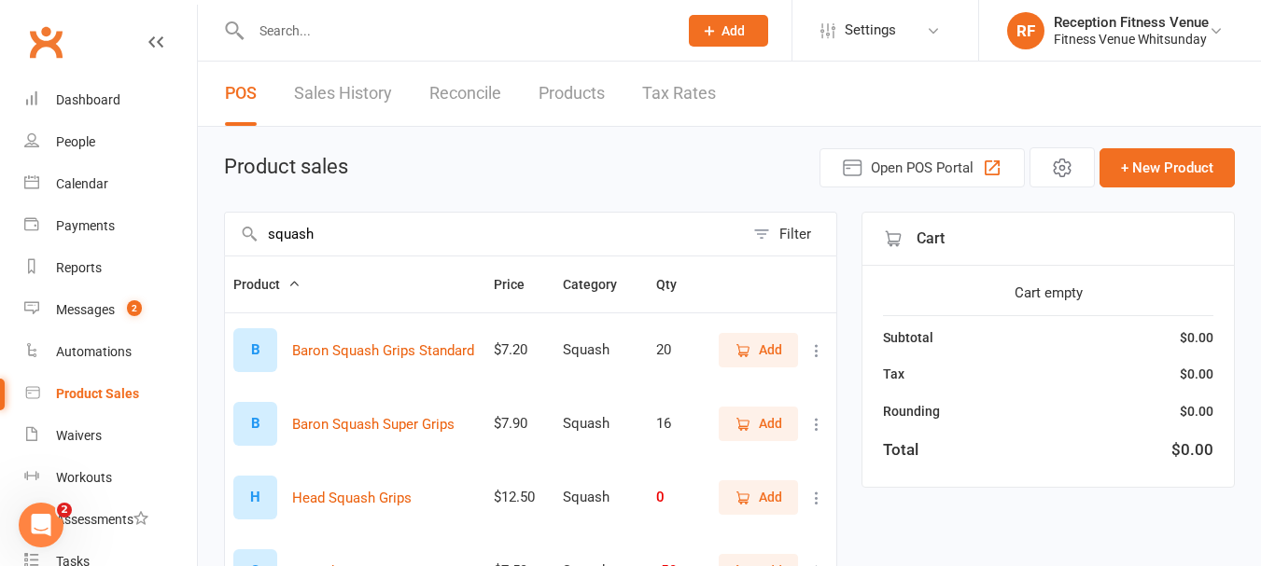
scroll to position [334, 0]
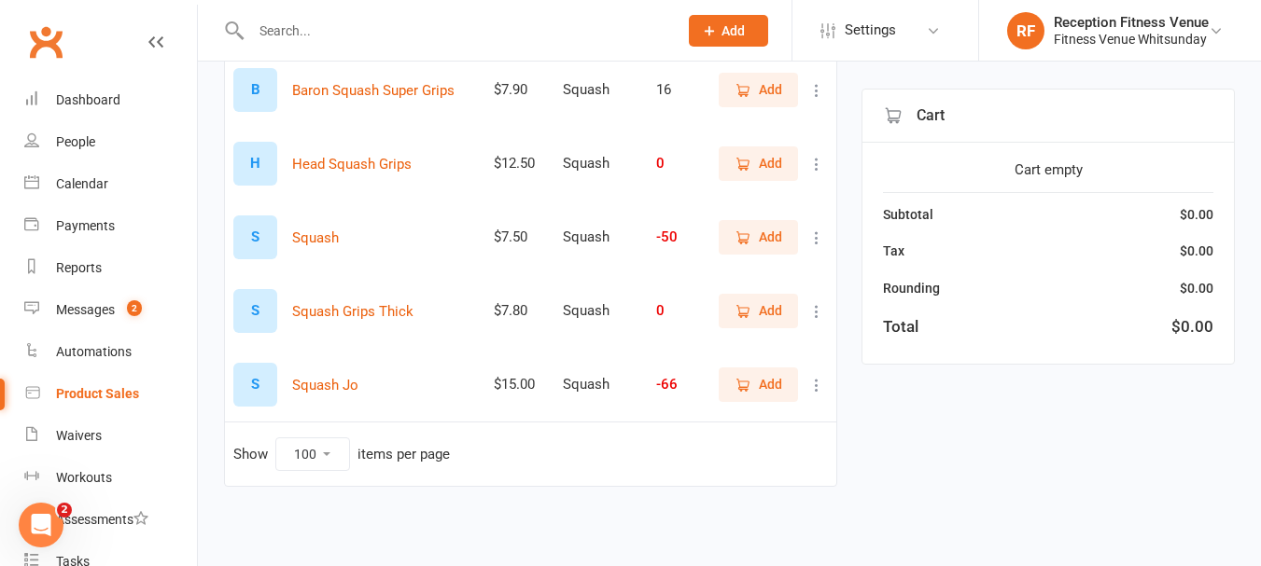
type input "squash"
click at [753, 373] on button "Add" at bounding box center [757, 385] width 79 height 34
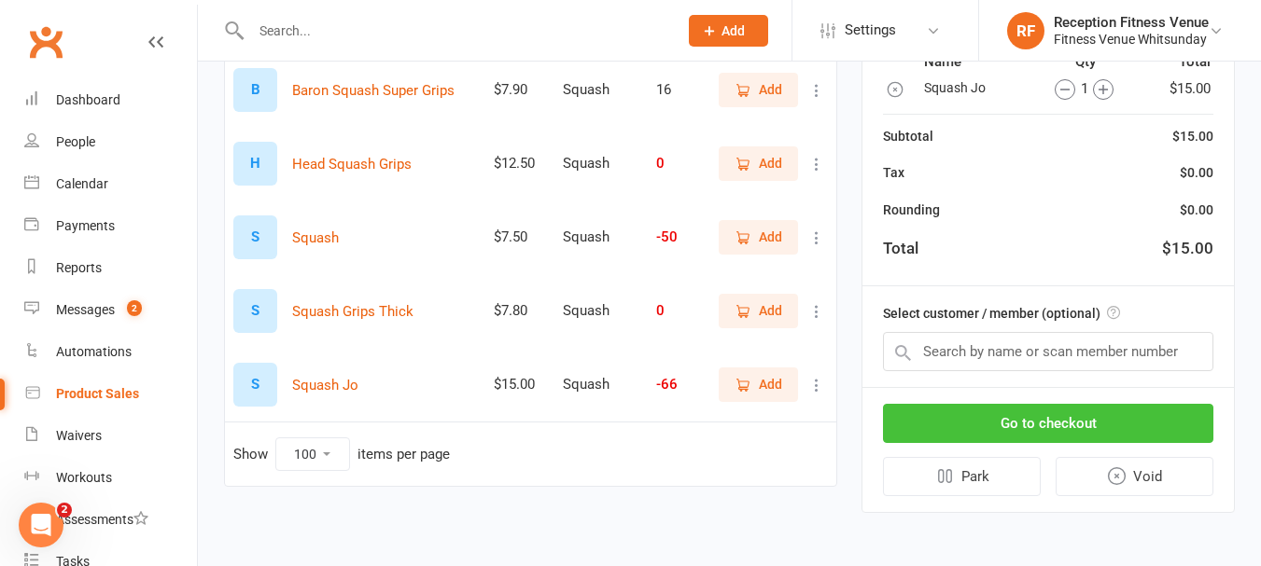
click at [1078, 433] on button "Go to checkout" at bounding box center [1048, 423] width 330 height 39
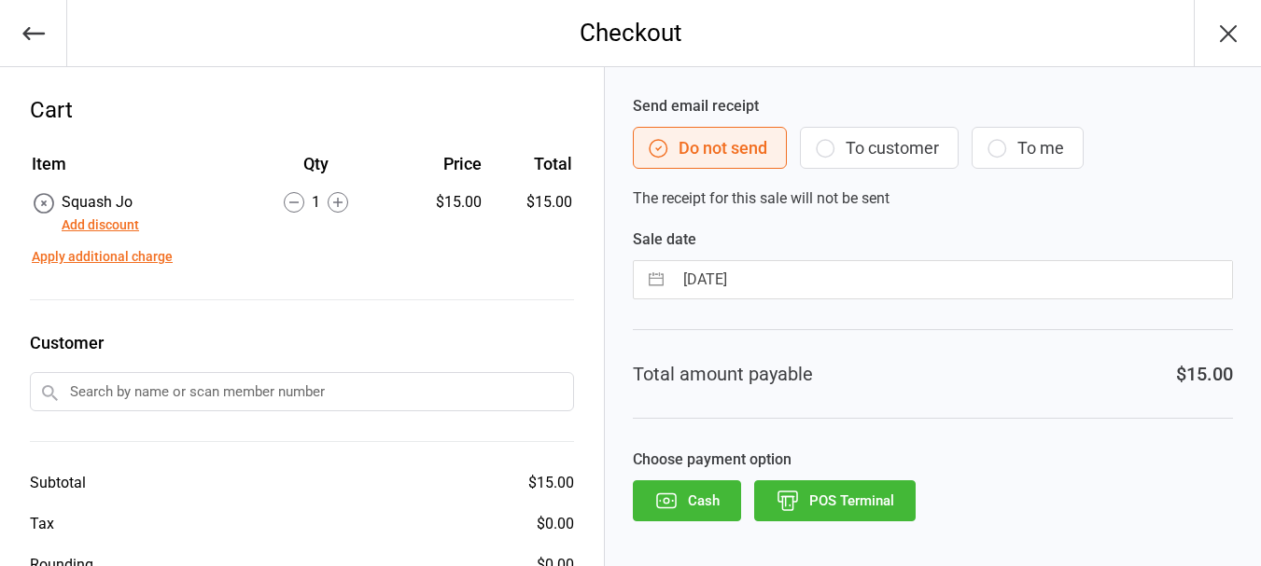
click at [676, 493] on icon "button" at bounding box center [666, 501] width 24 height 24
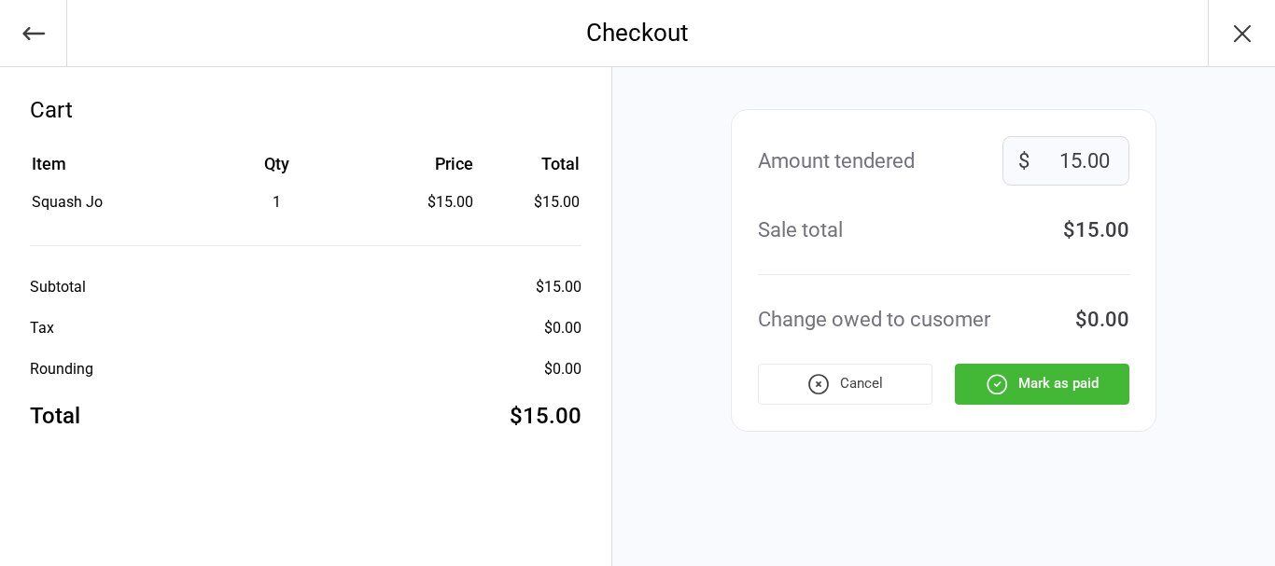
click at [1054, 367] on button "Mark as paid" at bounding box center [1042, 384] width 174 height 41
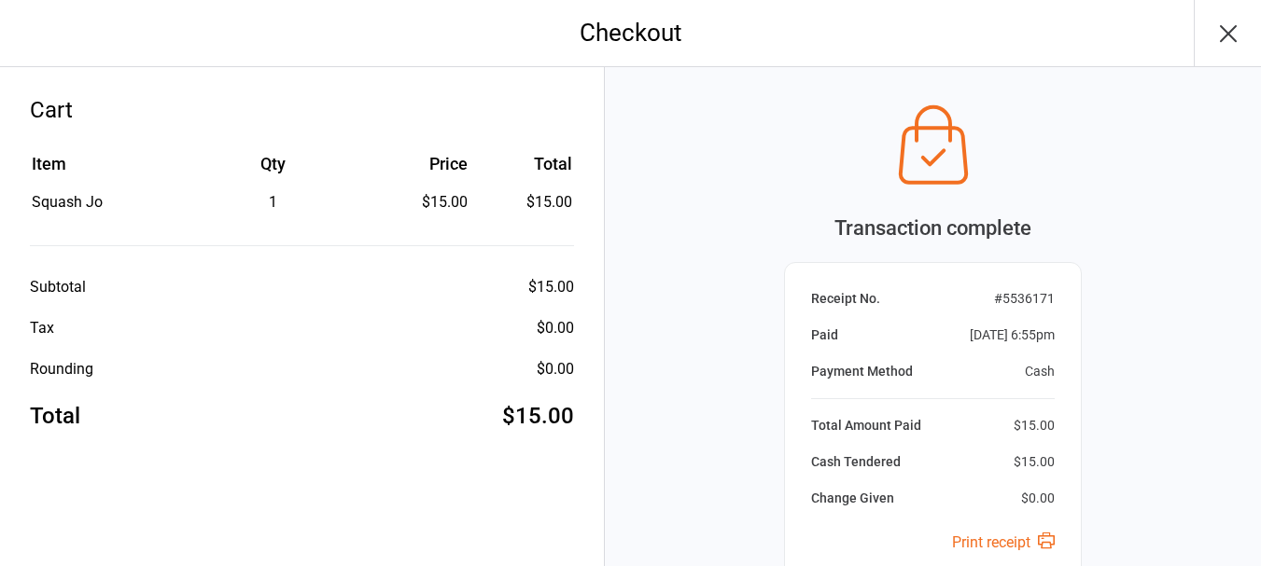
scroll to position [196, 0]
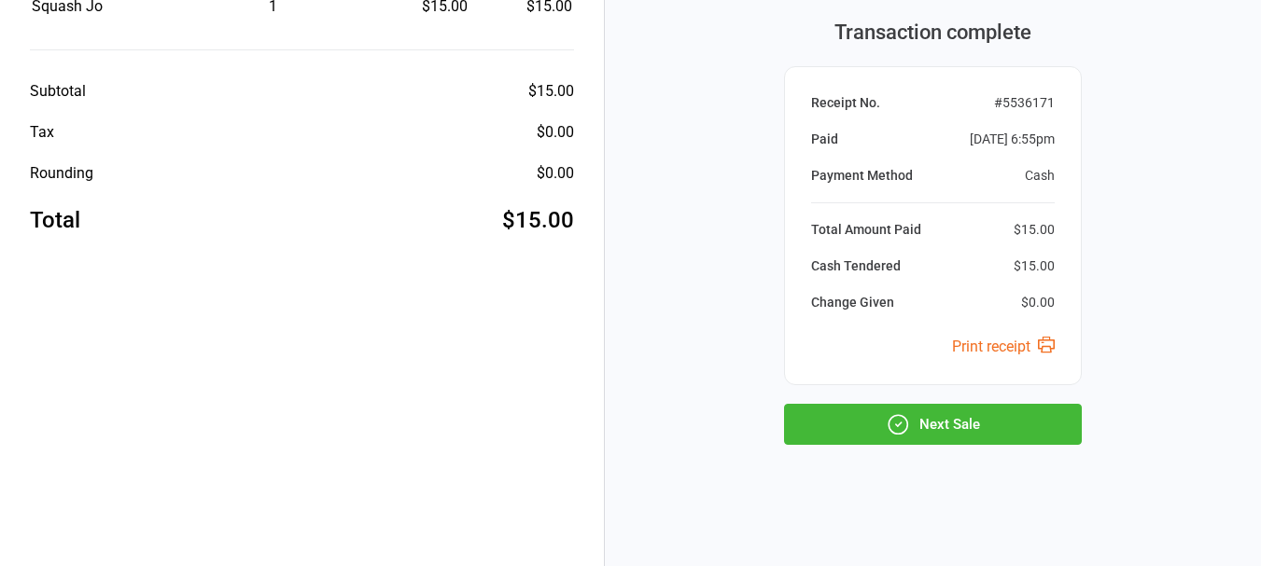
click at [918, 410] on button "Next Sale" at bounding box center [933, 424] width 298 height 41
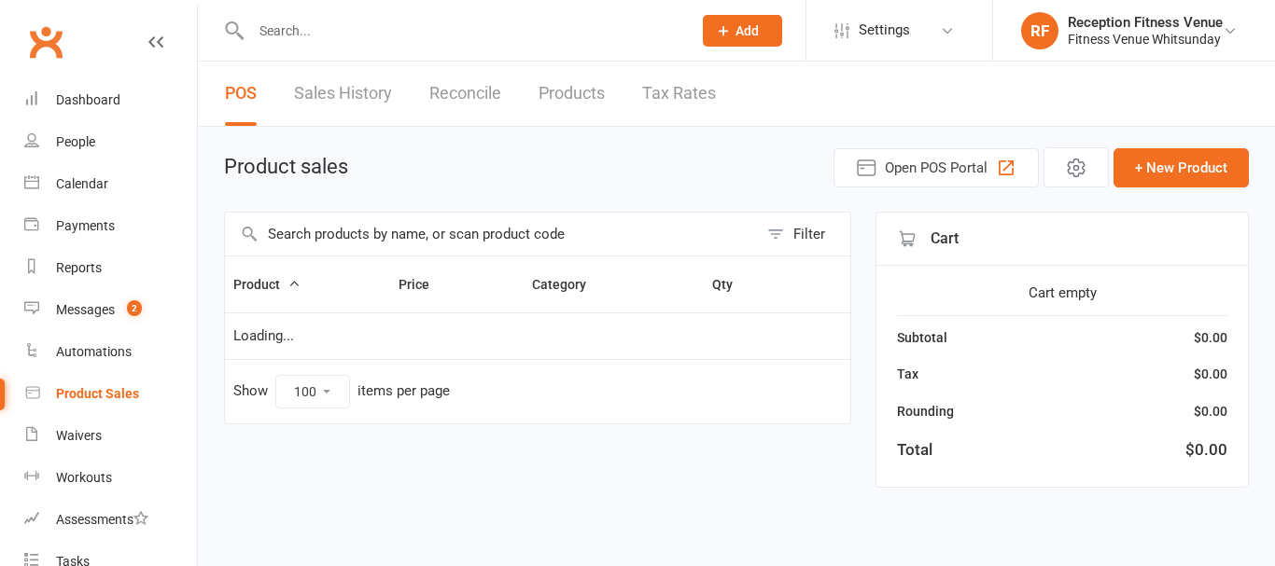
select select "100"
click at [371, 223] on input "text" at bounding box center [491, 234] width 533 height 43
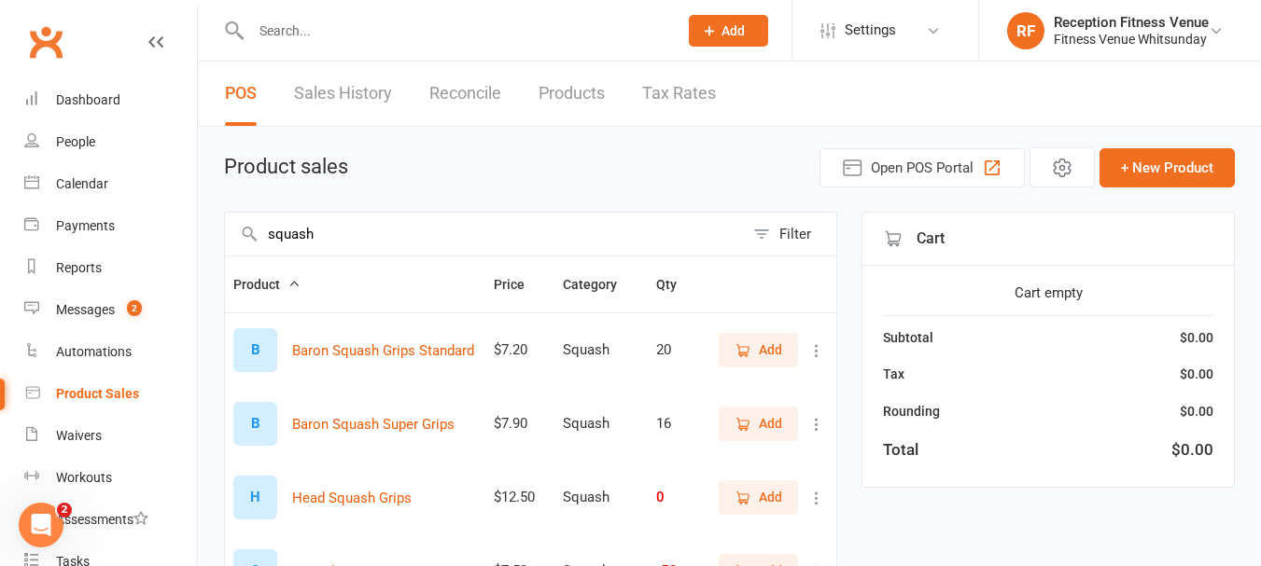
scroll to position [334, 0]
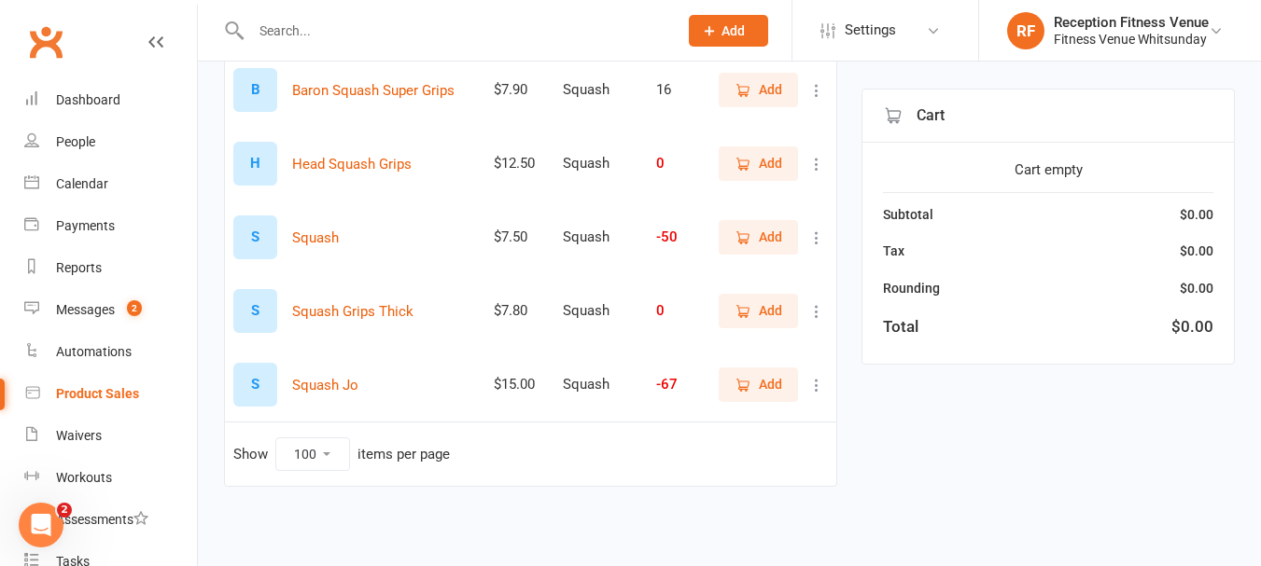
type input "squash"
click at [769, 373] on button "Add" at bounding box center [757, 385] width 79 height 34
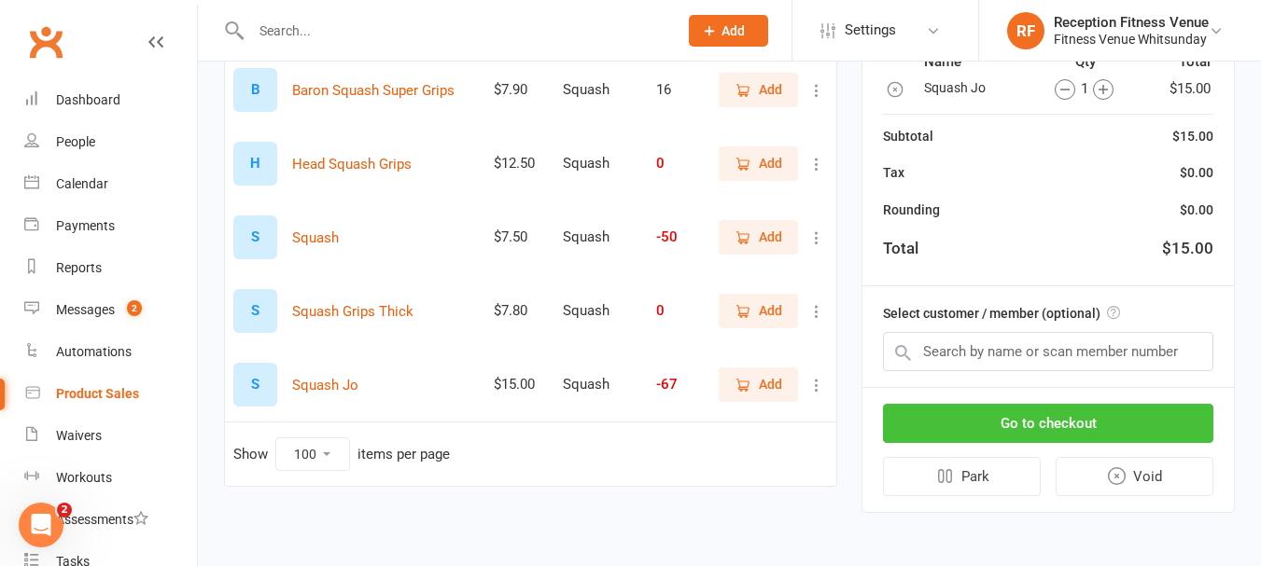
click at [1119, 436] on button "Go to checkout" at bounding box center [1048, 423] width 330 height 39
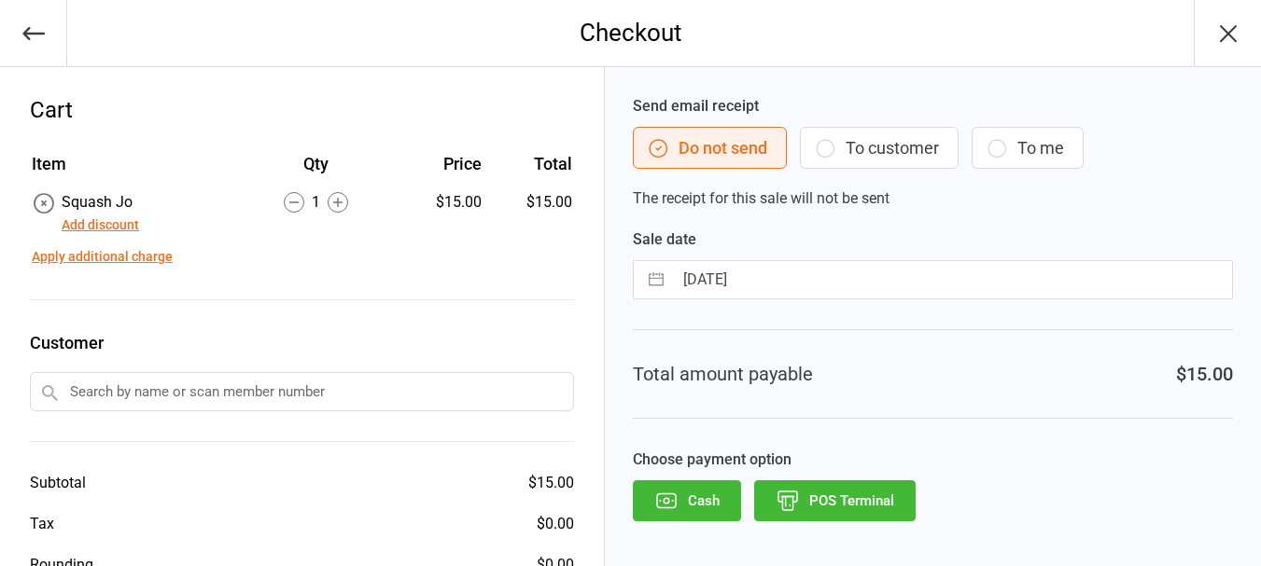
click at [855, 483] on button "POS Terminal" at bounding box center [834, 501] width 161 height 41
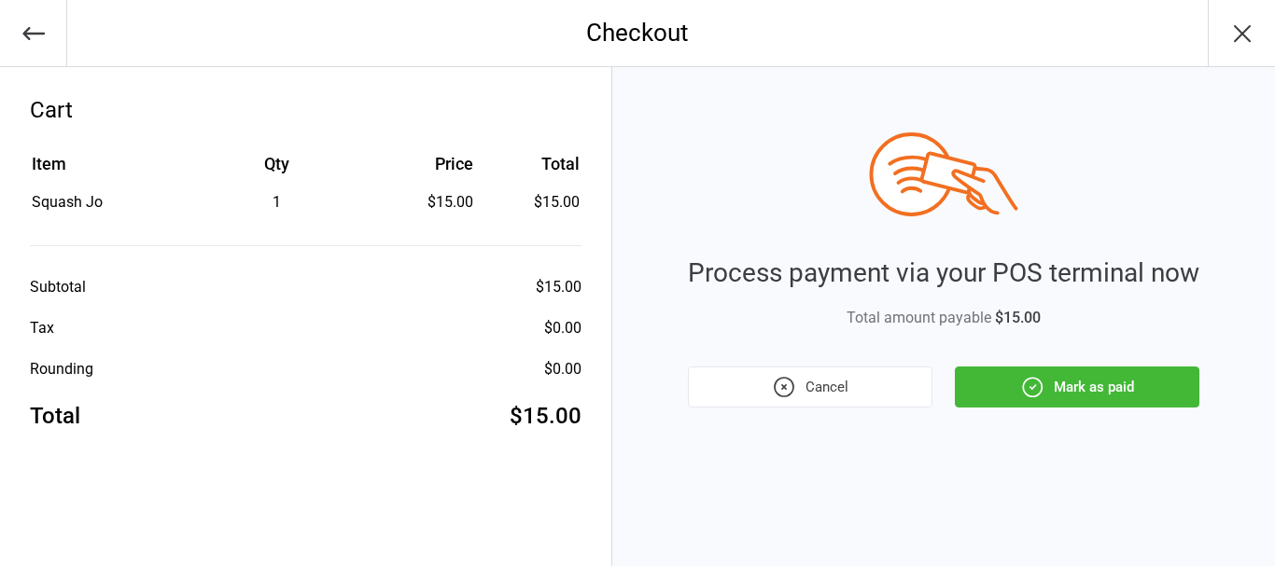
click at [1003, 398] on button "Mark as paid" at bounding box center [1077, 387] width 244 height 41
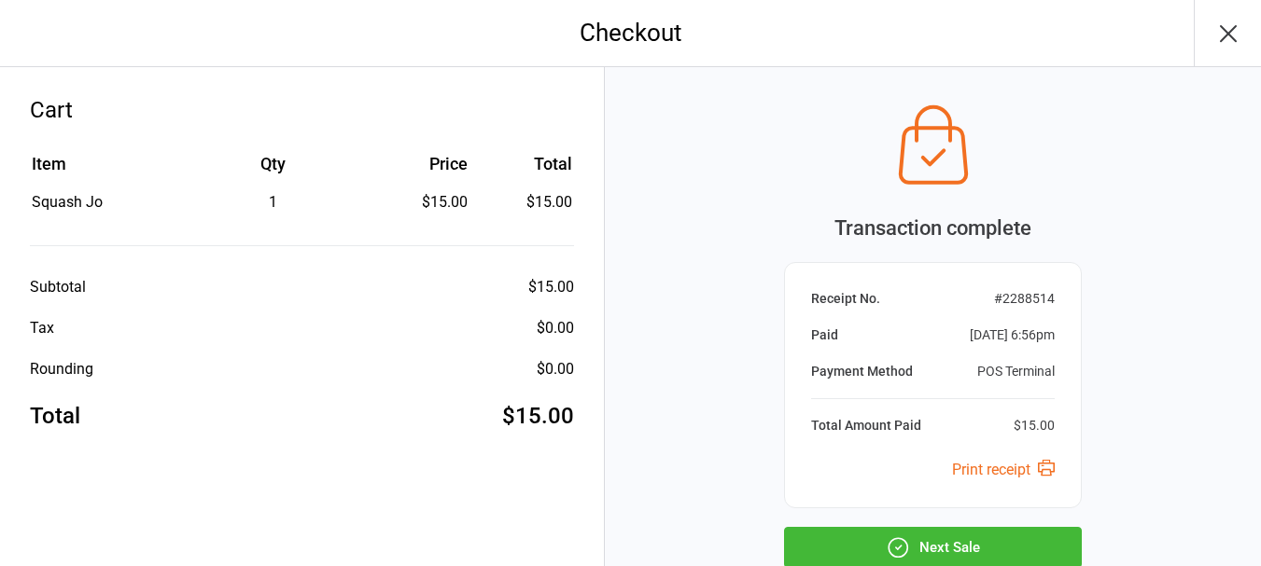
click at [1038, 545] on button "Next Sale" at bounding box center [933, 547] width 298 height 41
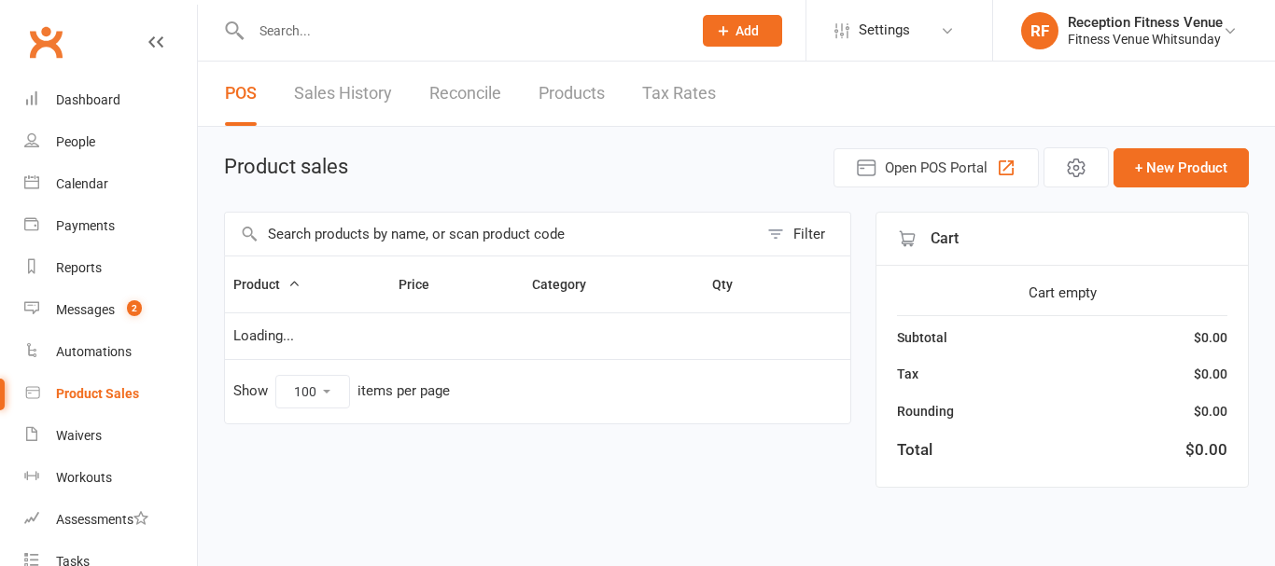
select select "100"
